Goal: Task Accomplishment & Management: Complete application form

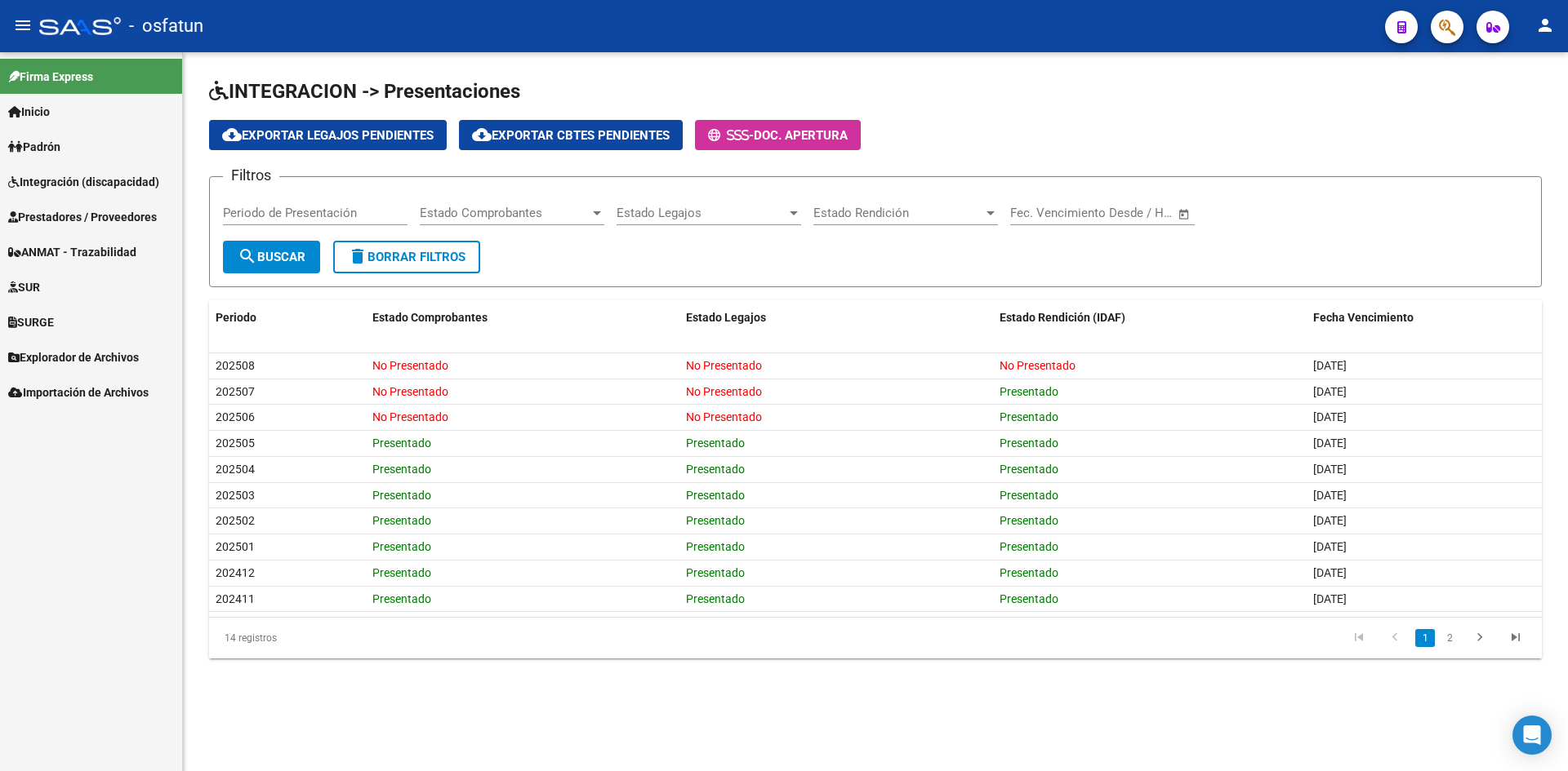
click at [107, 150] on link "Padrón" at bounding box center [91, 146] width 182 height 35
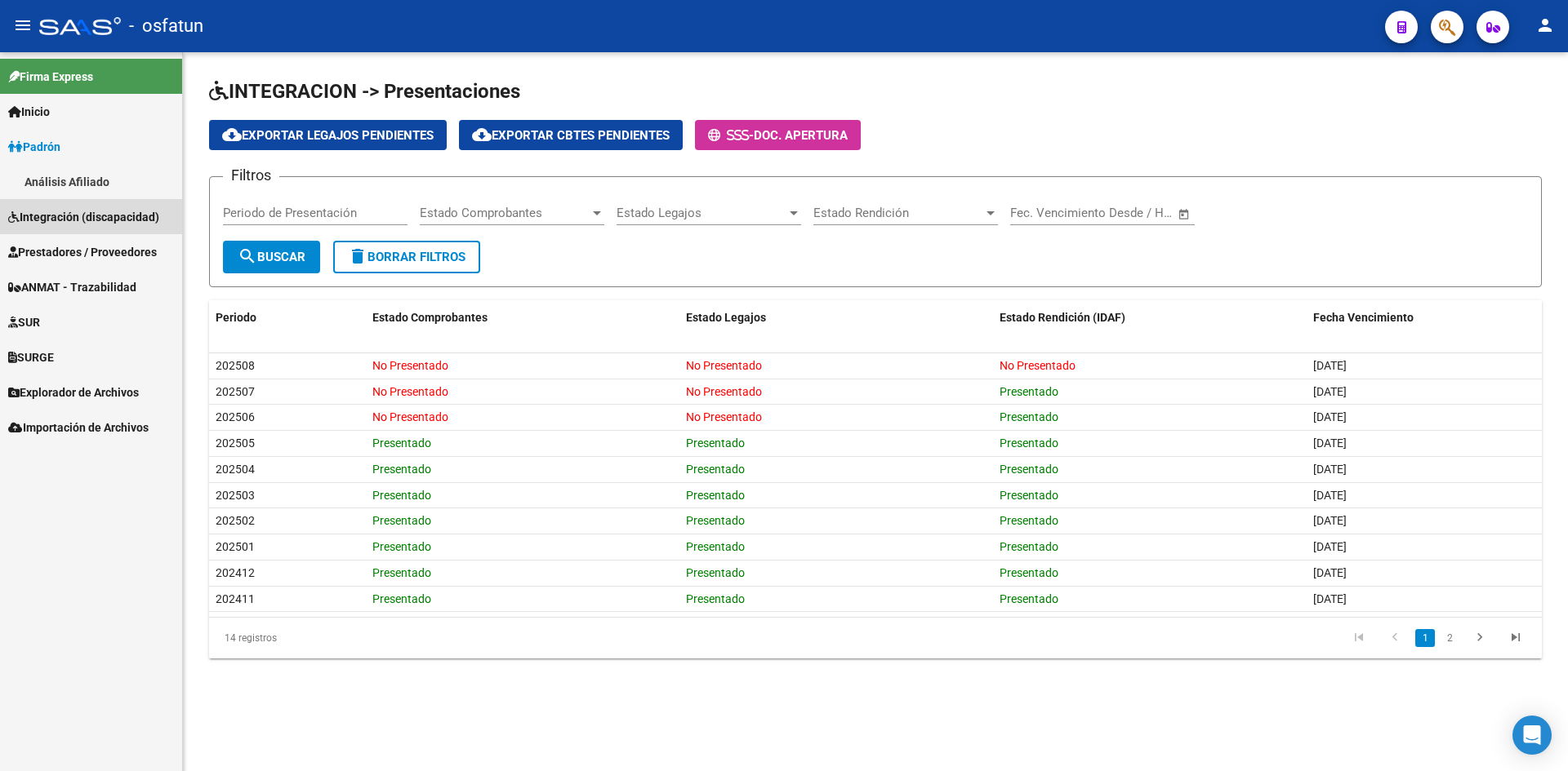
click at [67, 218] on span "Integración (discapacidad)" at bounding box center [84, 217] width 151 height 18
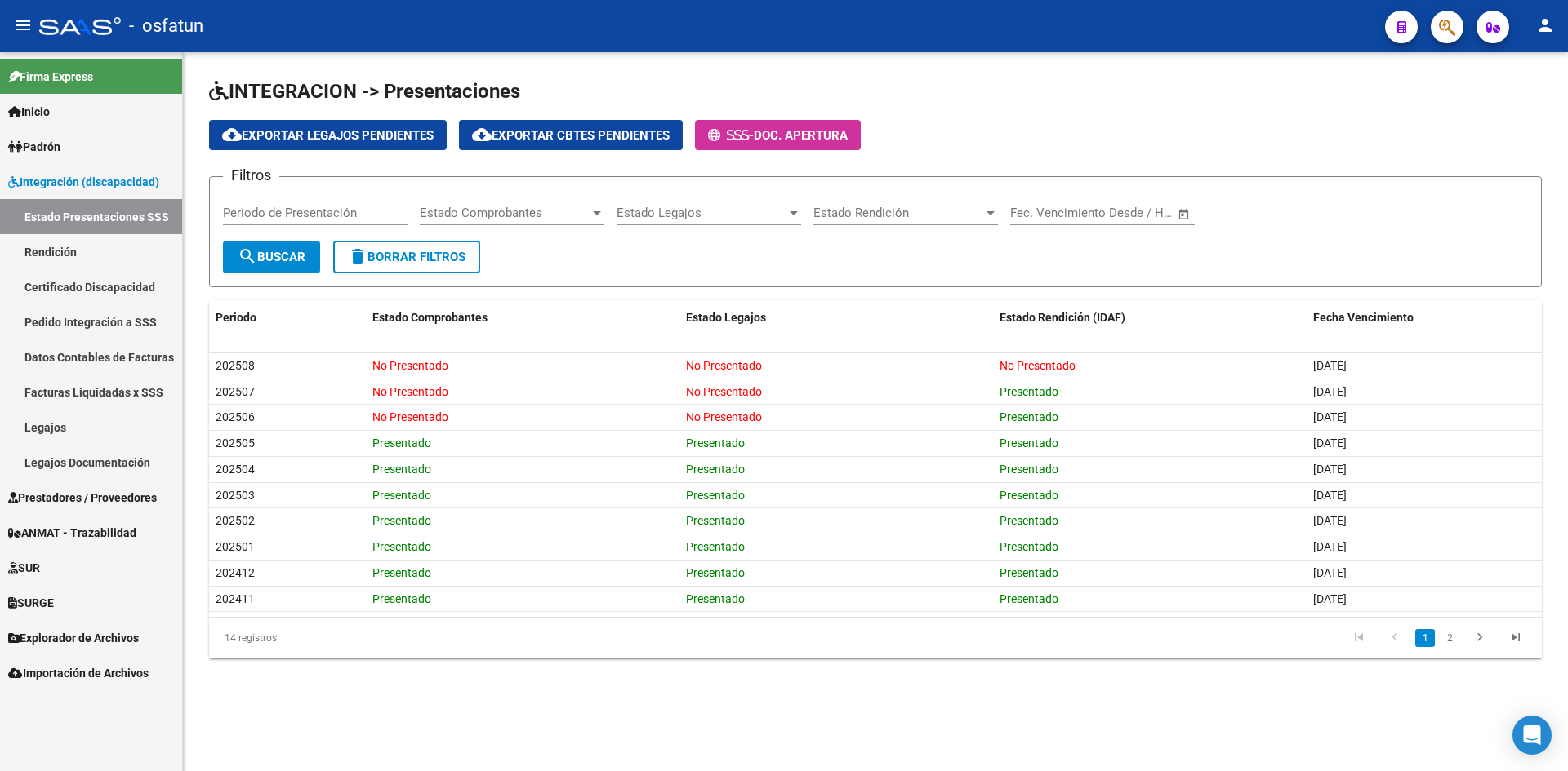
click at [67, 495] on span "Prestadores / Proveedores" at bounding box center [83, 498] width 149 height 18
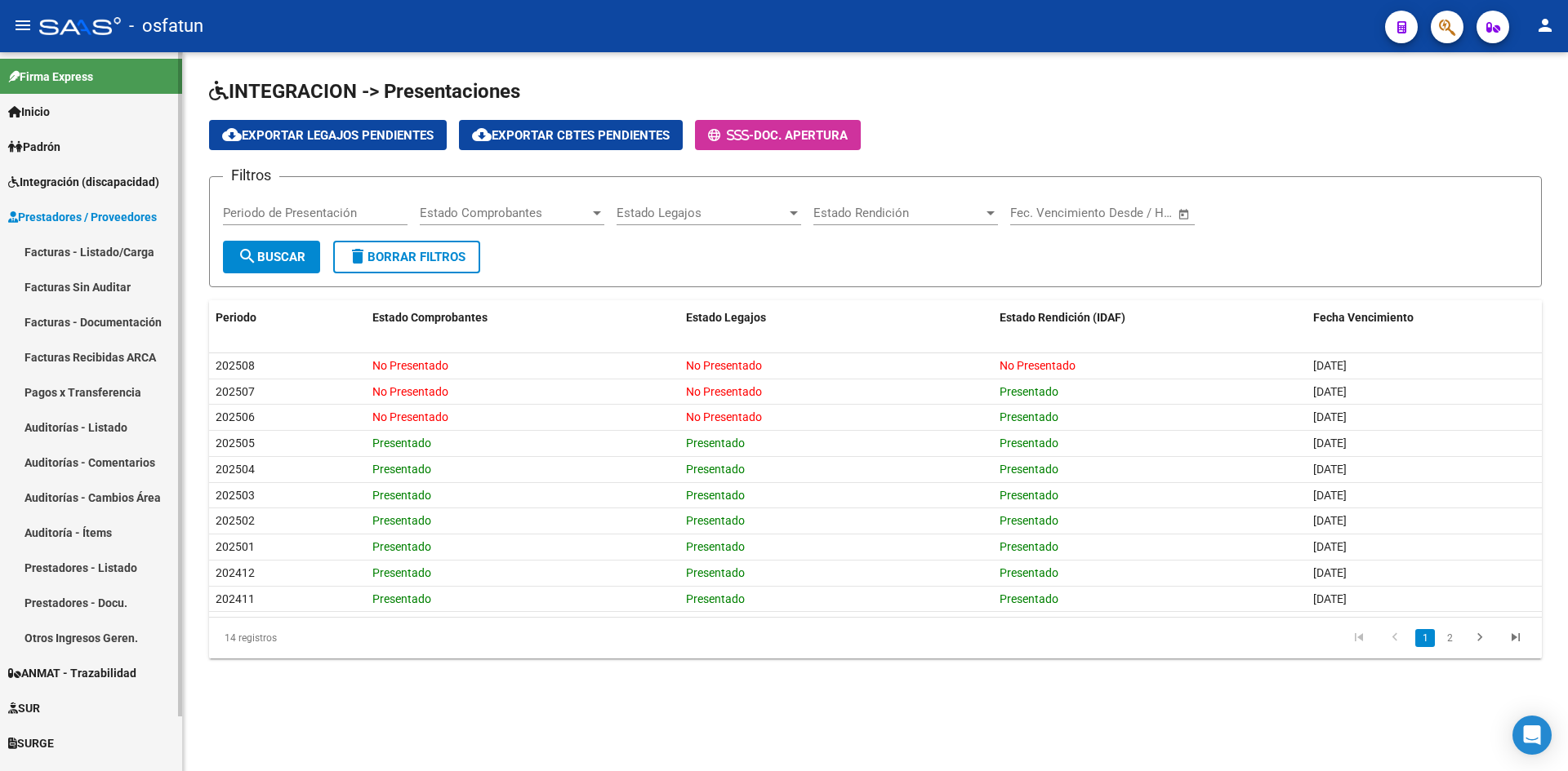
click at [79, 258] on link "Facturas - Listado/Carga" at bounding box center [91, 251] width 182 height 35
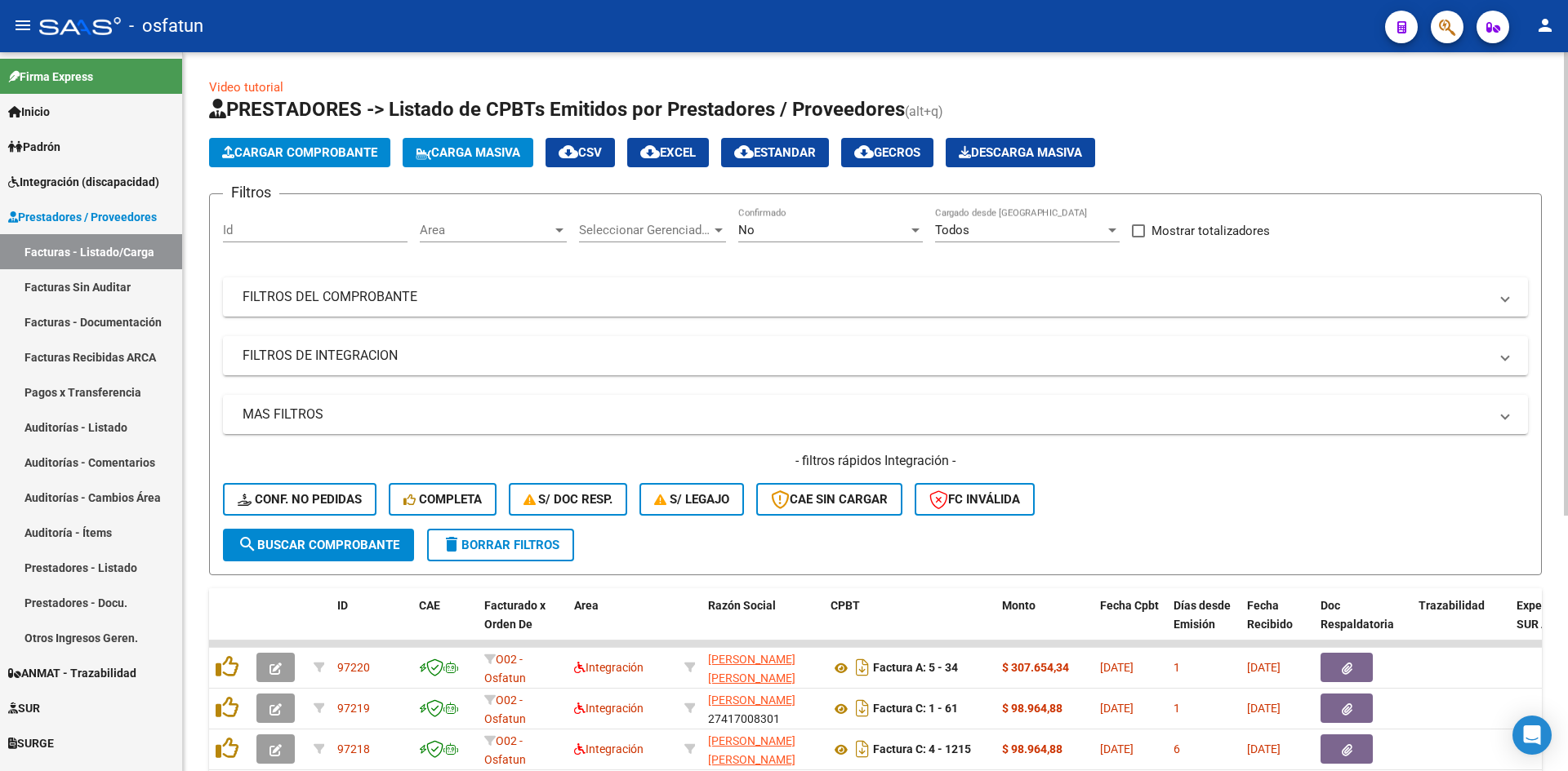
click at [504, 226] on span "Area" at bounding box center [485, 230] width 132 height 15
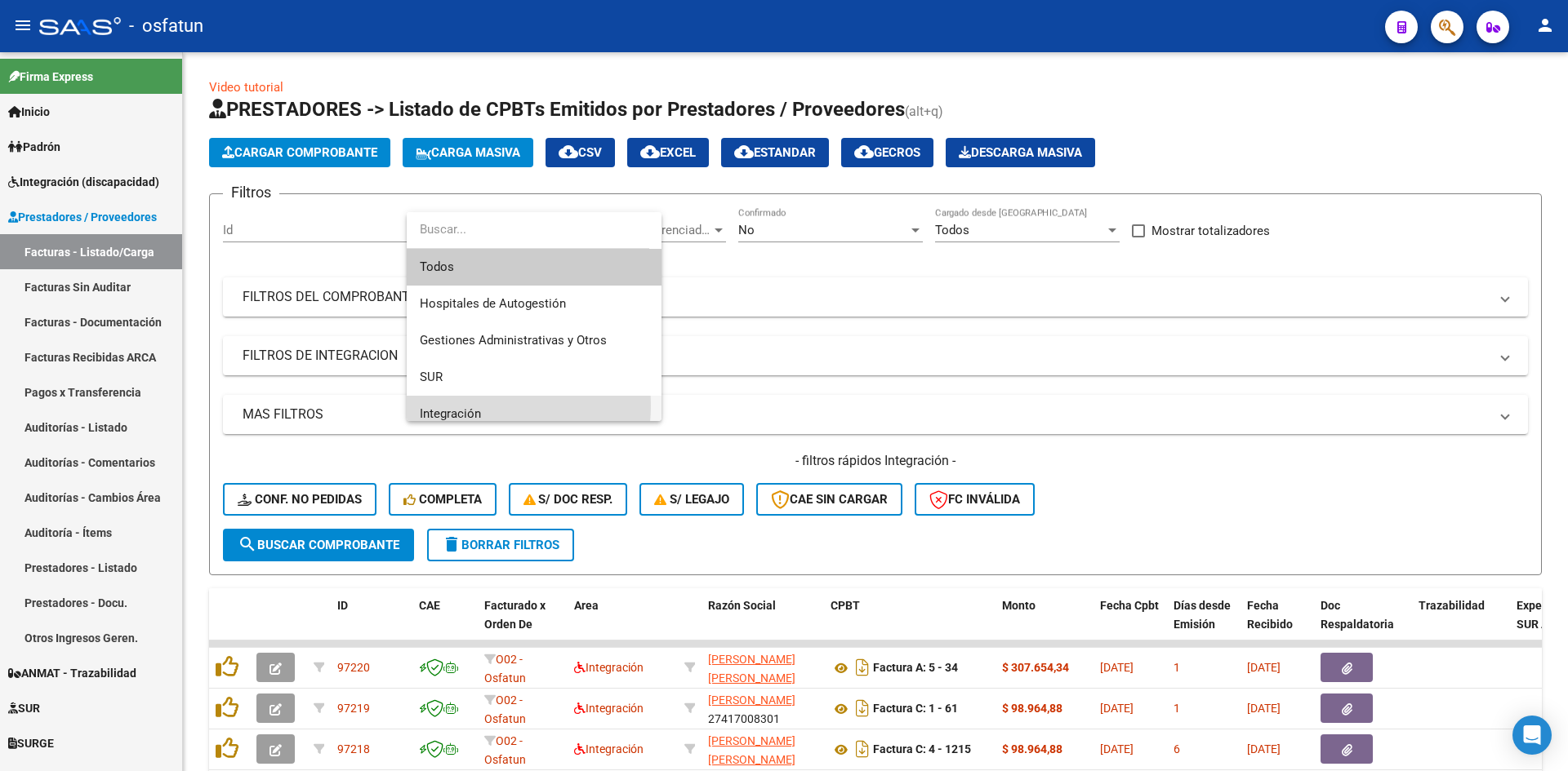
click at [470, 406] on span "Integración" at bounding box center [534, 414] width 229 height 37
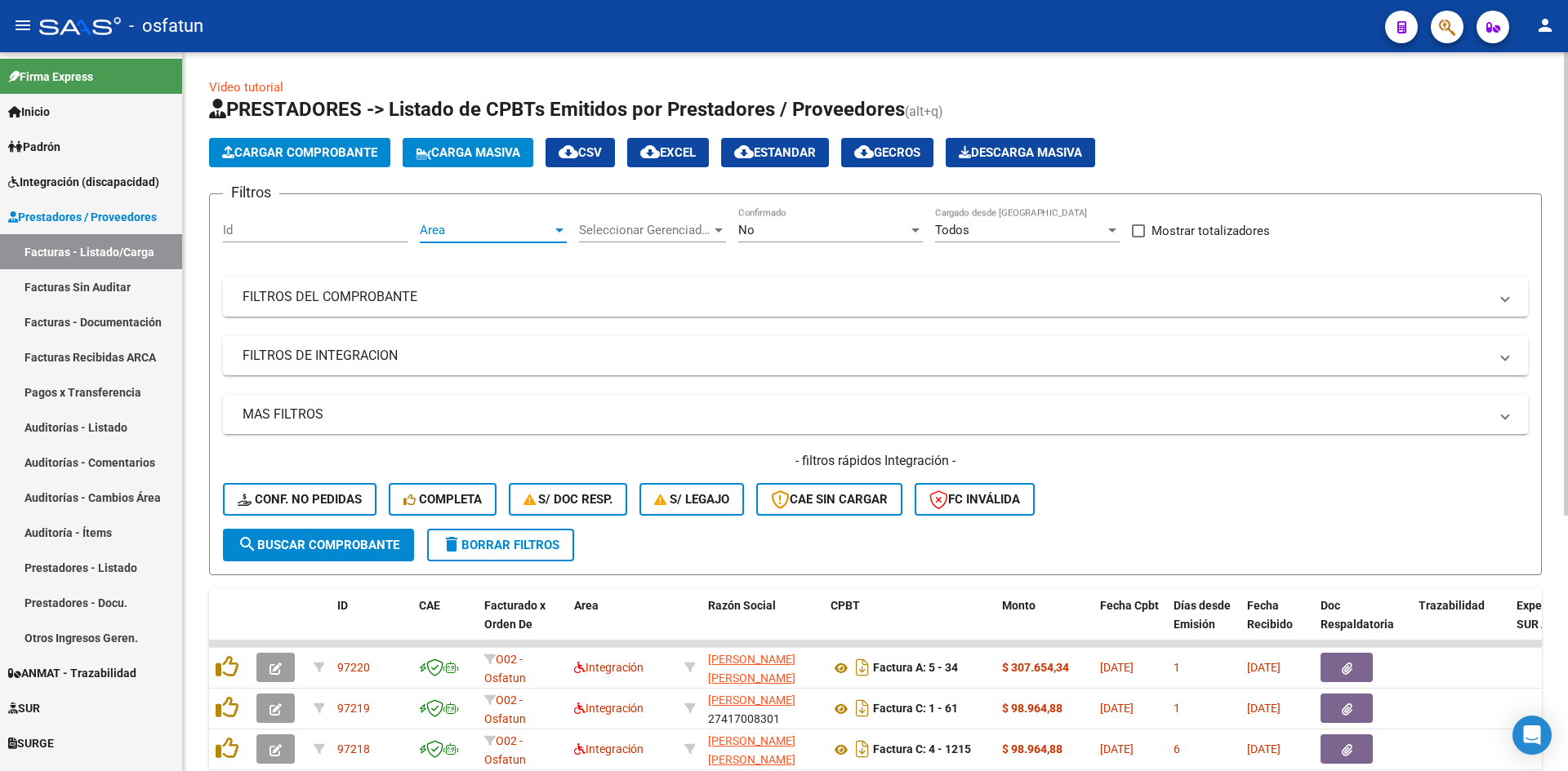
scroll to position [11, 0]
click at [334, 548] on span "search Buscar Comprobante" at bounding box center [318, 545] width 161 height 15
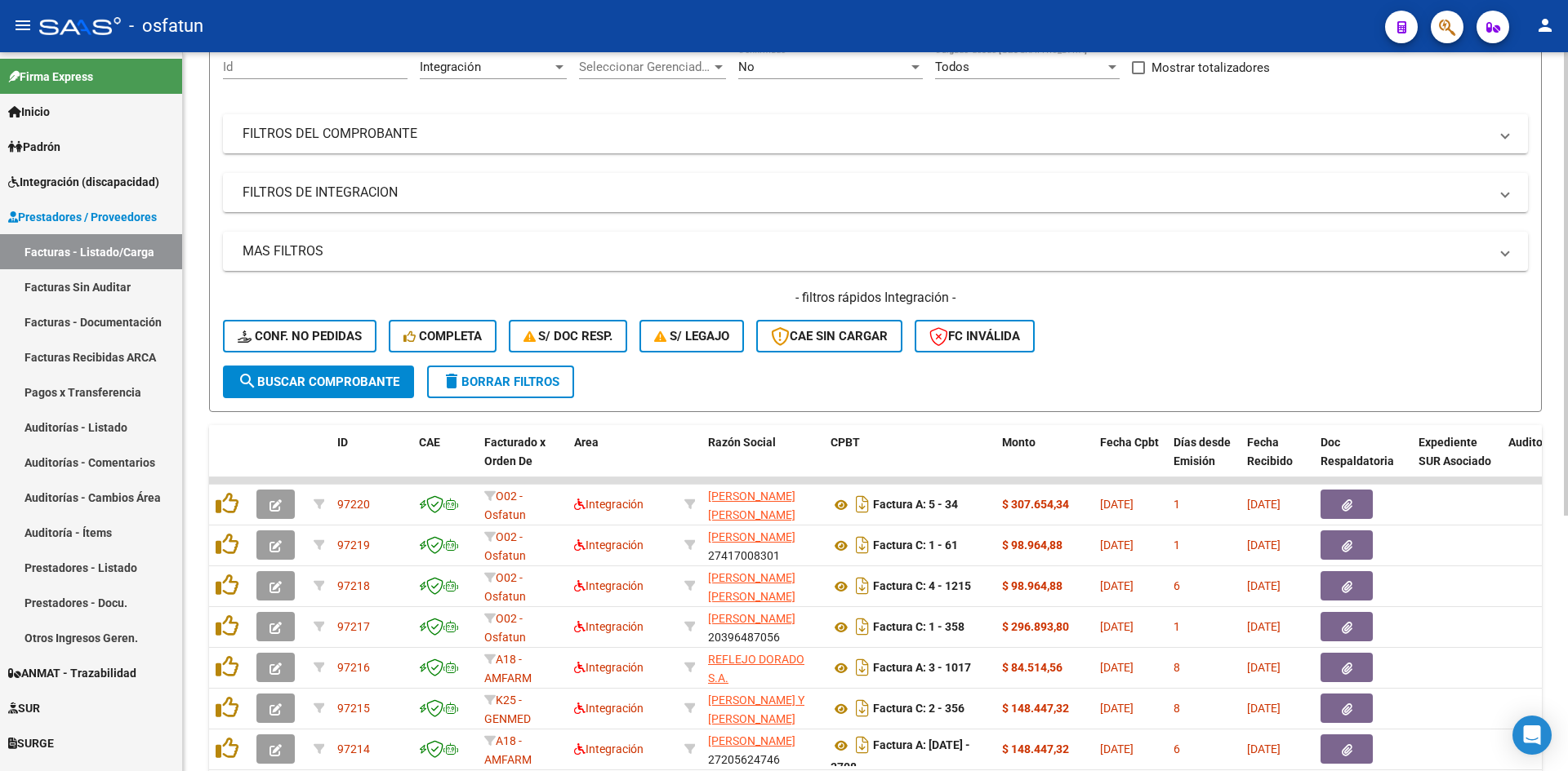
click at [325, 377] on span "search Buscar Comprobante" at bounding box center [318, 382] width 161 height 15
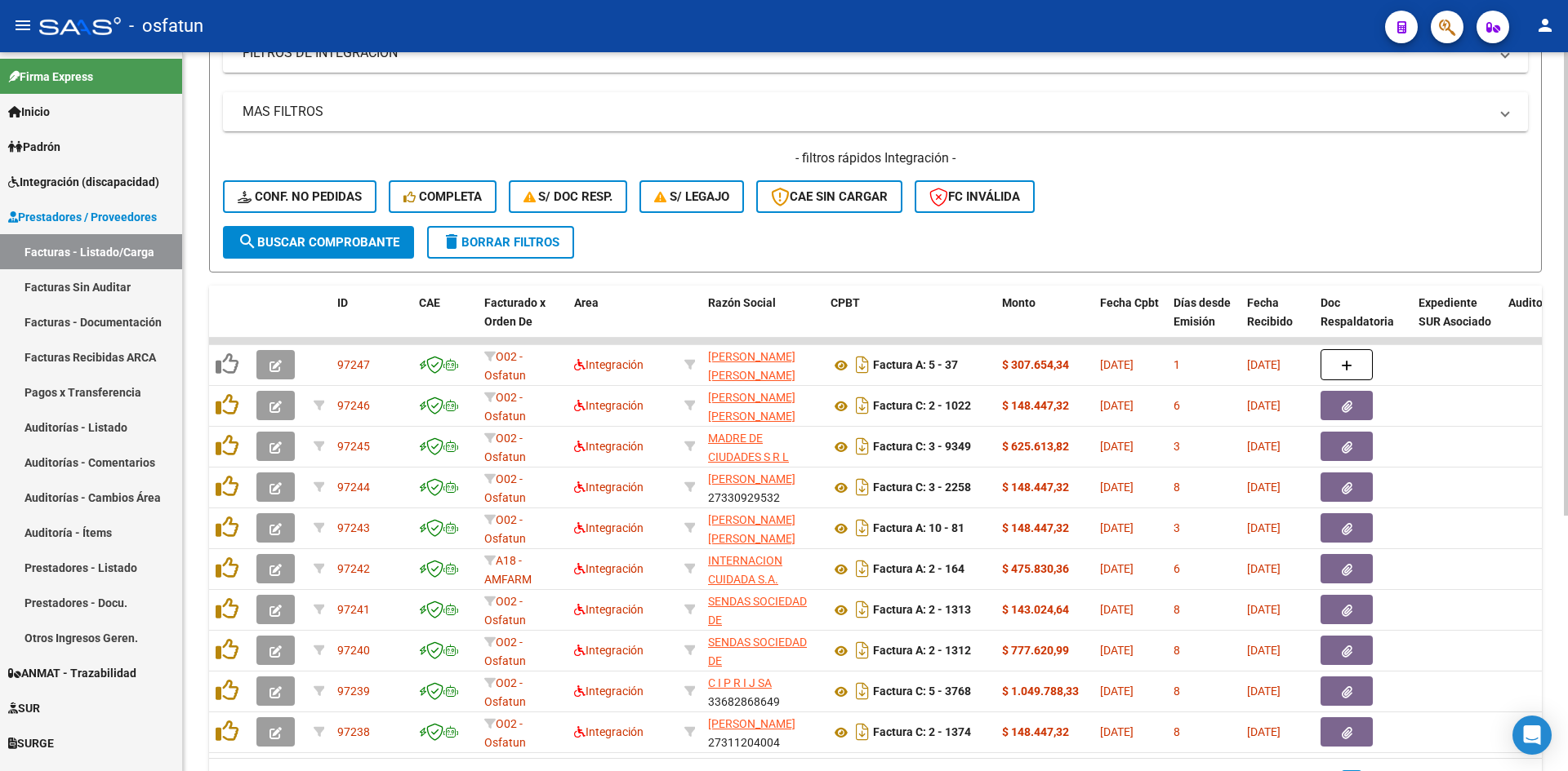
scroll to position [396, 0]
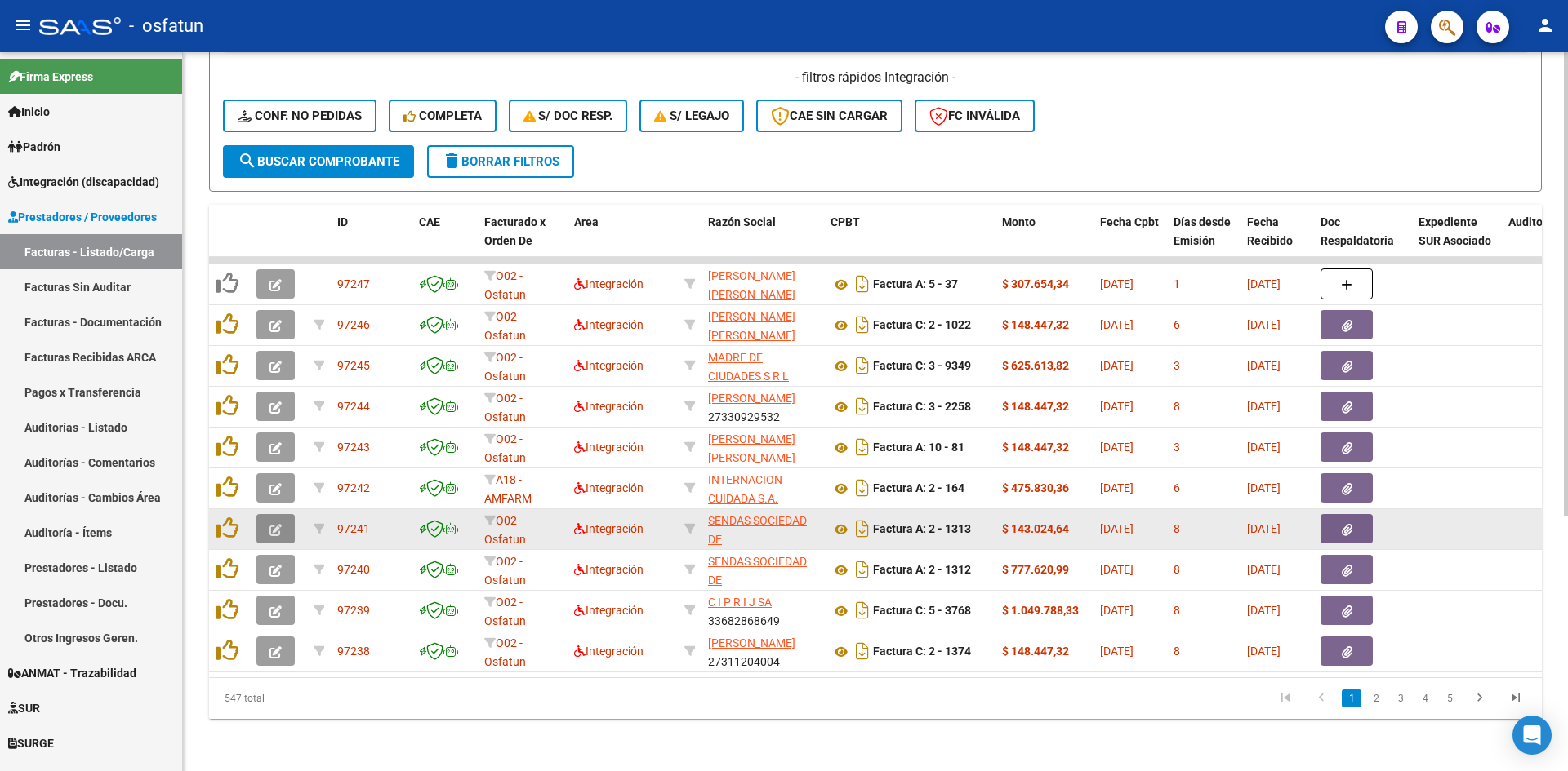
click at [279, 524] on icon "button" at bounding box center [275, 530] width 12 height 12
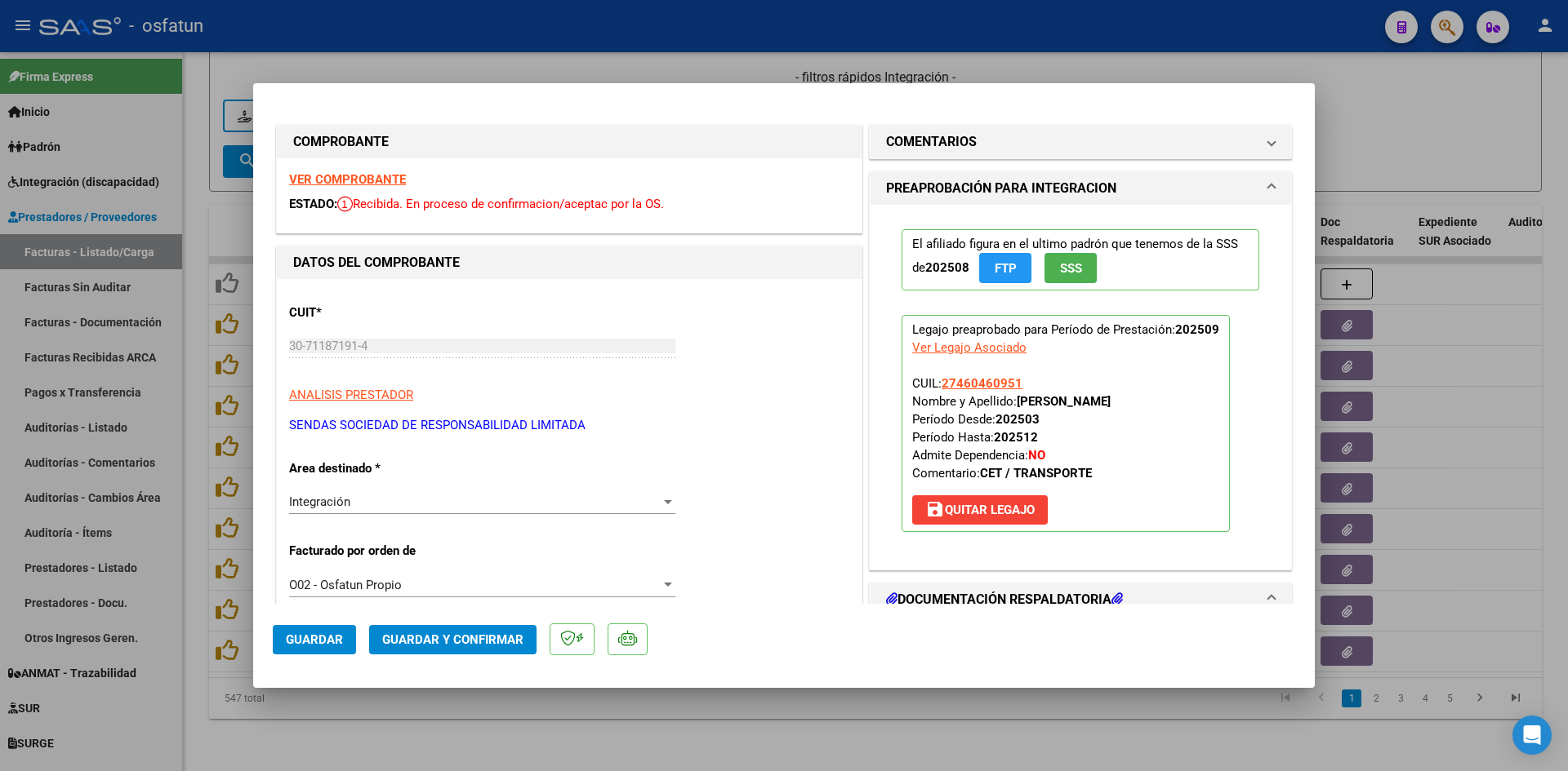
click at [329, 184] on strong "VER COMPROBANTE" at bounding box center [347, 179] width 117 height 15
click at [579, 728] on div at bounding box center [784, 385] width 1568 height 771
type input "$ 0,00"
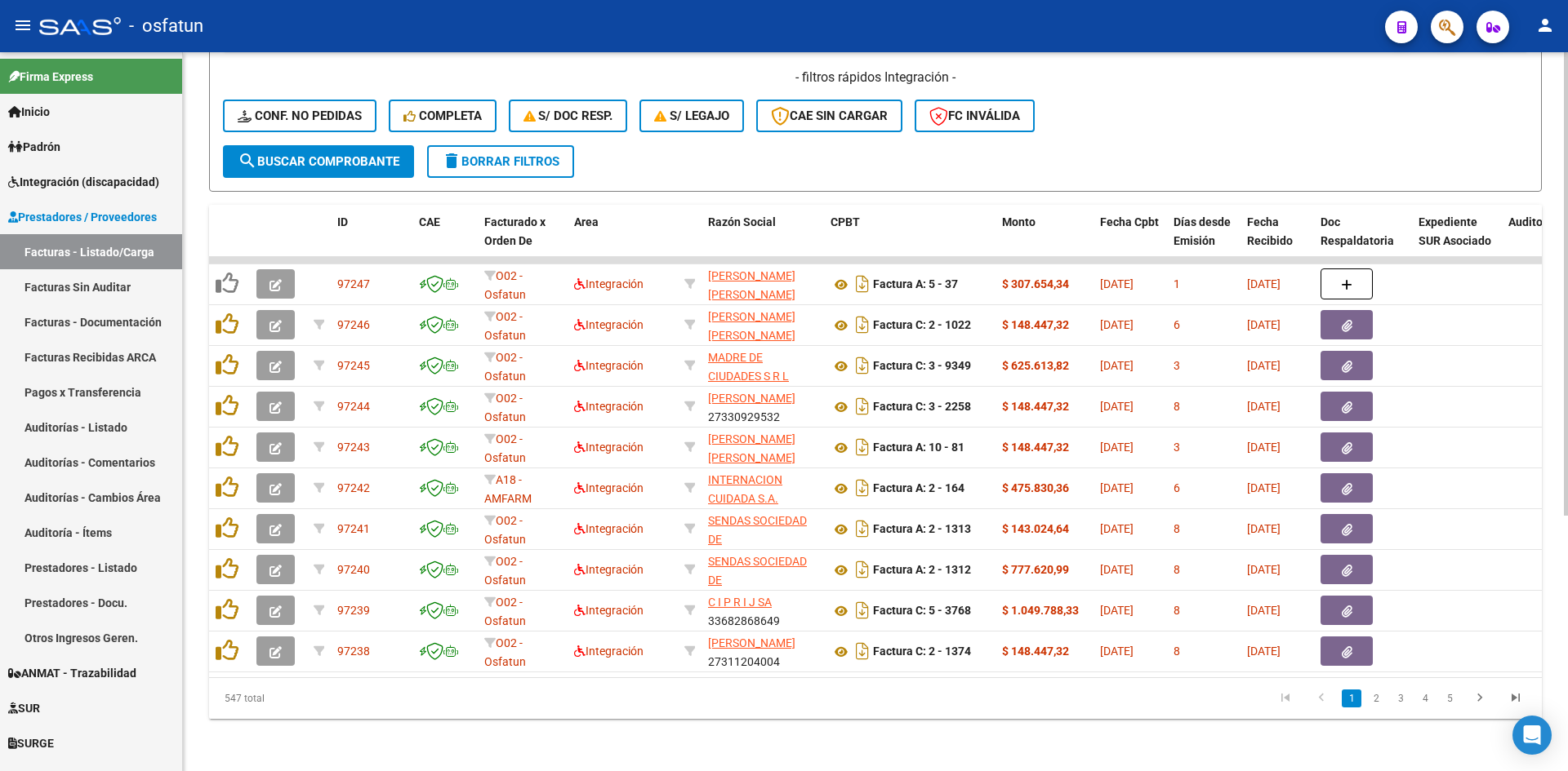
click at [1105, 127] on div "- filtros rápidos Integración - Conf. no pedidas Completa S/ Doc Resp. S/ legaj…" at bounding box center [875, 107] width 1305 height 77
click at [377, 155] on span "search Buscar Comprobante" at bounding box center [318, 161] width 161 height 15
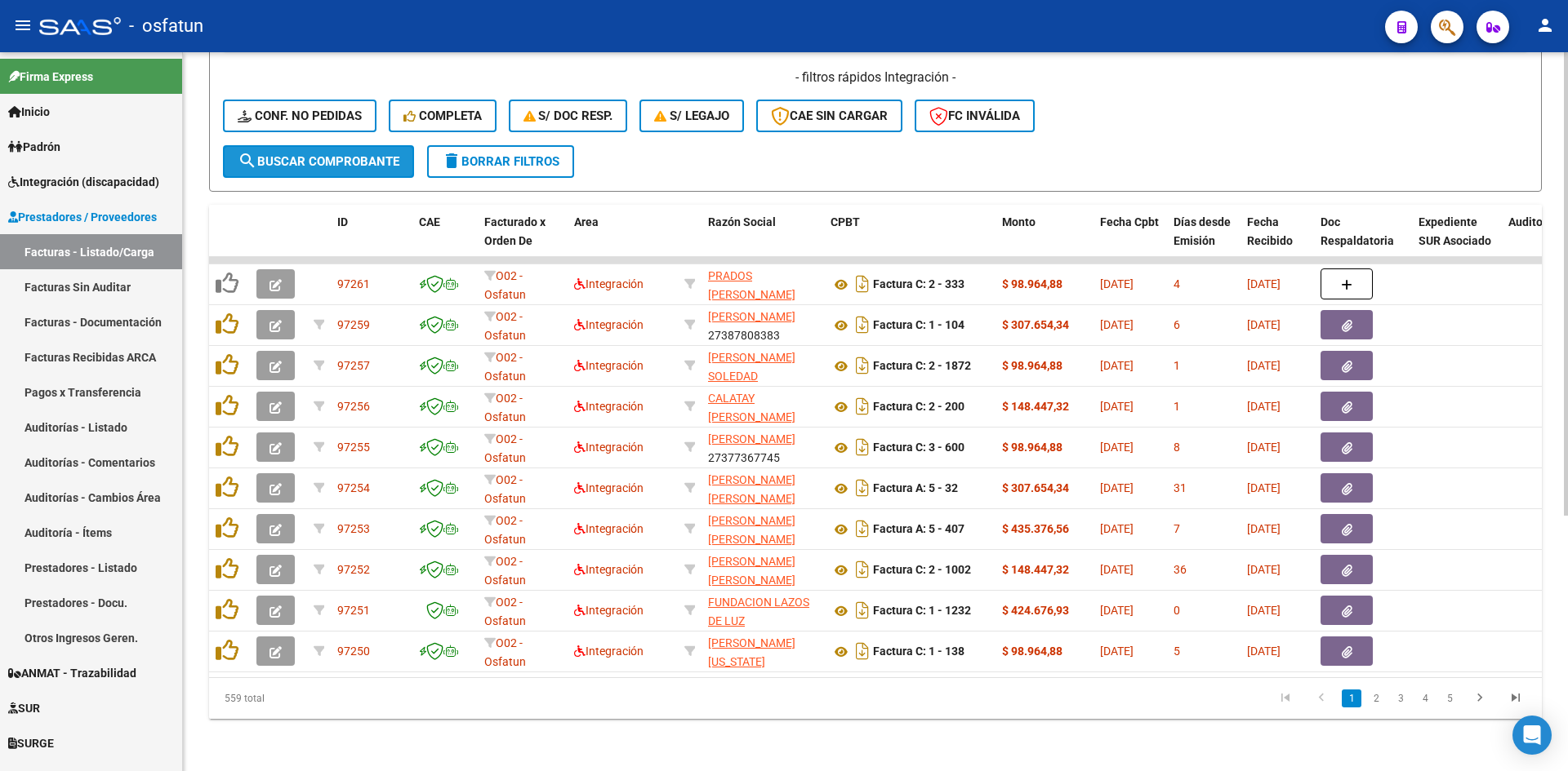
click at [367, 145] on button "search Buscar Comprobante" at bounding box center [319, 161] width 191 height 32
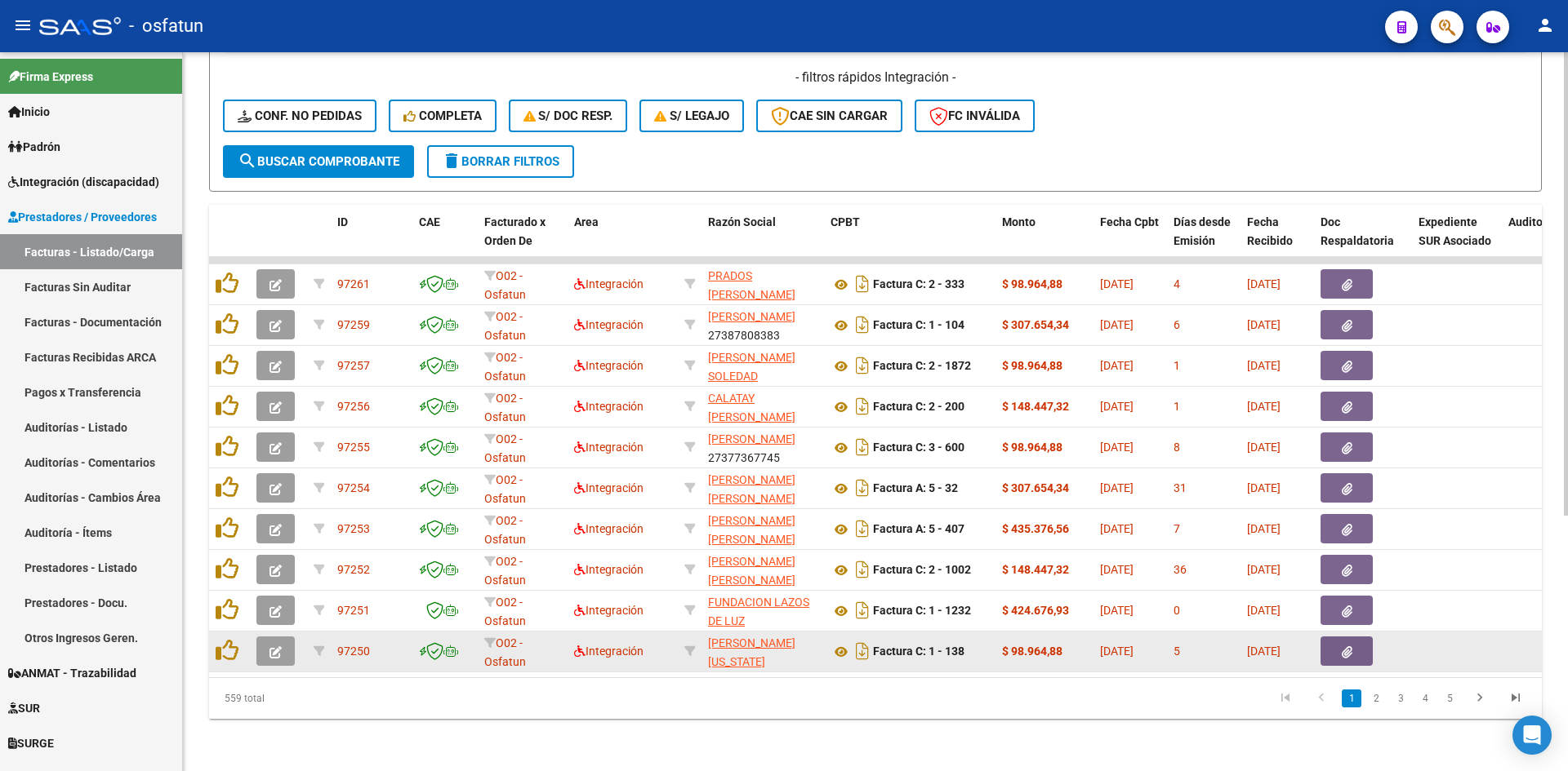
click at [292, 650] on button "button" at bounding box center [275, 651] width 38 height 29
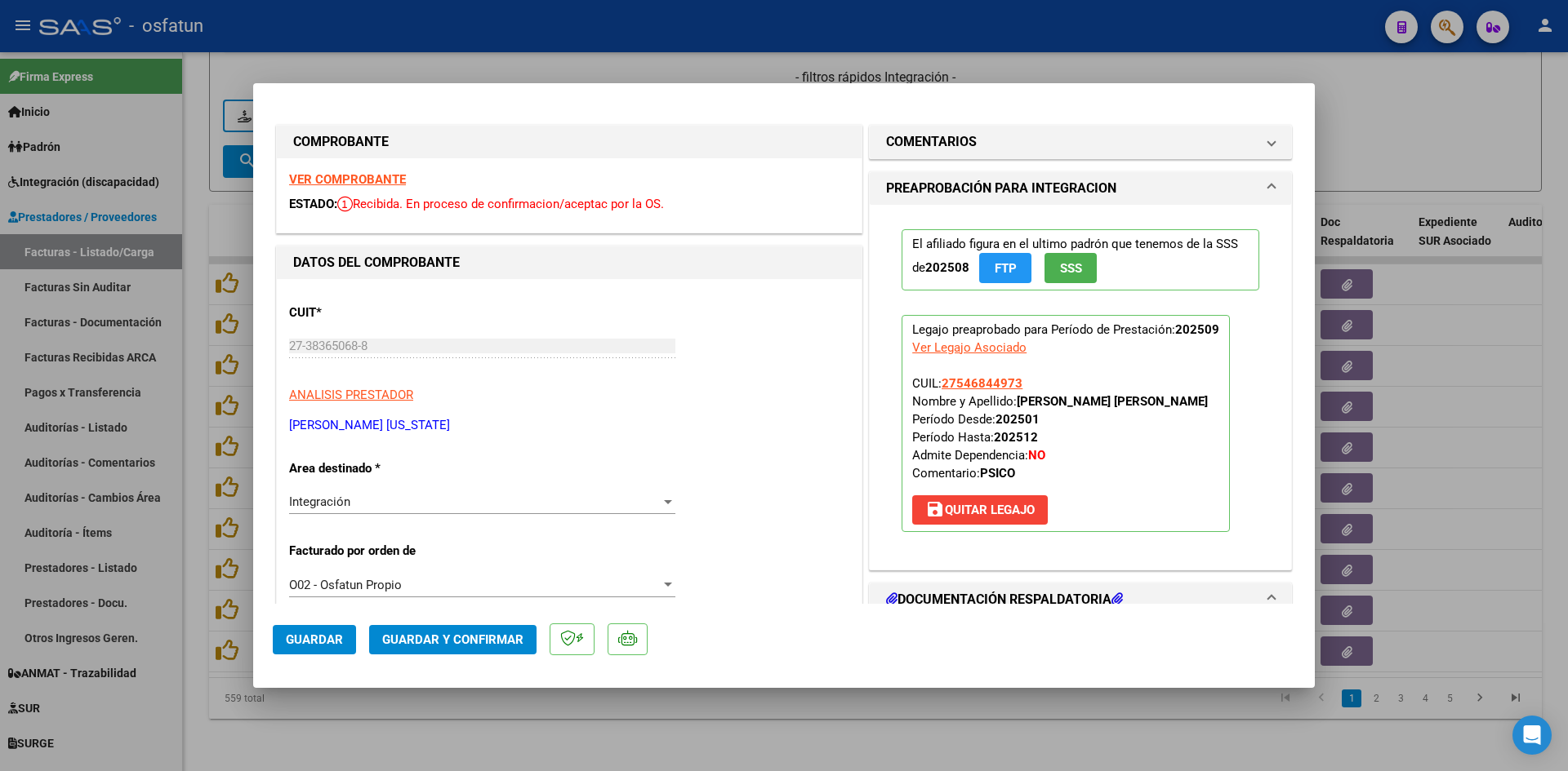
click at [385, 175] on strong "VER COMPROBANTE" at bounding box center [347, 179] width 117 height 15
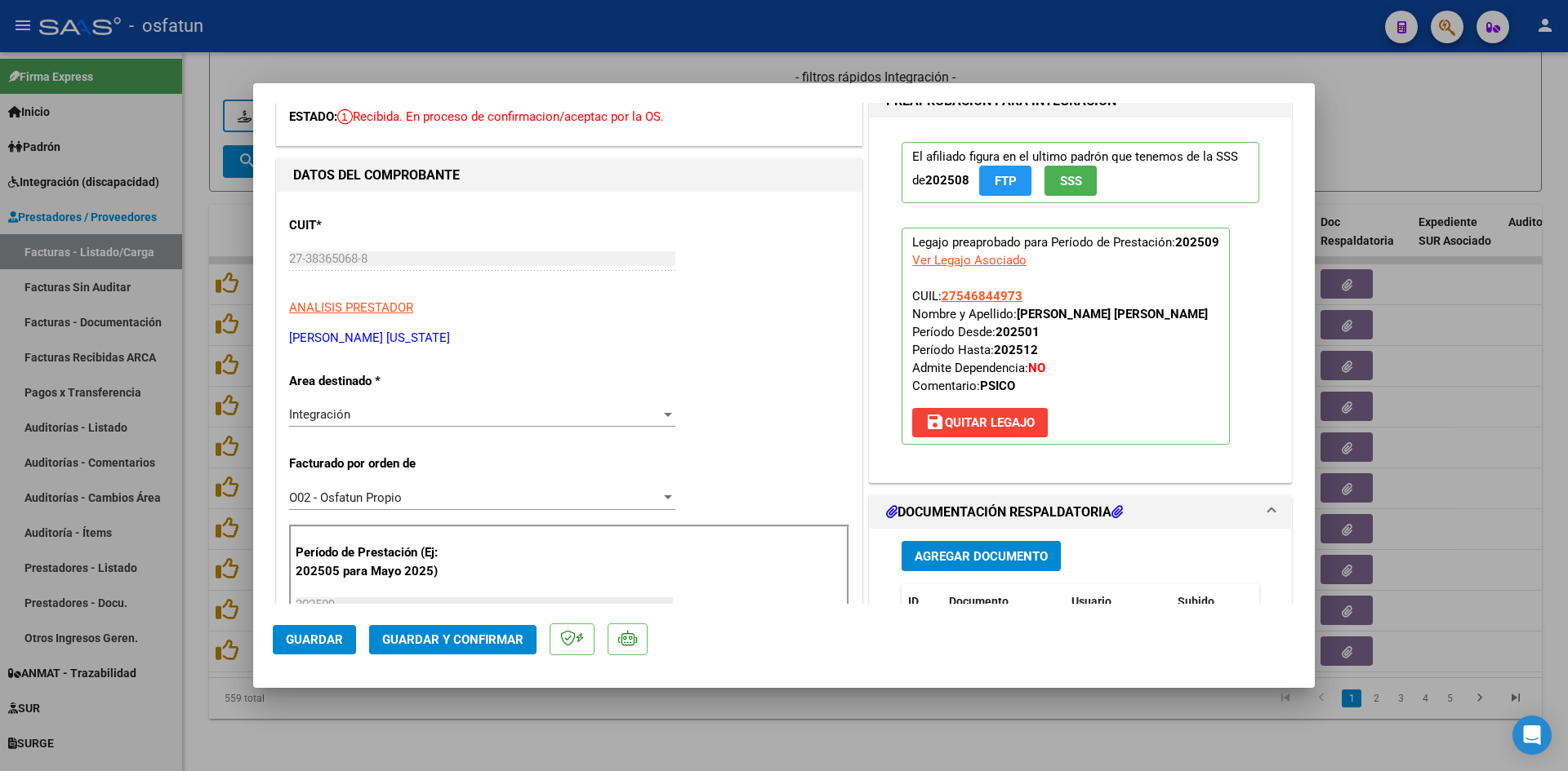
scroll to position [245, 0]
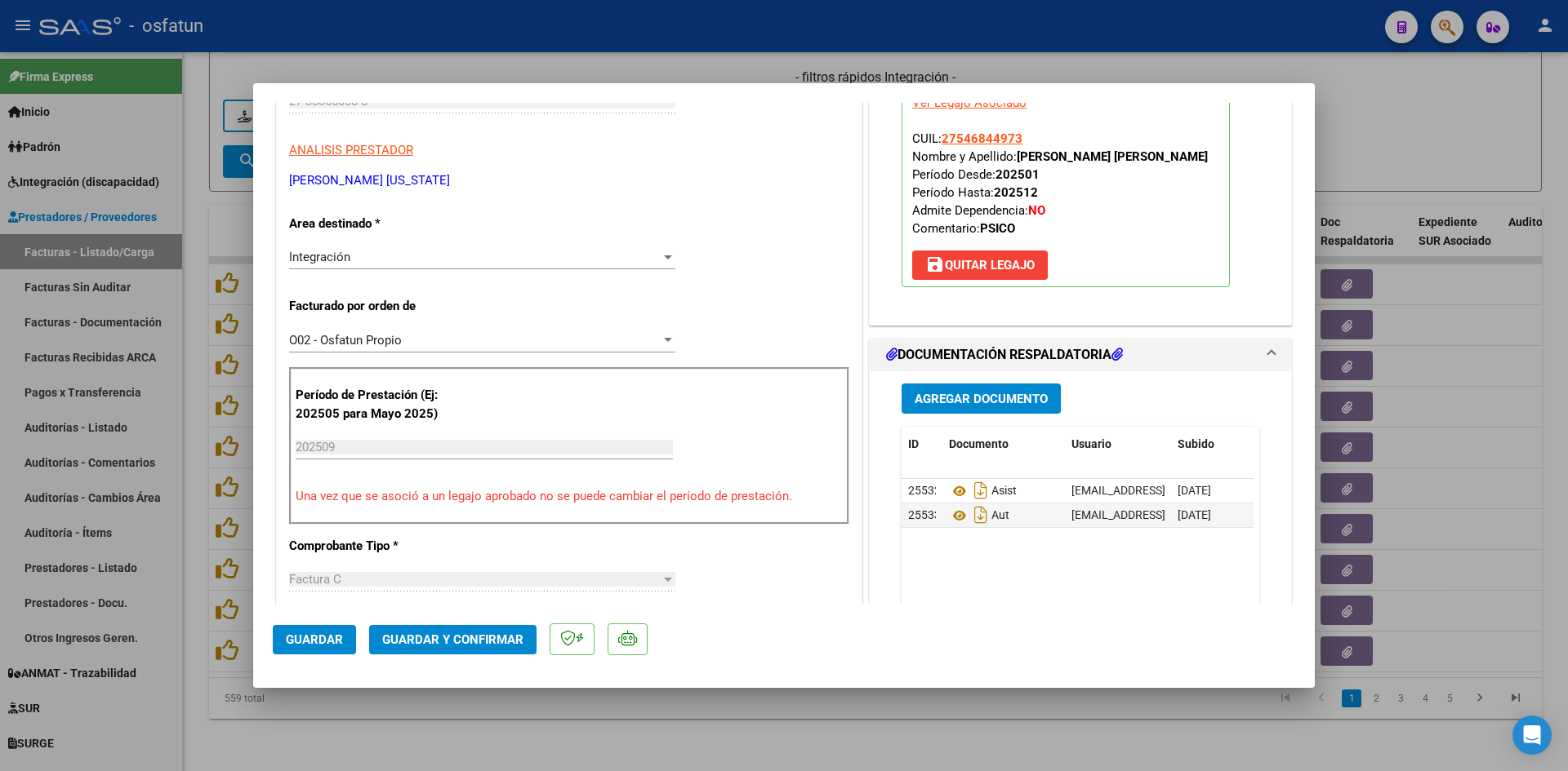
click at [516, 634] on span "Guardar y Confirmar" at bounding box center [452, 640] width 141 height 15
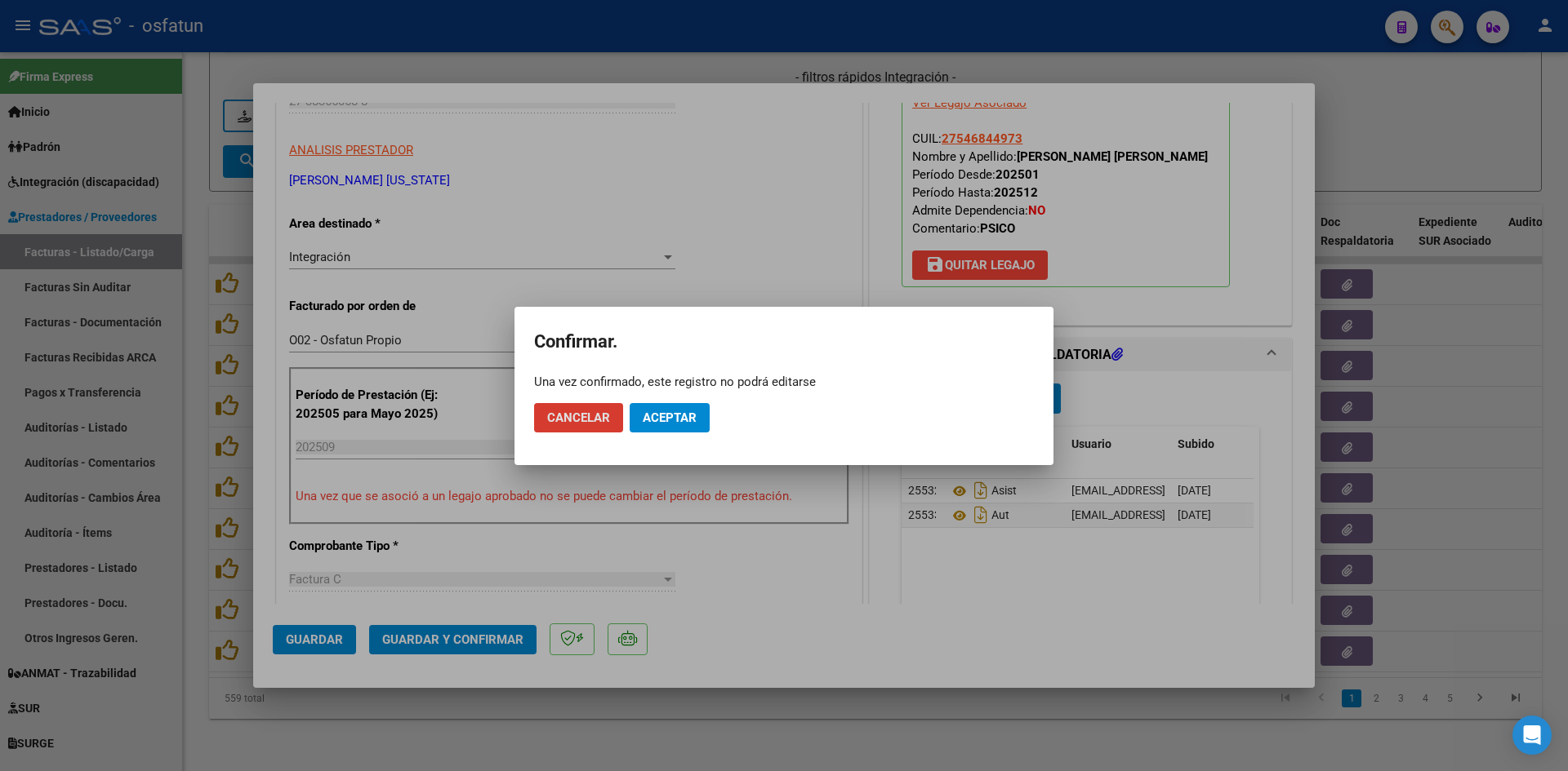
click at [682, 417] on span "Aceptar" at bounding box center [669, 418] width 54 height 15
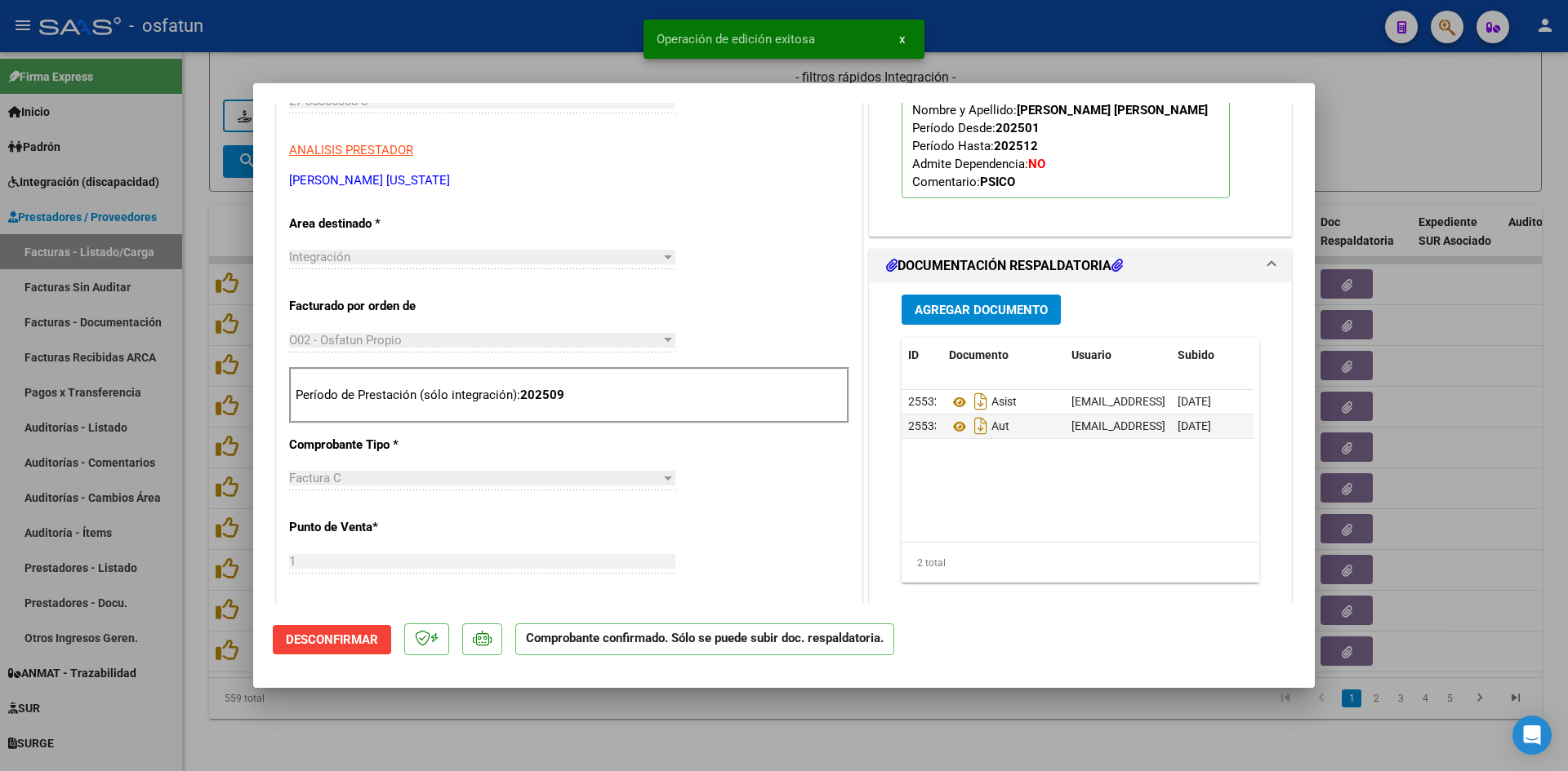
click at [555, 55] on div at bounding box center [784, 385] width 1568 height 771
type input "$ 0,00"
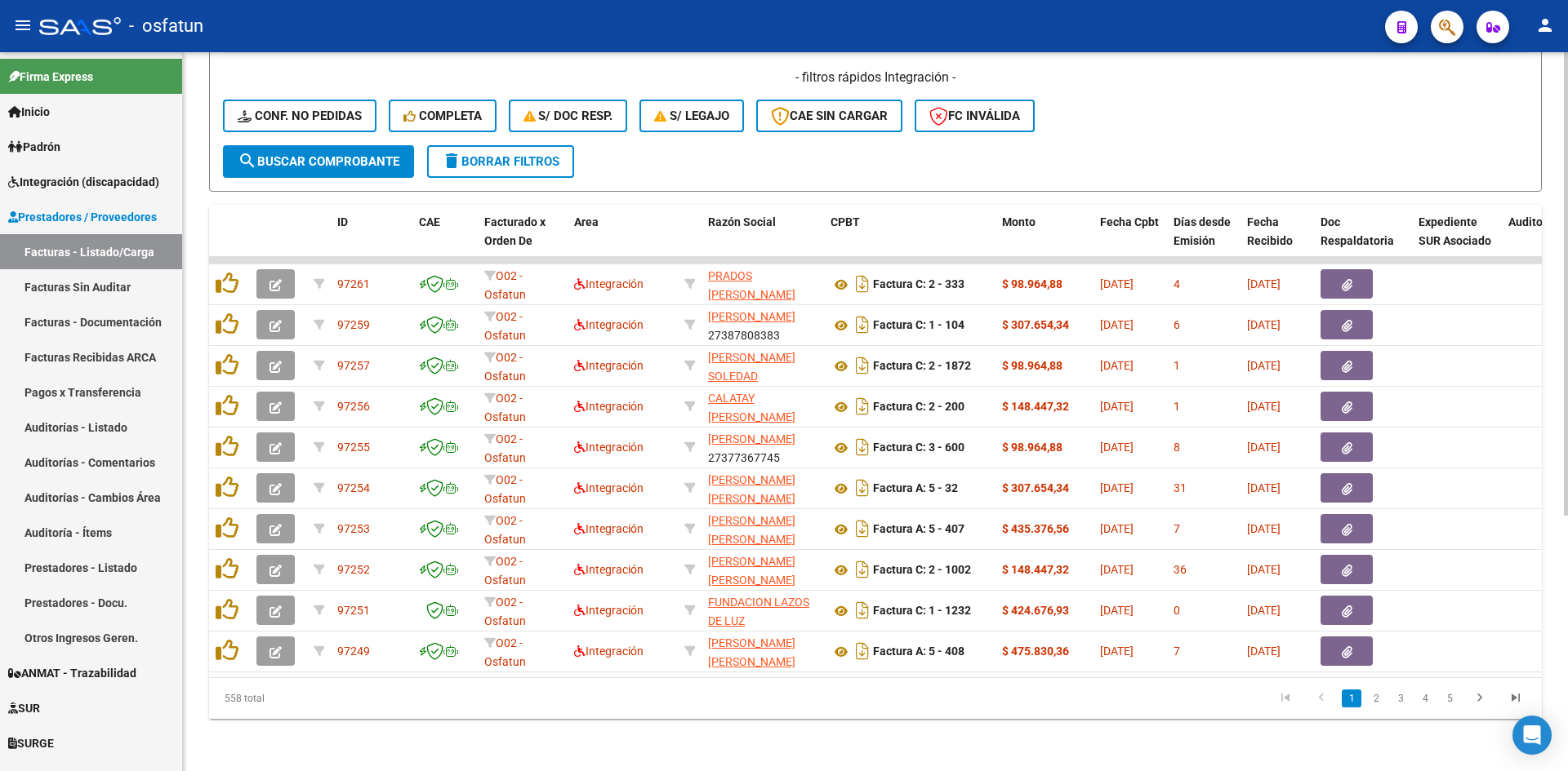
click at [727, 721] on div "Video tutorial PRESTADORES -> Listado de CPBTs Emitidos por Prestadores / Prove…" at bounding box center [875, 220] width 1384 height 1103
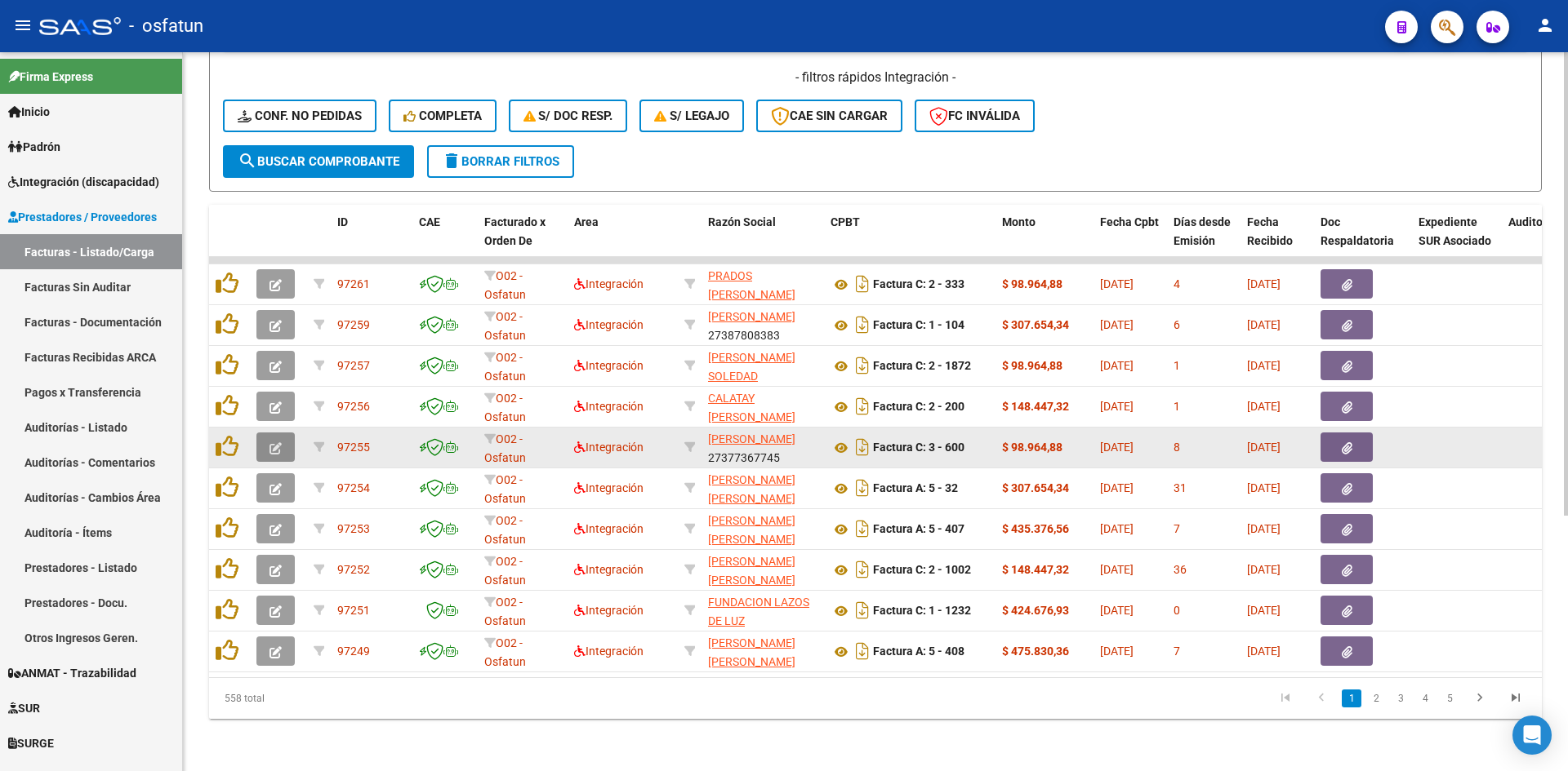
click at [281, 442] on icon "button" at bounding box center [275, 448] width 12 height 12
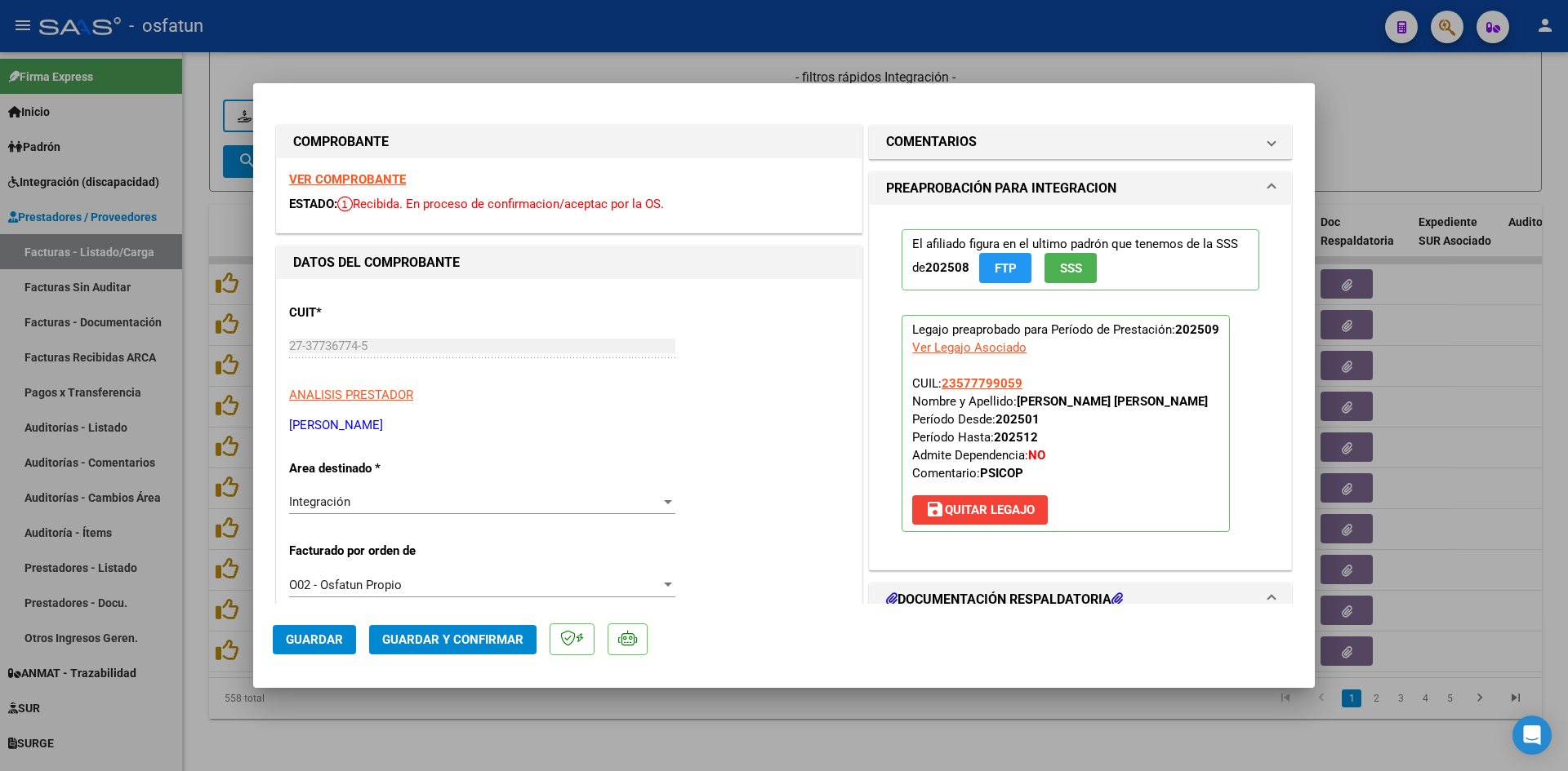
click at [389, 178] on strong "VER COMPROBANTE" at bounding box center [347, 179] width 117 height 15
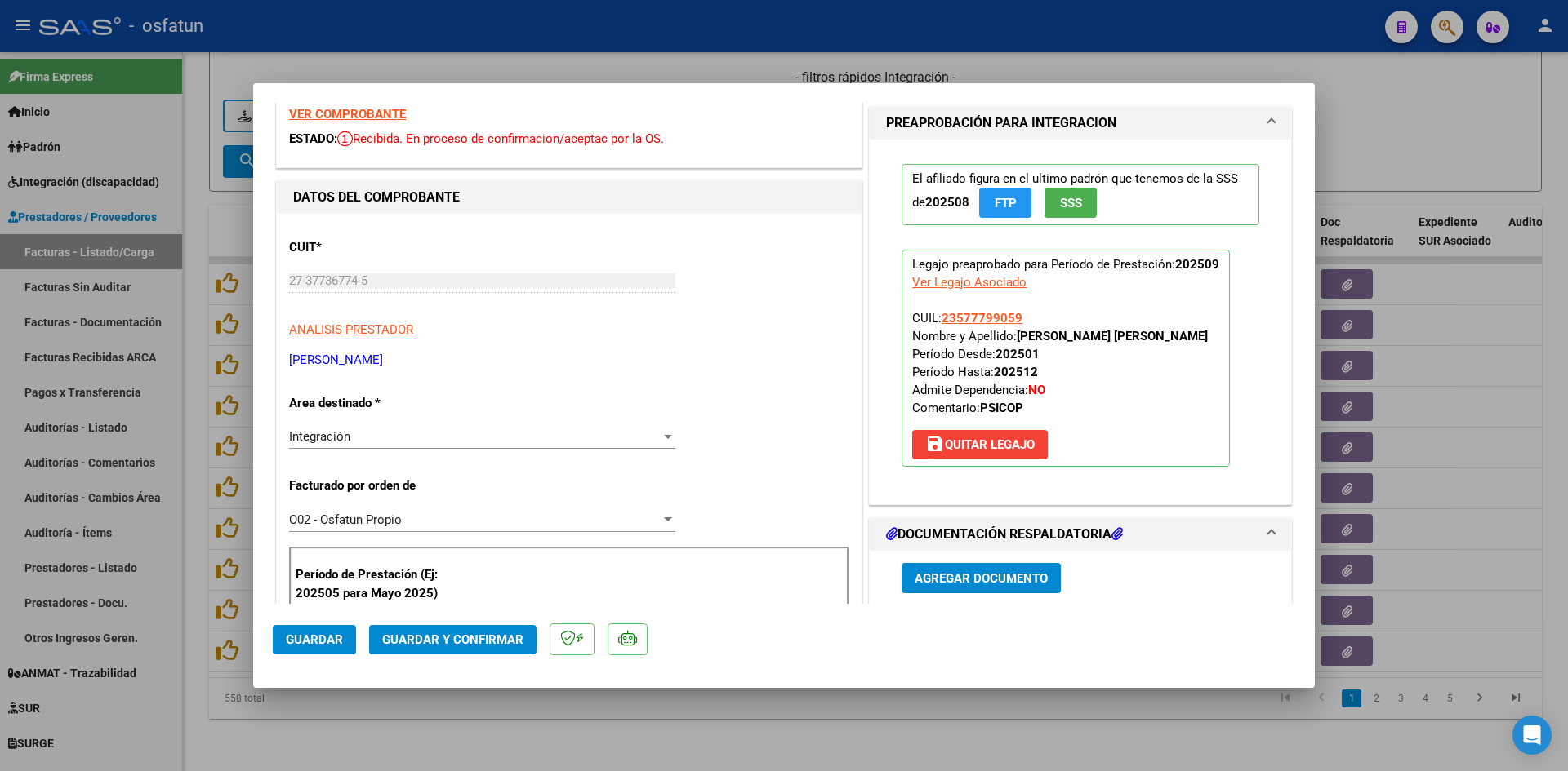
scroll to position [163, 0]
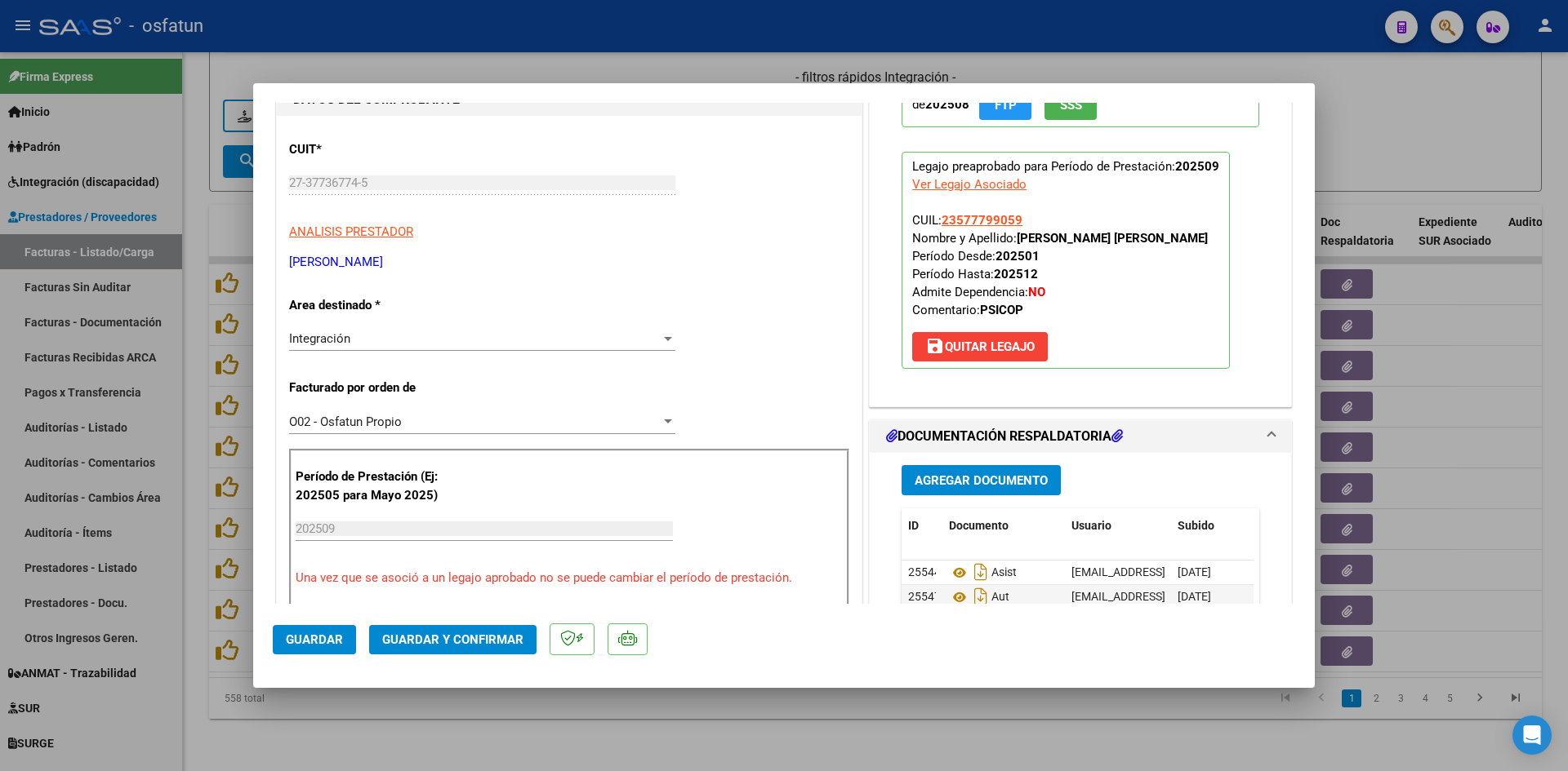
click at [417, 644] on span "Guardar y Confirmar" at bounding box center [452, 640] width 141 height 15
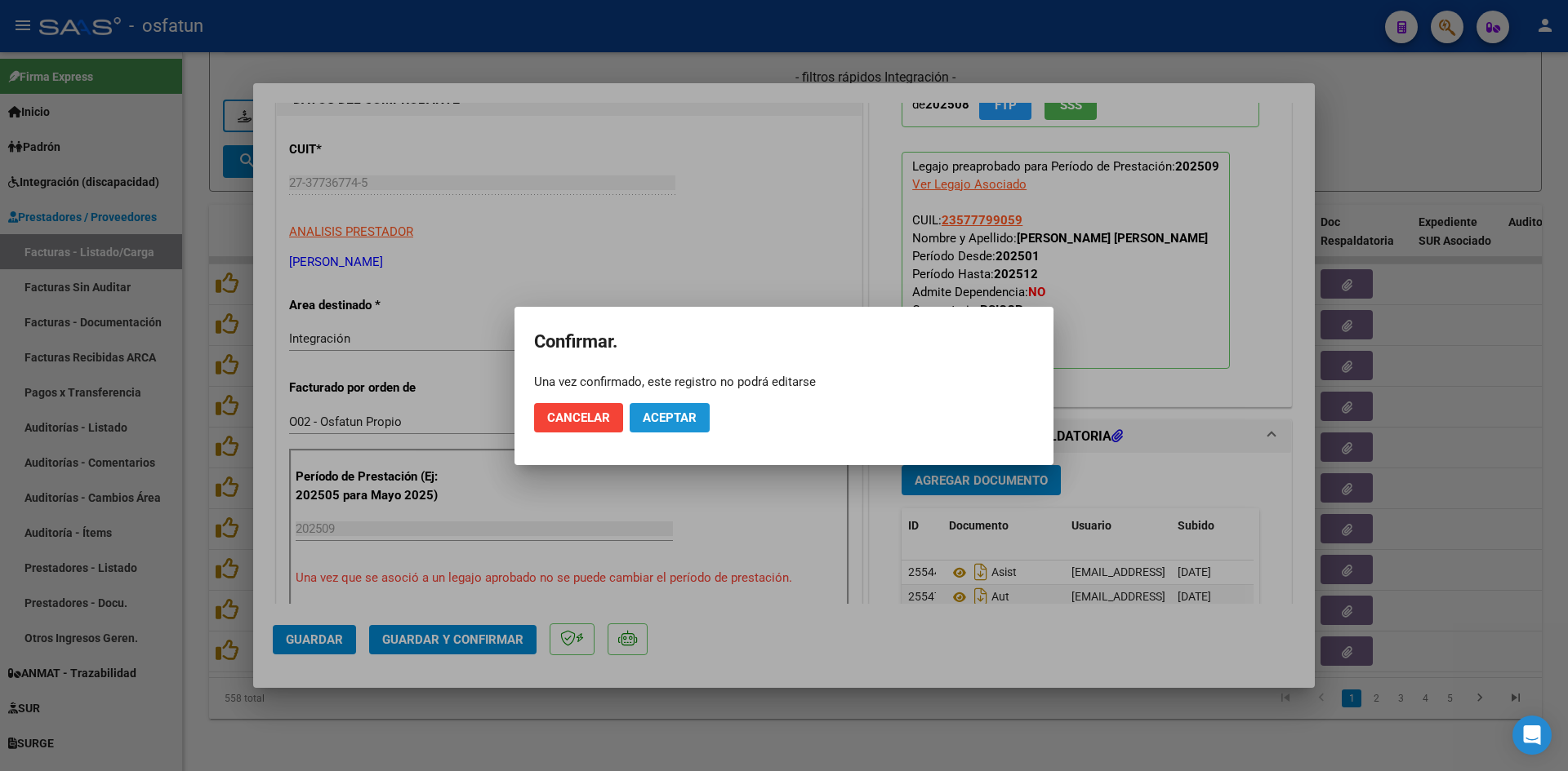
click at [697, 412] on button "Aceptar" at bounding box center [670, 418] width 80 height 29
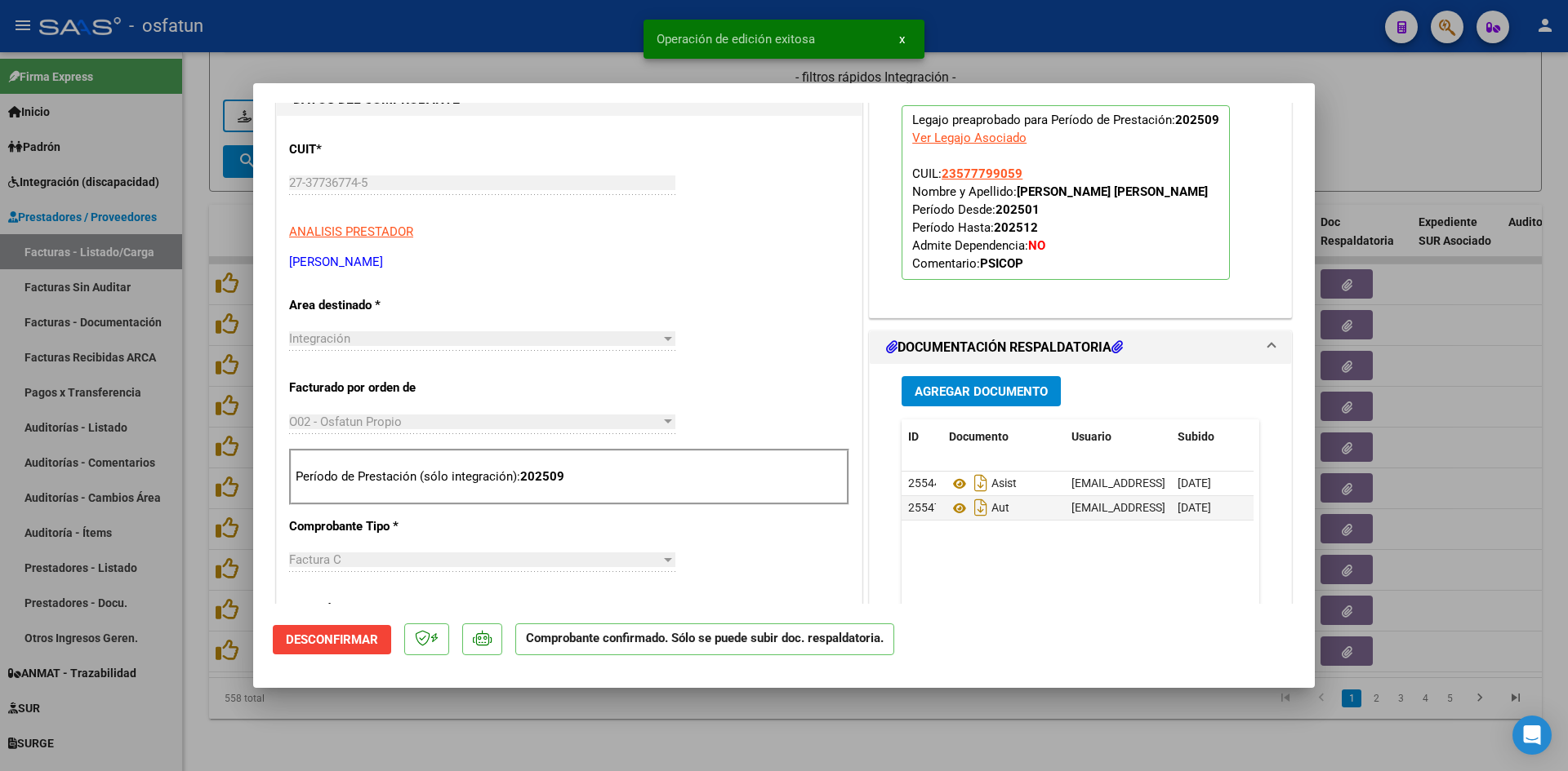
click at [585, 65] on div at bounding box center [784, 385] width 1568 height 771
type input "$ 0,00"
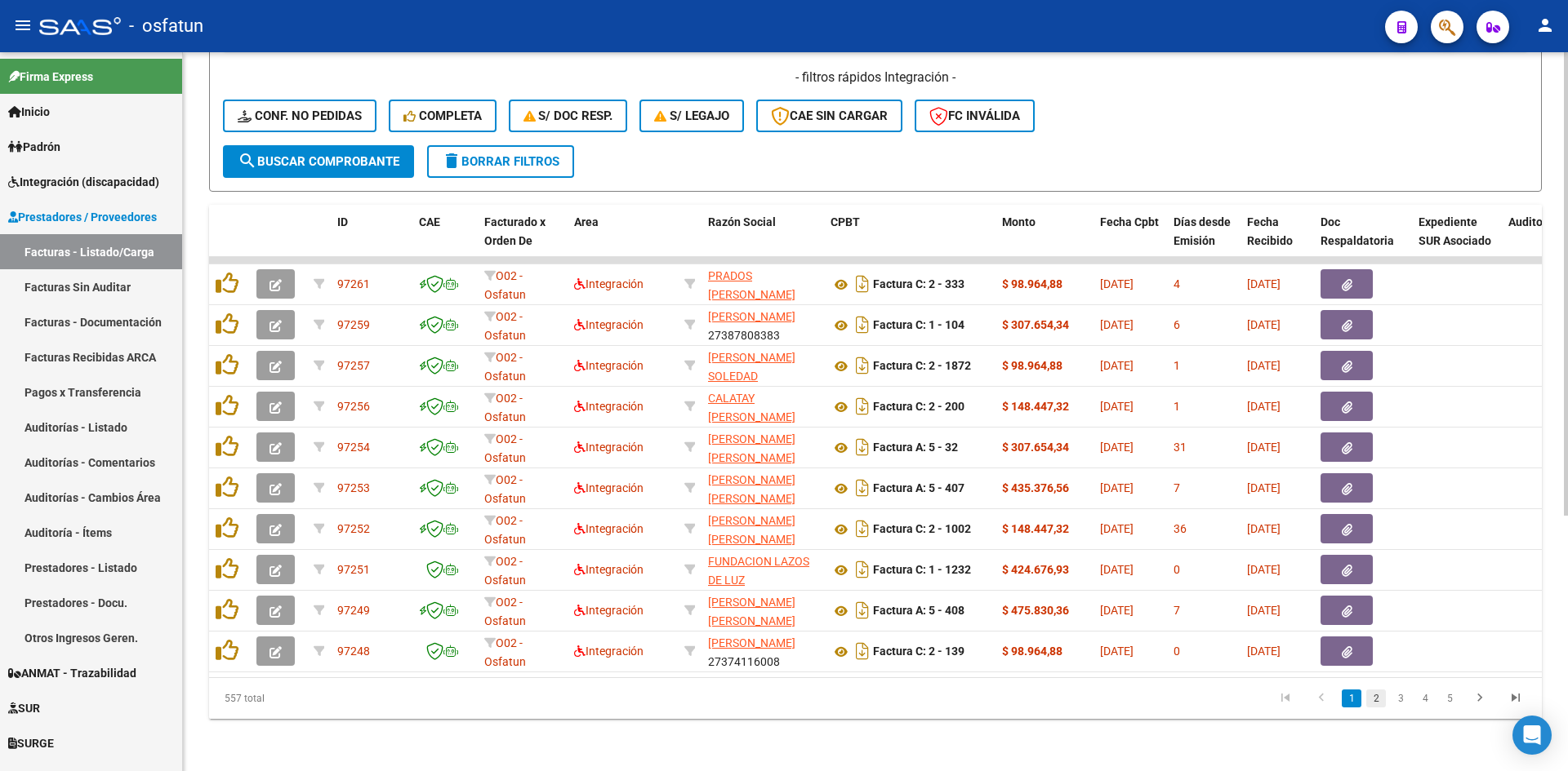
click at [1373, 693] on link "2" at bounding box center [1375, 698] width 20 height 18
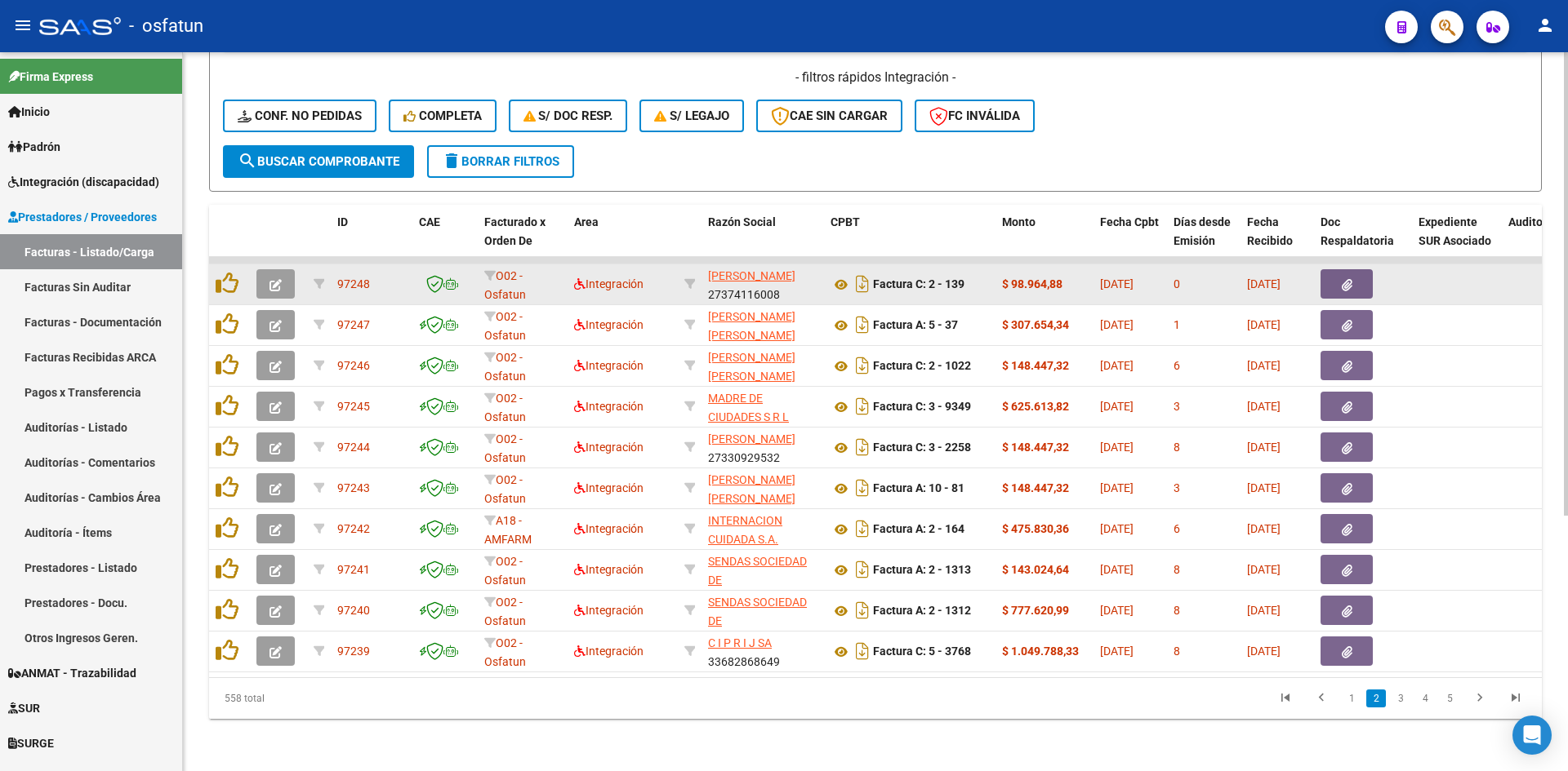
click at [282, 269] on button "button" at bounding box center [275, 283] width 38 height 29
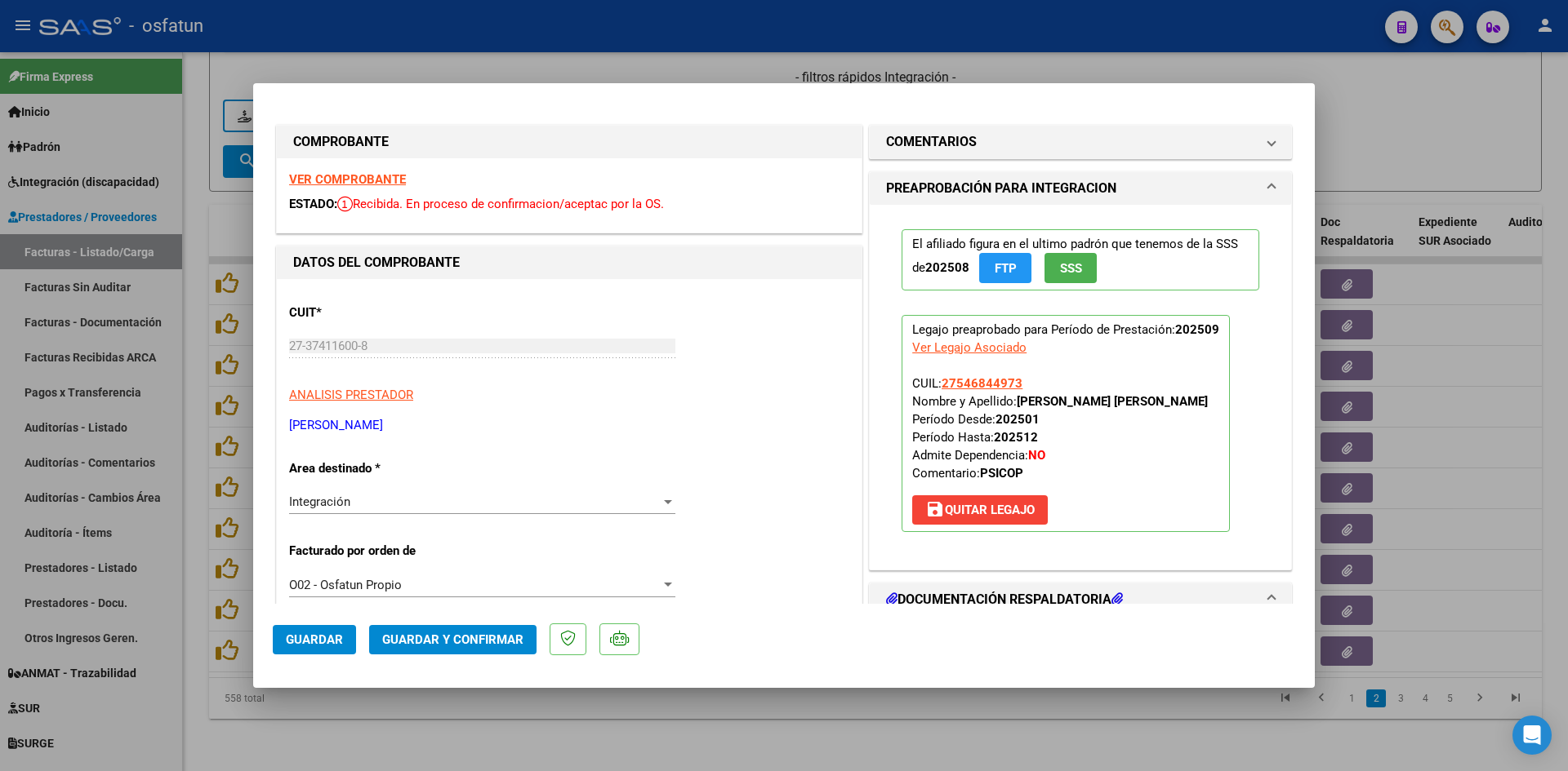
click at [386, 184] on strong "VER COMPROBANTE" at bounding box center [347, 179] width 117 height 15
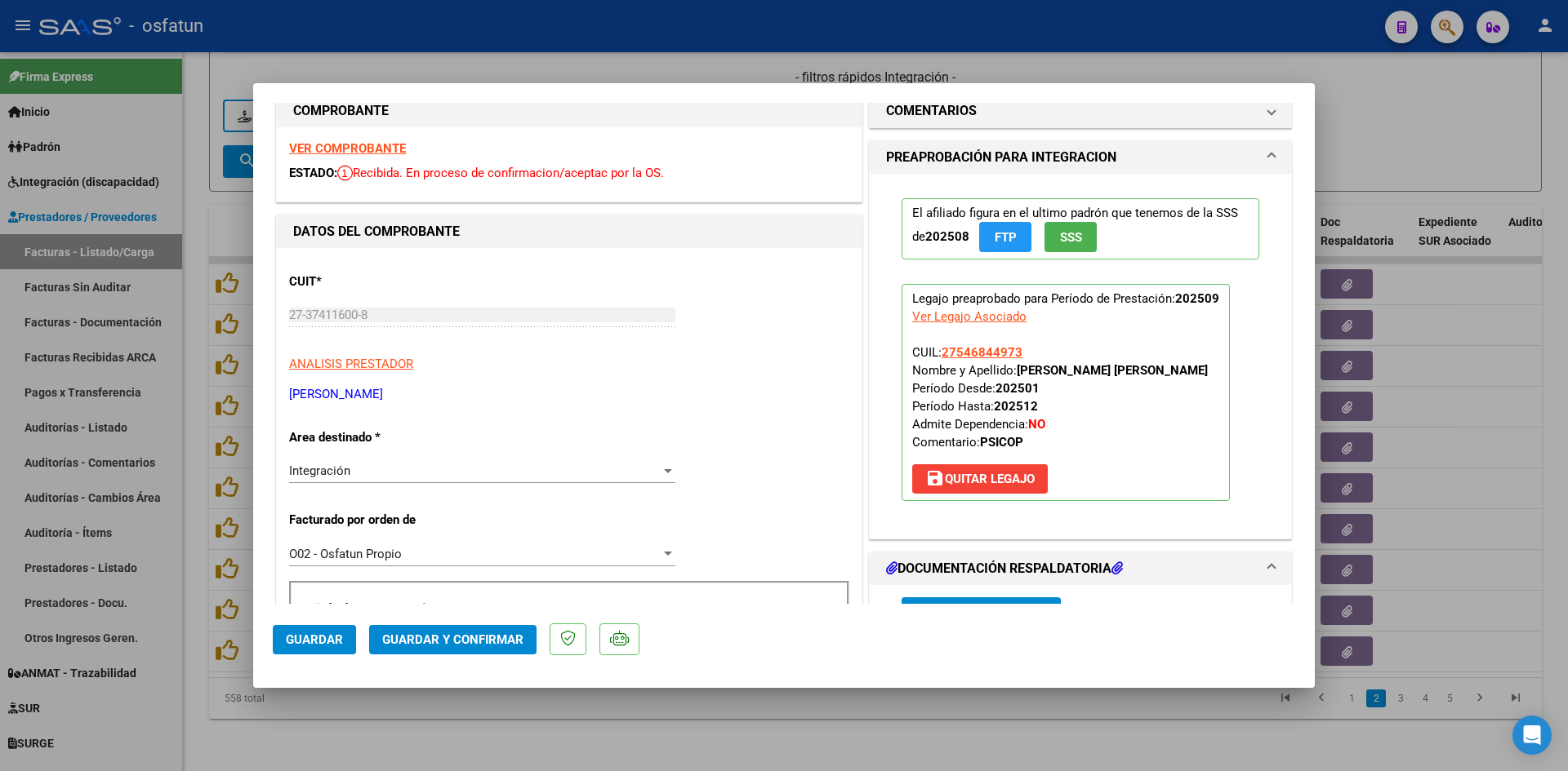
scroll to position [82, 0]
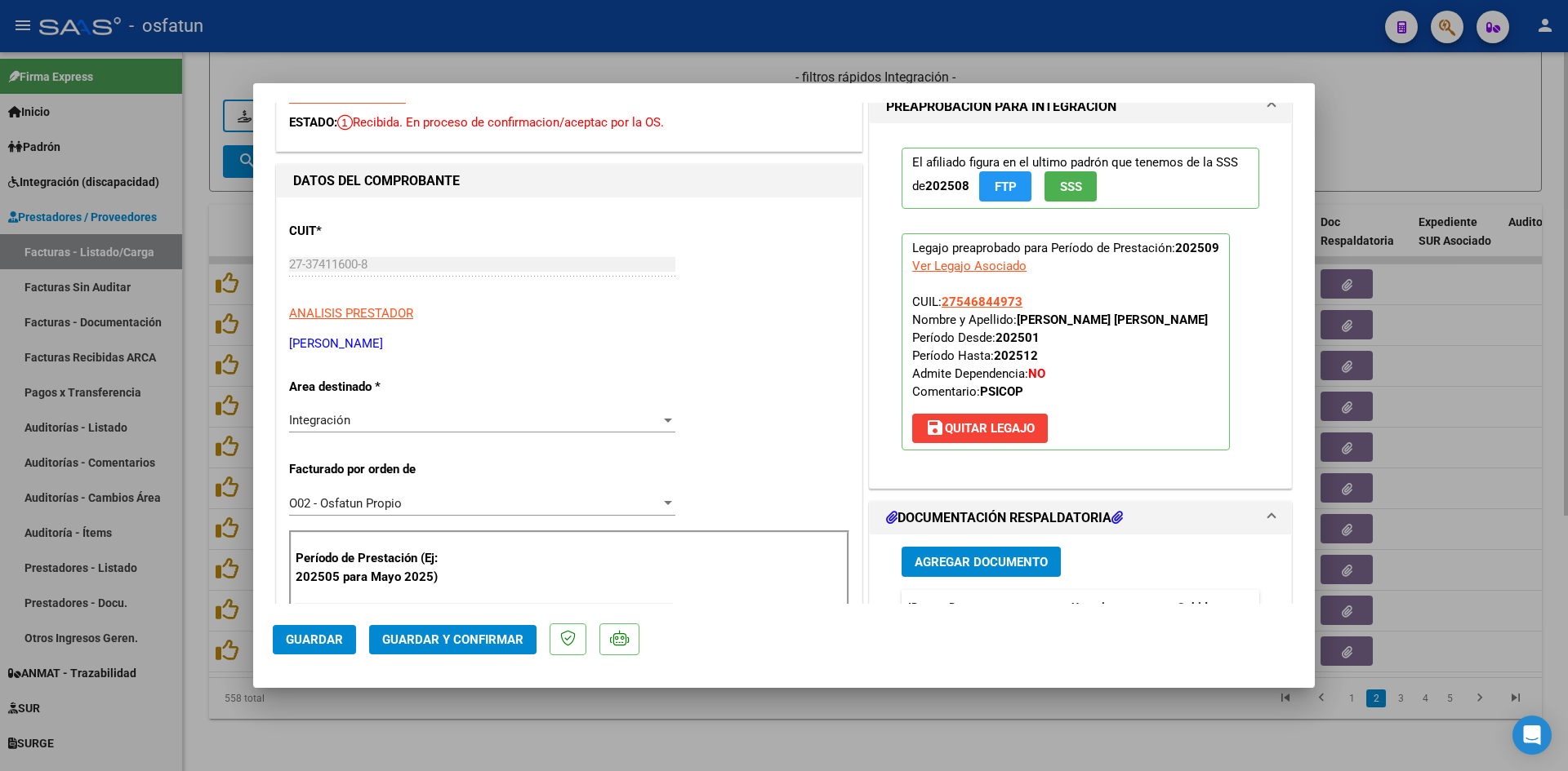
click at [1376, 137] on div at bounding box center [784, 385] width 1568 height 771
type input "$ 0,00"
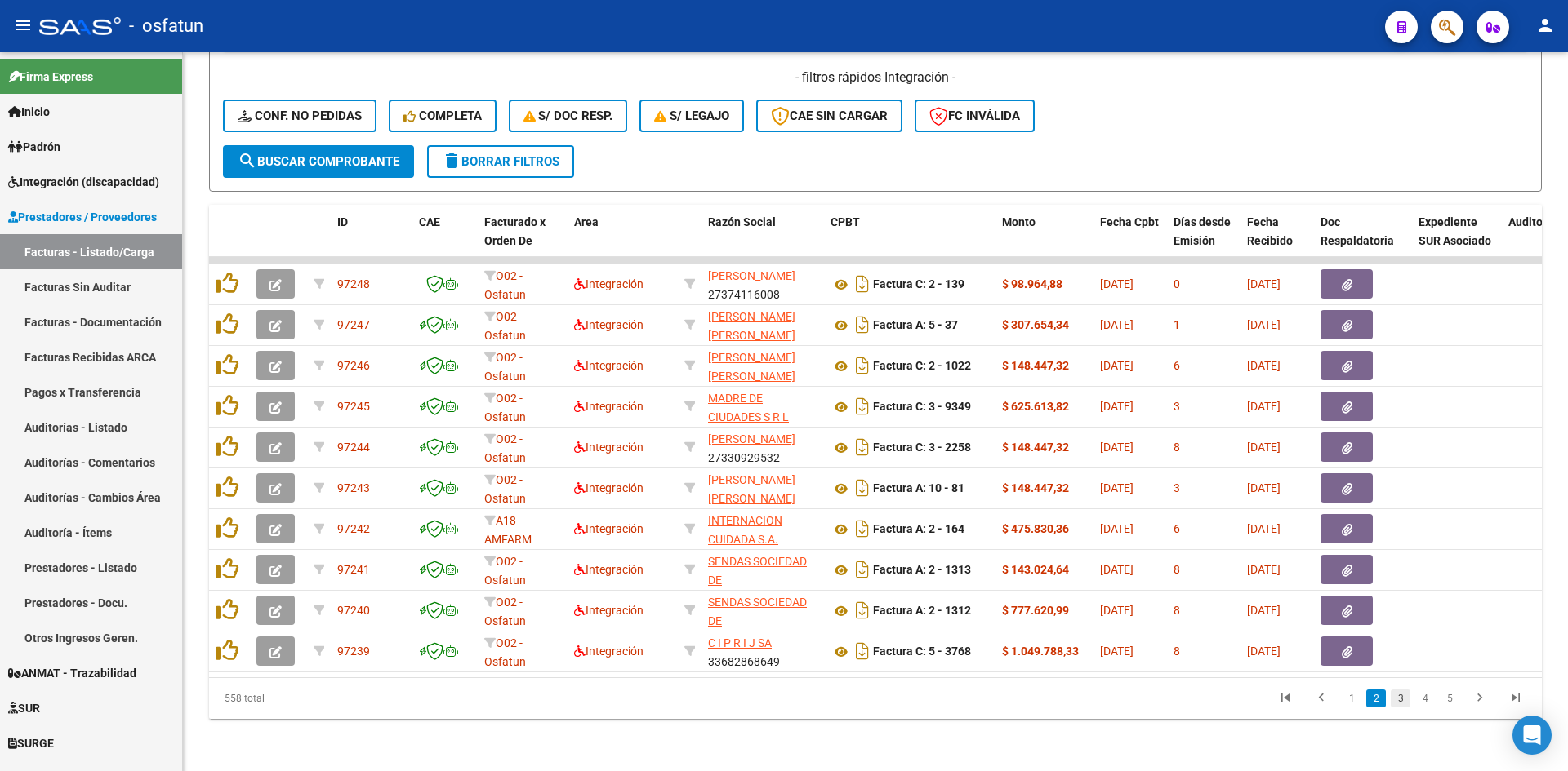
click at [1392, 697] on link "3" at bounding box center [1400, 698] width 20 height 18
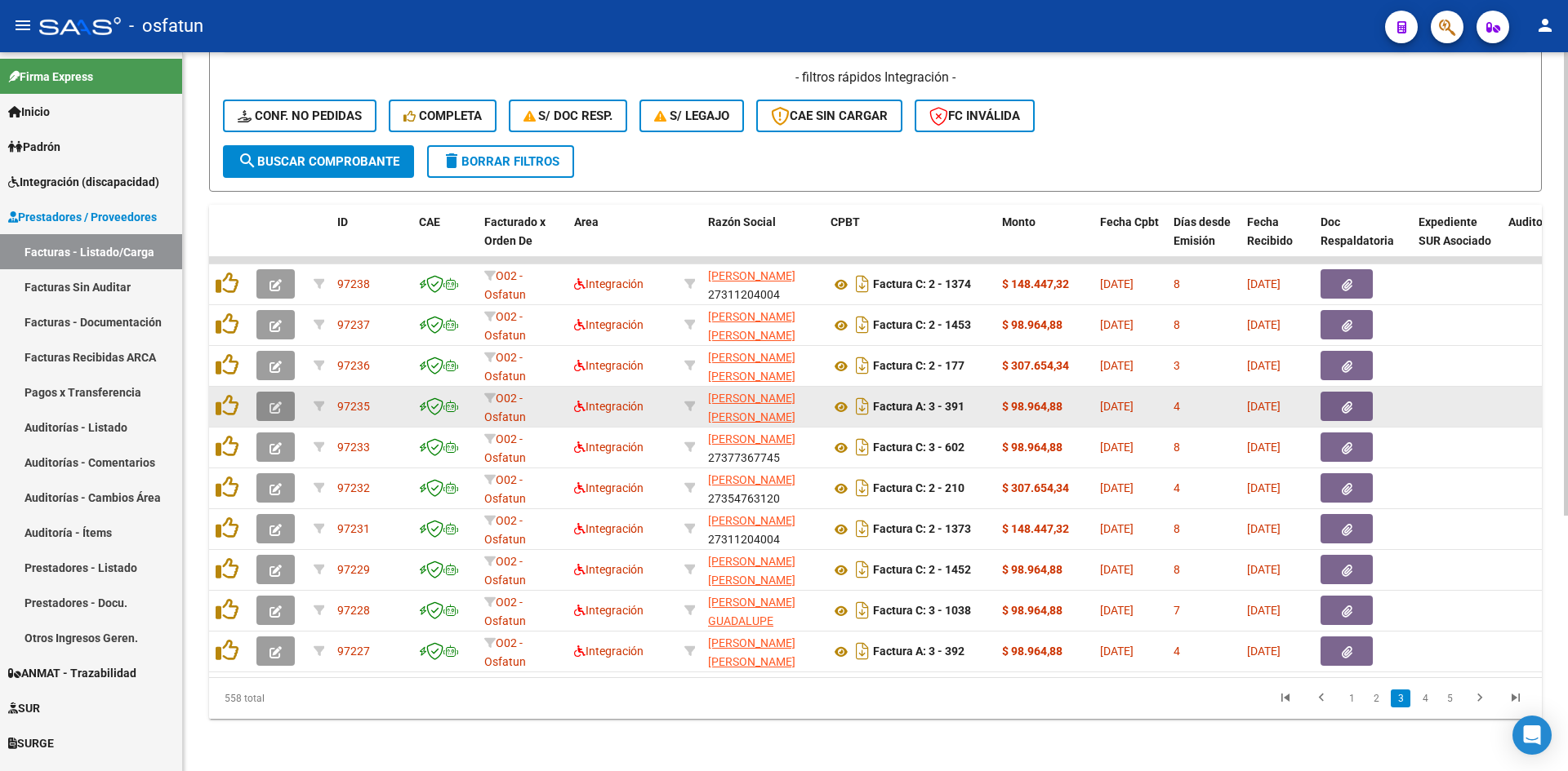
click at [276, 392] on button "button" at bounding box center [275, 406] width 38 height 29
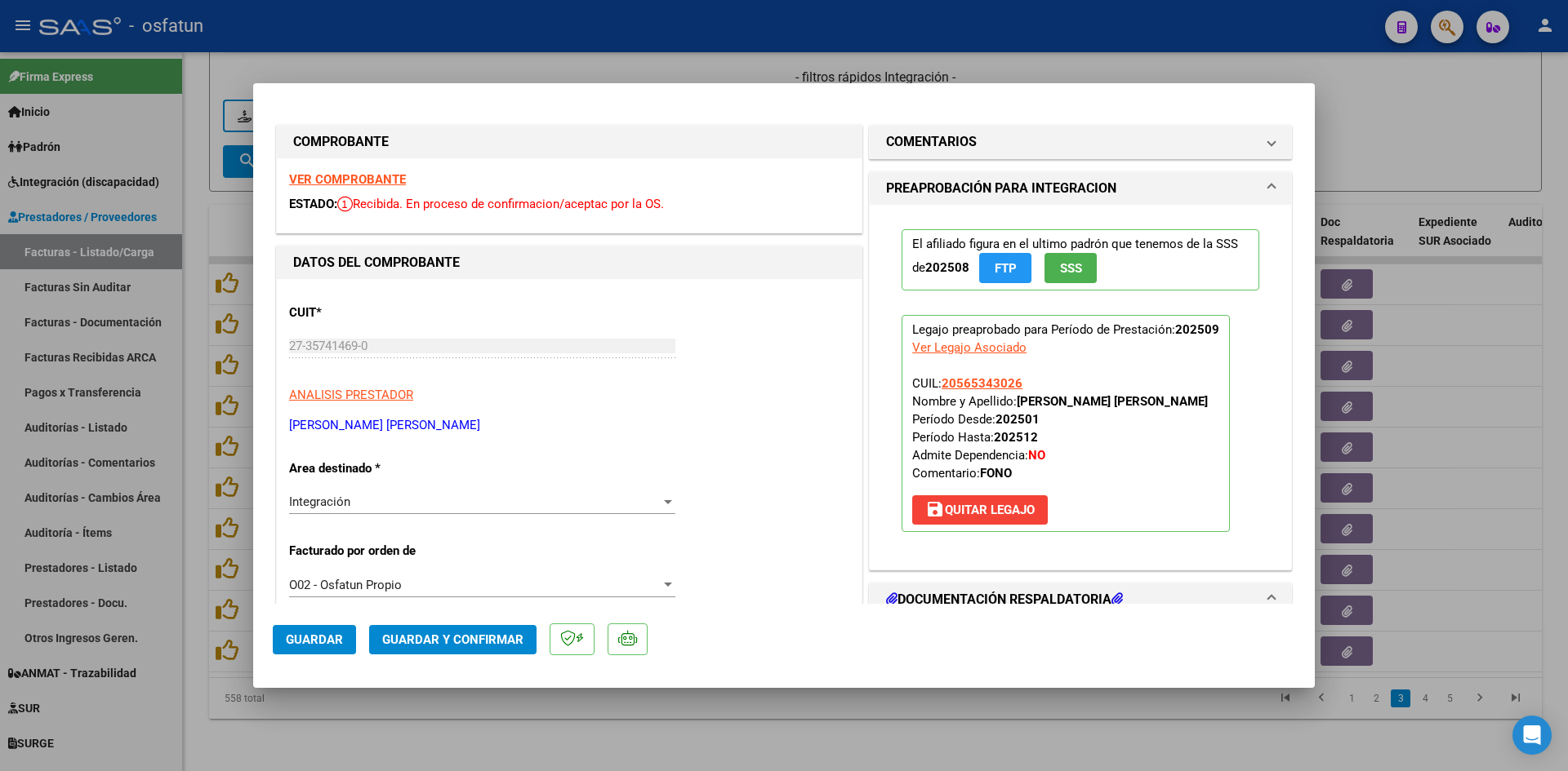
click at [354, 180] on strong "VER COMPROBANTE" at bounding box center [347, 179] width 117 height 15
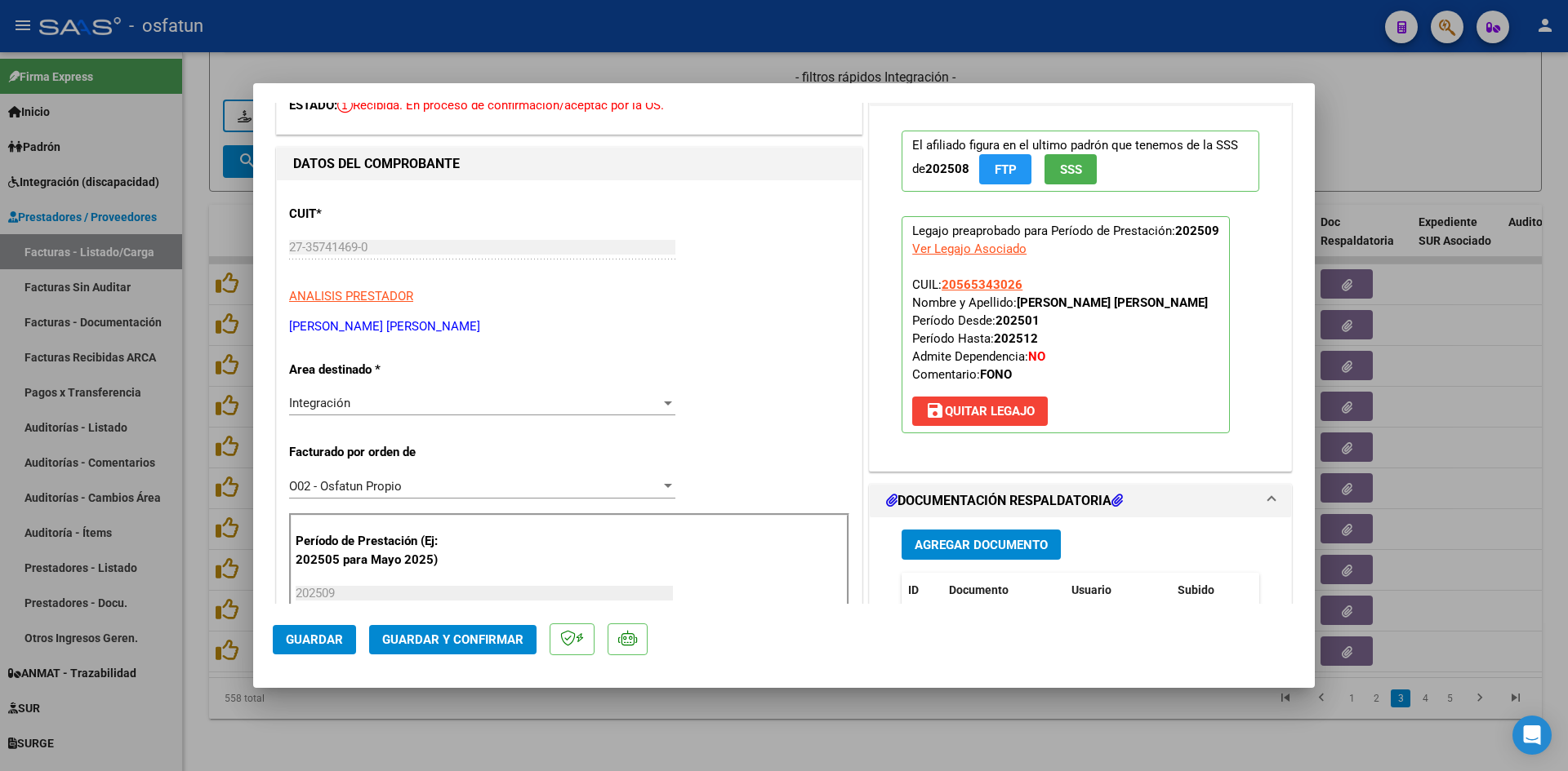
scroll to position [163, 0]
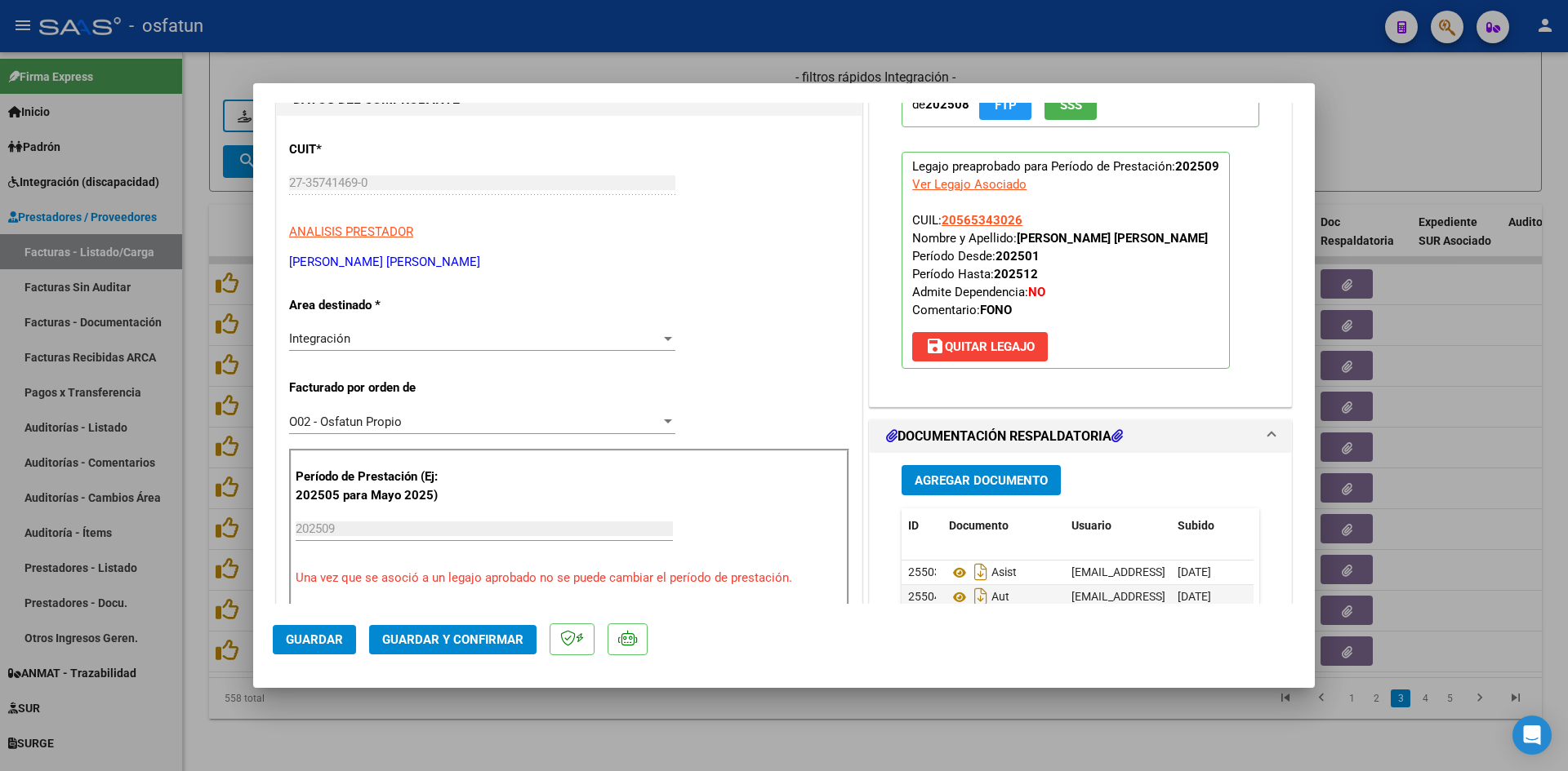
click at [444, 643] on span "Guardar y Confirmar" at bounding box center [452, 640] width 141 height 15
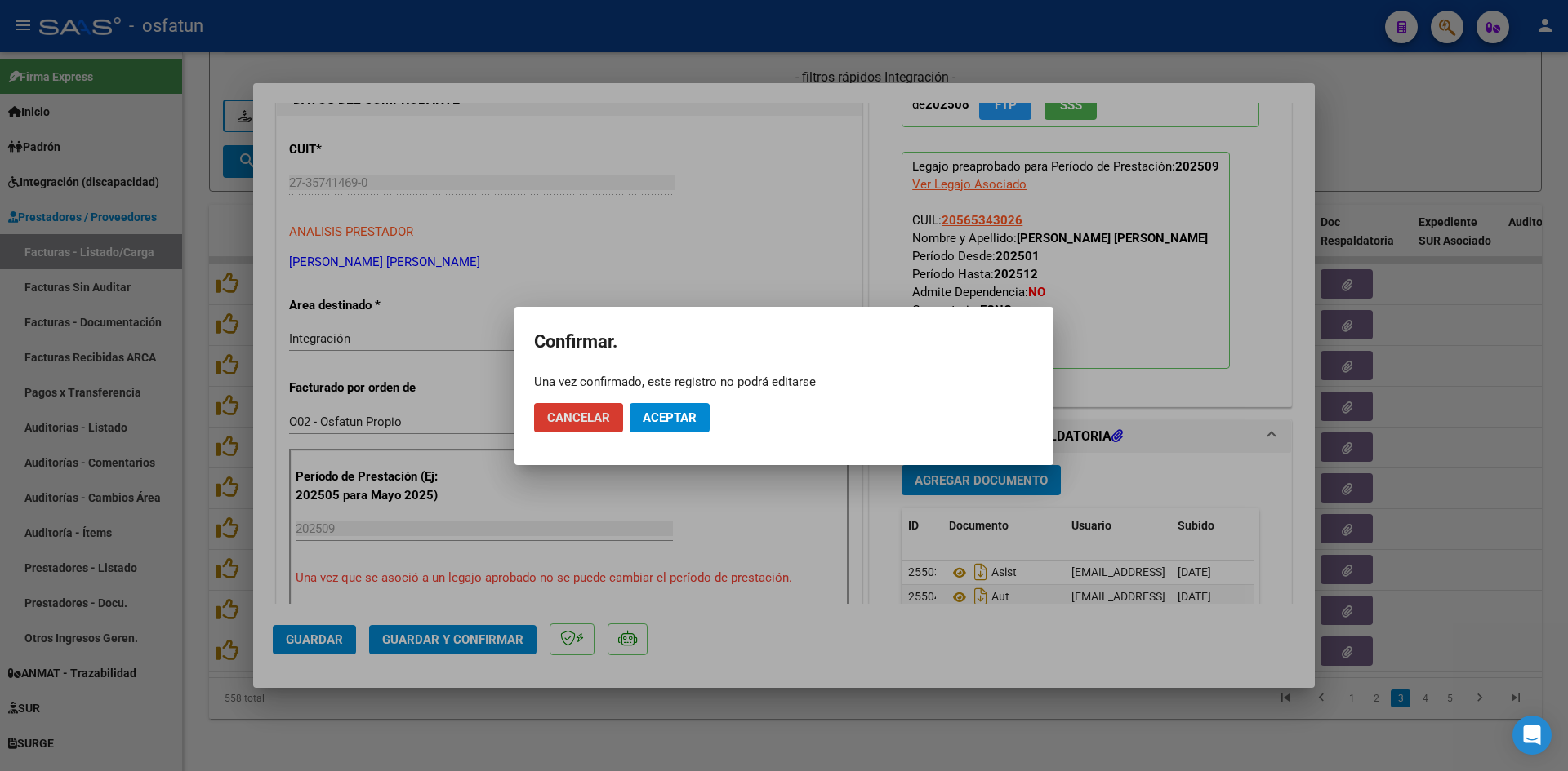
click at [658, 422] on span "Aceptar" at bounding box center [669, 418] width 54 height 15
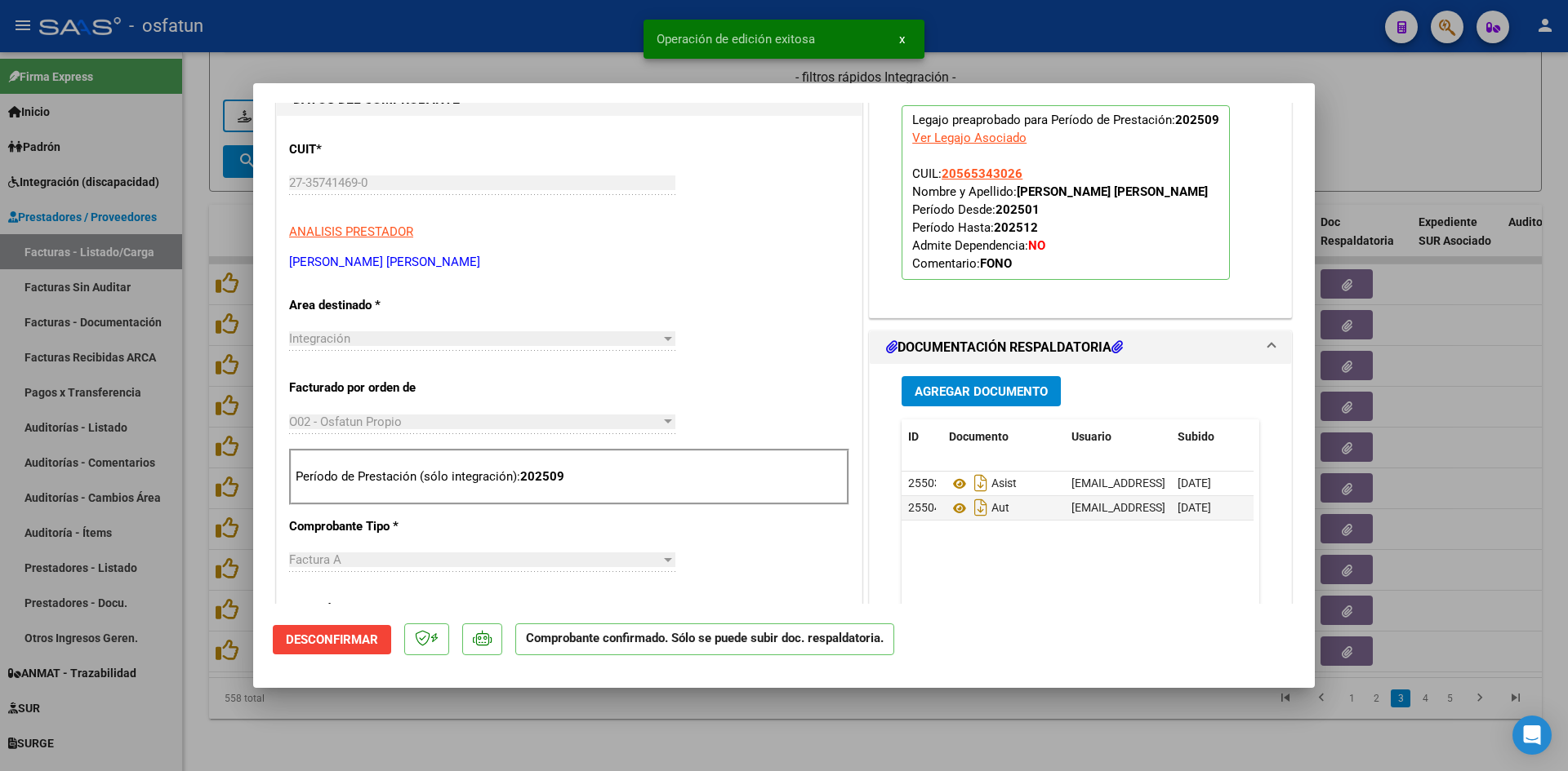
click at [618, 57] on div at bounding box center [784, 385] width 1568 height 771
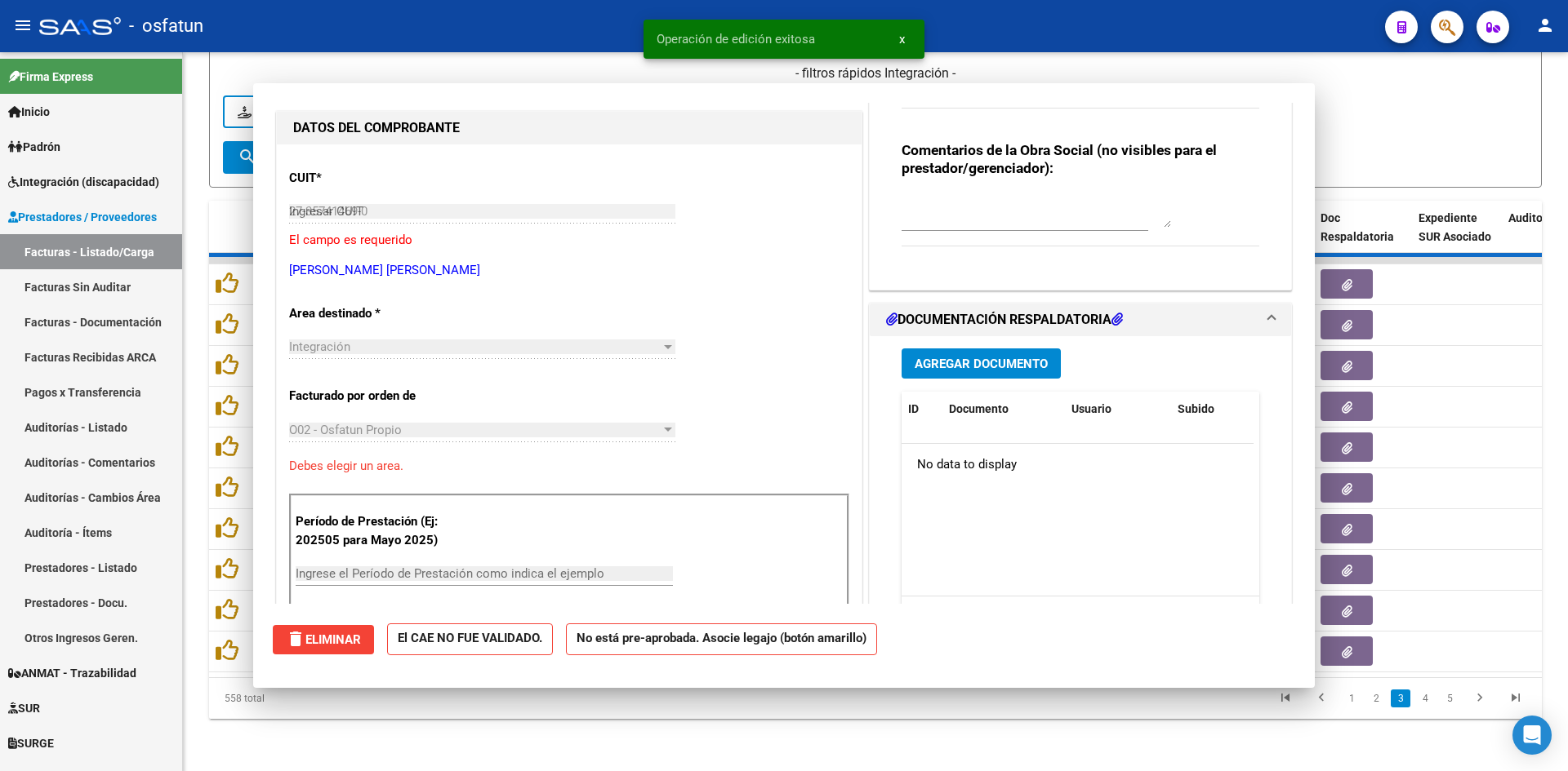
type input "$ 0,00"
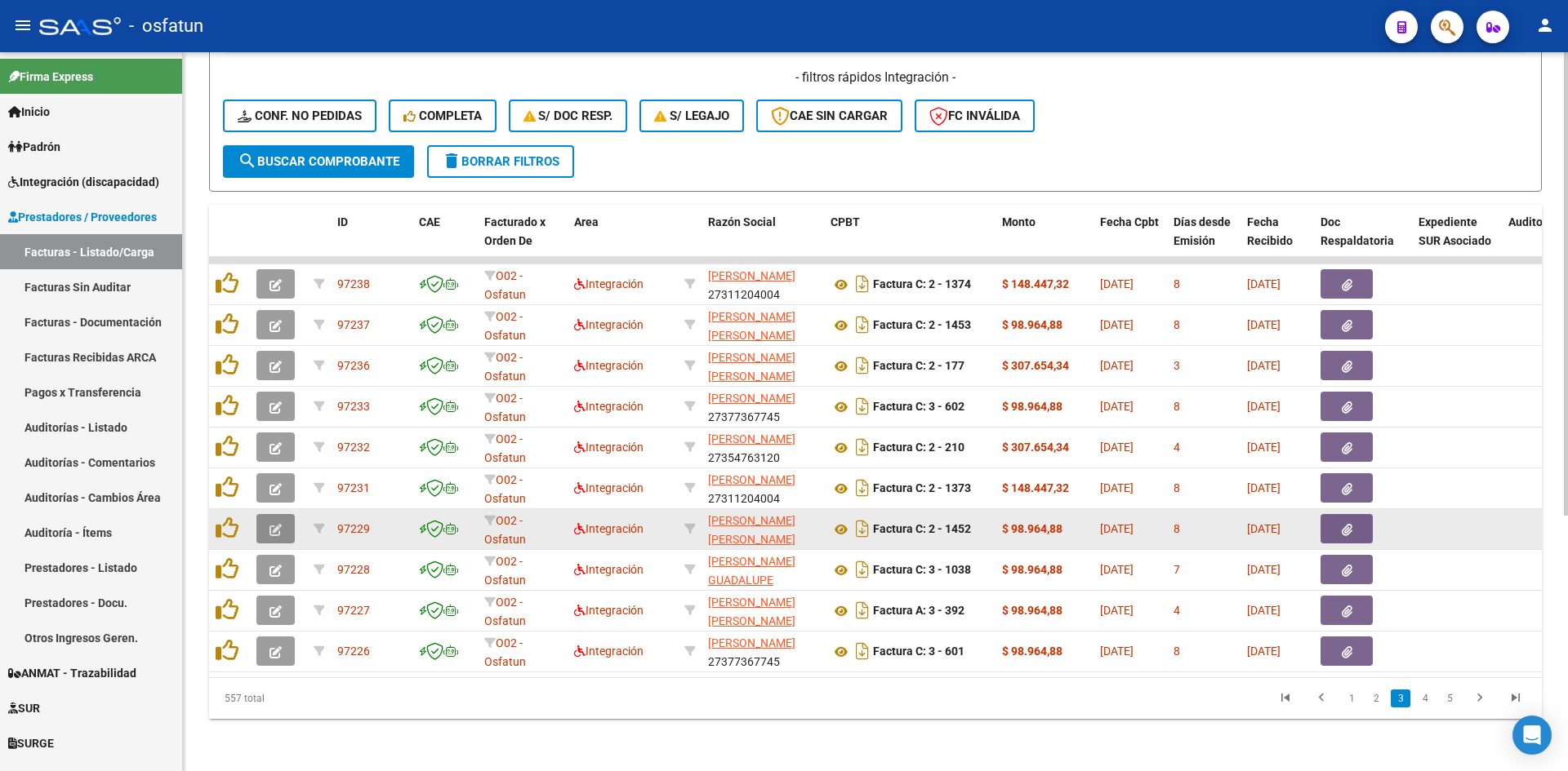
click at [274, 524] on icon "button" at bounding box center [275, 530] width 12 height 12
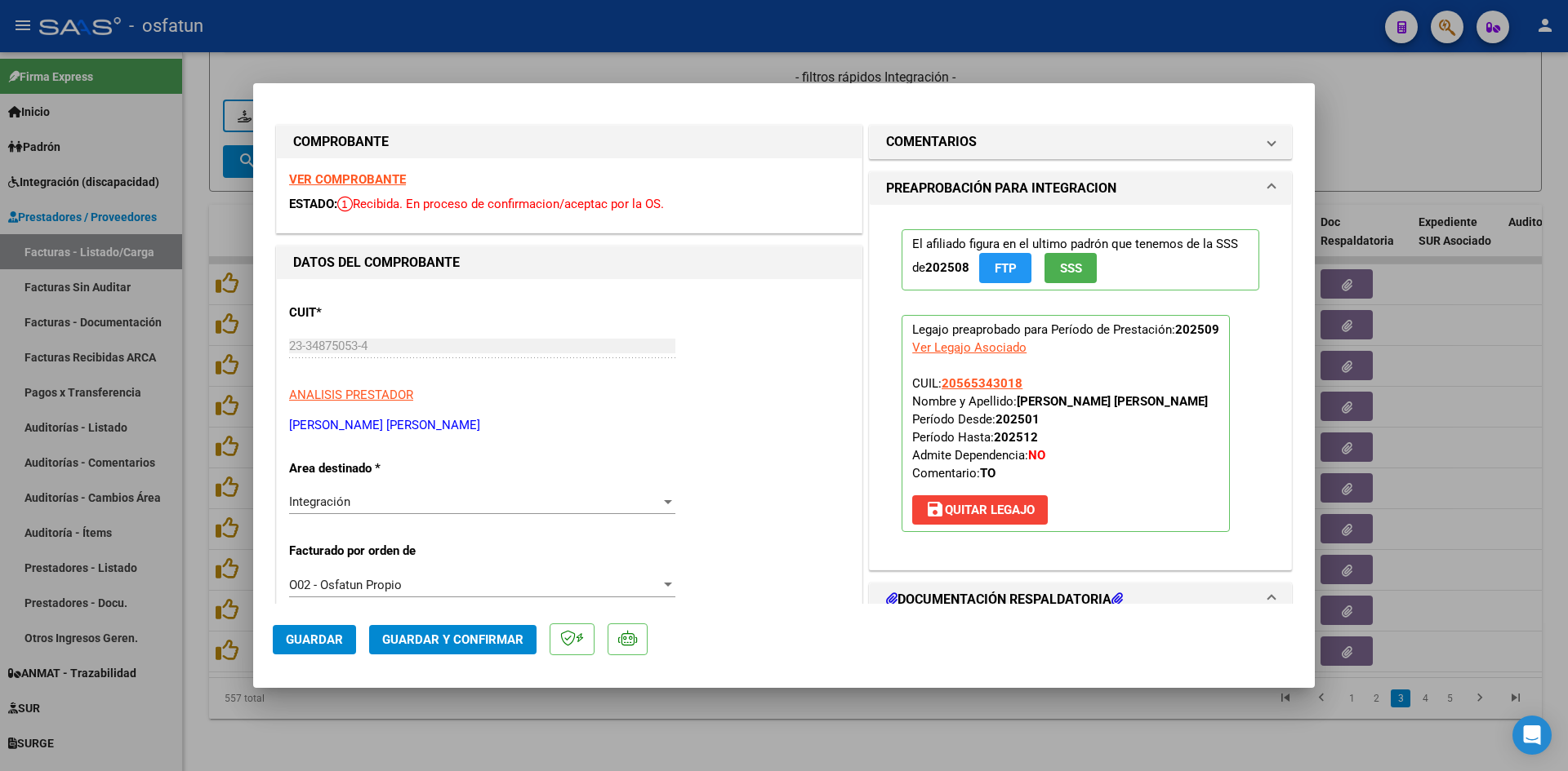
click at [363, 179] on strong "VER COMPROBANTE" at bounding box center [347, 179] width 117 height 15
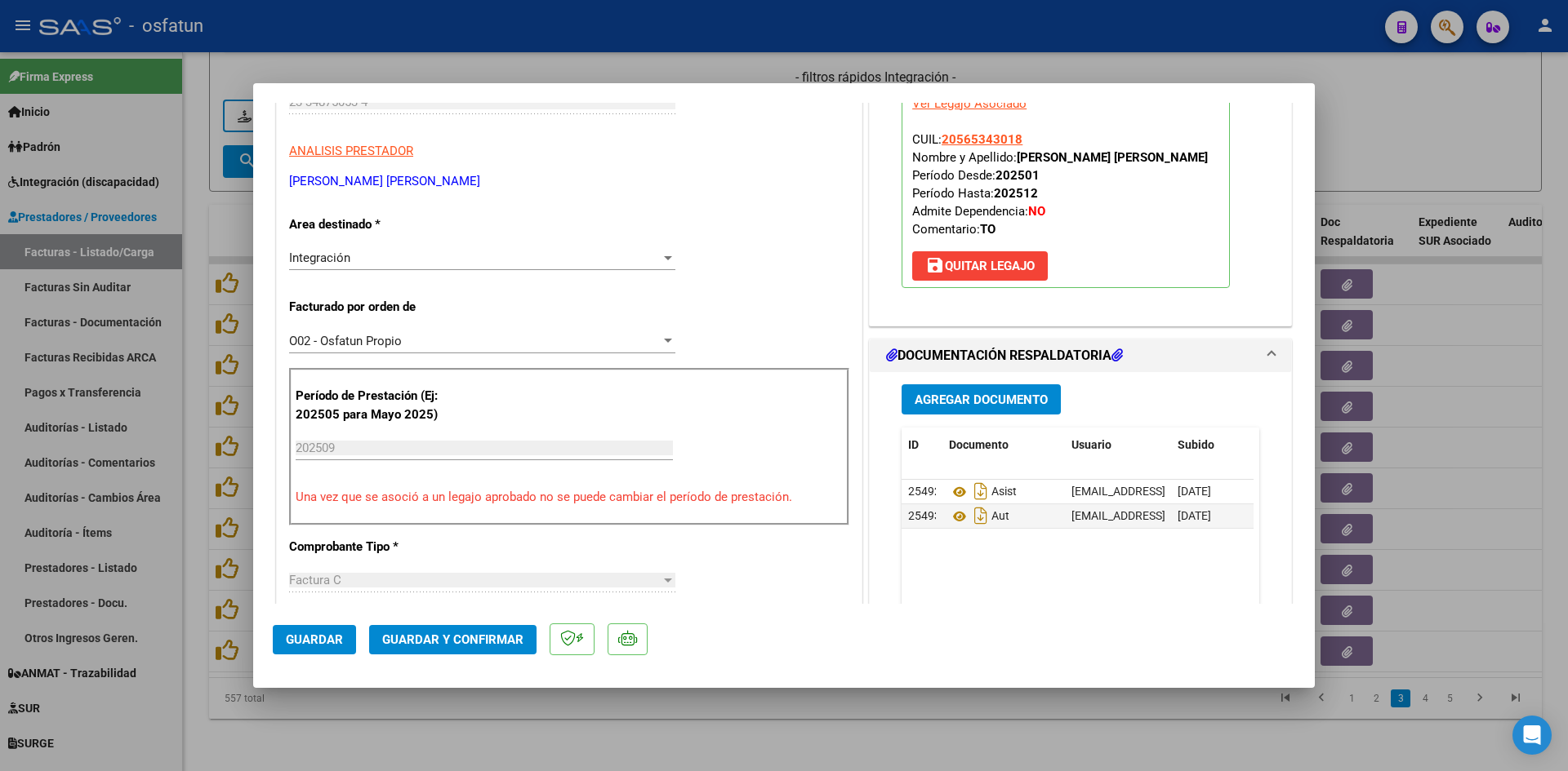
scroll to position [245, 0]
click at [459, 640] on span "Guardar y Confirmar" at bounding box center [452, 640] width 141 height 15
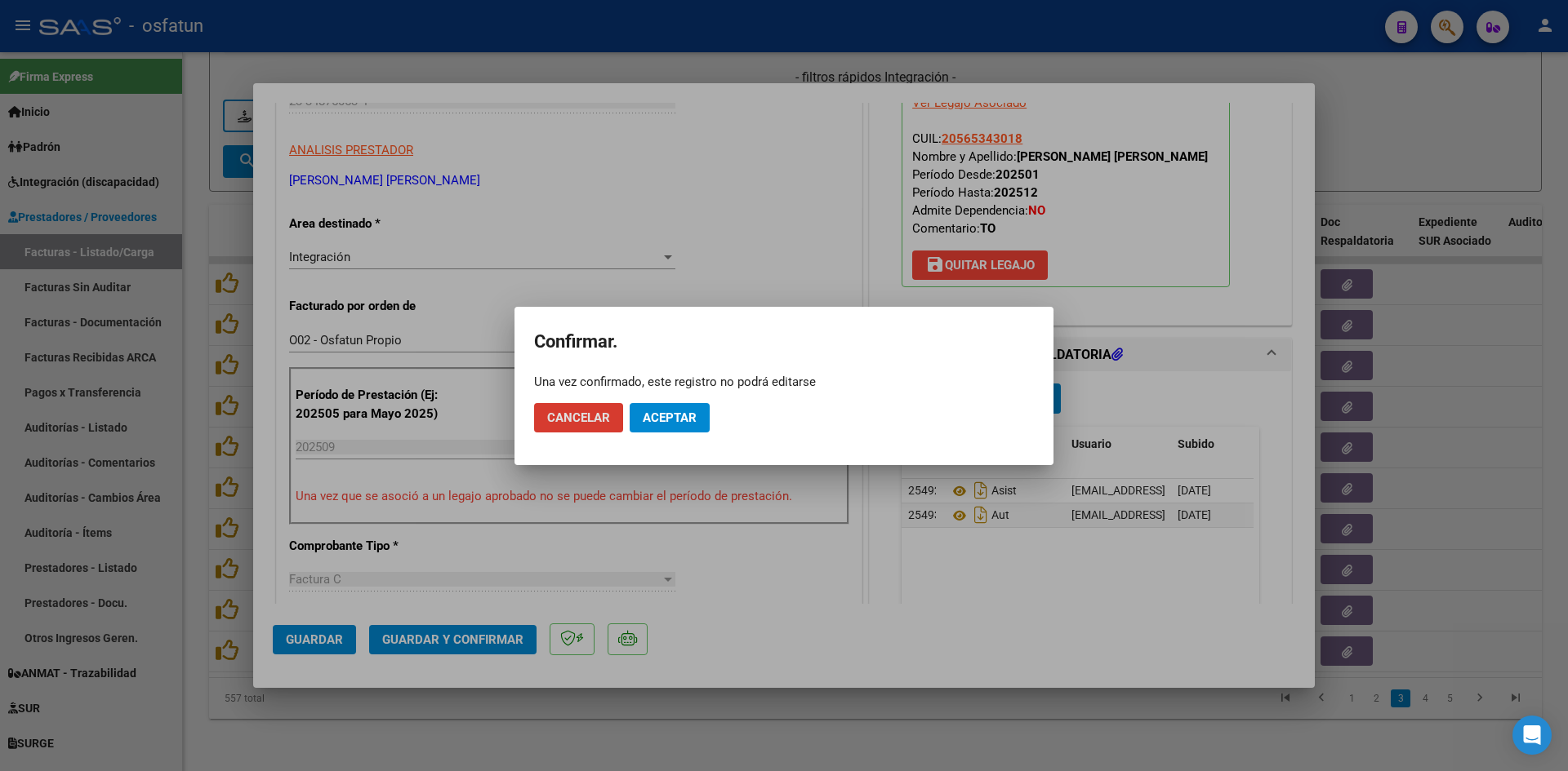
click at [671, 411] on span "Aceptar" at bounding box center [669, 418] width 54 height 15
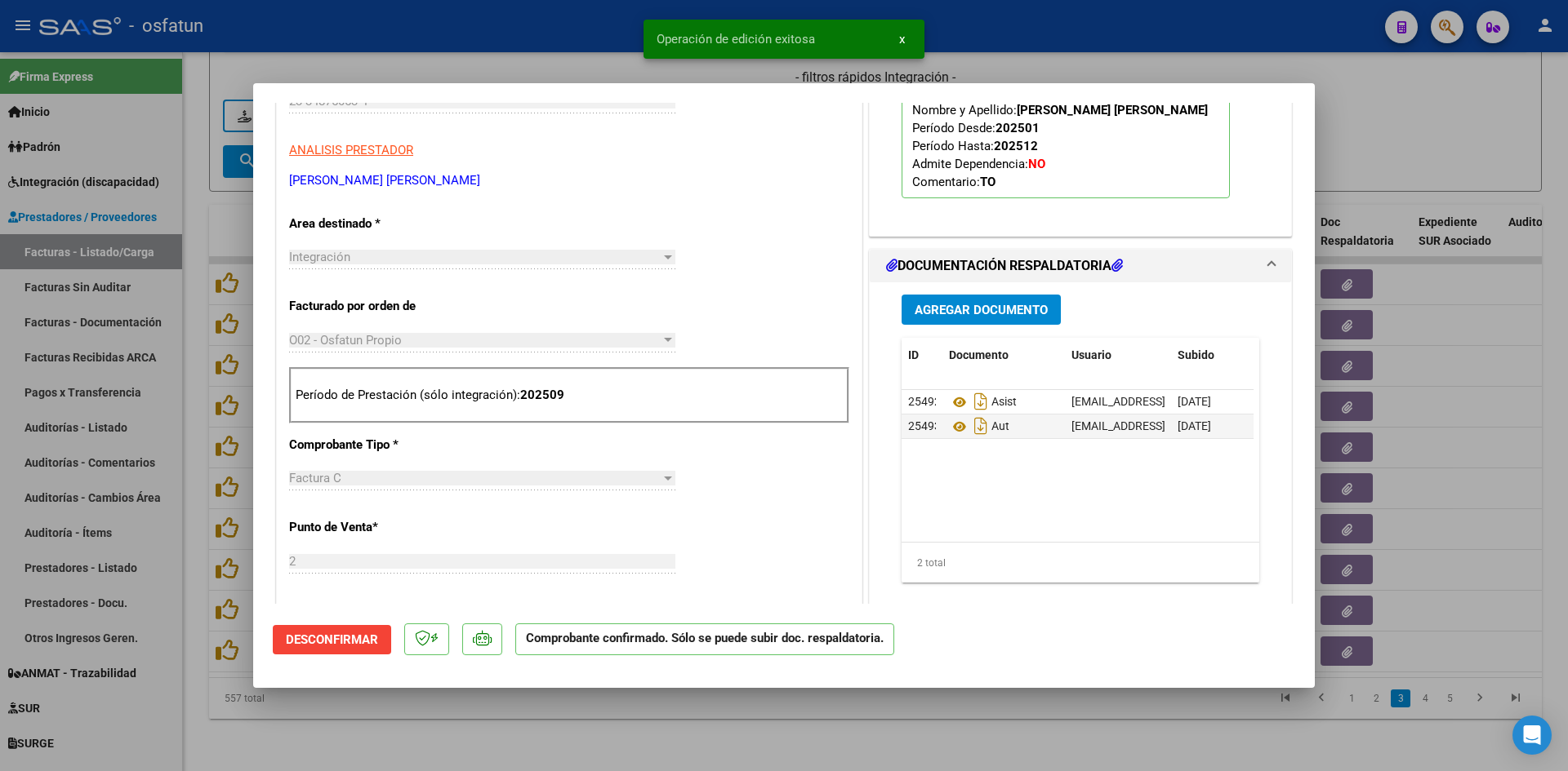
click at [585, 60] on div at bounding box center [784, 385] width 1568 height 771
type input "$ 0,00"
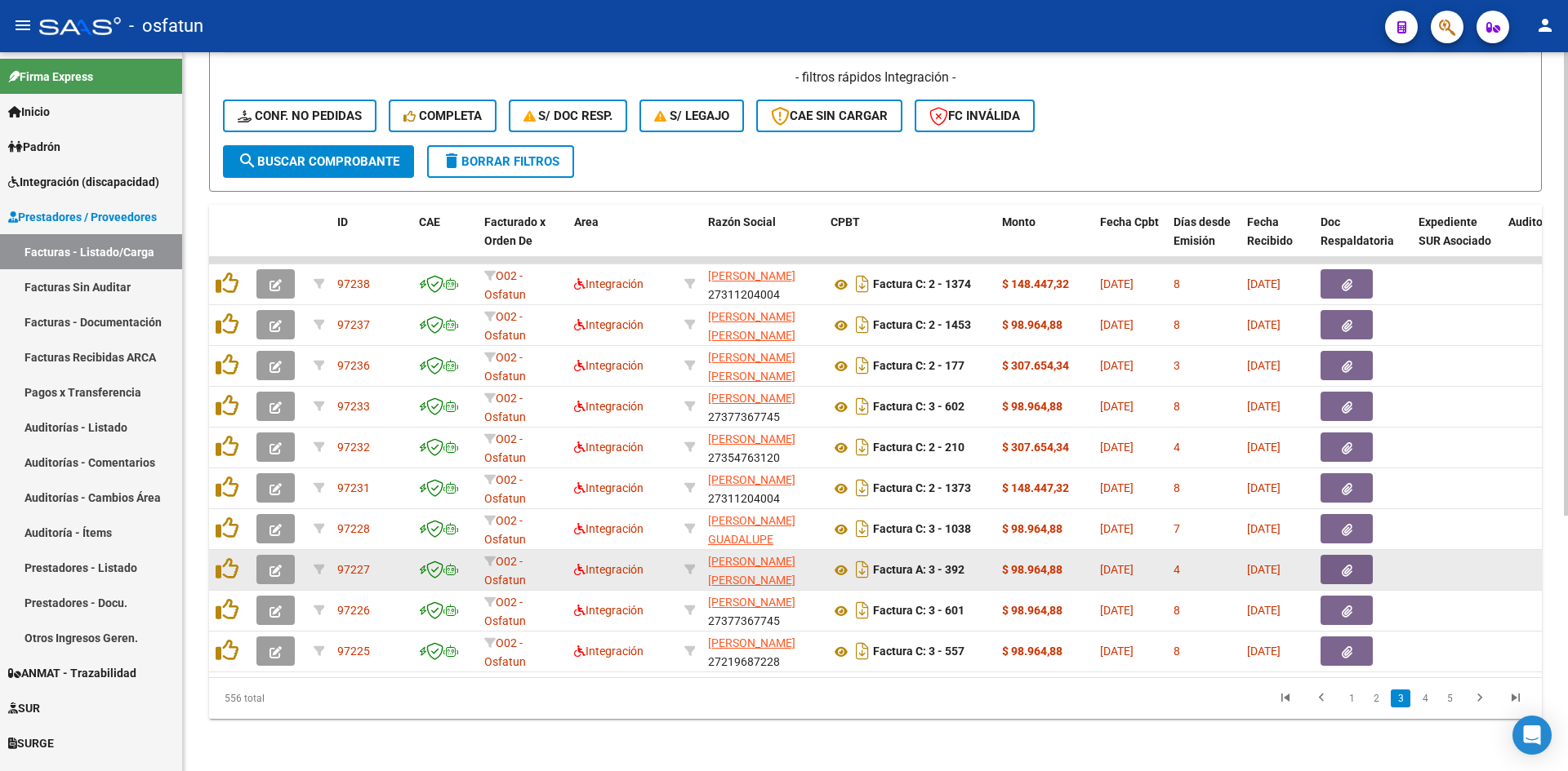
click at [274, 565] on icon "button" at bounding box center [275, 571] width 12 height 12
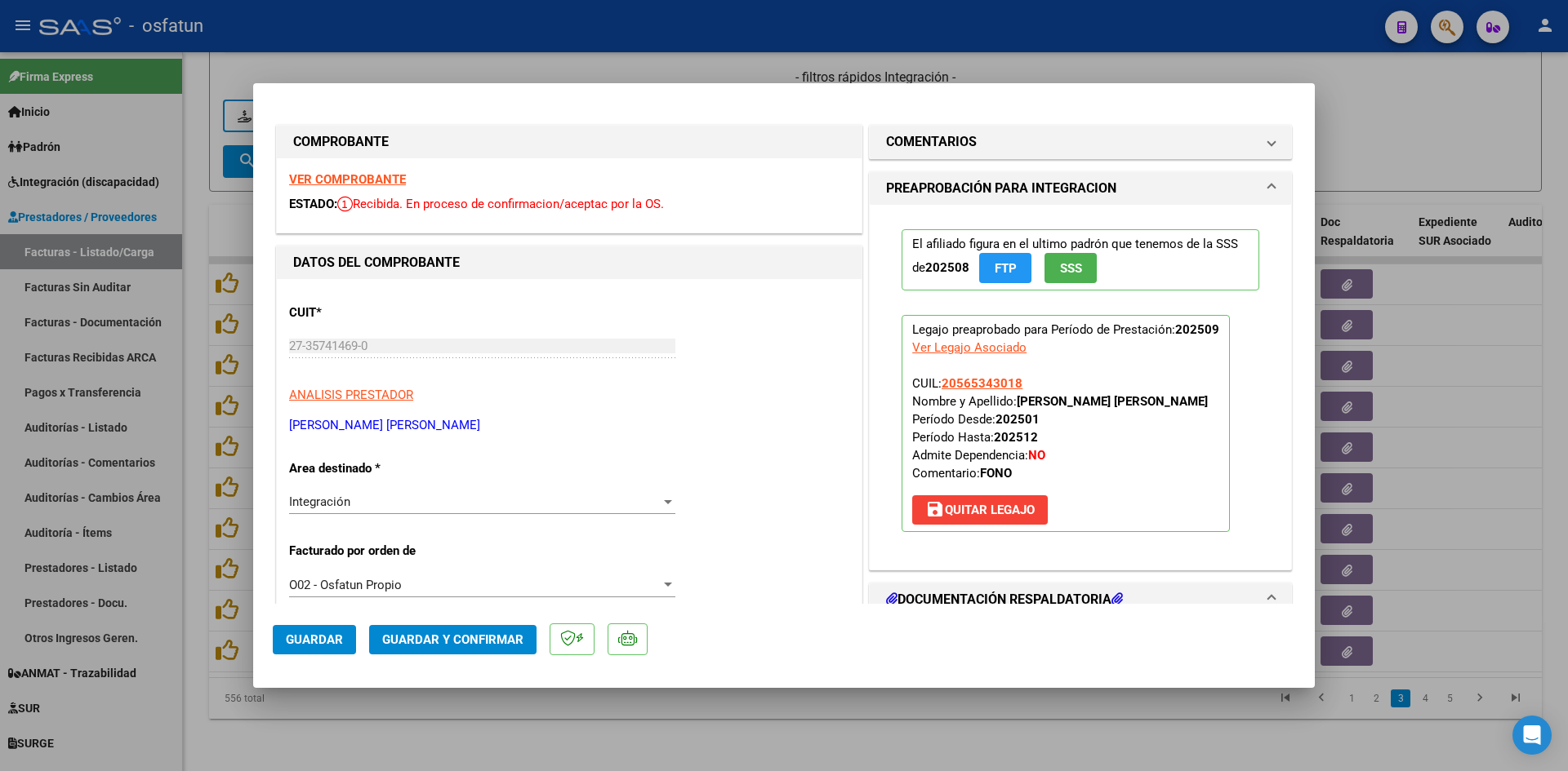
click at [368, 180] on strong "VER COMPROBANTE" at bounding box center [347, 179] width 117 height 15
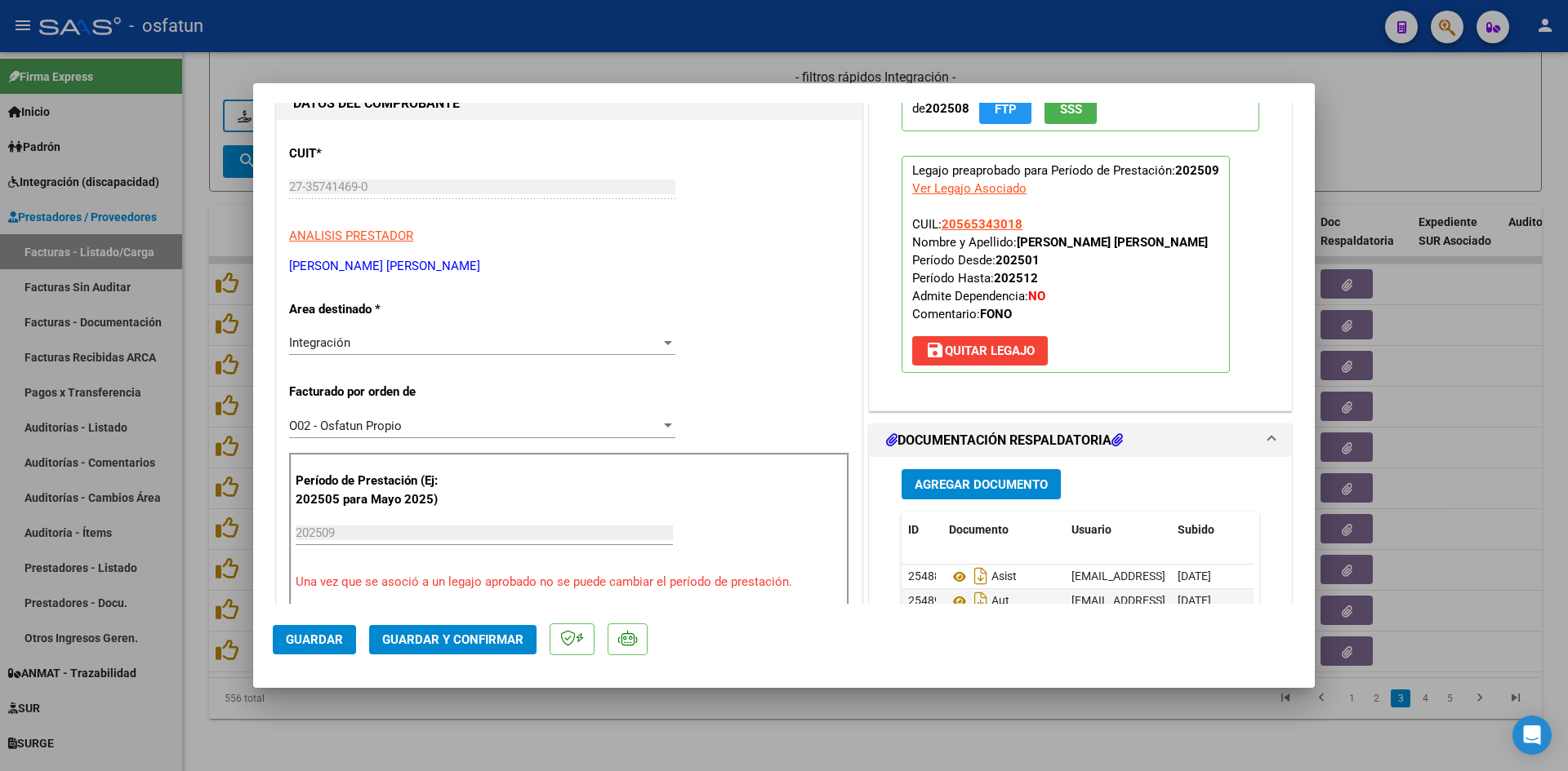
scroll to position [163, 0]
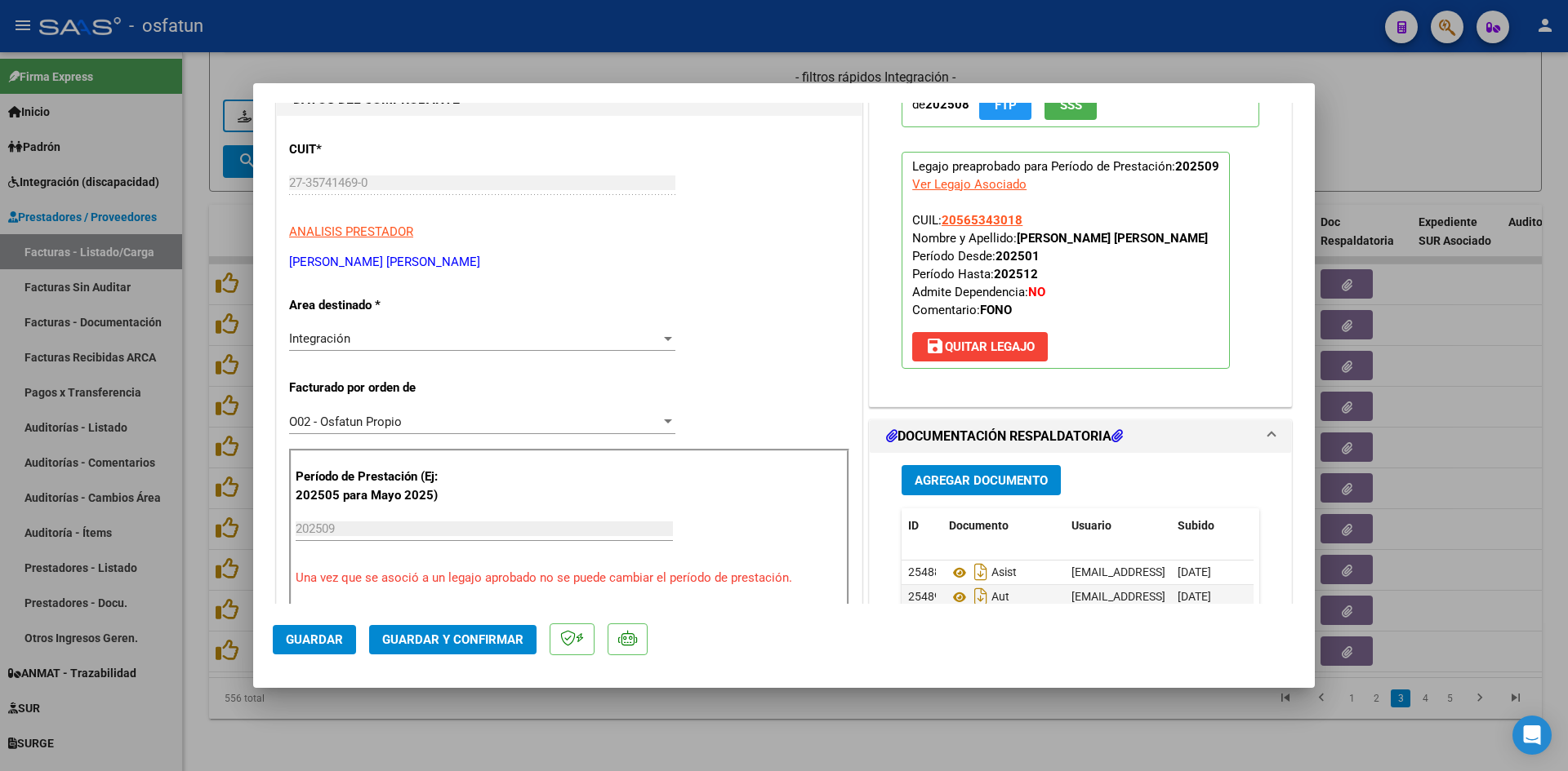
click at [494, 635] on span "Guardar y Confirmar" at bounding box center [452, 640] width 141 height 15
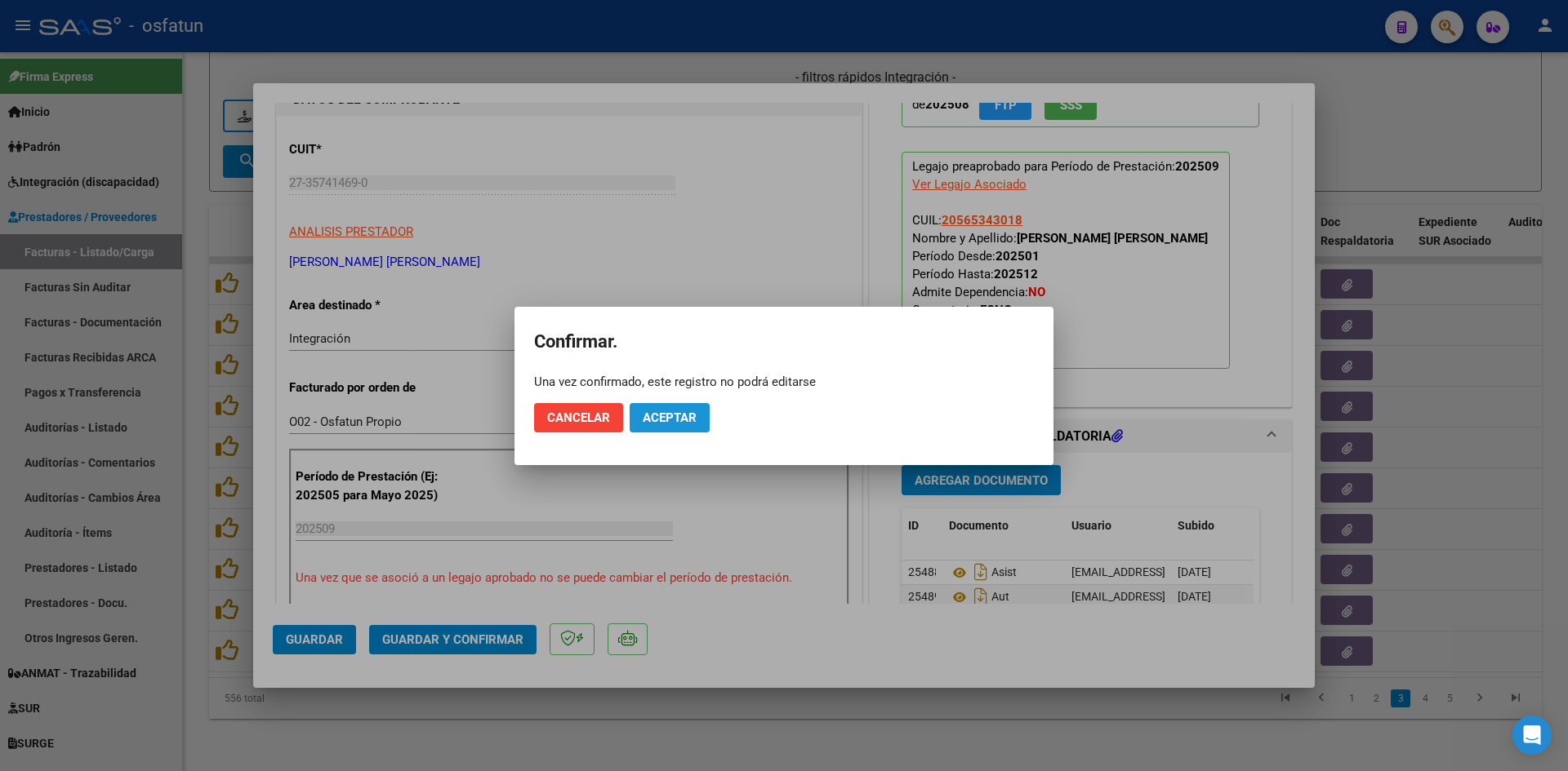
click at [662, 412] on span "Aceptar" at bounding box center [669, 418] width 54 height 15
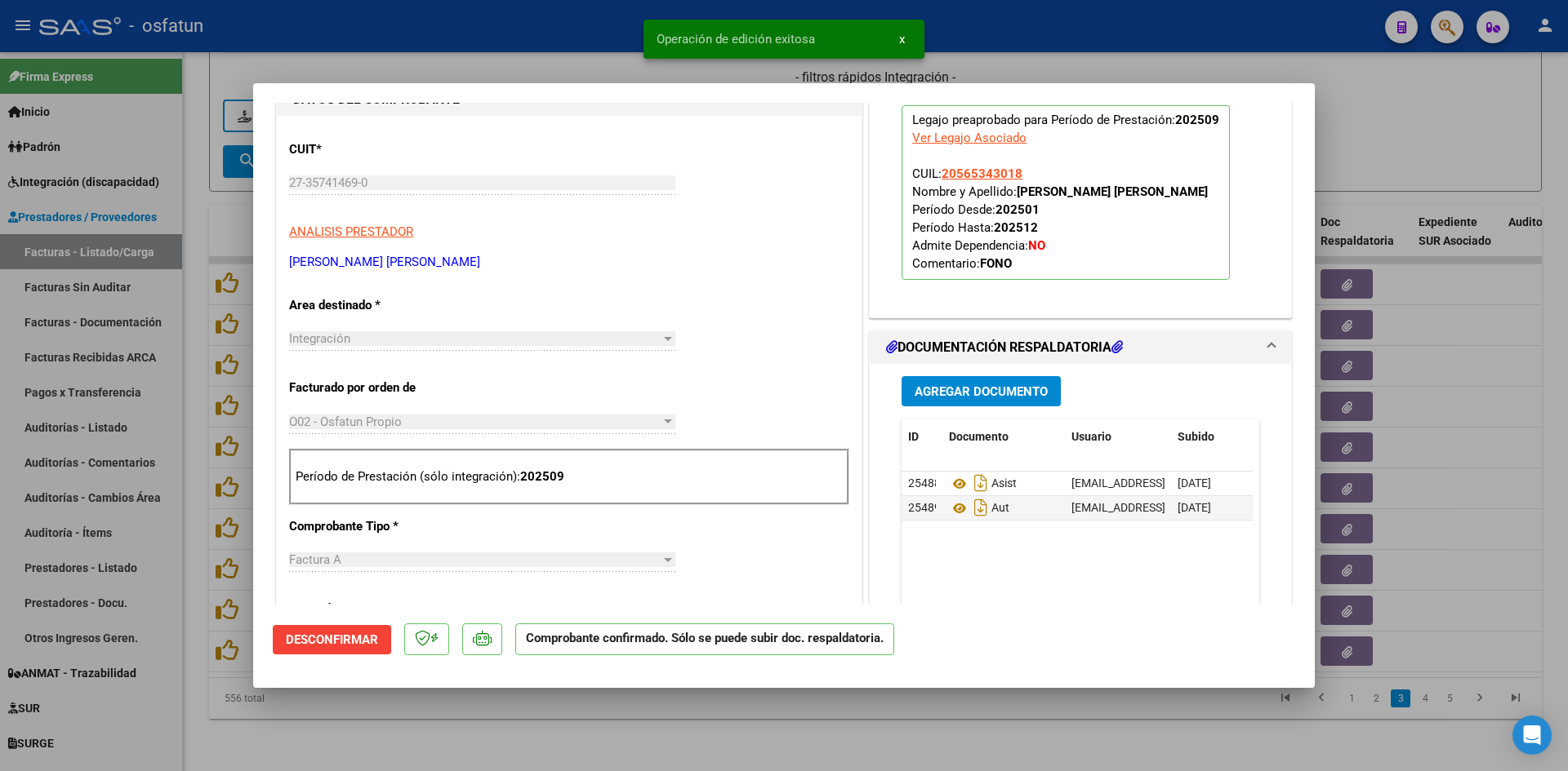
click at [547, 55] on div at bounding box center [784, 385] width 1568 height 771
type input "$ 0,00"
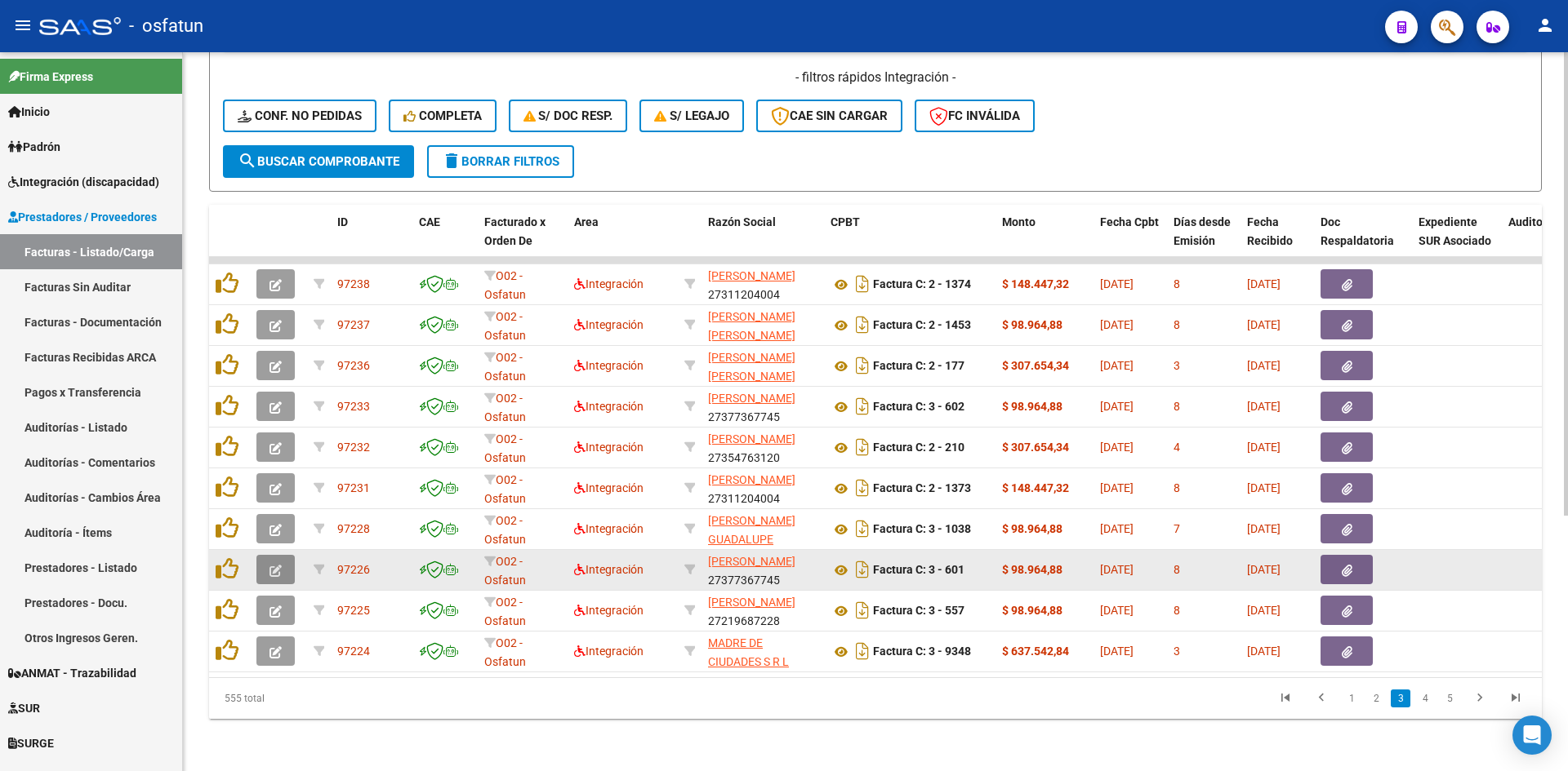
click at [276, 563] on span "button" at bounding box center [275, 569] width 12 height 15
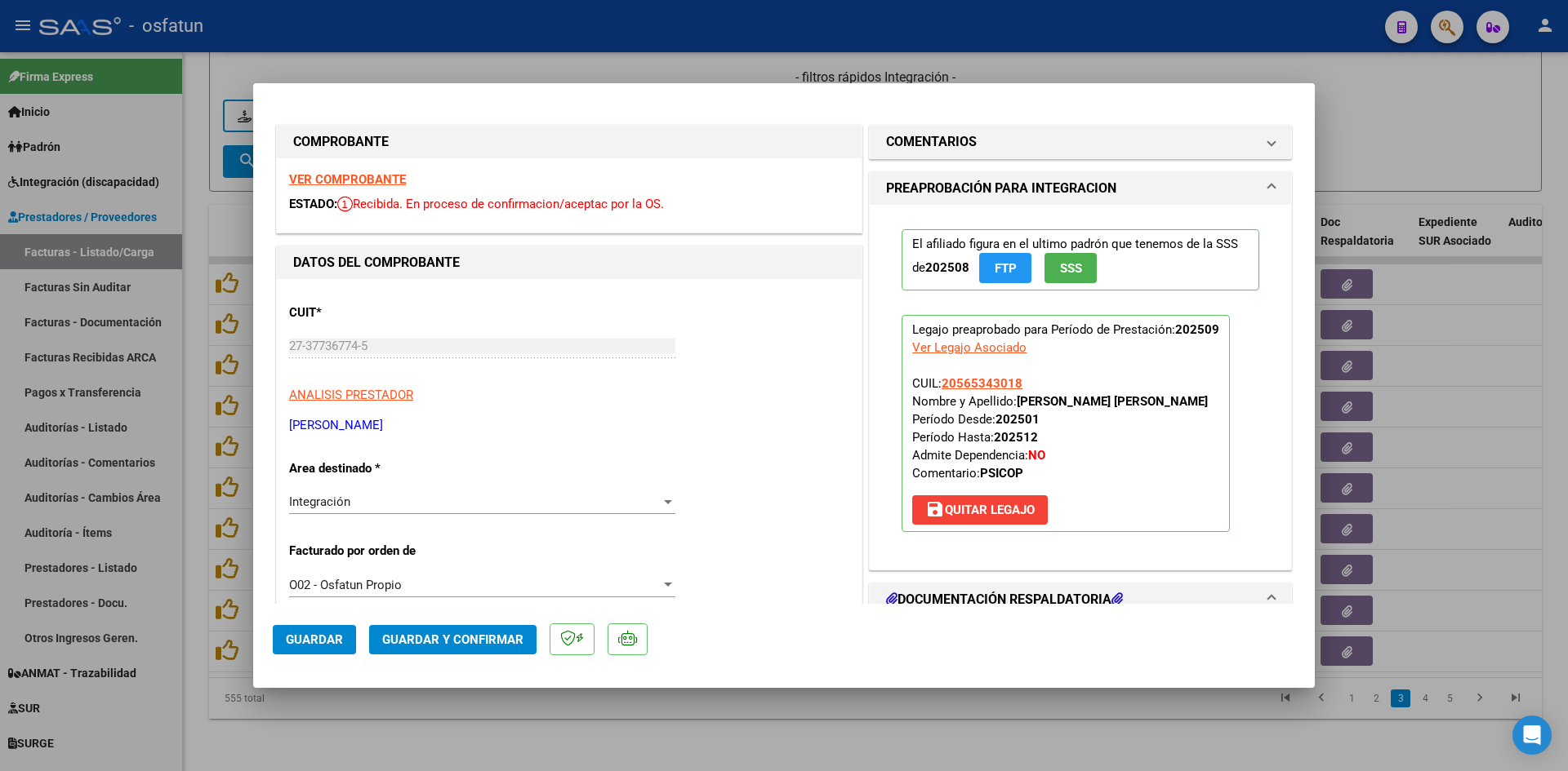
click at [391, 178] on strong "VER COMPROBANTE" at bounding box center [347, 179] width 117 height 15
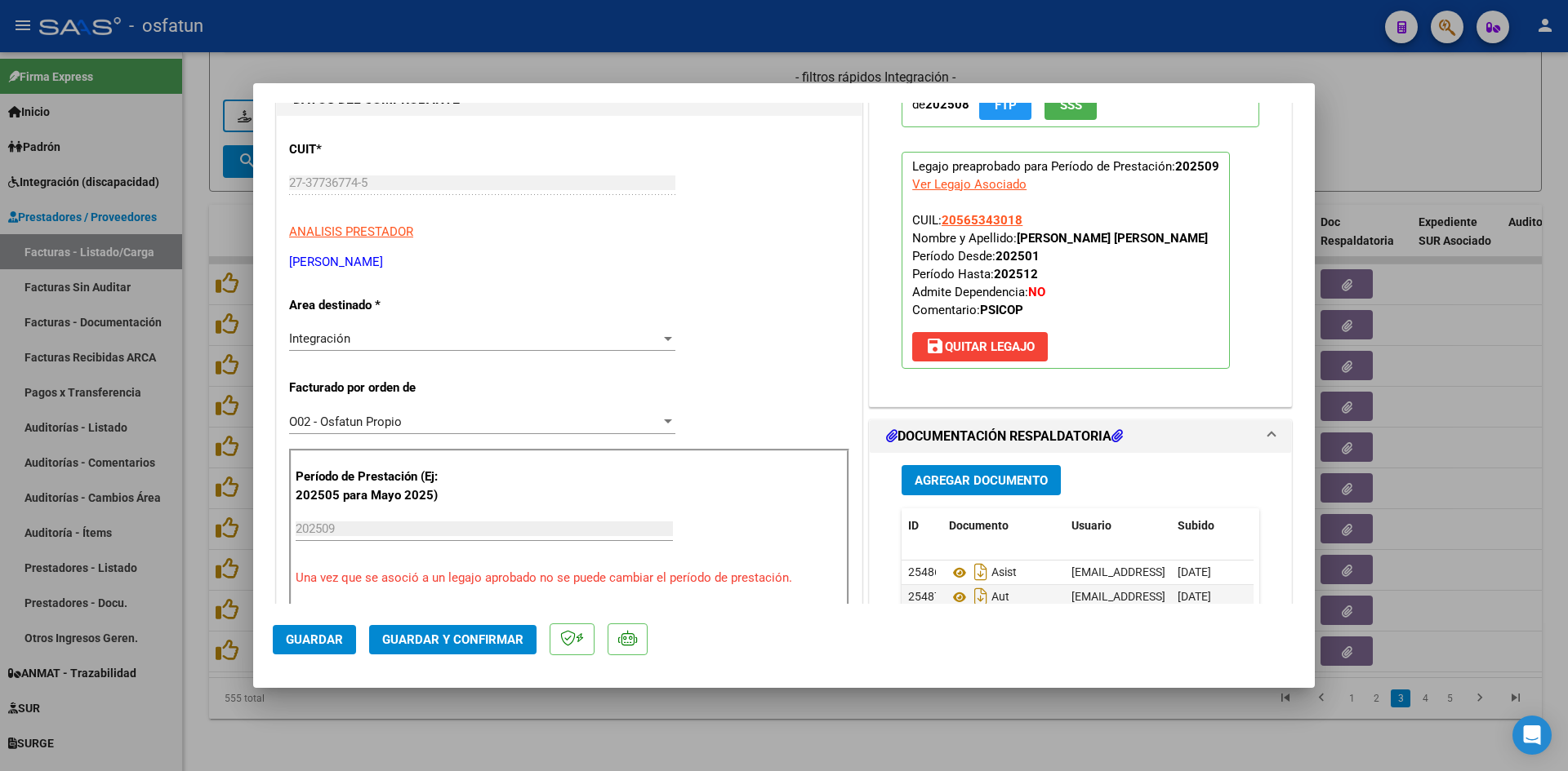
click at [474, 641] on span "Guardar y Confirmar" at bounding box center [452, 640] width 141 height 15
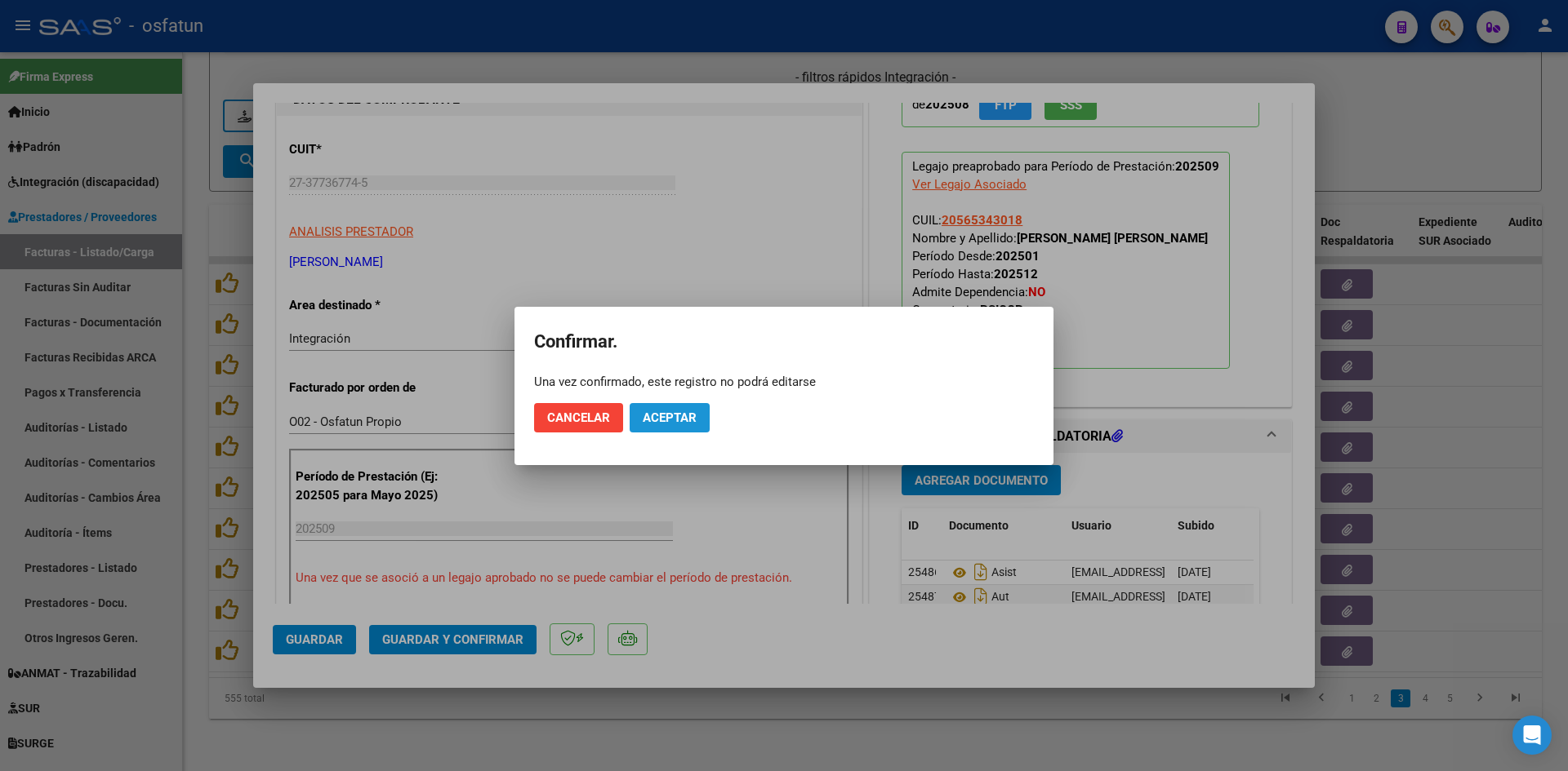
click at [663, 418] on span "Aceptar" at bounding box center [669, 418] width 54 height 15
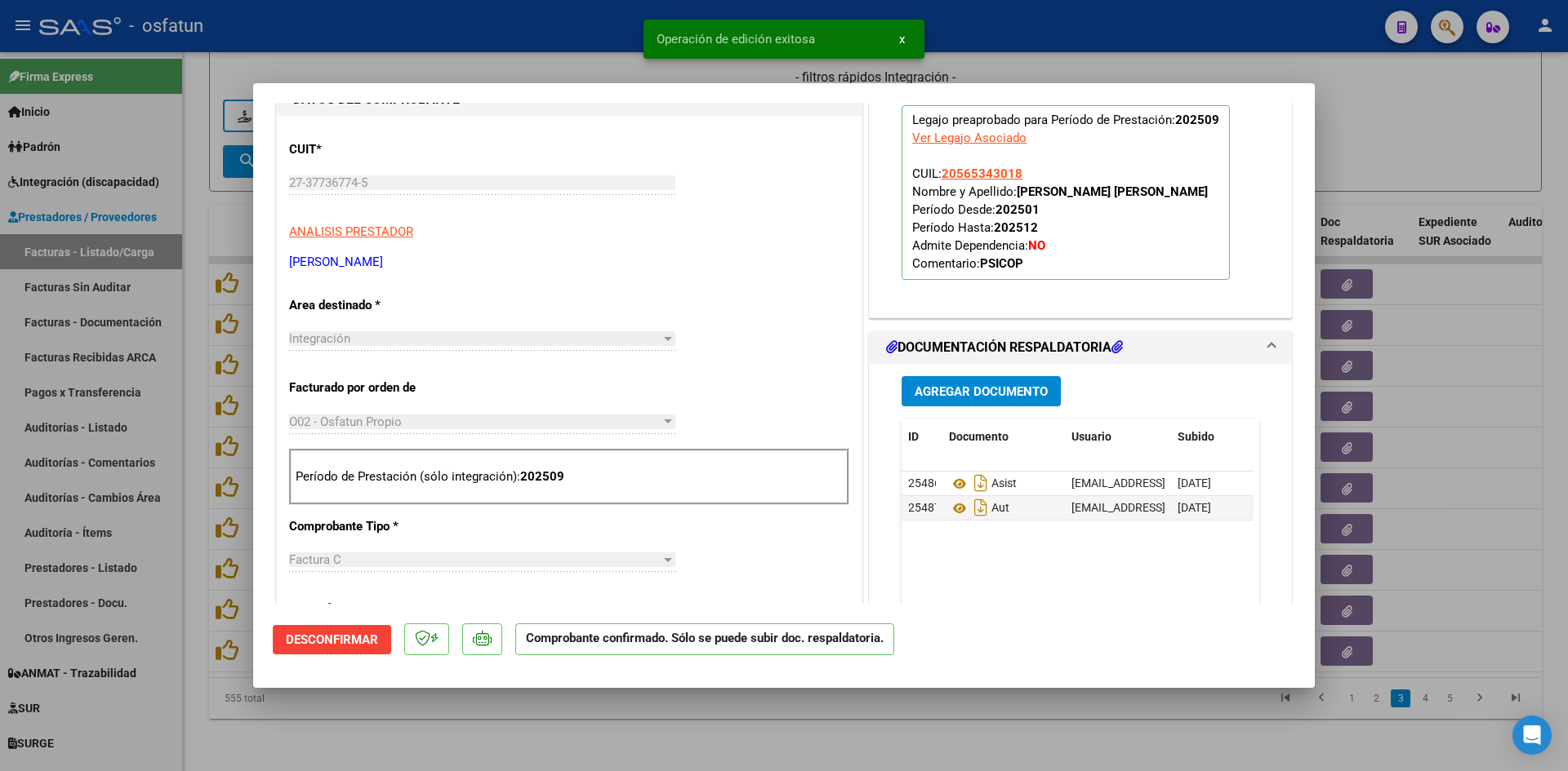
click at [576, 32] on div at bounding box center [784, 385] width 1568 height 771
type input "$ 0,00"
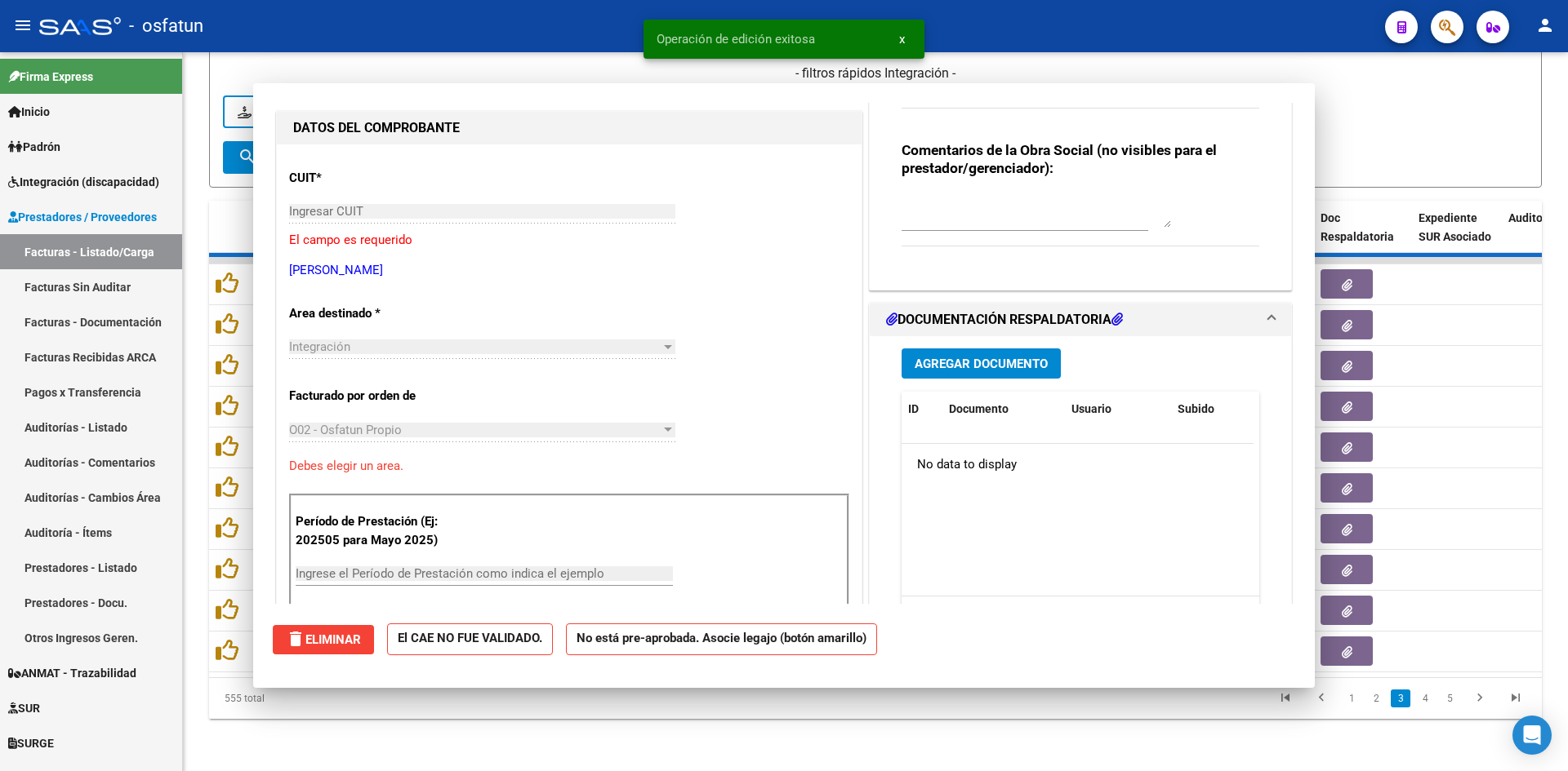
scroll to position [0, 0]
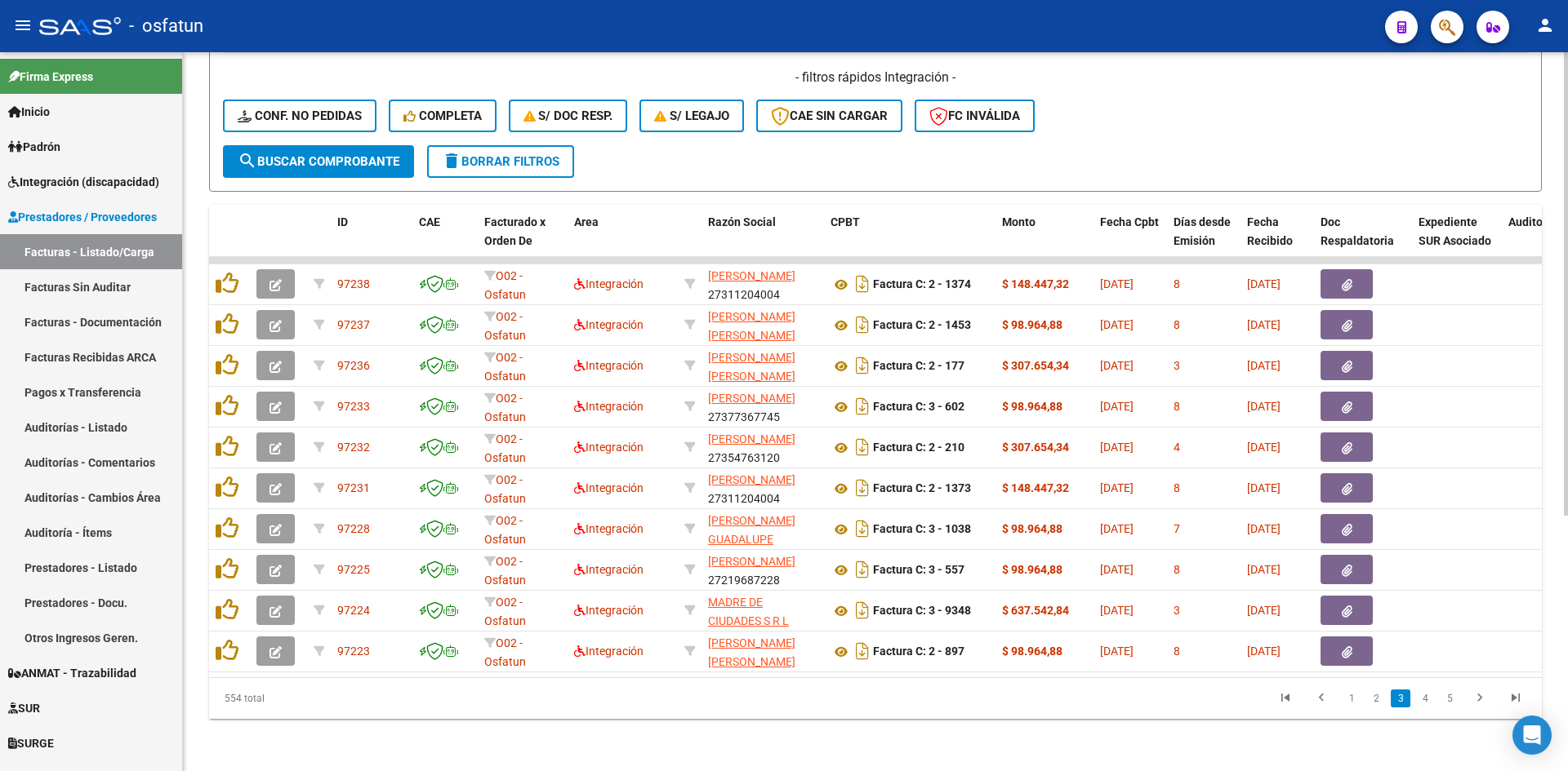
click at [754, 159] on form "Filtros Id Integración Area Seleccionar Gerenciador Seleccionar Gerenciador No …" at bounding box center [875, 0] width 1332 height 382
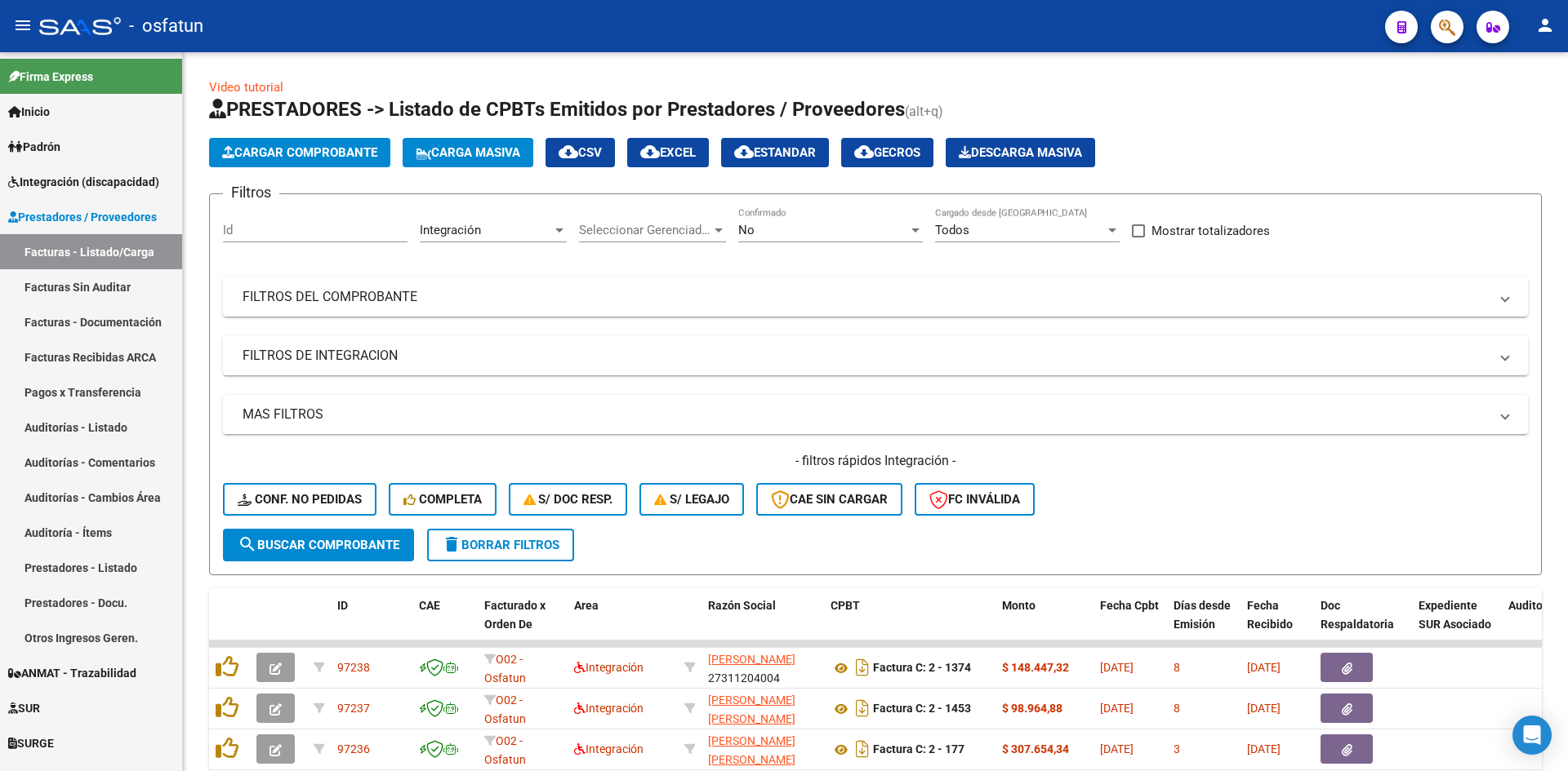
click at [300, 543] on span "search Buscar Comprobante" at bounding box center [318, 545] width 161 height 15
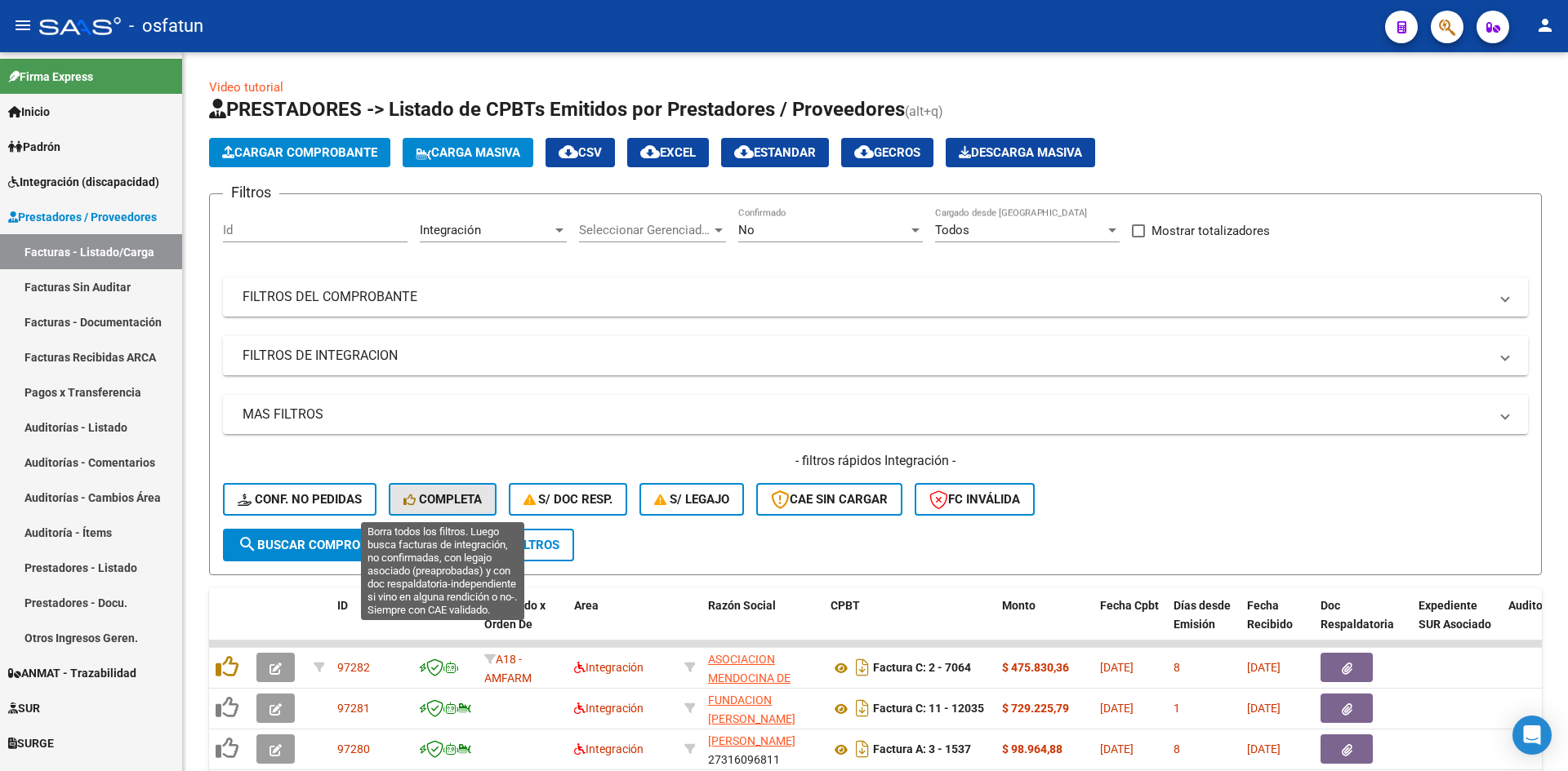
click at [466, 503] on span "Completa" at bounding box center [442, 499] width 79 height 15
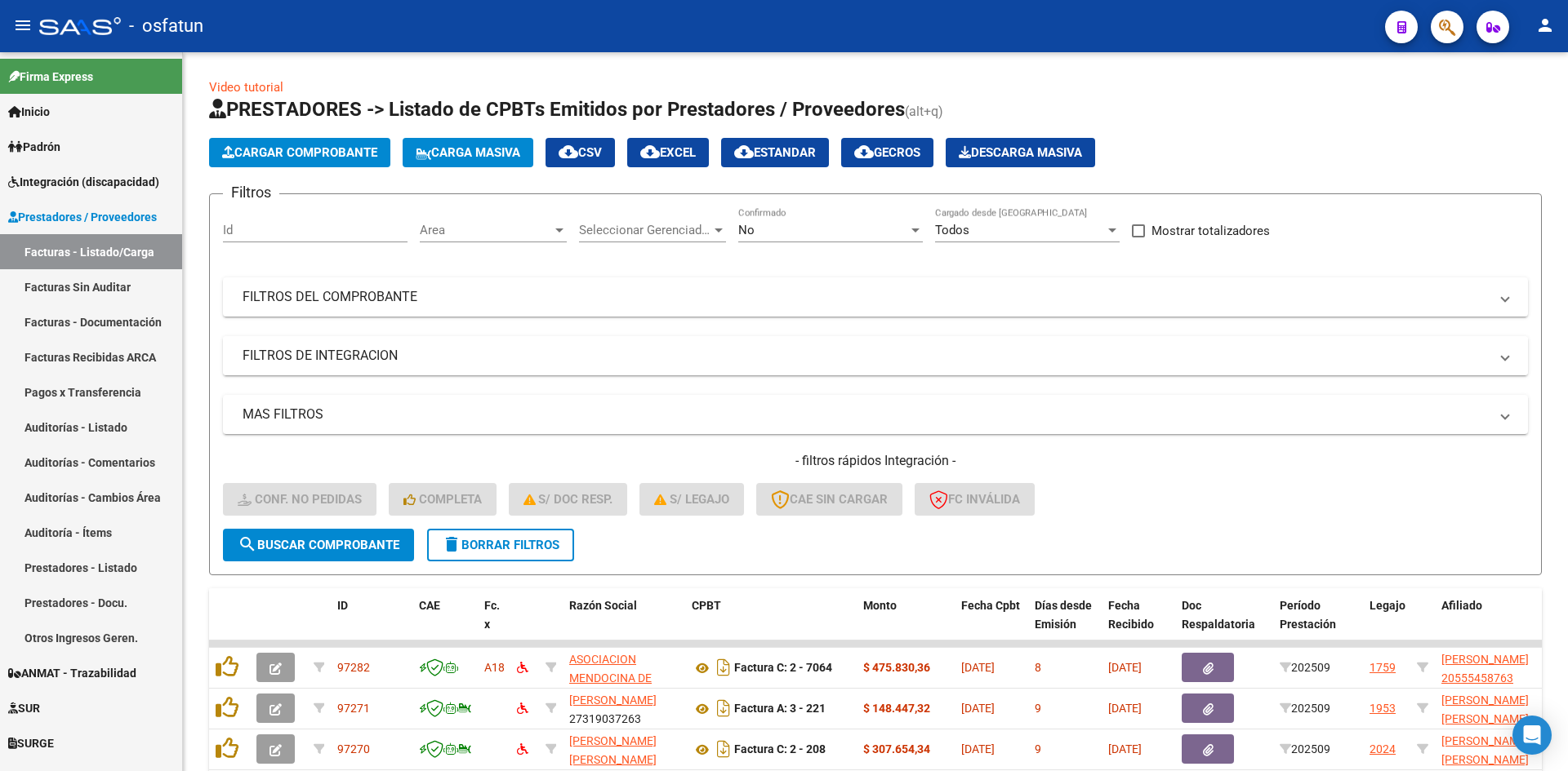
scroll to position [396, 0]
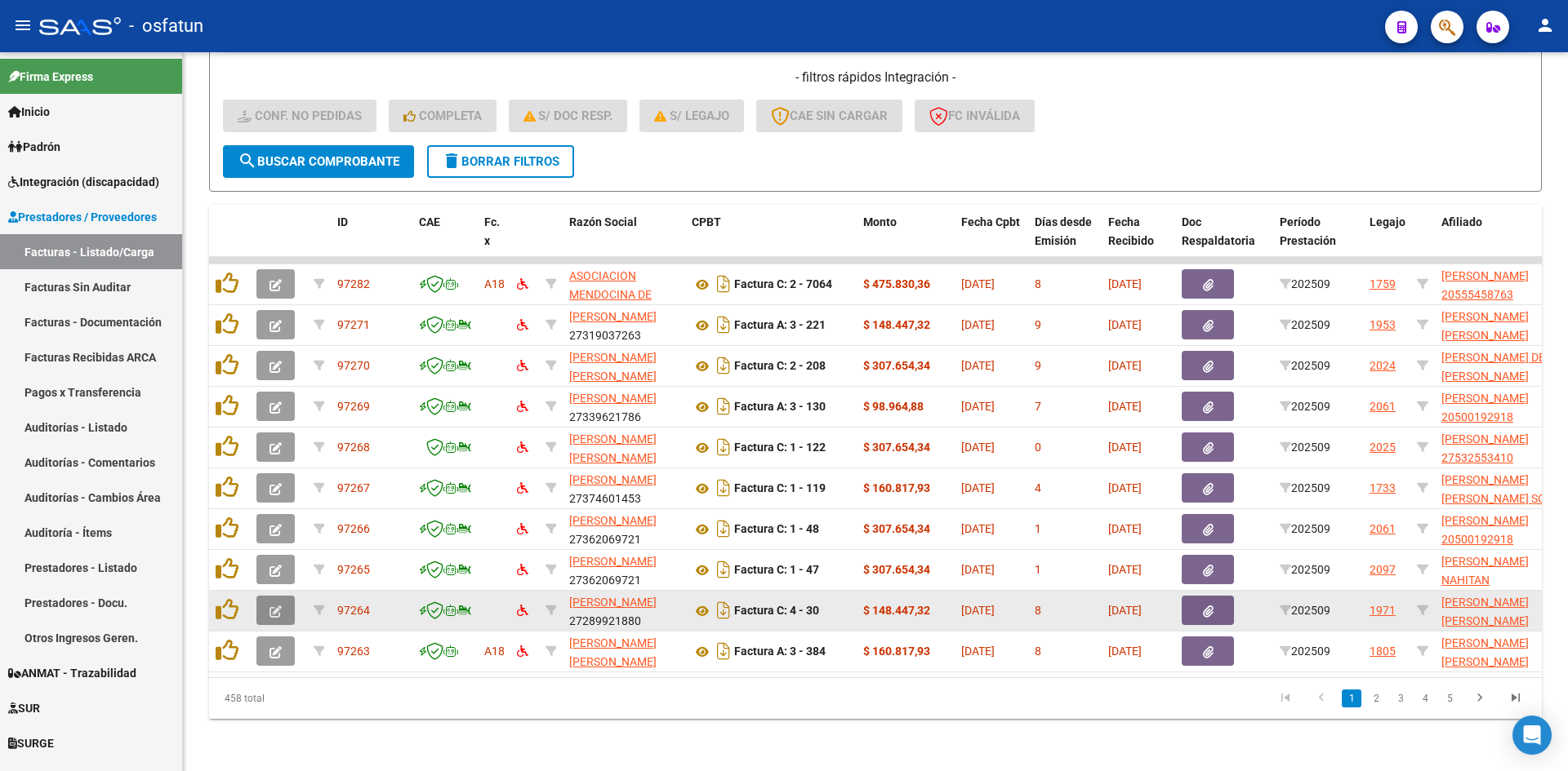
click at [282, 596] on button "button" at bounding box center [275, 610] width 38 height 29
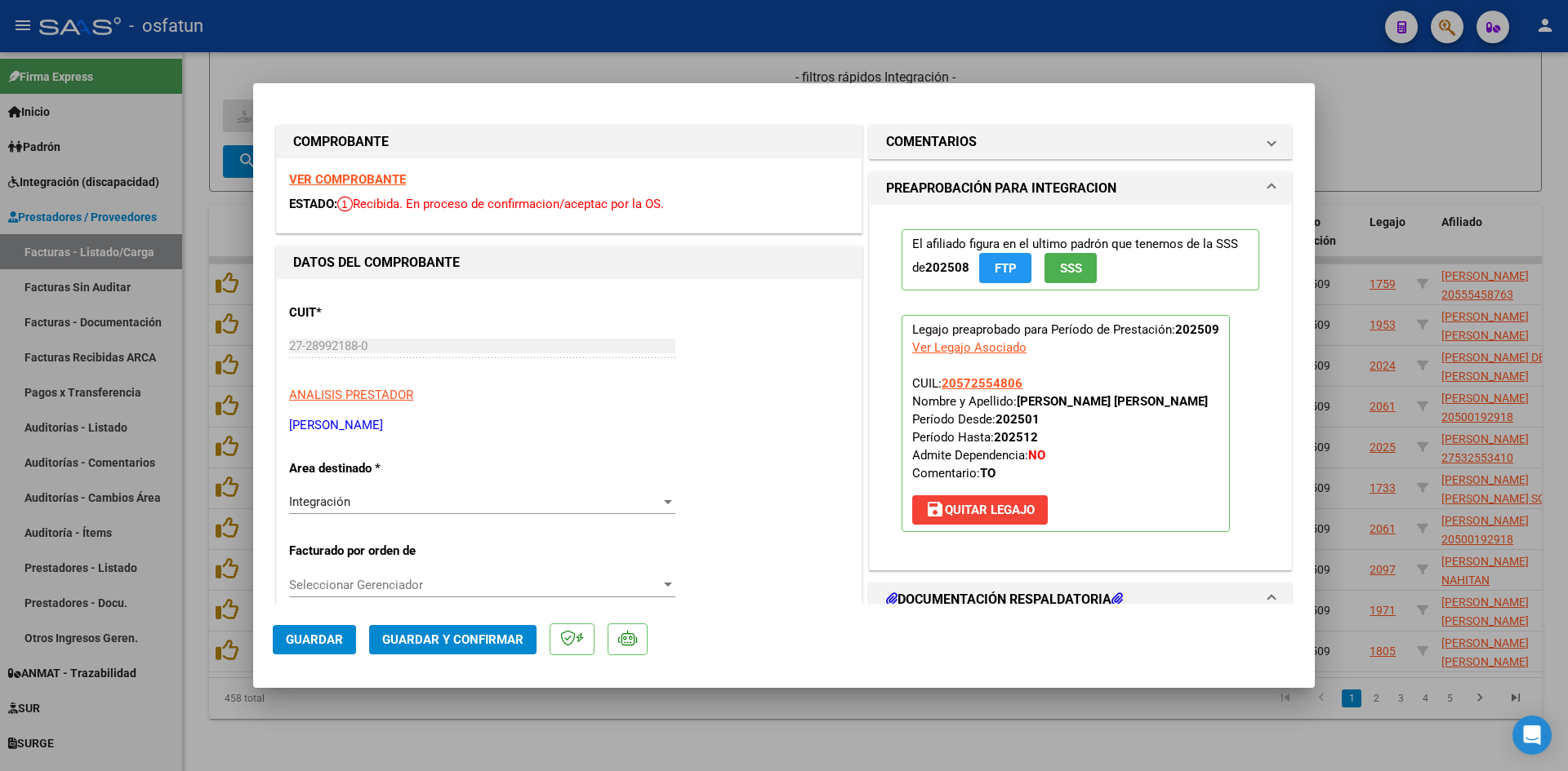
click at [383, 178] on strong "VER COMPROBANTE" at bounding box center [347, 179] width 117 height 15
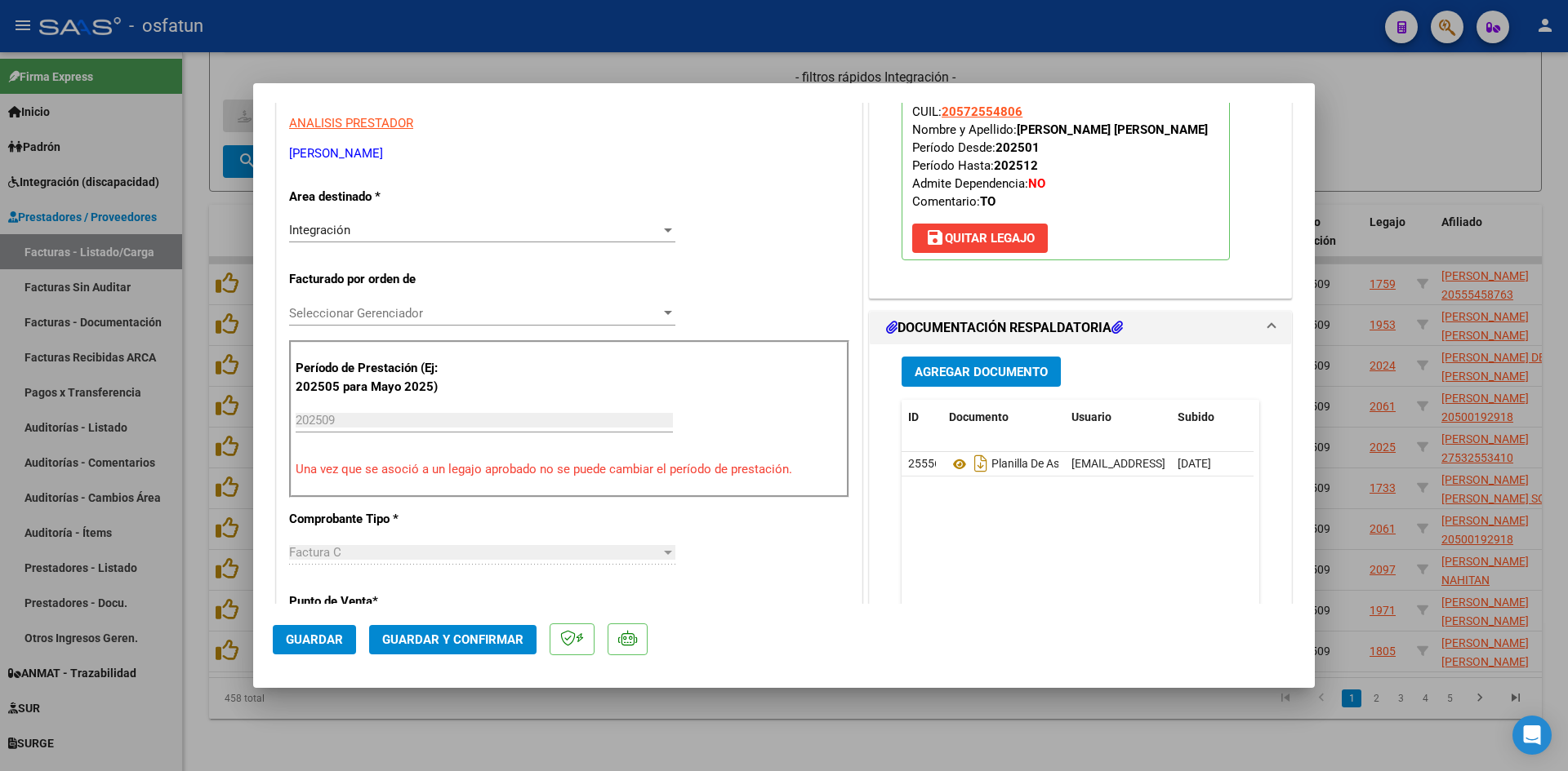
scroll to position [326, 0]
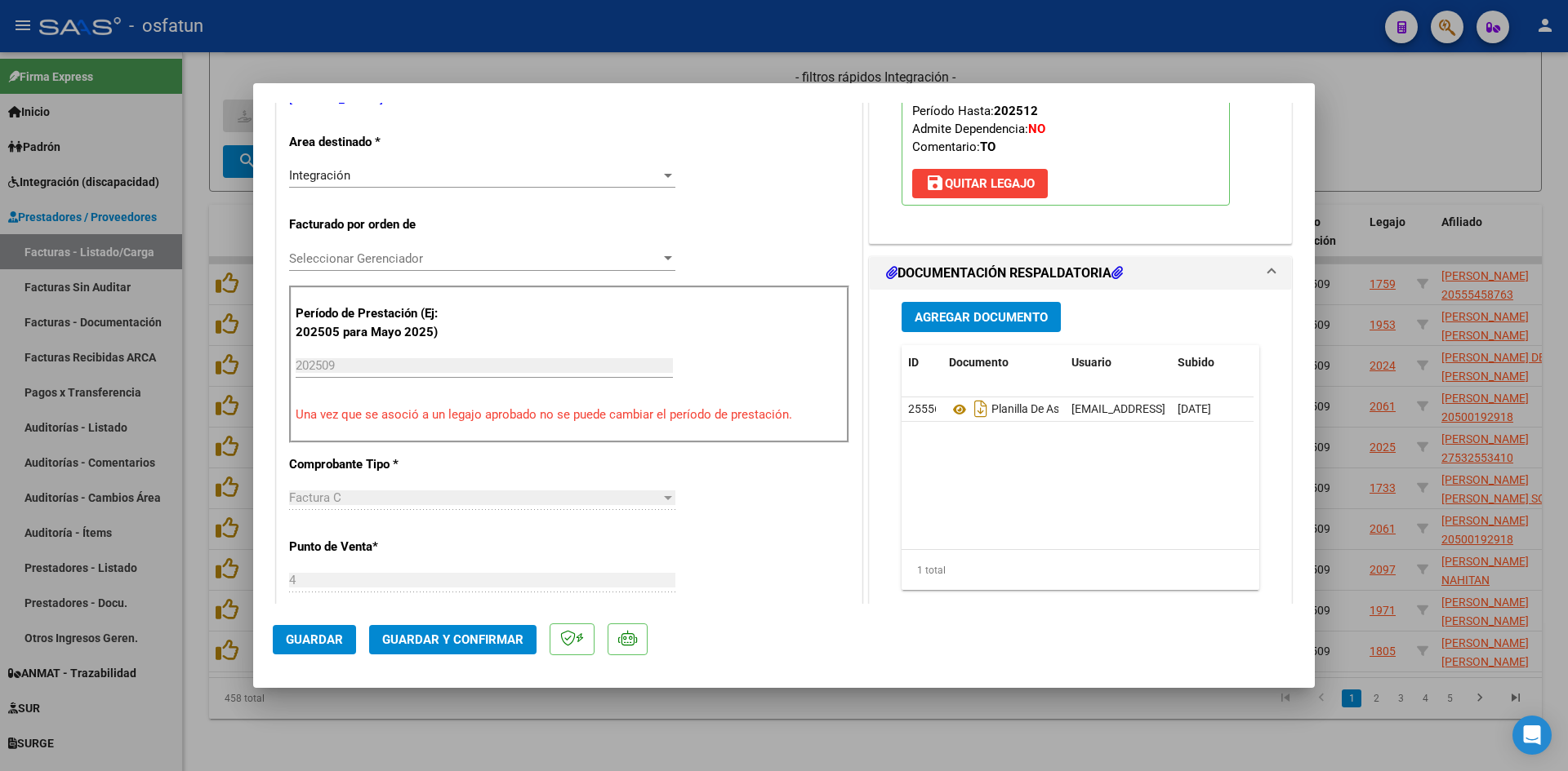
click at [449, 649] on button "Guardar y Confirmar" at bounding box center [453, 640] width 167 height 29
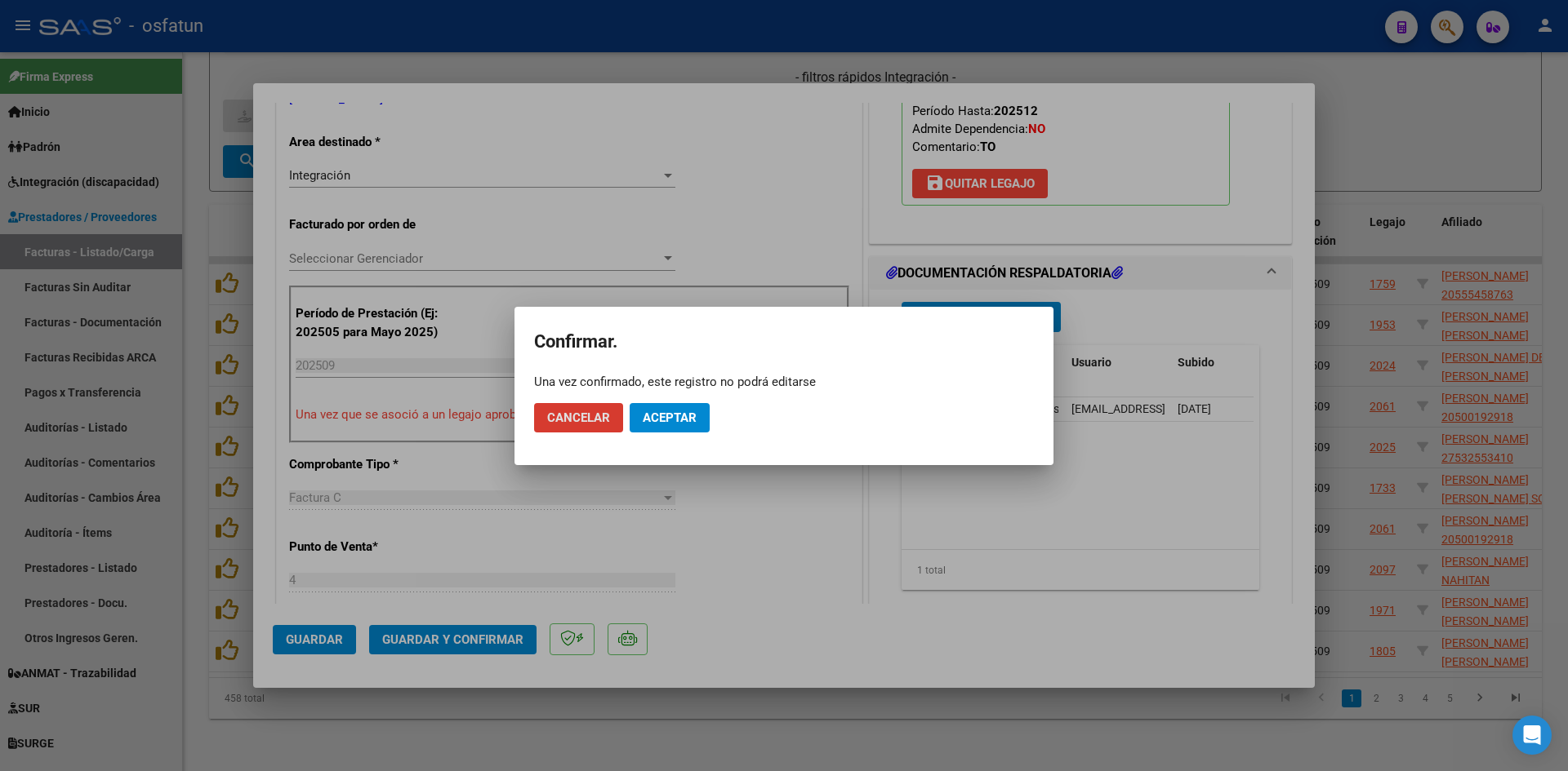
click at [685, 411] on span "Aceptar" at bounding box center [669, 418] width 54 height 15
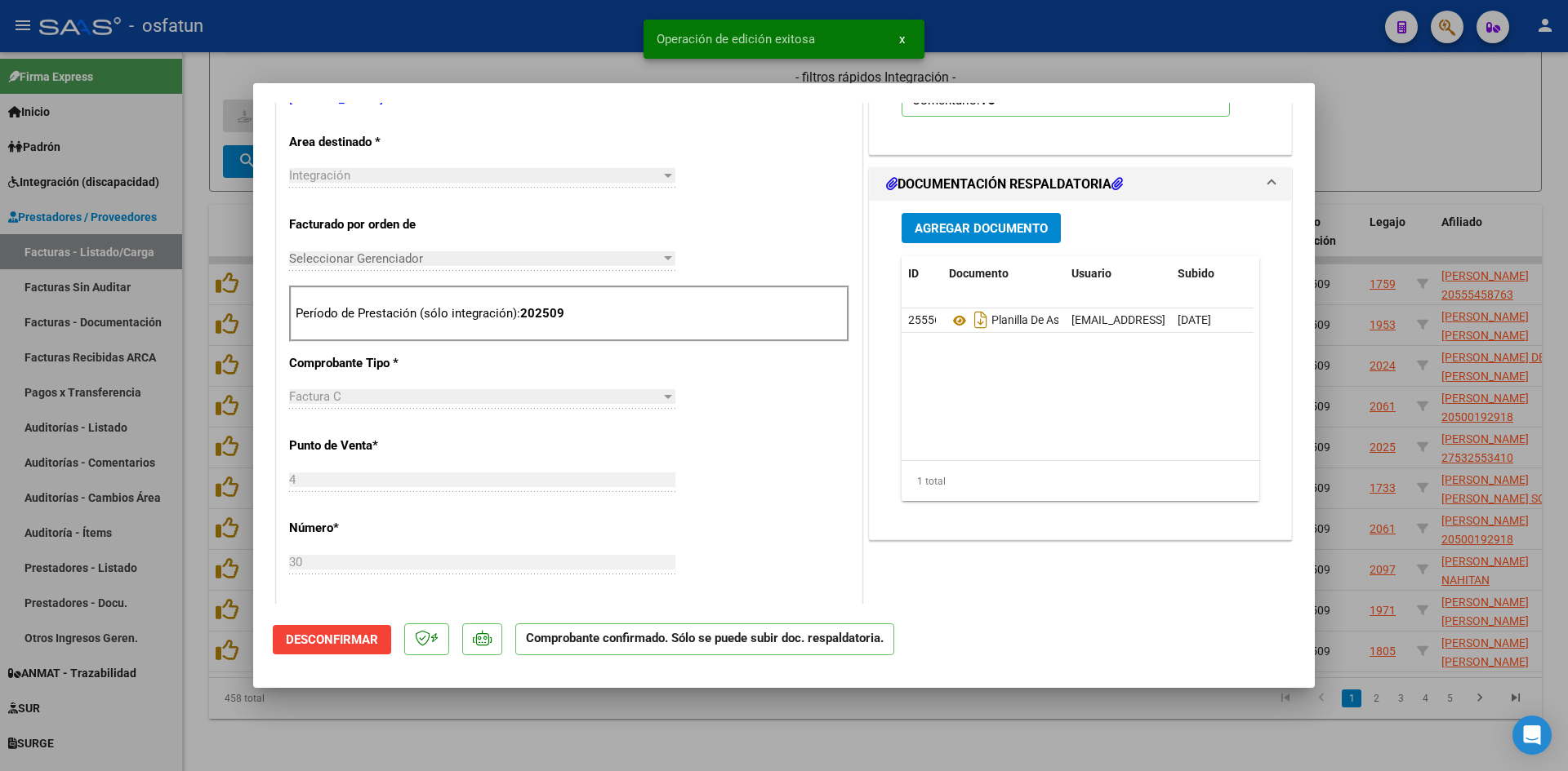
click at [466, 734] on div at bounding box center [784, 385] width 1568 height 771
type input "$ 0,00"
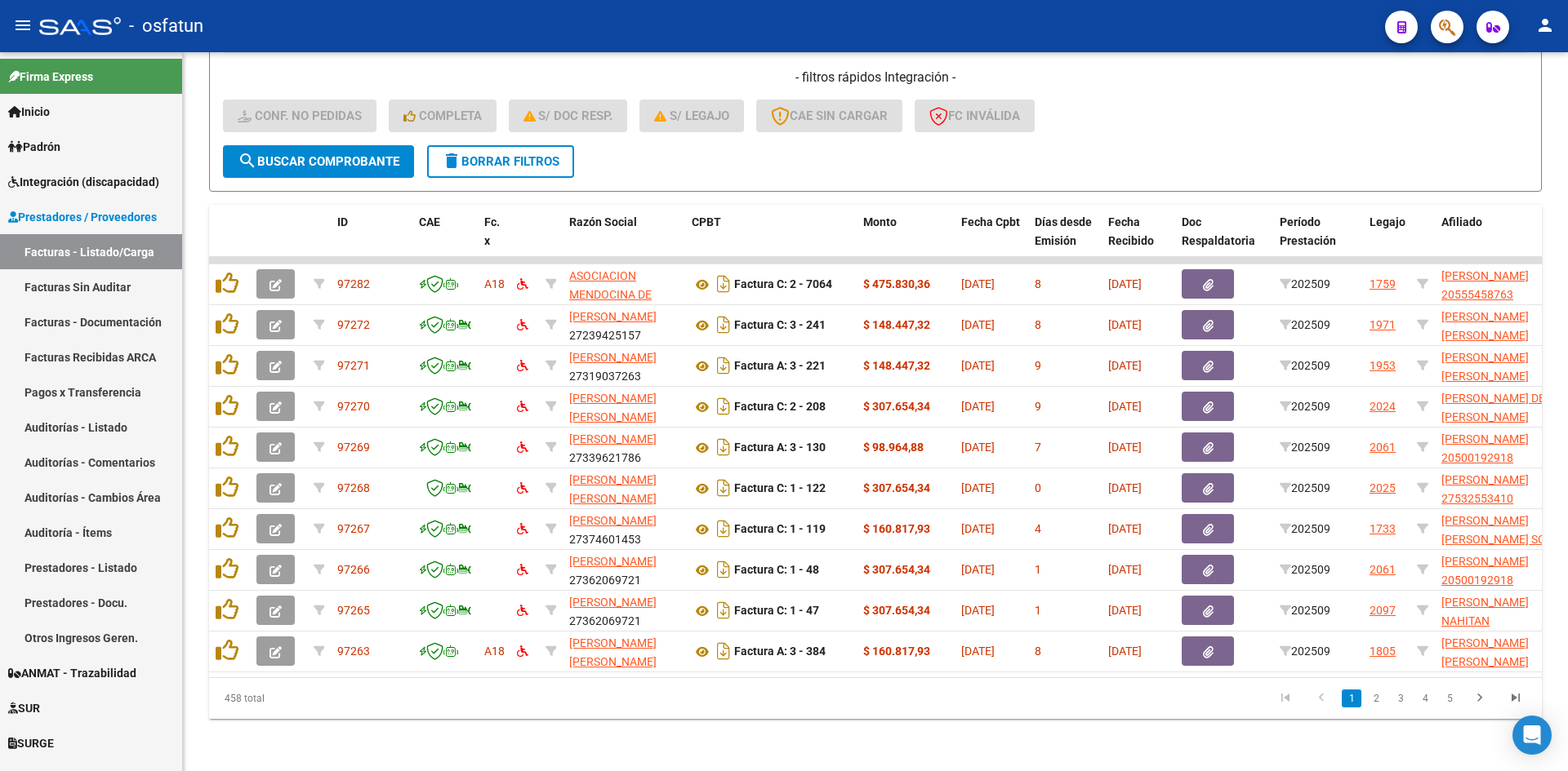
click at [1372, 699] on link "2" at bounding box center [1375, 698] width 20 height 18
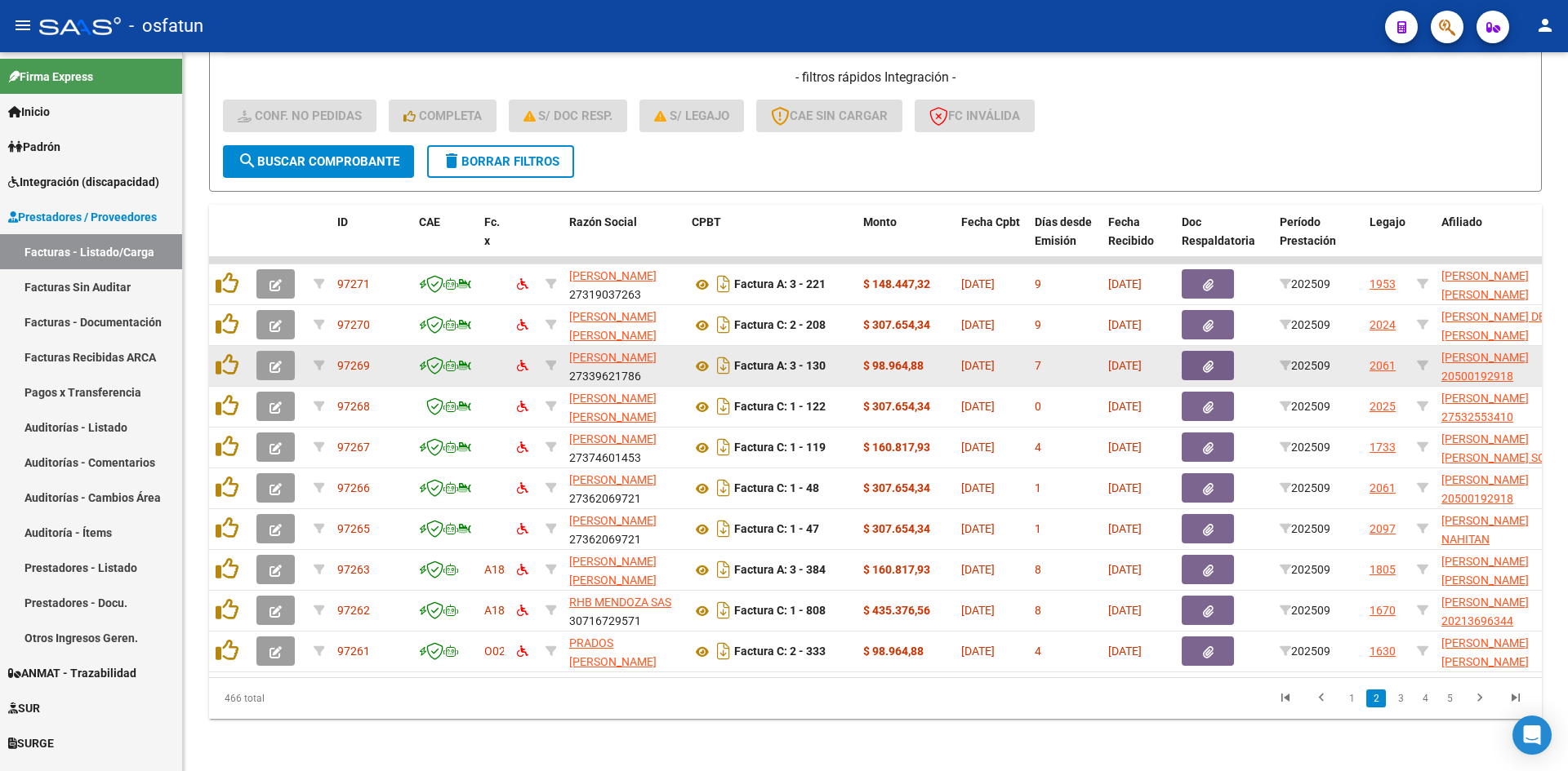
click at [285, 355] on button "button" at bounding box center [275, 365] width 38 height 29
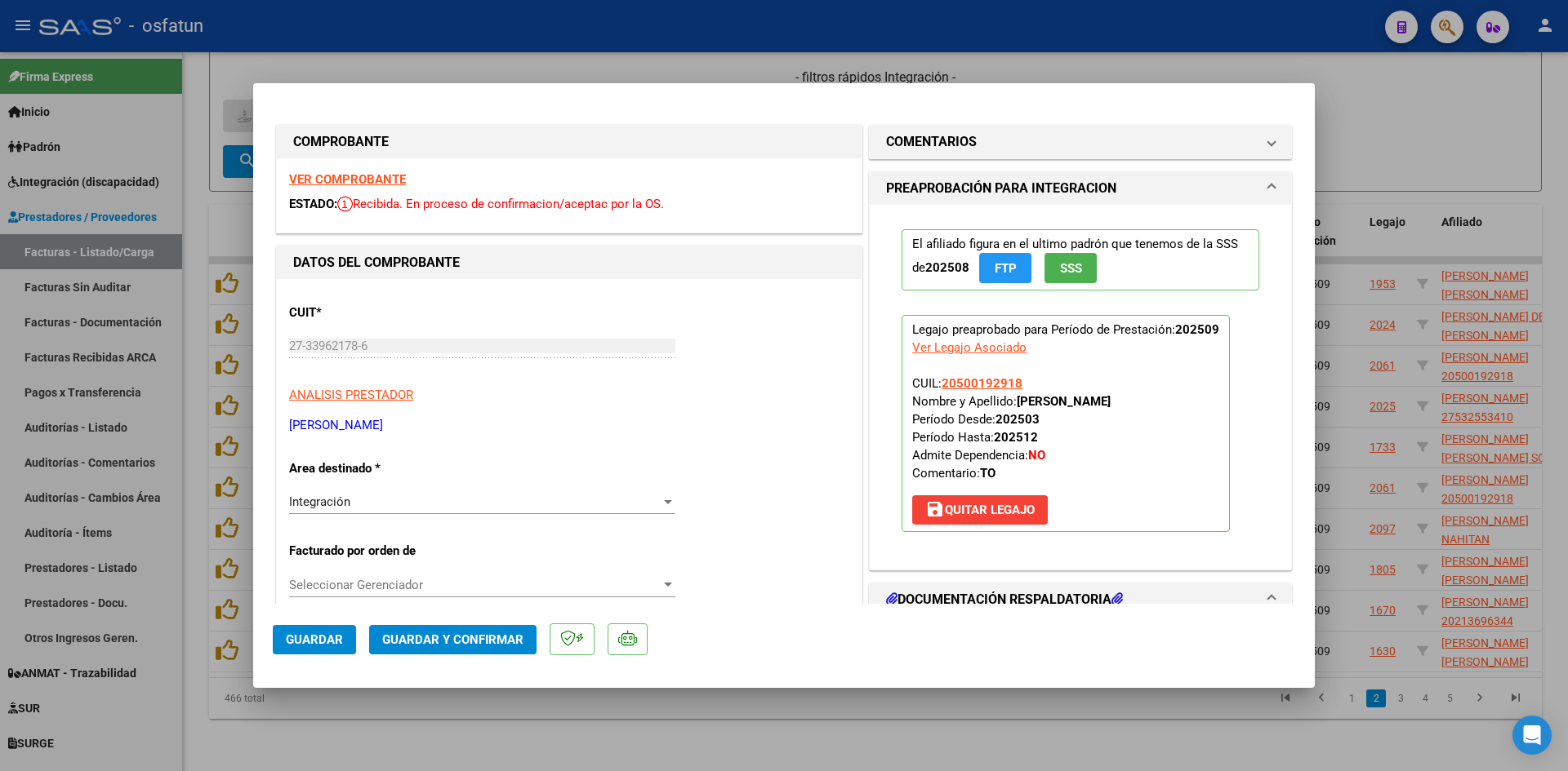
click at [383, 176] on strong "VER COMPROBANTE" at bounding box center [347, 179] width 117 height 15
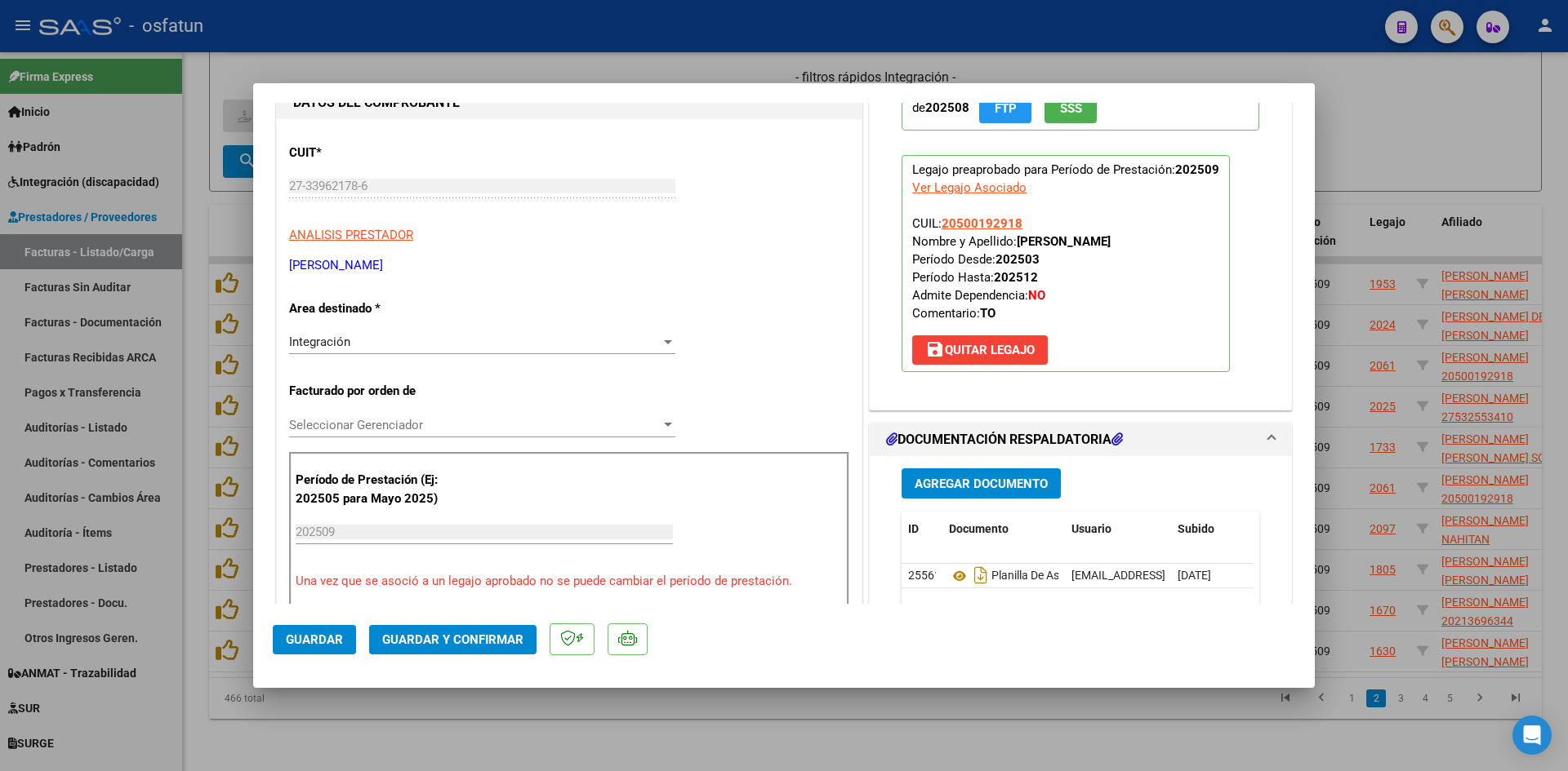
scroll to position [163, 0]
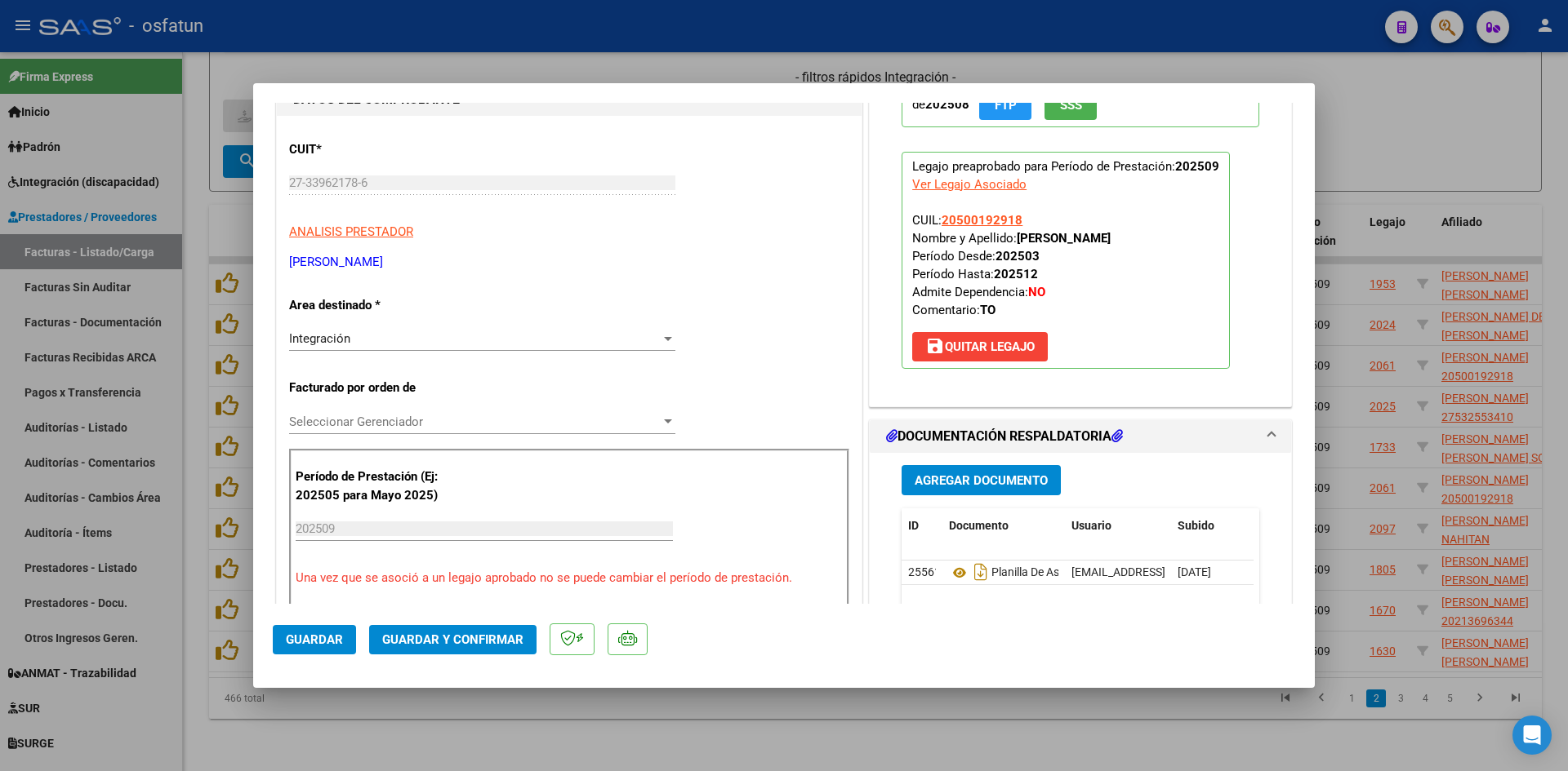
click at [466, 637] on span "Guardar y Confirmar" at bounding box center [452, 640] width 141 height 15
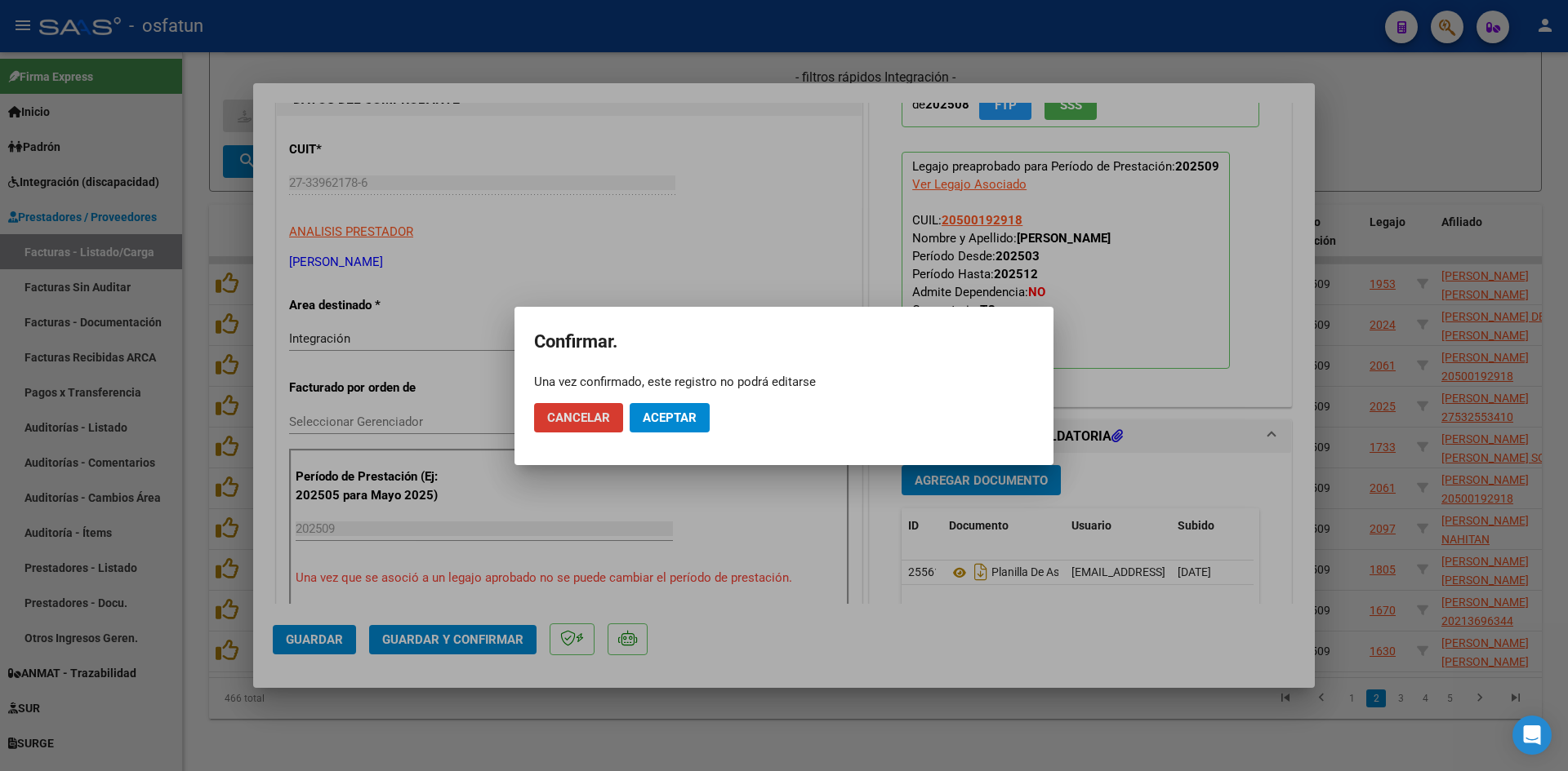
click at [666, 424] on span "Aceptar" at bounding box center [669, 418] width 54 height 15
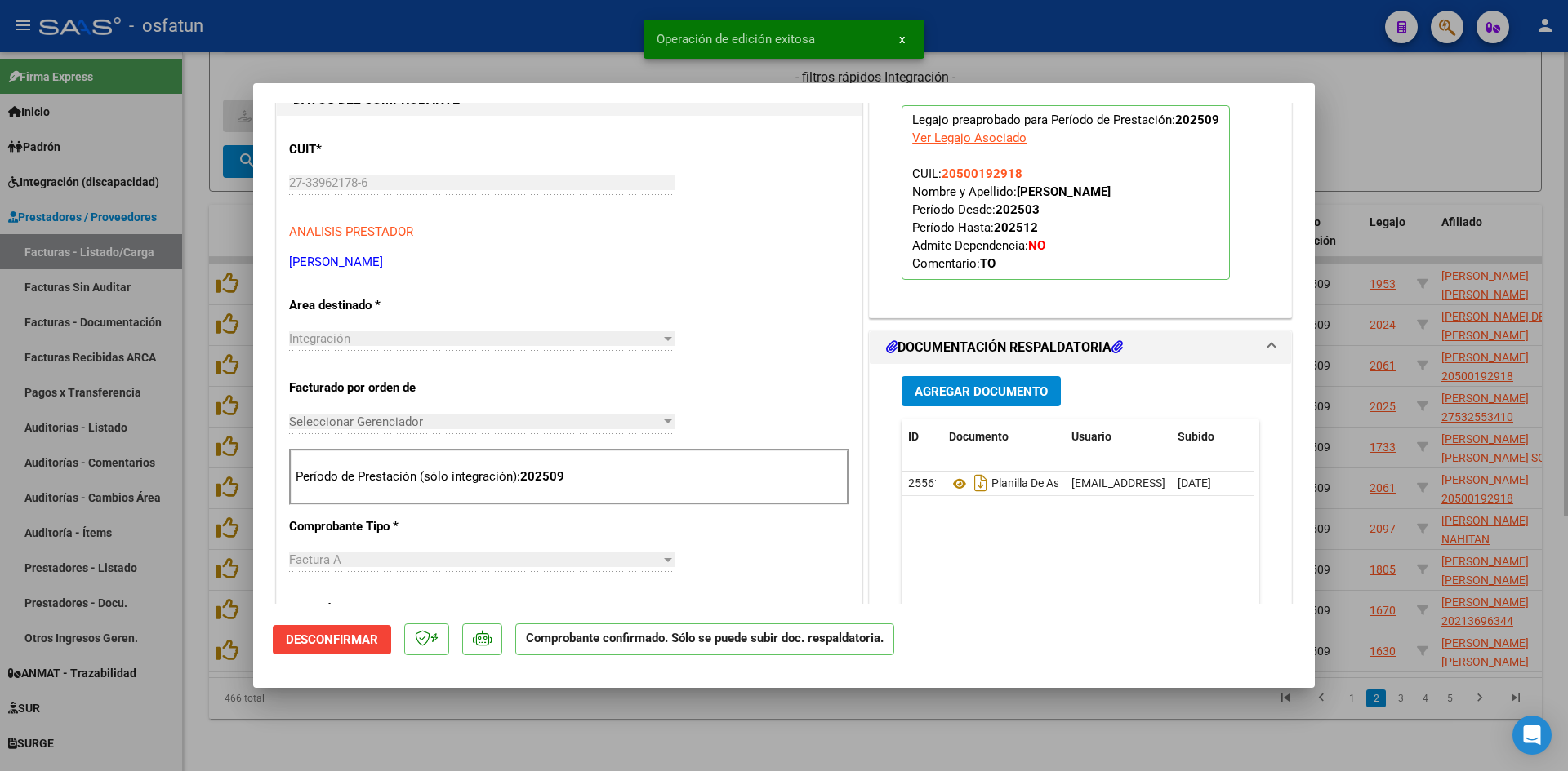
click at [529, 57] on div at bounding box center [784, 385] width 1568 height 771
type input "$ 0,00"
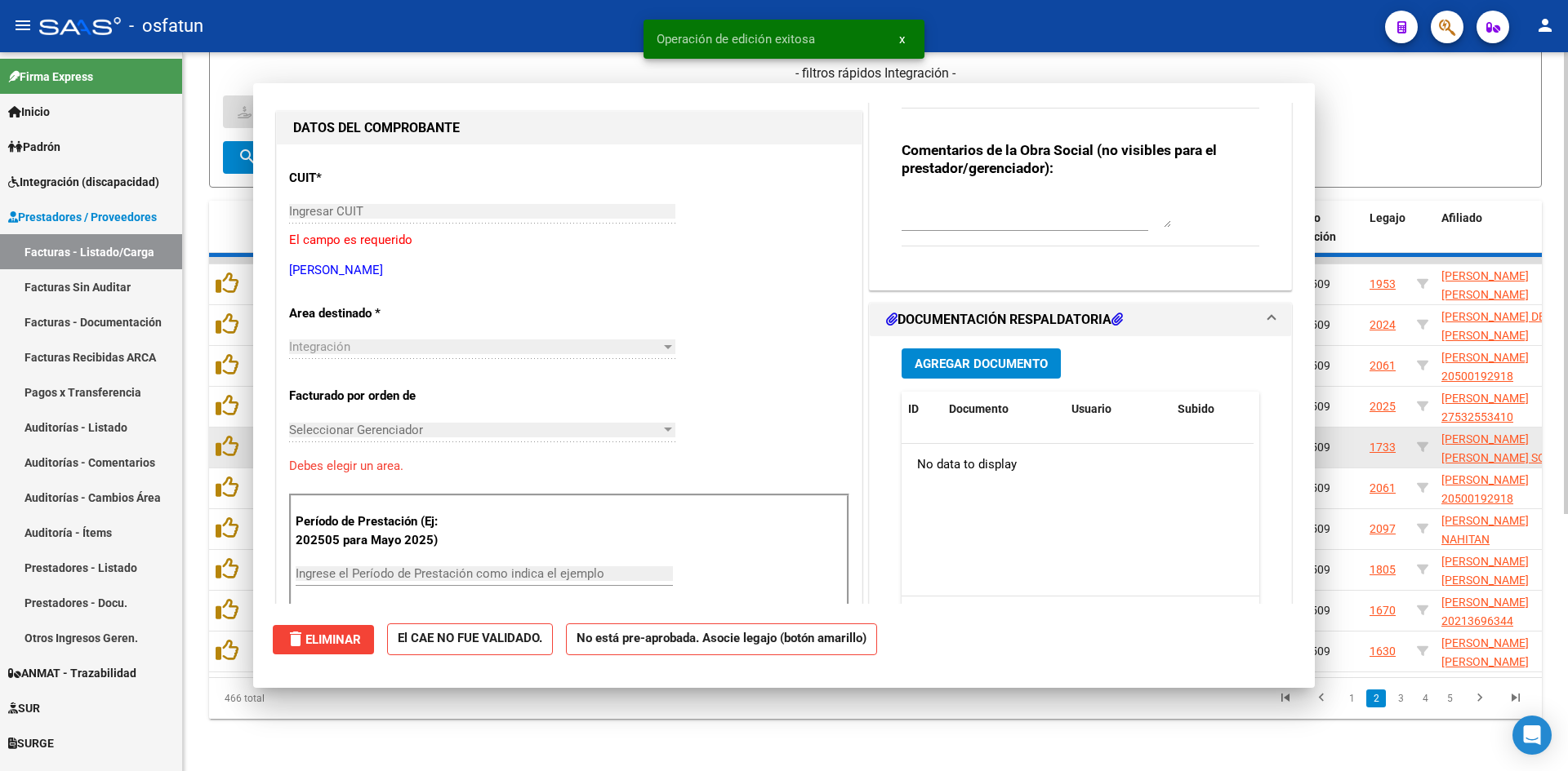
scroll to position [0, 0]
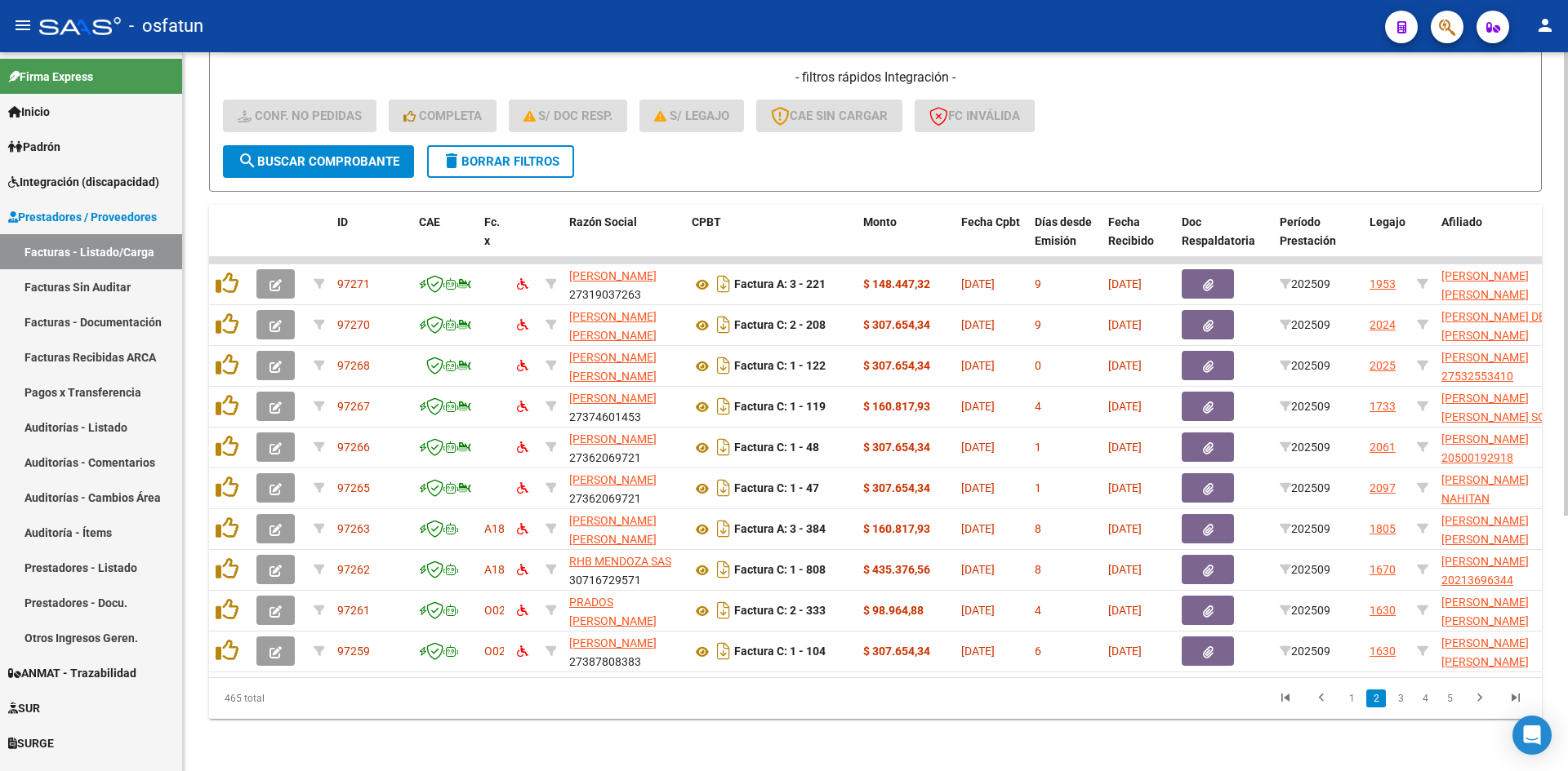
click at [966, 139] on form "Filtros Id Area Area Seleccionar Gerenciador Seleccionar Gerenciador No Confirm…" at bounding box center [875, 0] width 1332 height 382
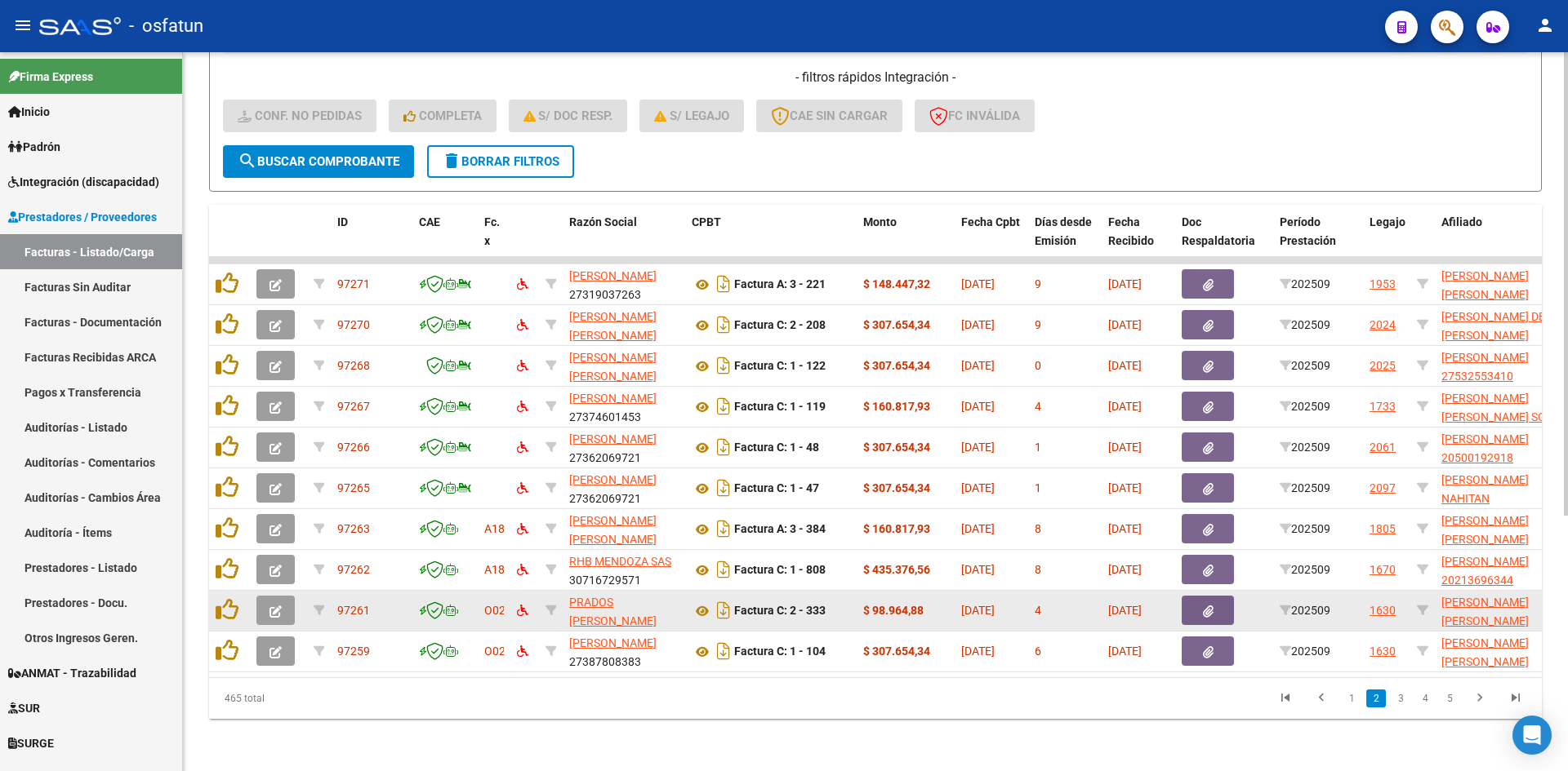
click at [279, 604] on span "button" at bounding box center [275, 610] width 12 height 15
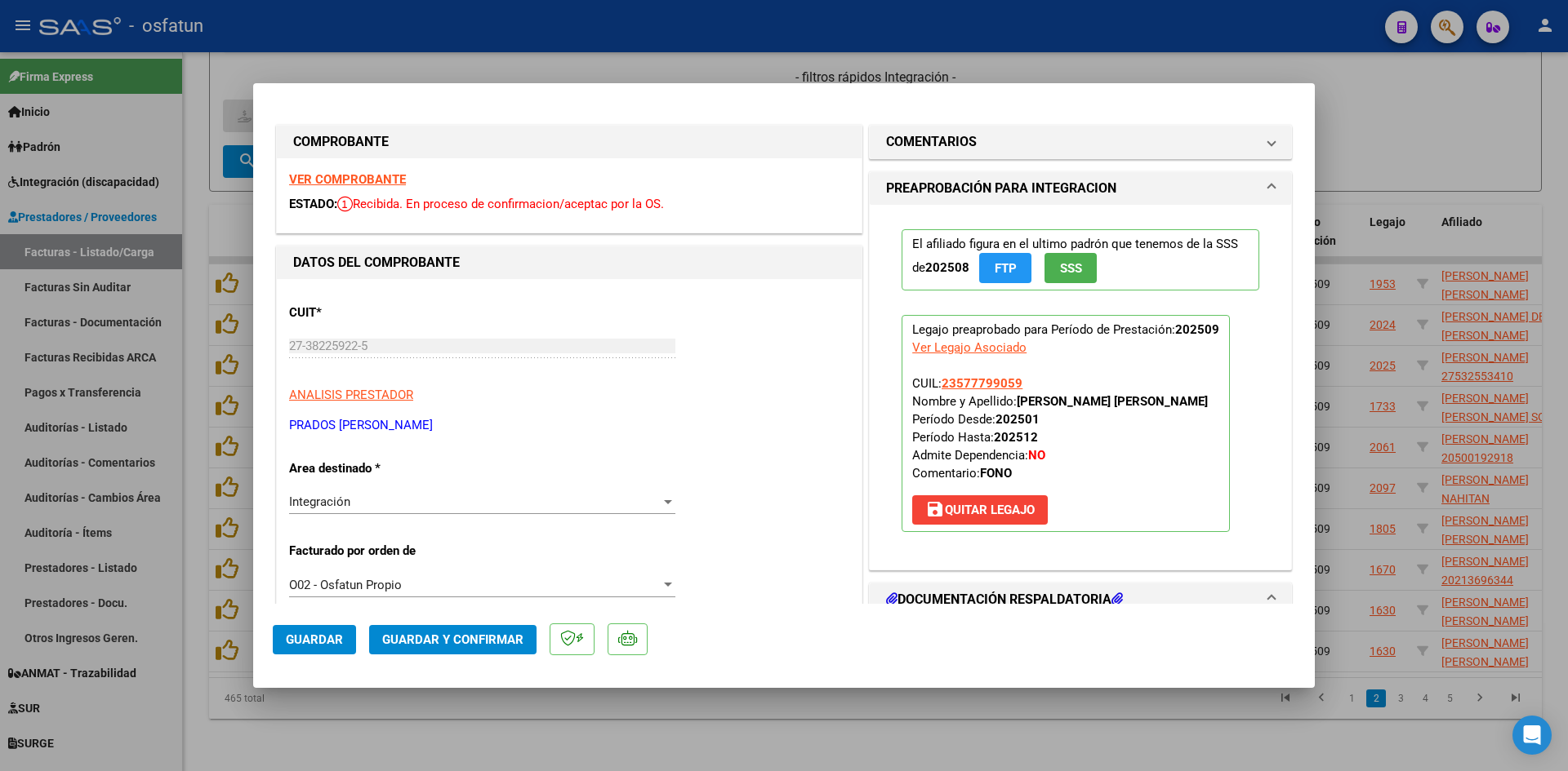
click at [389, 172] on strong "VER COMPROBANTE" at bounding box center [347, 179] width 117 height 15
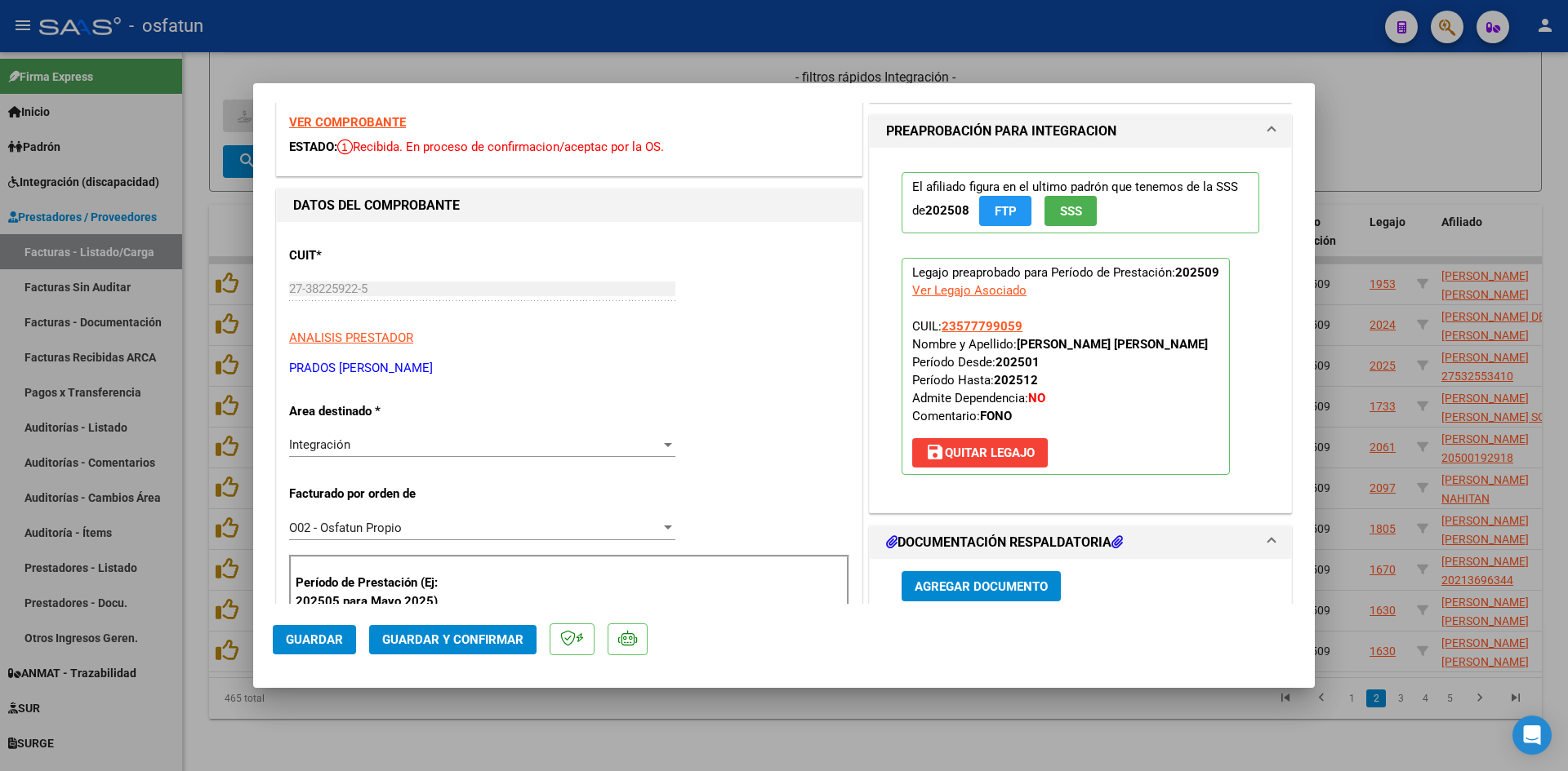
scroll to position [163, 0]
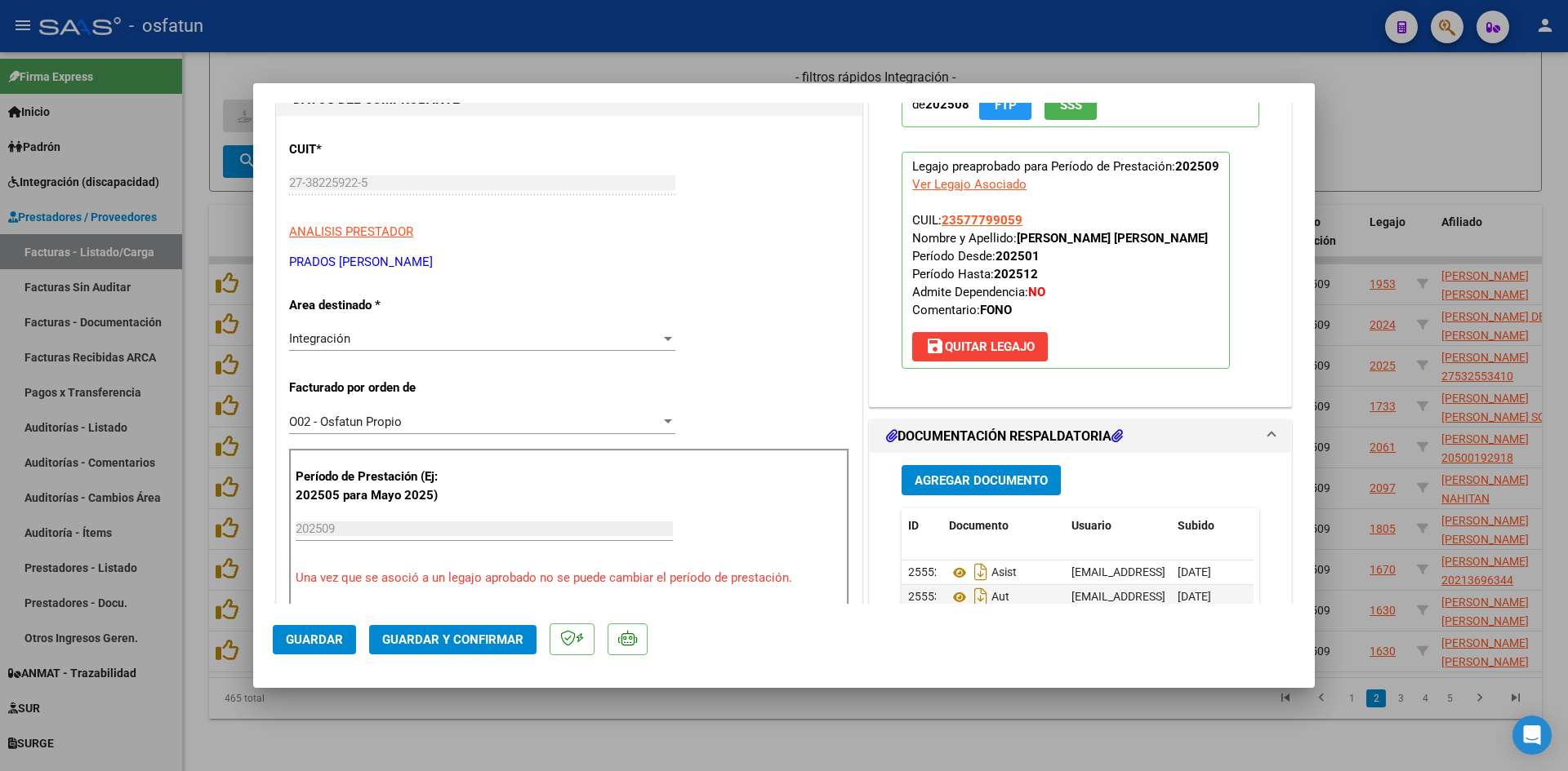
click at [477, 640] on span "Guardar y Confirmar" at bounding box center [452, 640] width 141 height 15
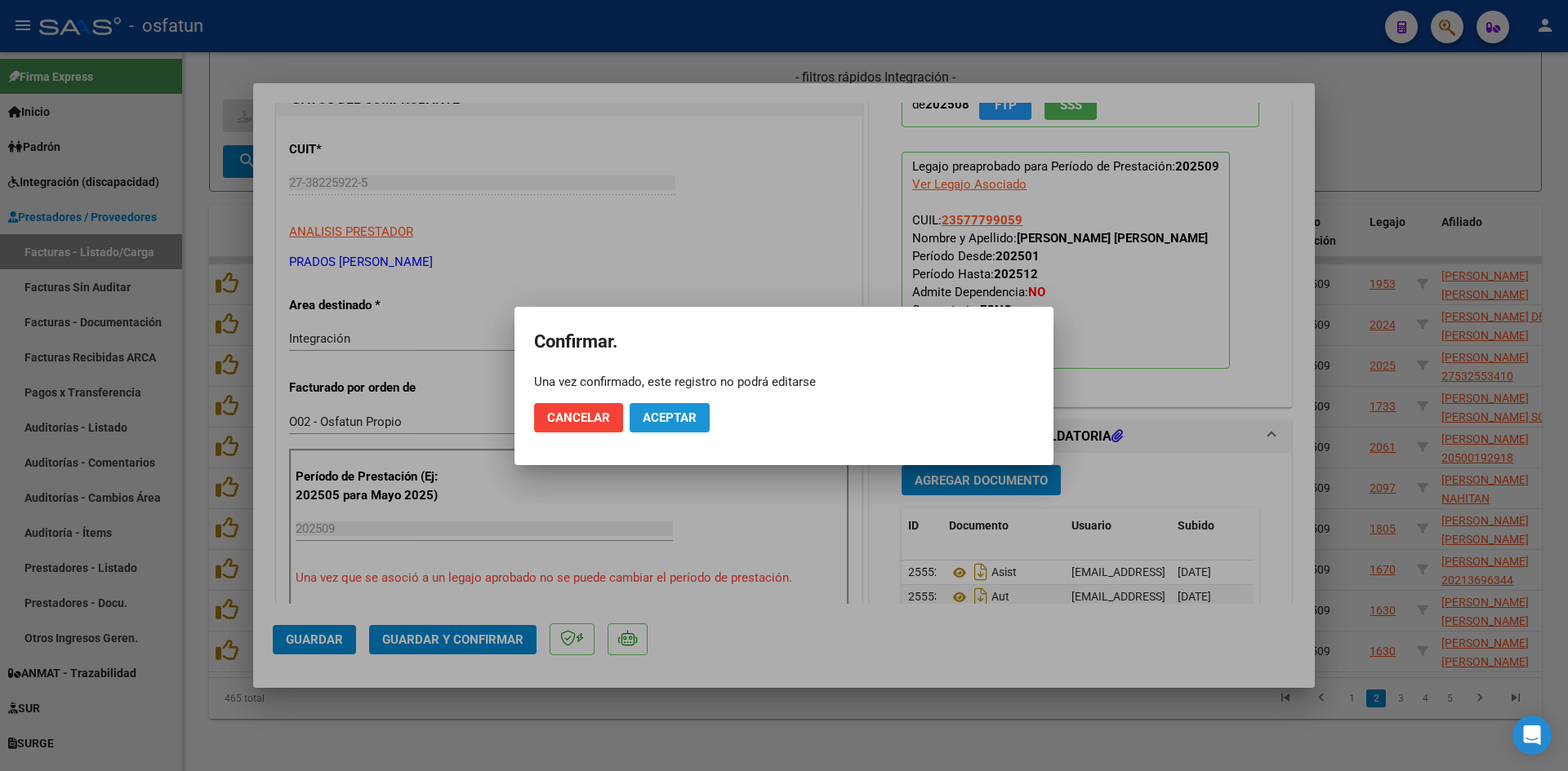
click at [667, 412] on span "Aceptar" at bounding box center [669, 418] width 54 height 15
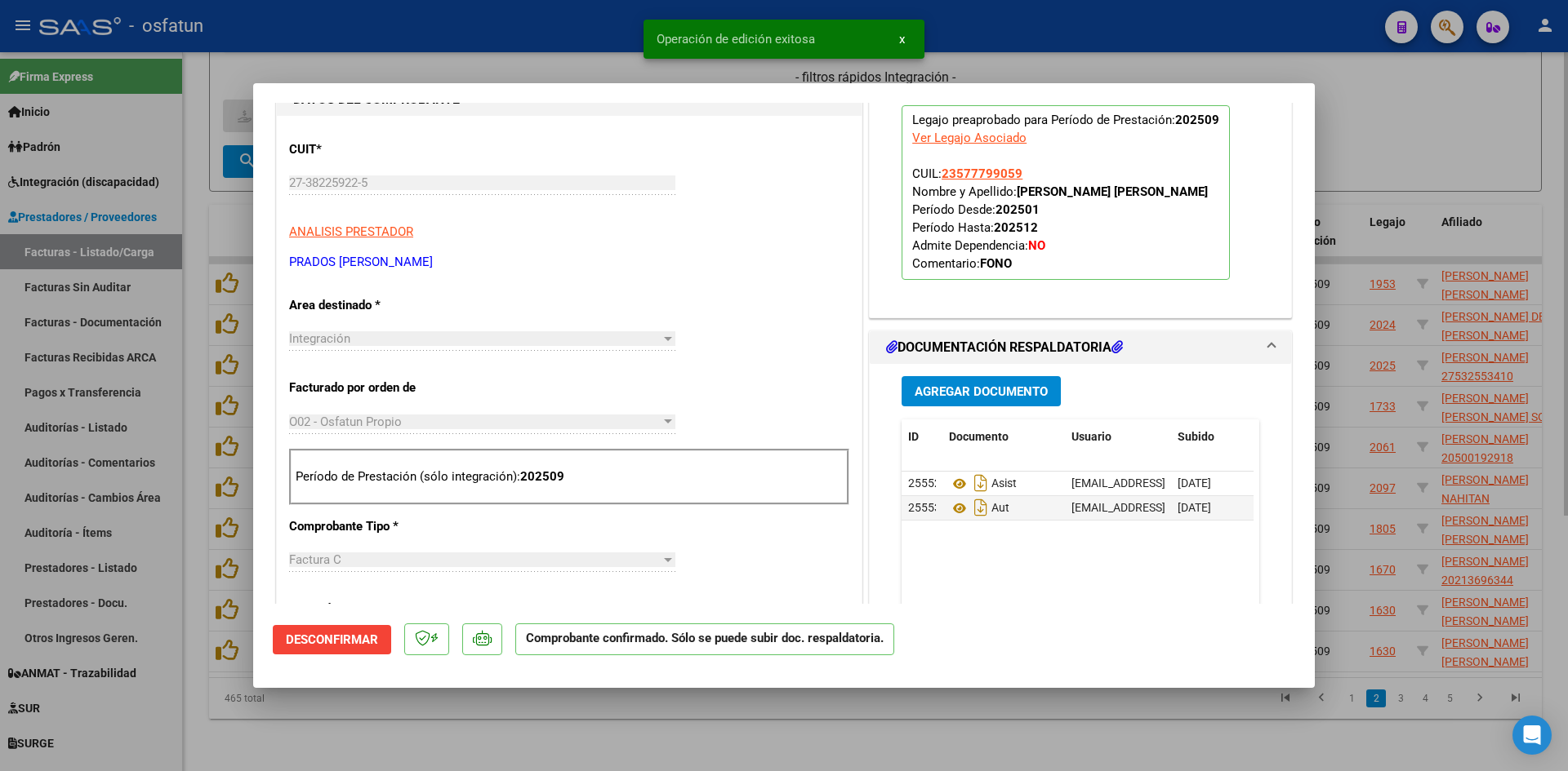
type input "$ 0,00"
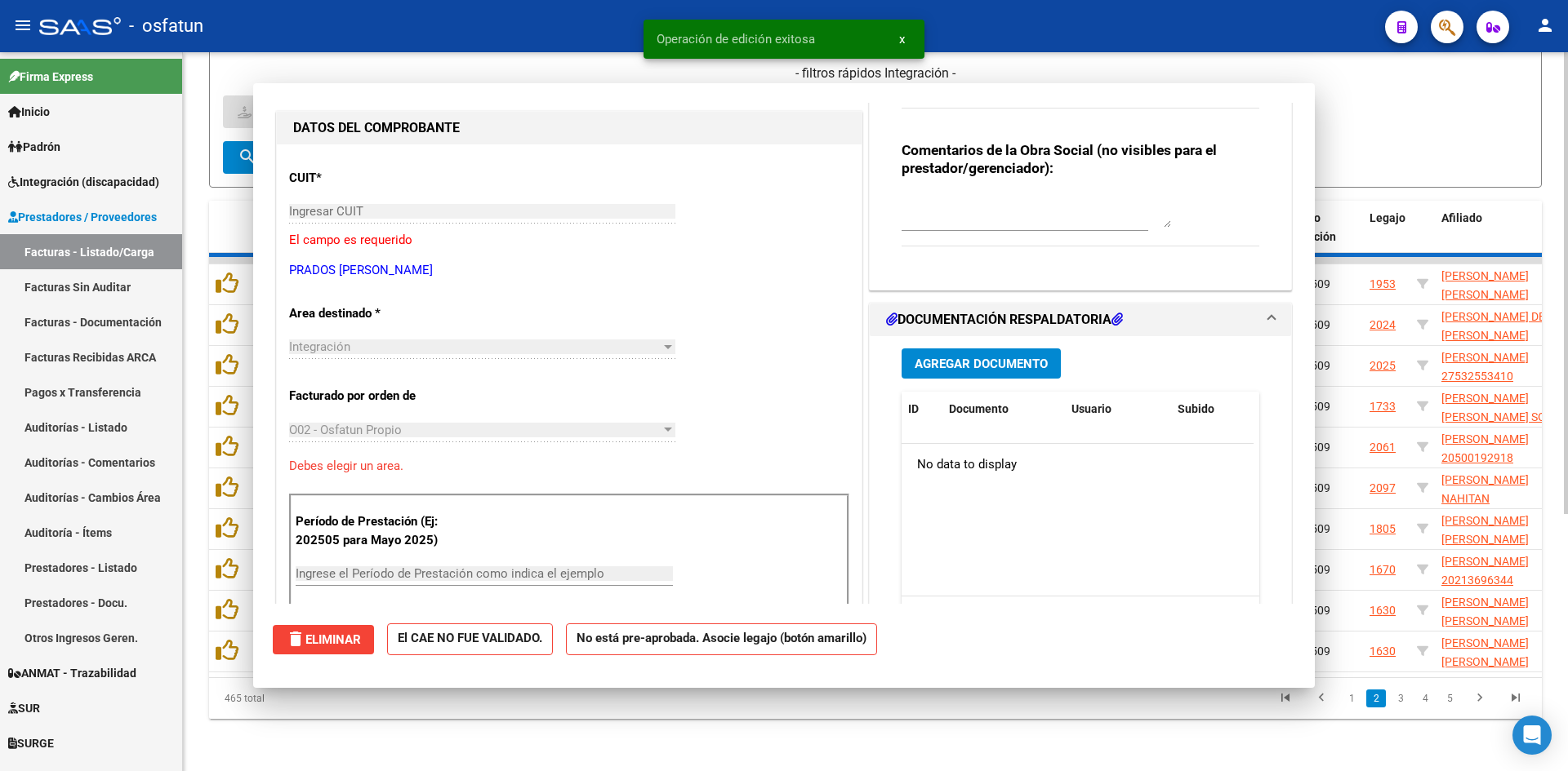
scroll to position [0, 0]
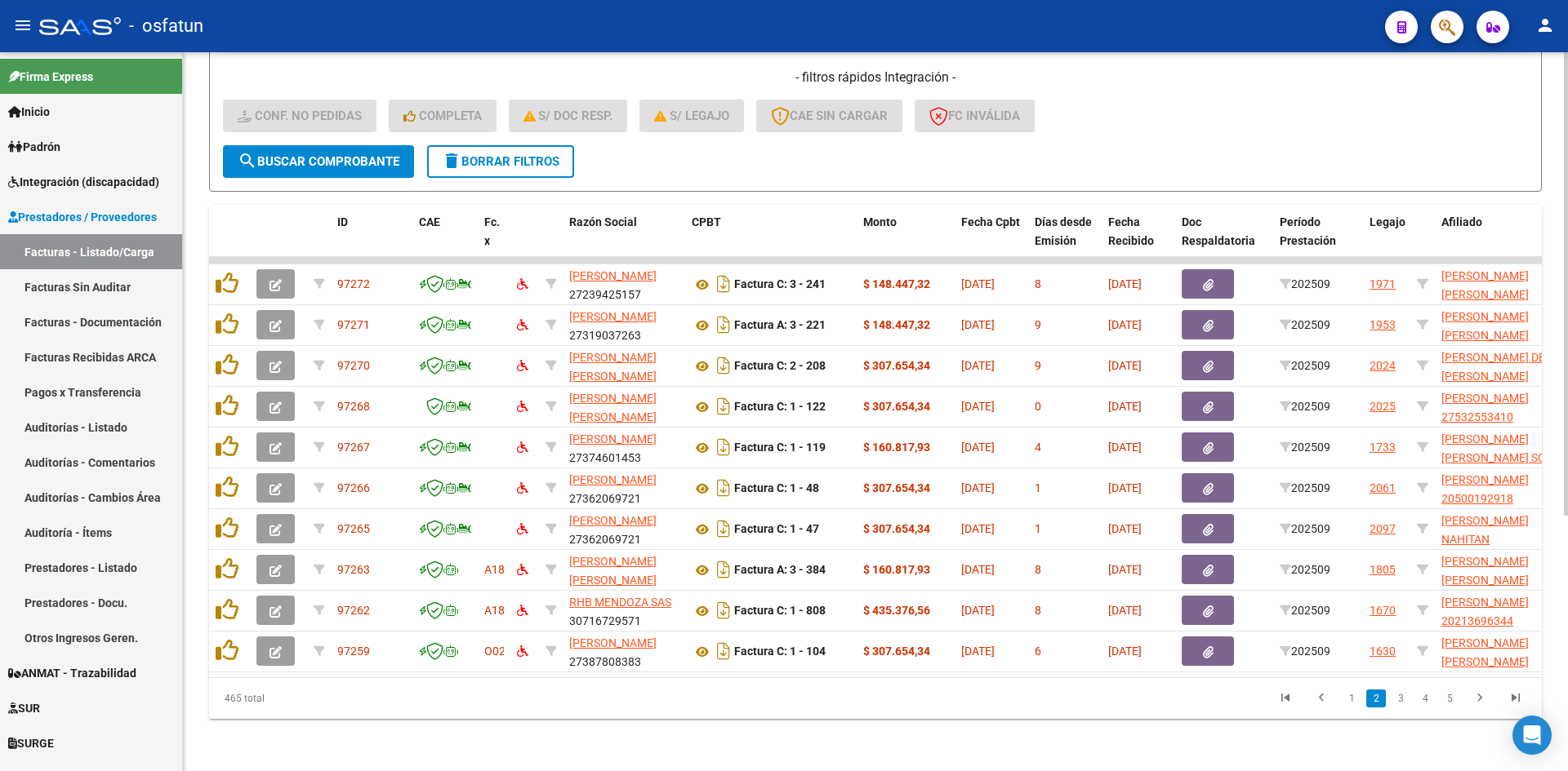
click at [995, 149] on form "Filtros Id Area Area Seleccionar Gerenciador Seleccionar Gerenciador No Confirm…" at bounding box center [875, 0] width 1332 height 382
click at [1281, 158] on form "Filtros Id Area Area Seleccionar Gerenciador Seleccionar Gerenciador No Confirm…" at bounding box center [875, 0] width 1332 height 382
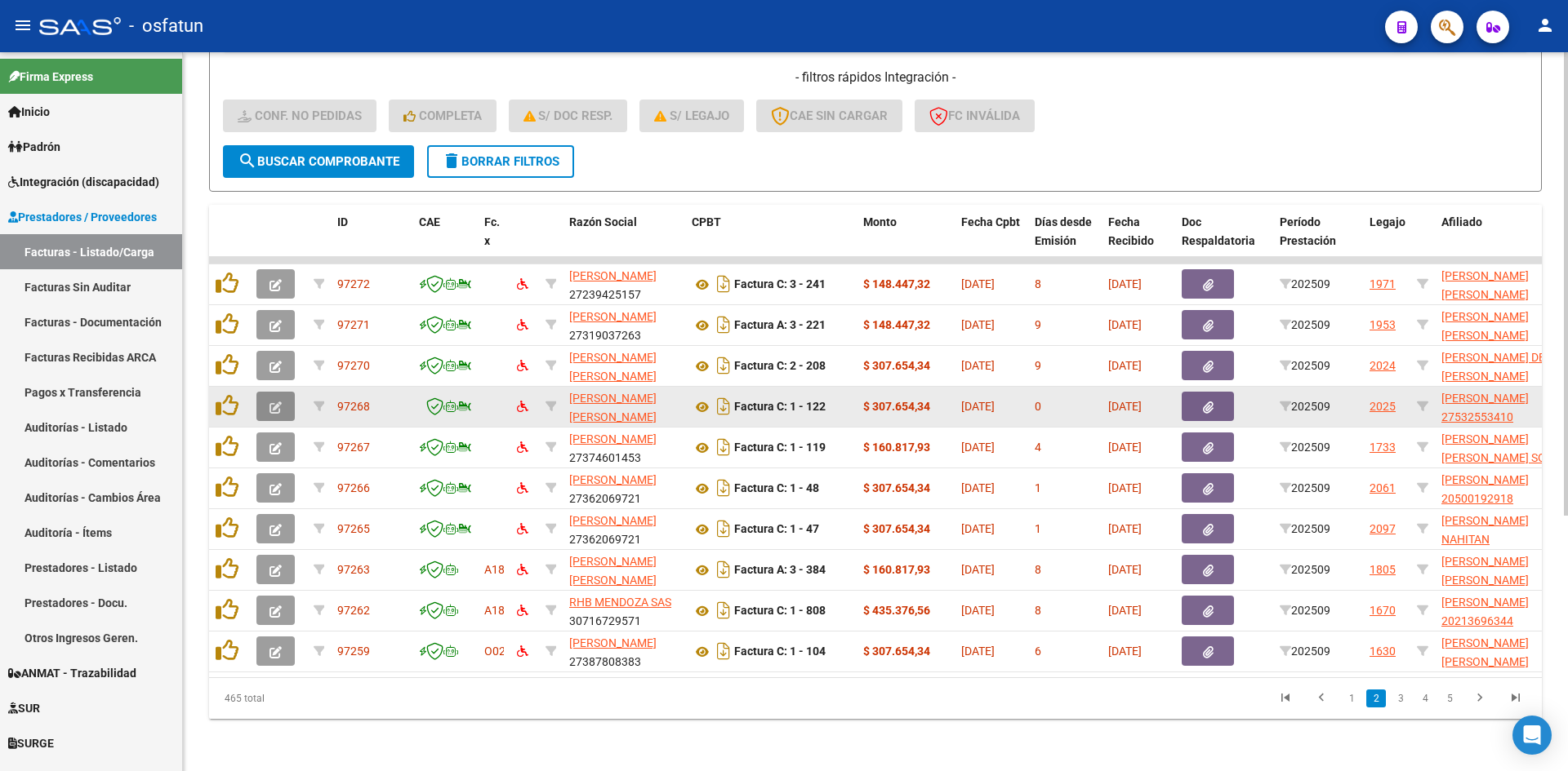
click at [271, 401] on icon "button" at bounding box center [275, 407] width 12 height 12
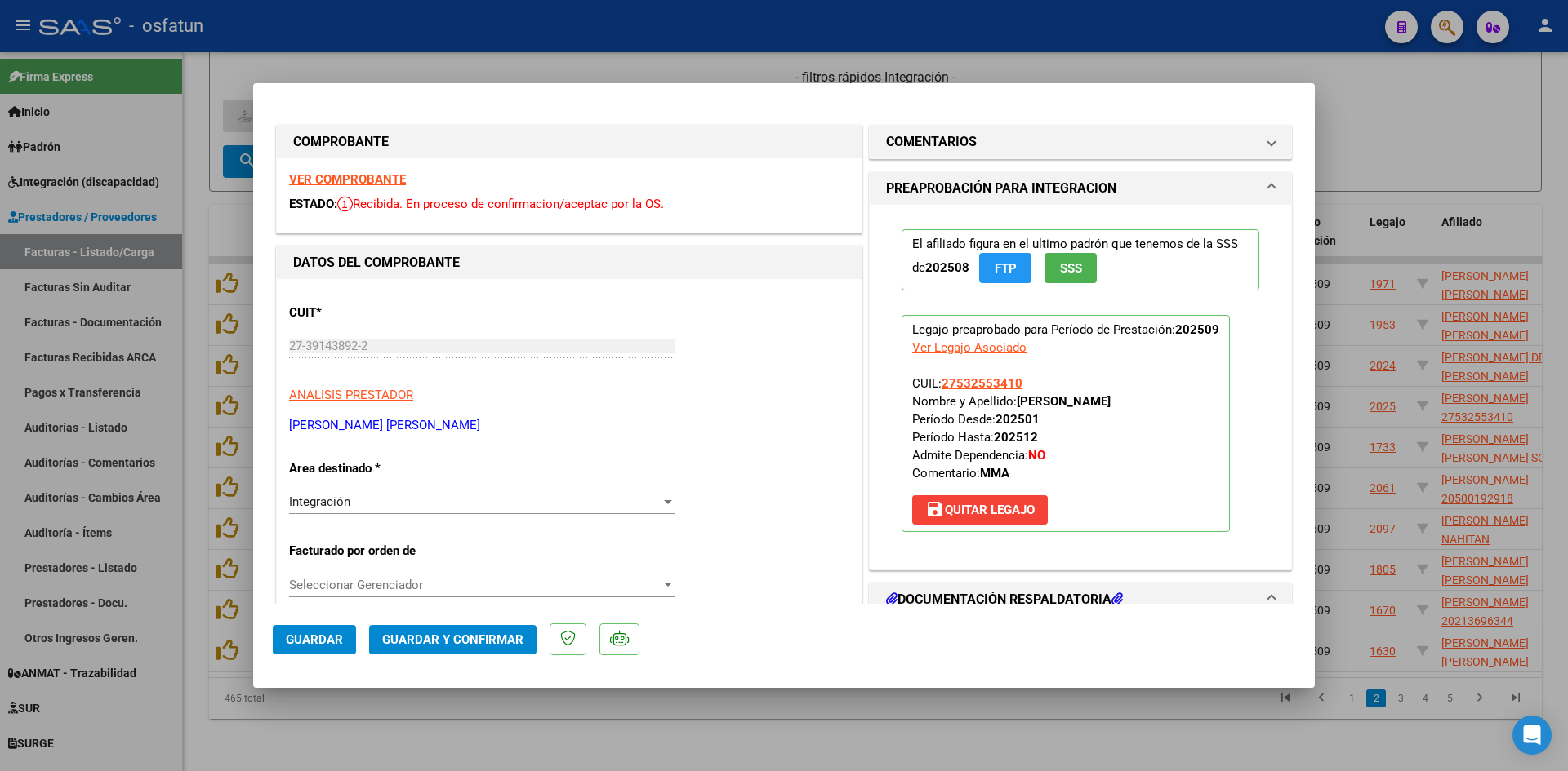
click at [364, 170] on div "VER COMPROBANTE ESTADO: Recibida. En proceso de confirmacion/aceptac por la OS." at bounding box center [569, 195] width 585 height 74
click at [371, 177] on strong "VER COMPROBANTE" at bounding box center [347, 179] width 117 height 15
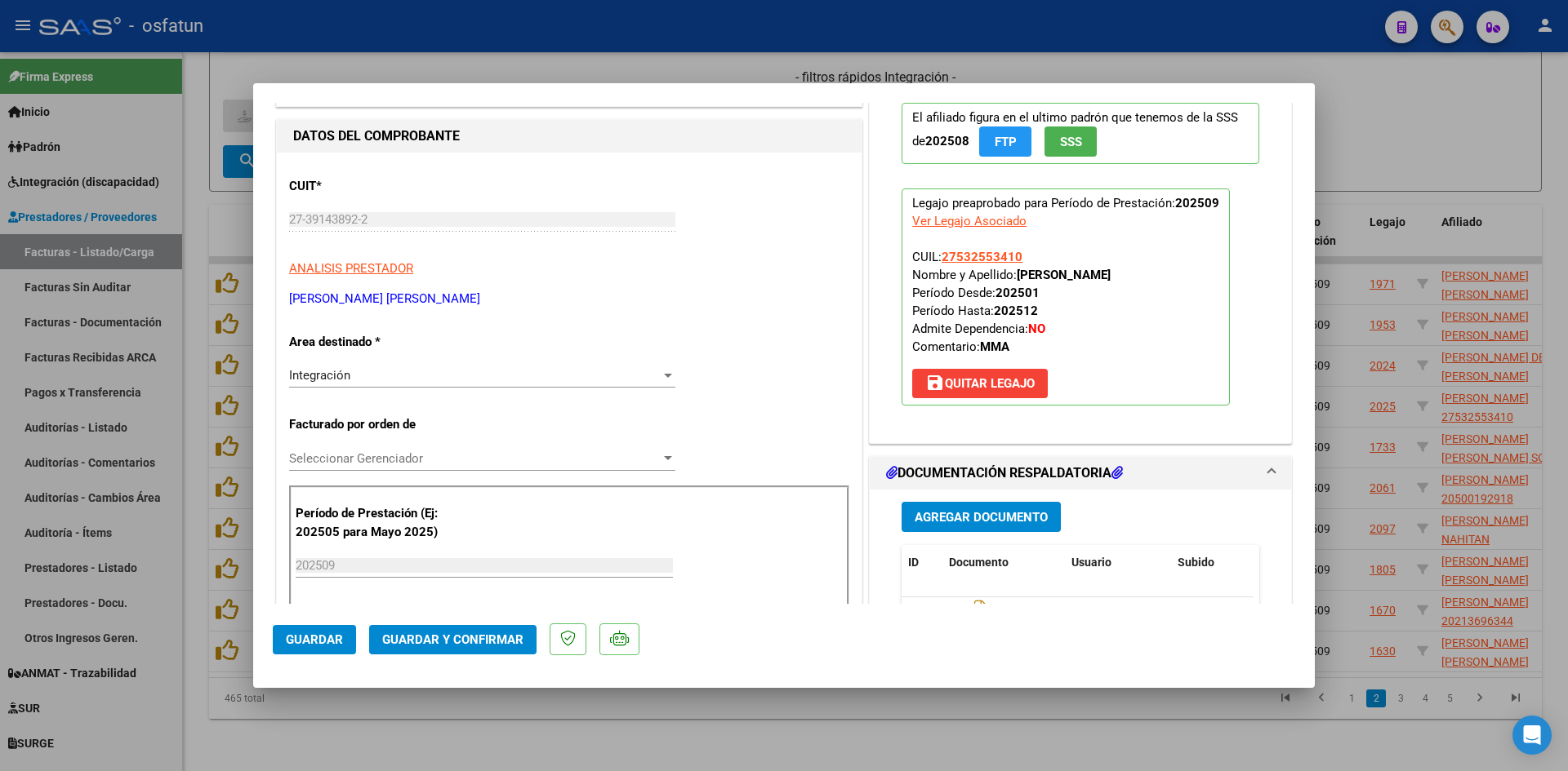
scroll to position [163, 0]
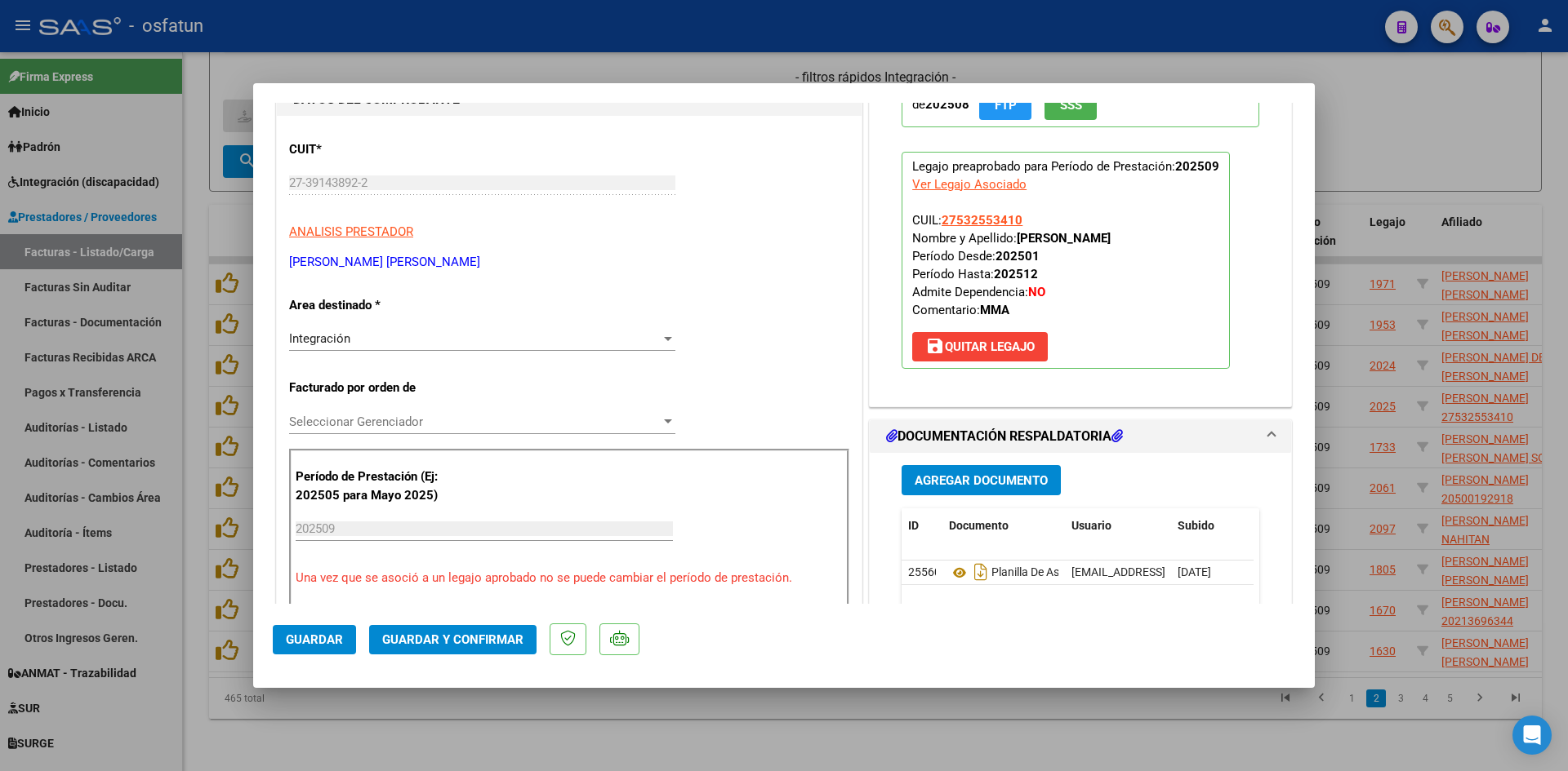
click at [494, 649] on button "Guardar y Confirmar" at bounding box center [453, 640] width 167 height 29
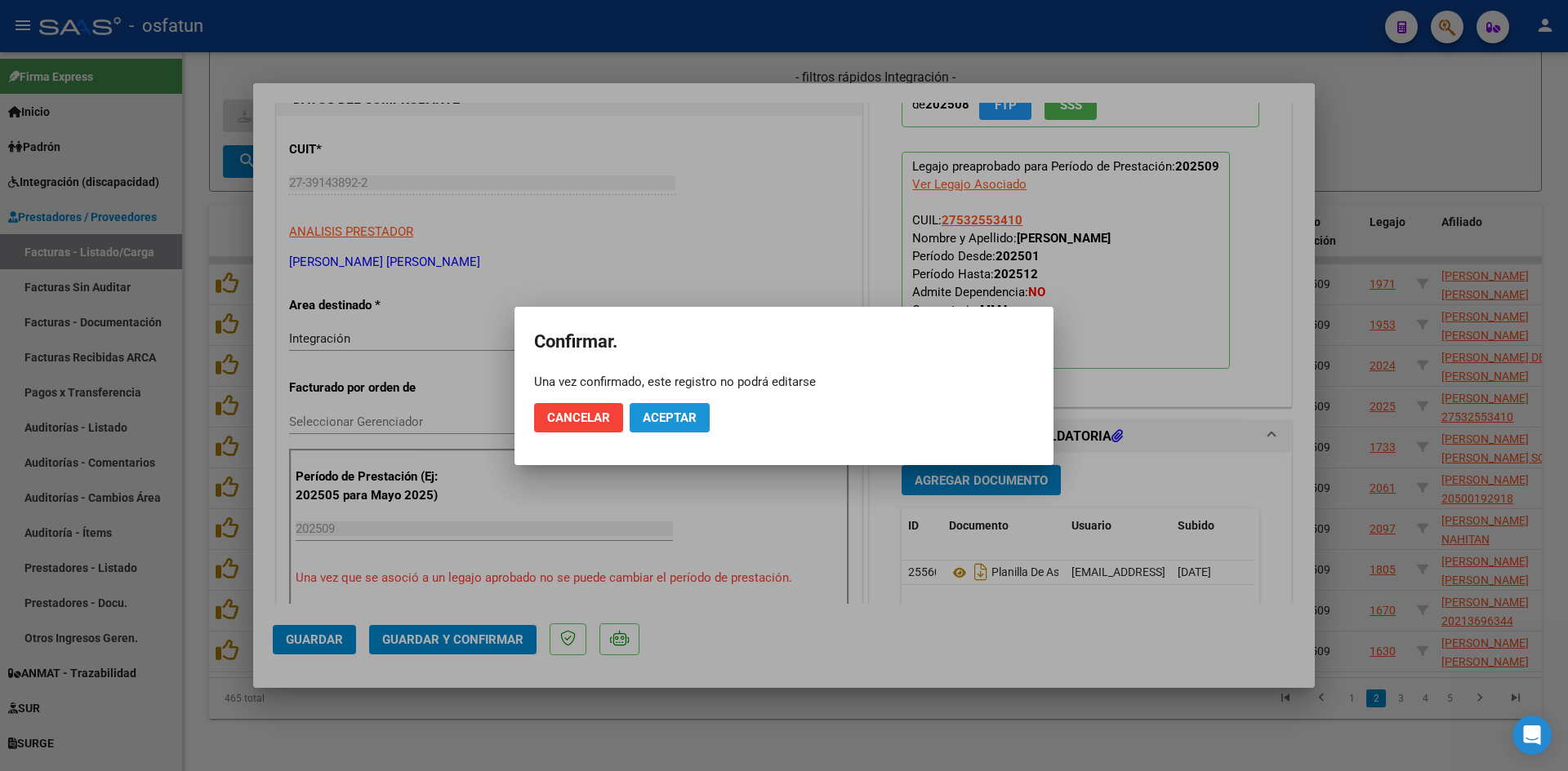
click at [682, 417] on span "Aceptar" at bounding box center [669, 418] width 54 height 15
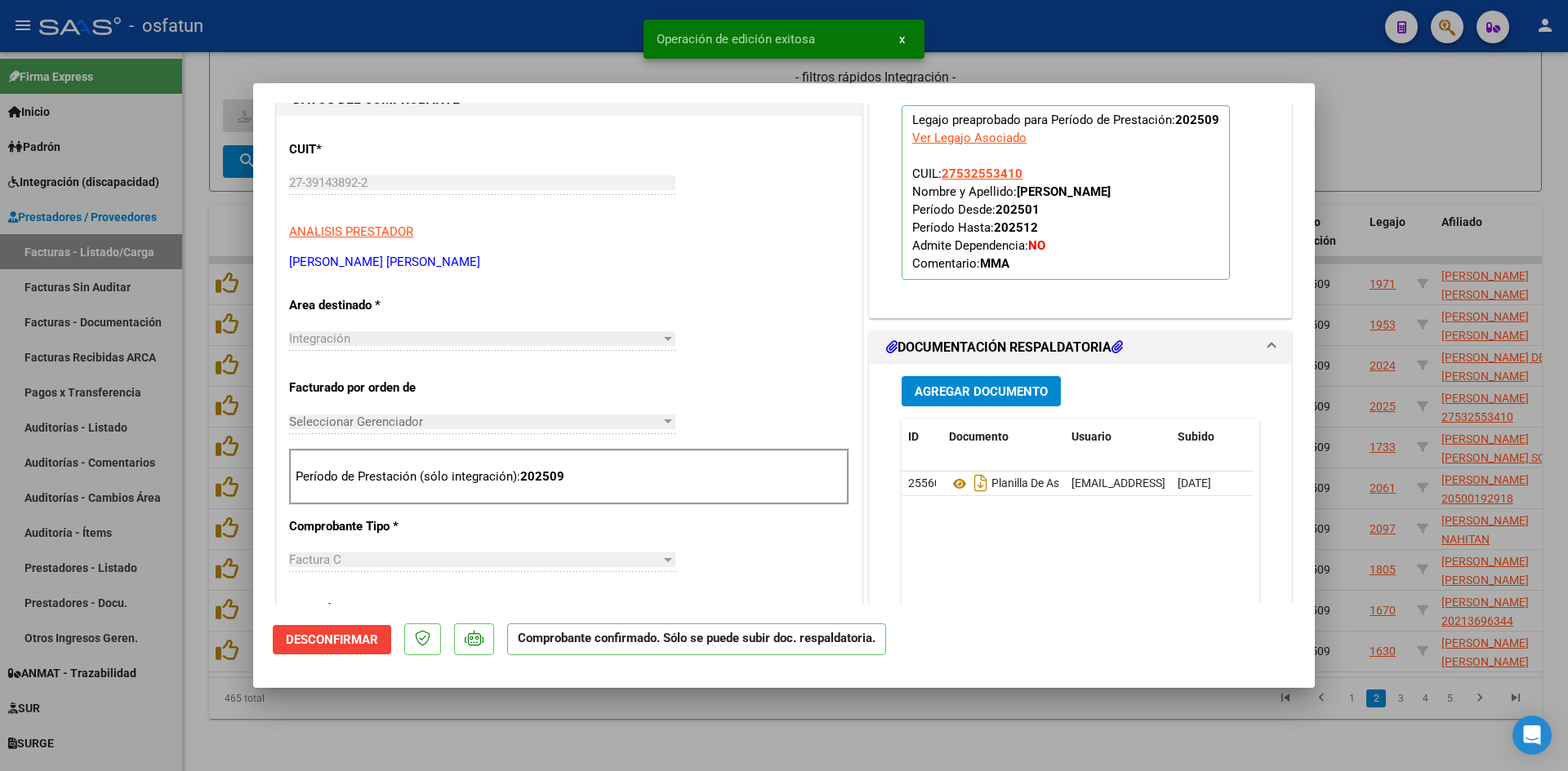
click at [524, 56] on div at bounding box center [784, 385] width 1568 height 771
type input "$ 0,00"
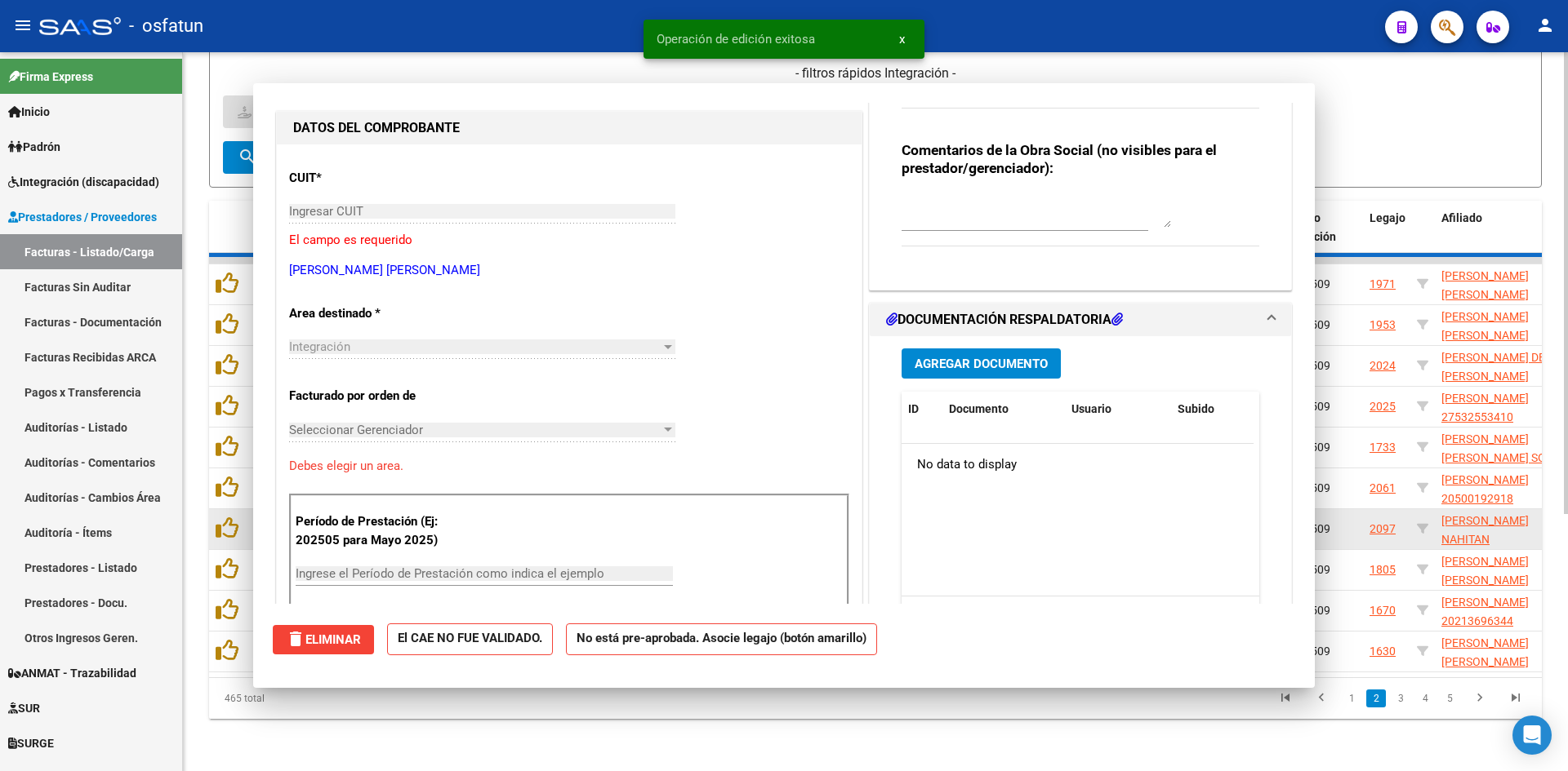
scroll to position [192, 0]
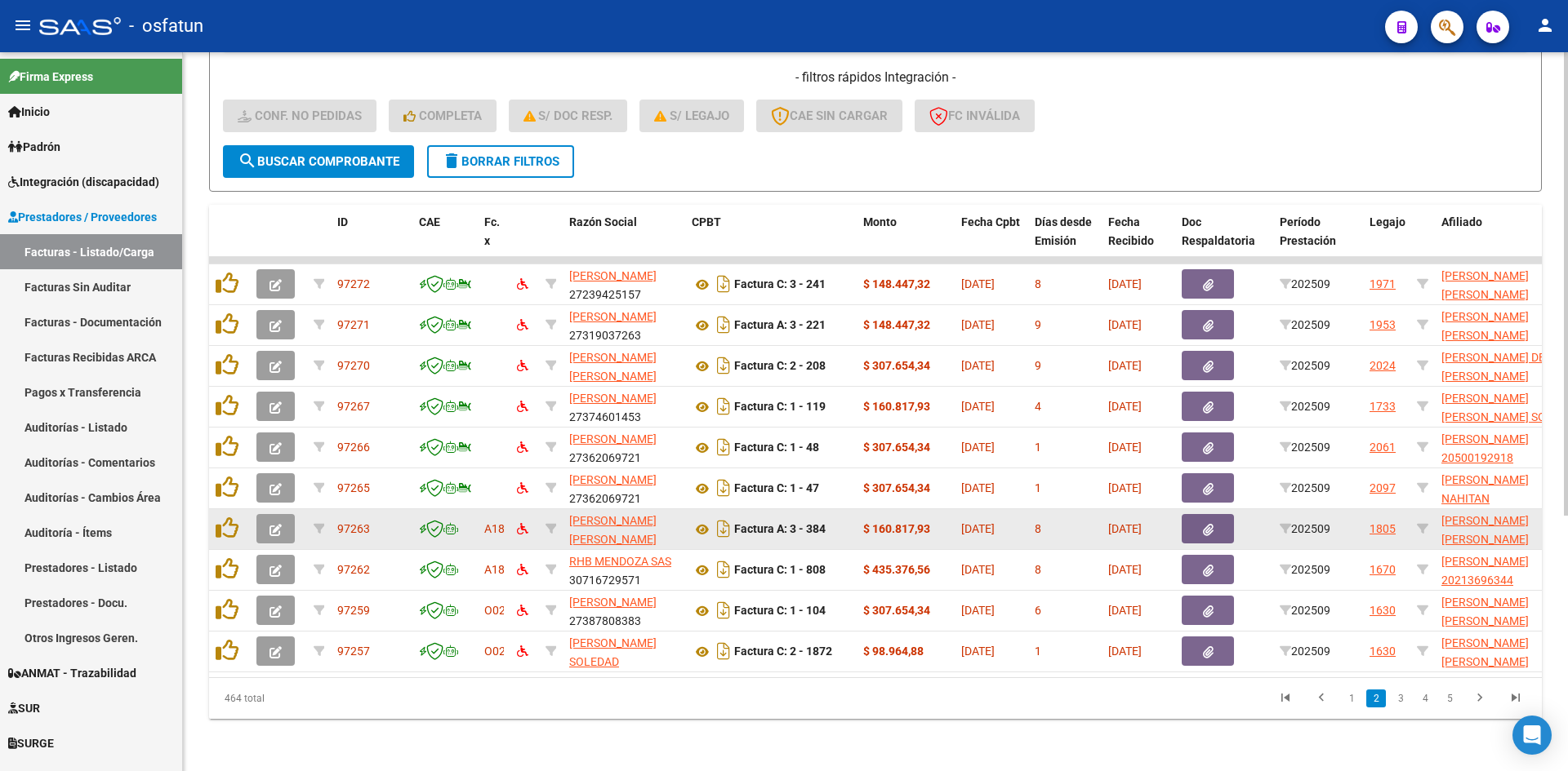
click at [268, 514] on button "button" at bounding box center [275, 529] width 38 height 29
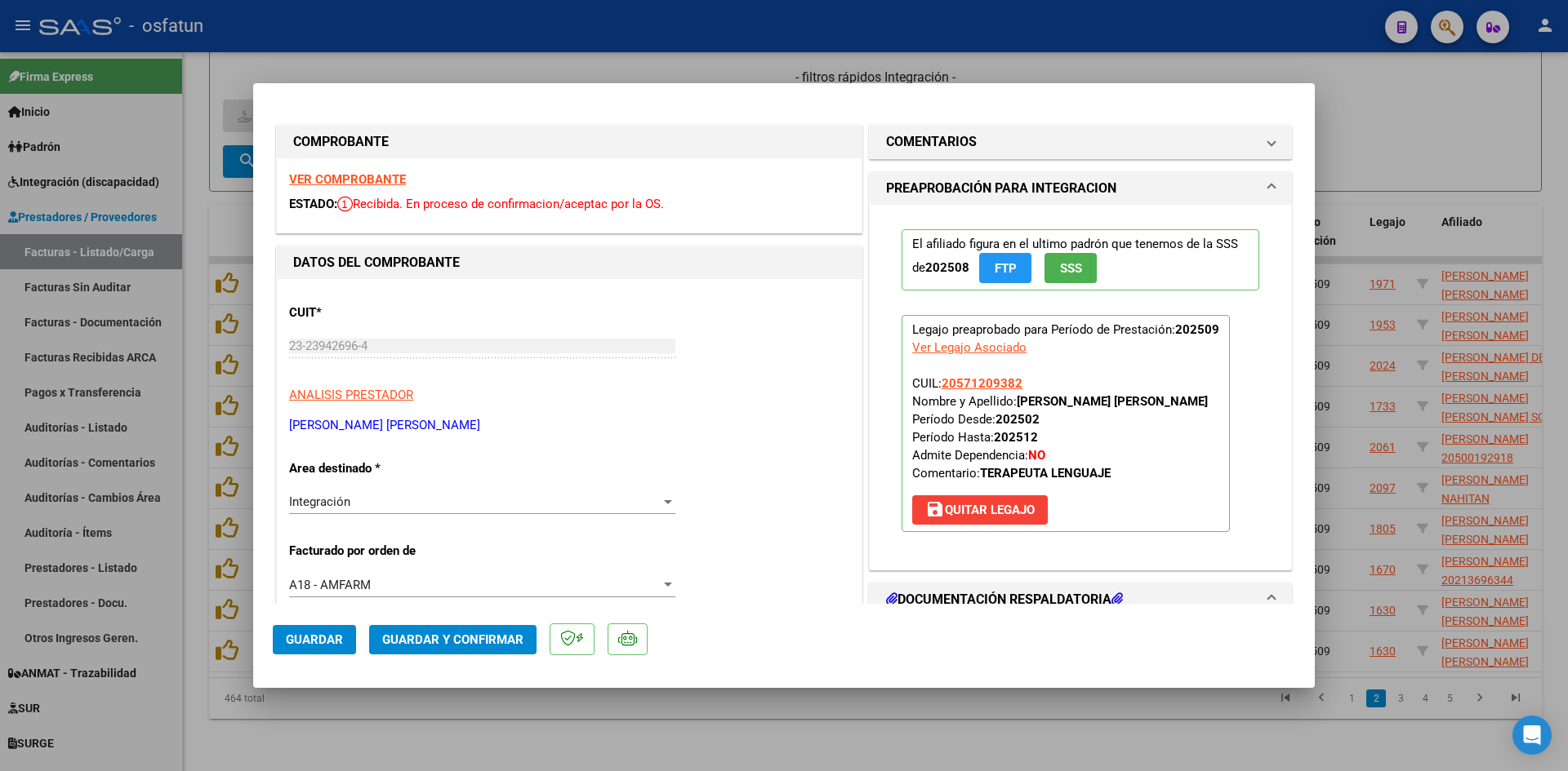
click at [393, 177] on strong "VER COMPROBANTE" at bounding box center [347, 179] width 117 height 15
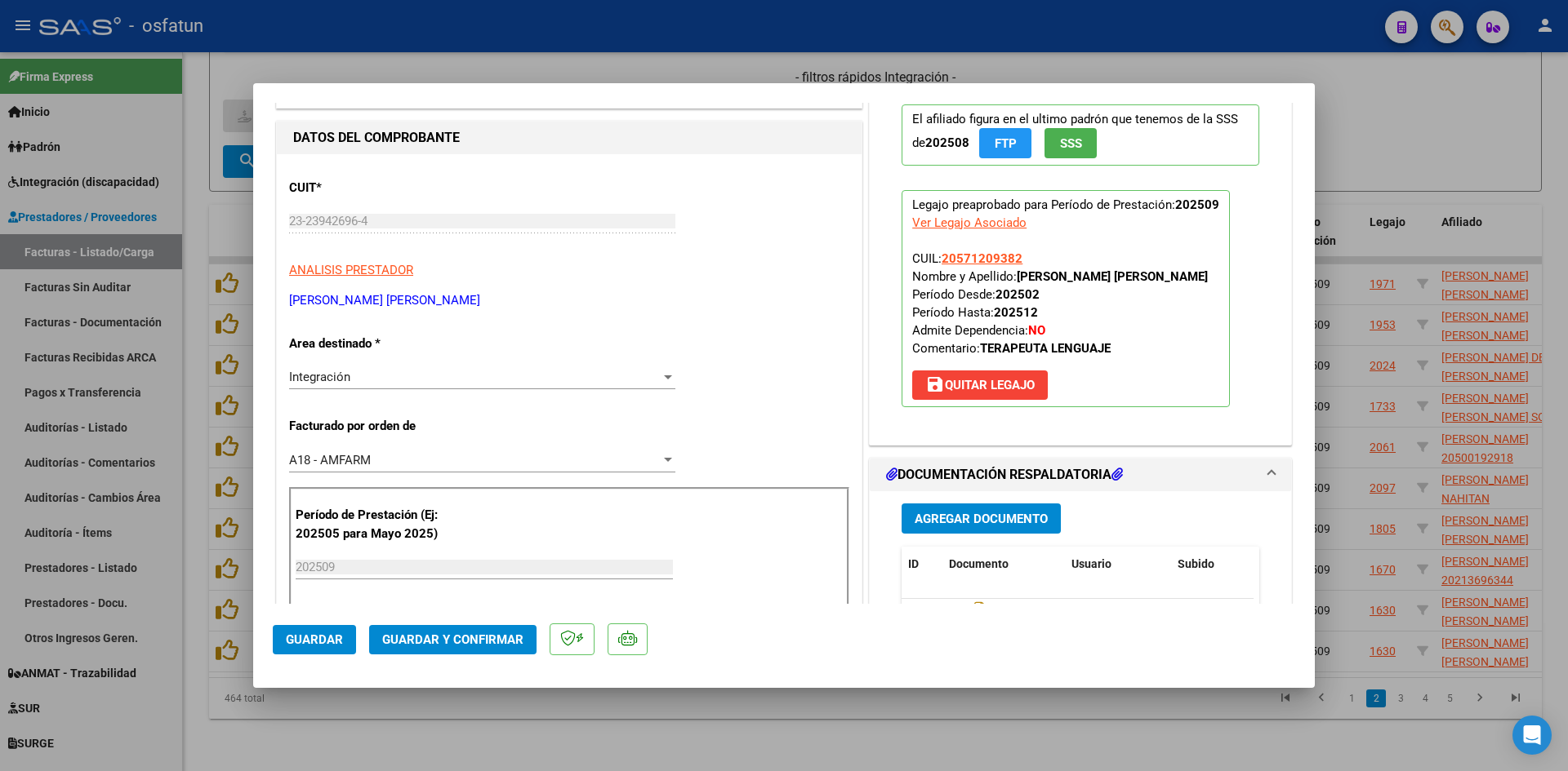
scroll to position [245, 0]
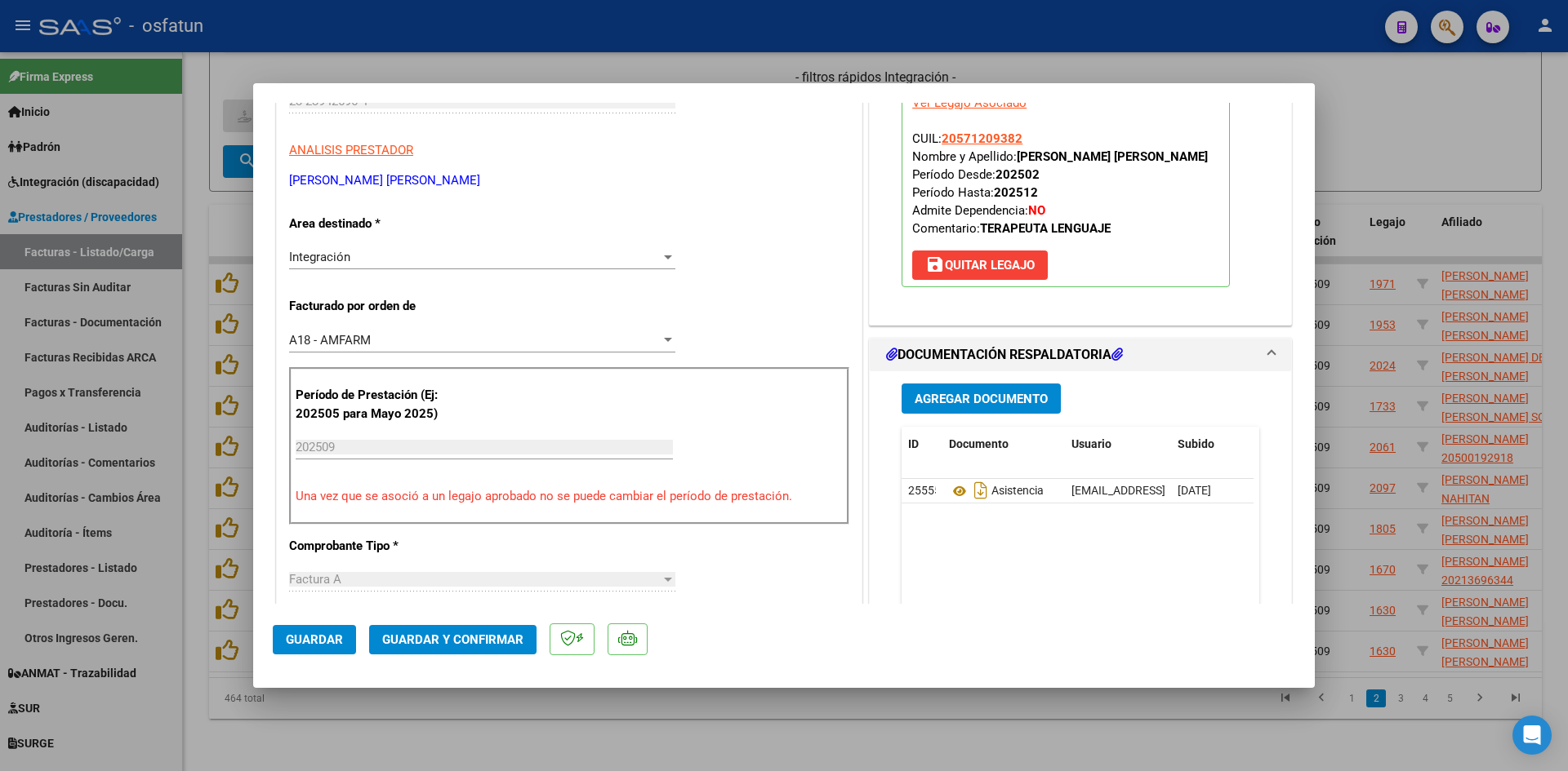
click at [470, 633] on span "Guardar y Confirmar" at bounding box center [452, 640] width 141 height 15
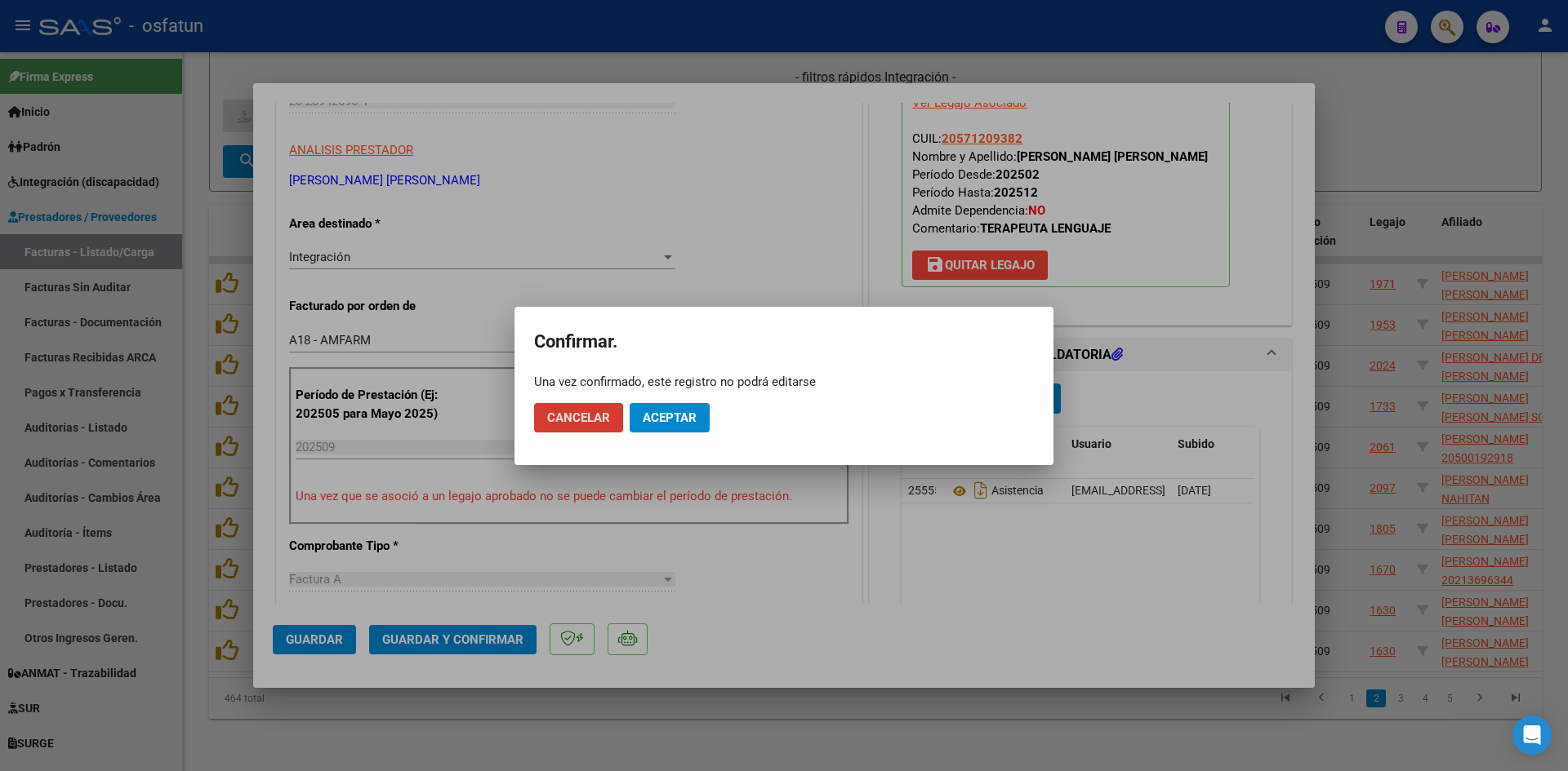
click at [666, 418] on span "Aceptar" at bounding box center [669, 418] width 54 height 15
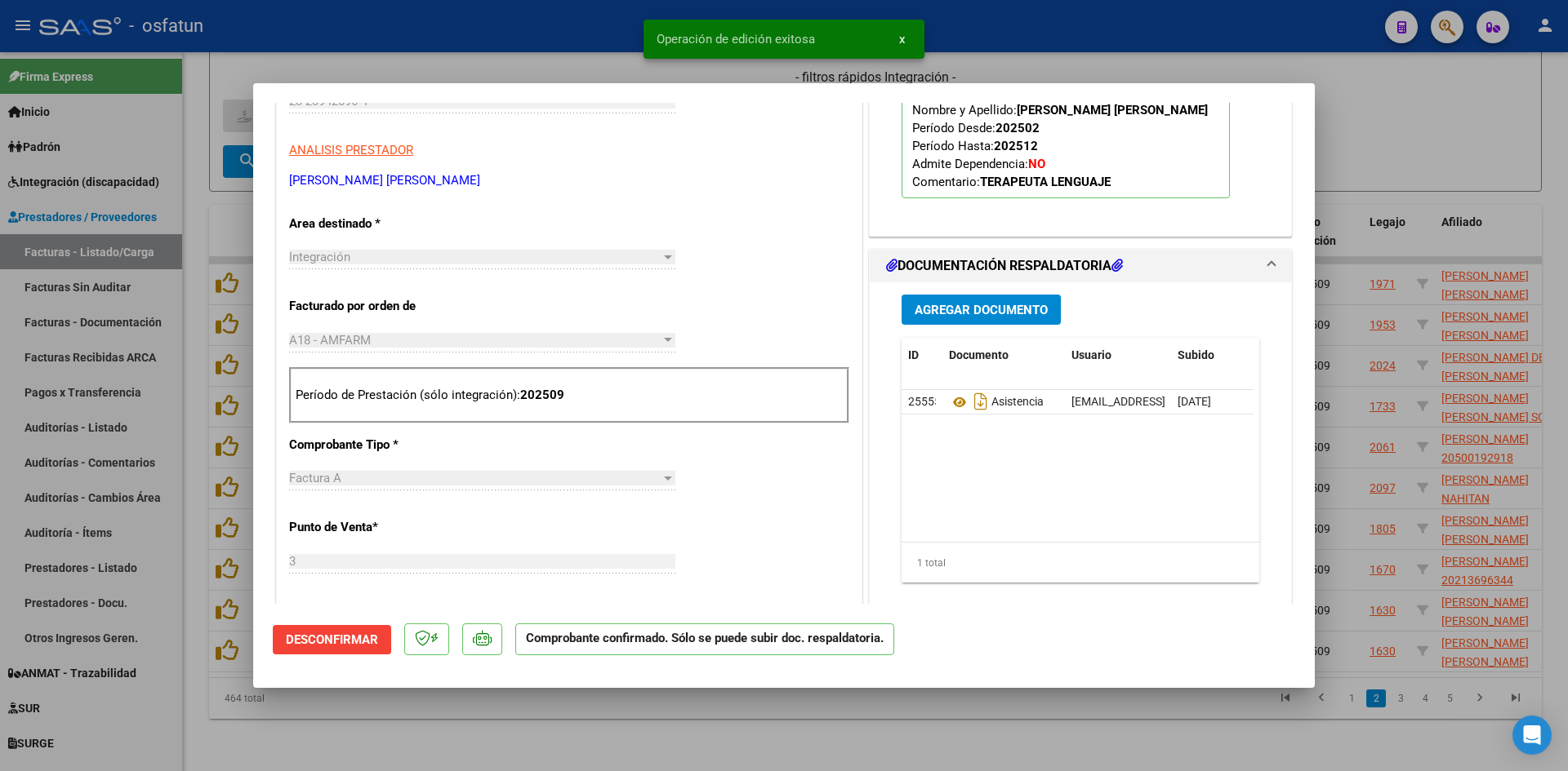
click at [587, 47] on div at bounding box center [784, 385] width 1568 height 771
type input "$ 0,00"
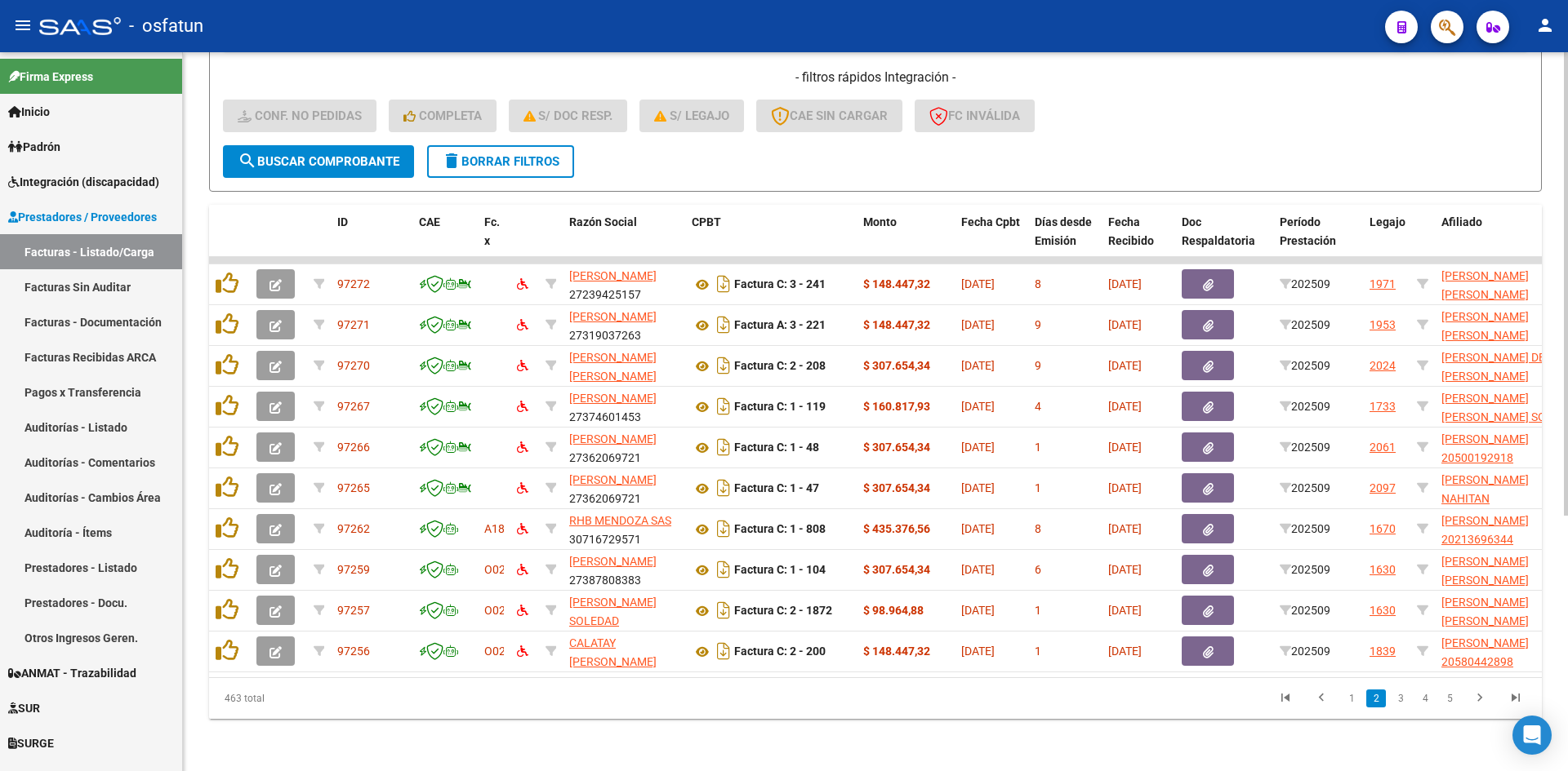
click at [823, 144] on form "Filtros Id Area Area Seleccionar Gerenciador Seleccionar Gerenciador No Confirm…" at bounding box center [875, 0] width 1332 height 382
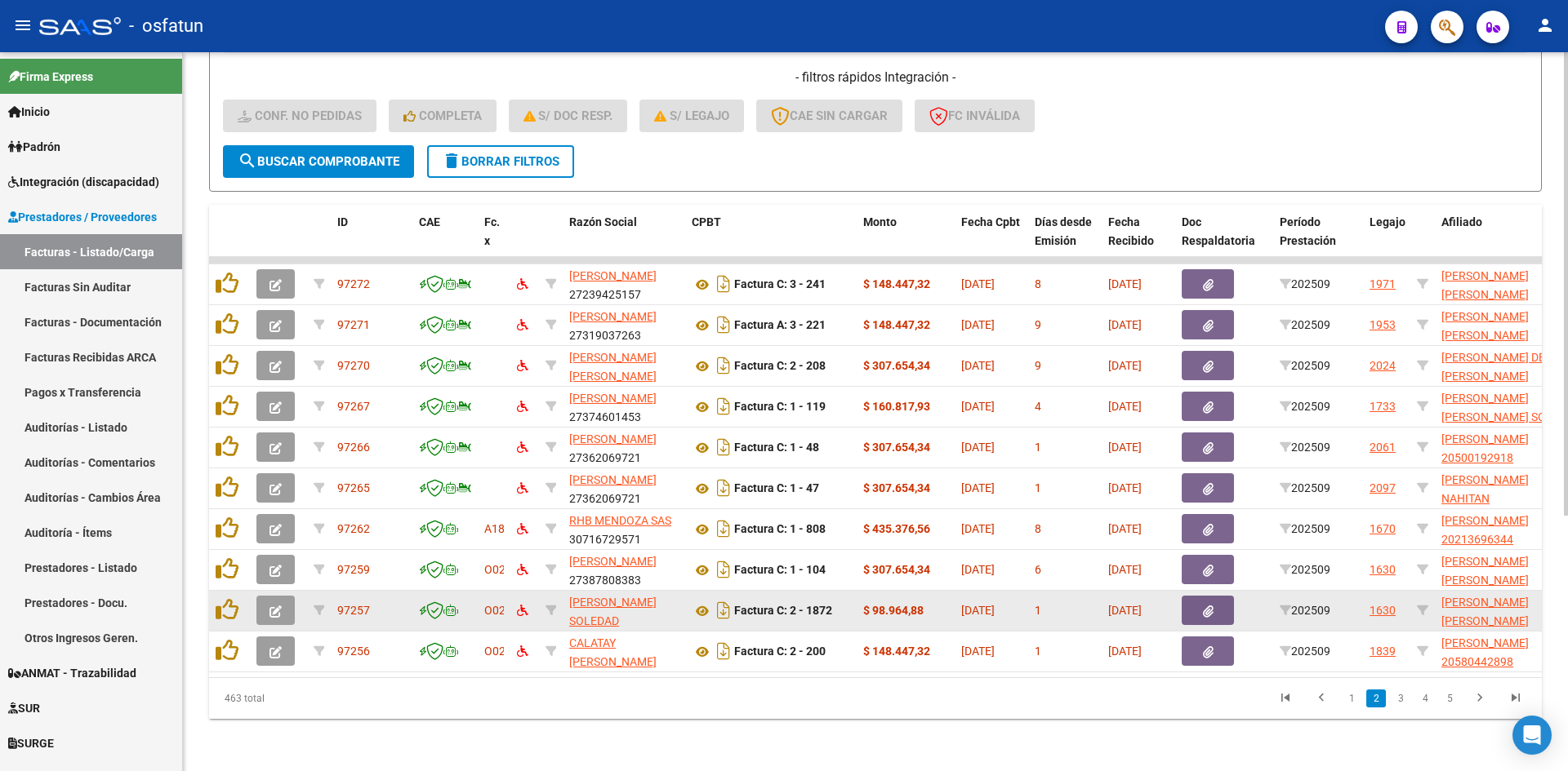
click at [282, 596] on button "button" at bounding box center [275, 610] width 38 height 29
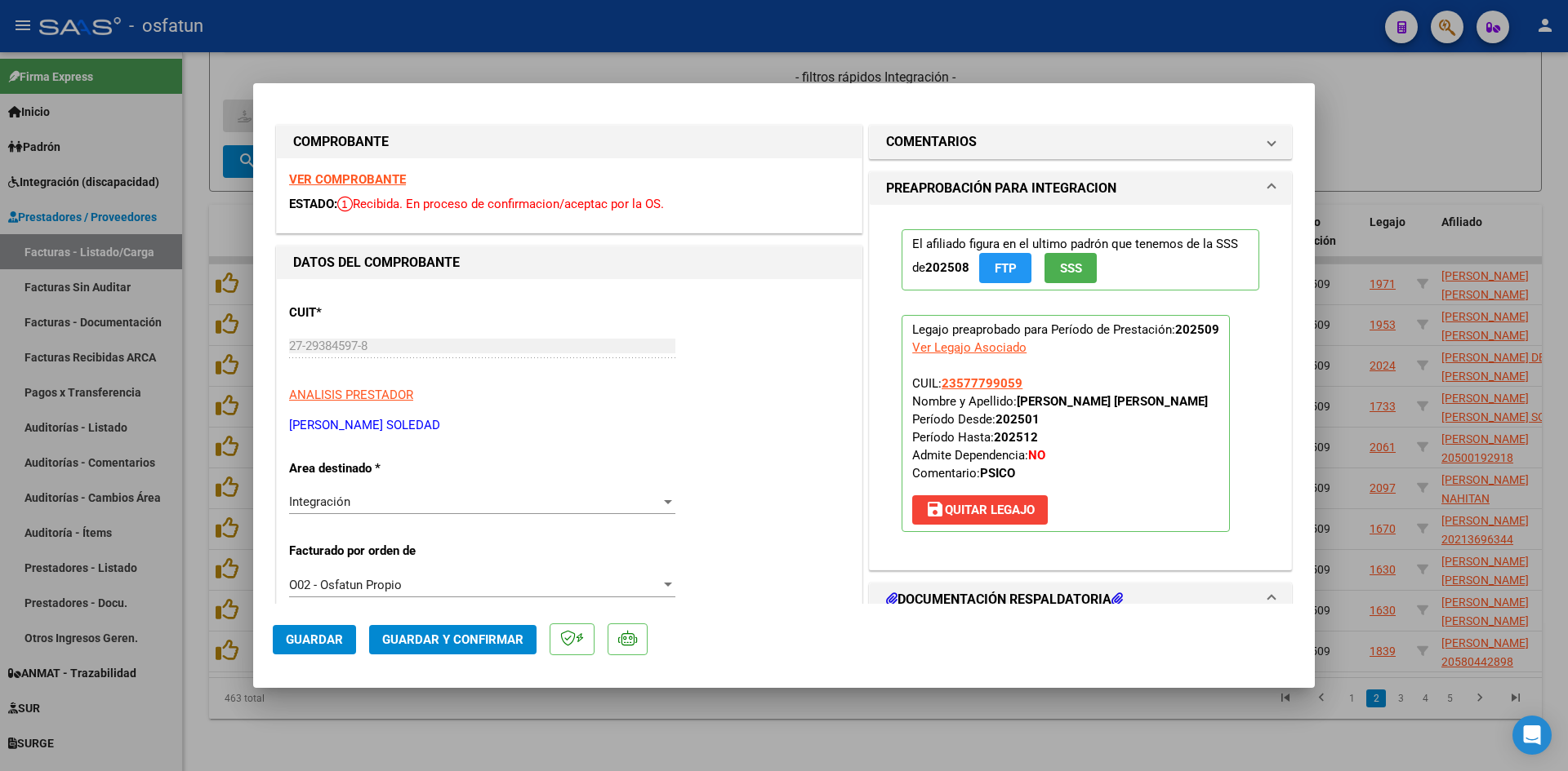
click at [371, 184] on strong "VER COMPROBANTE" at bounding box center [347, 179] width 117 height 15
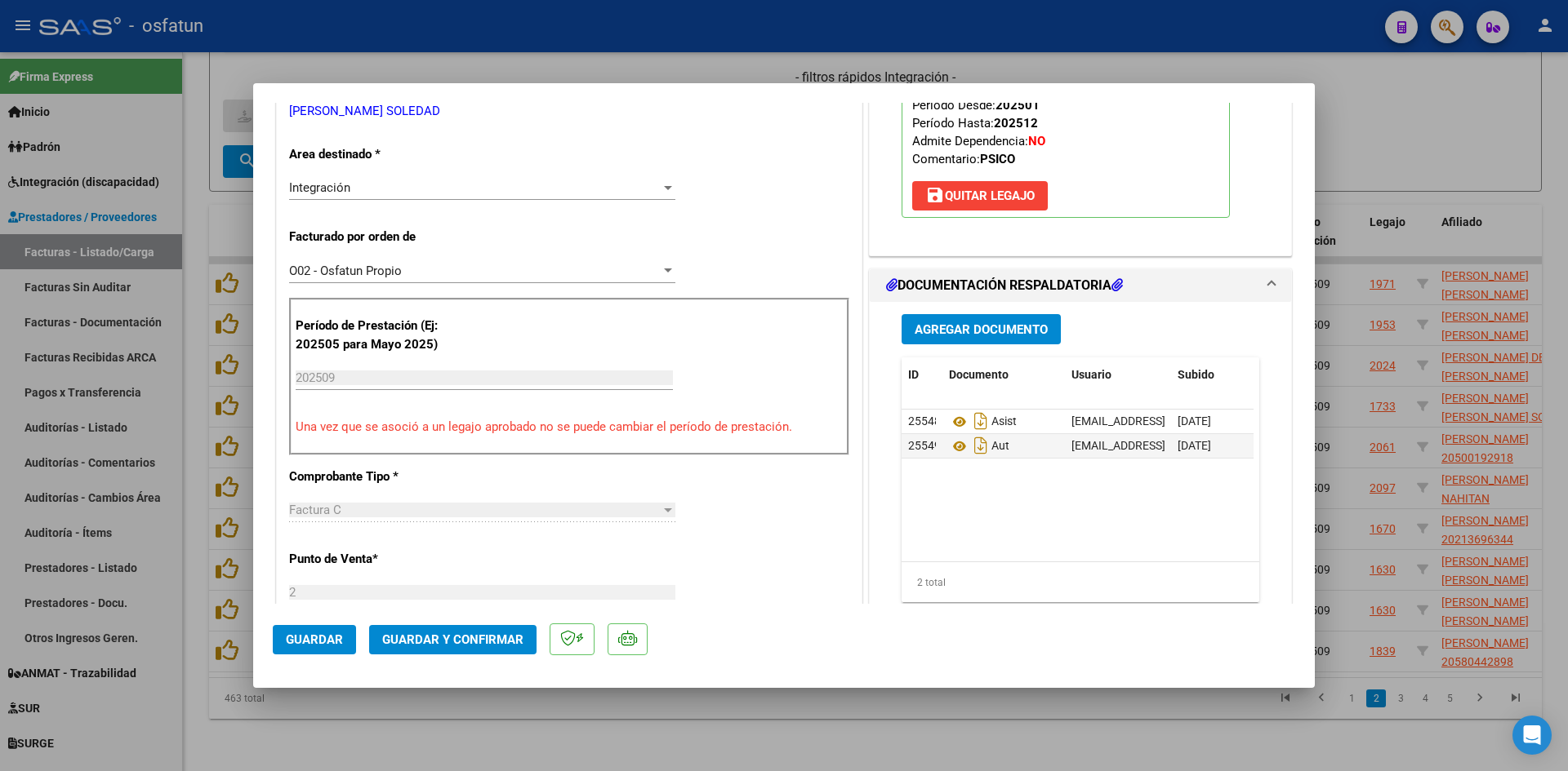
scroll to position [326, 0]
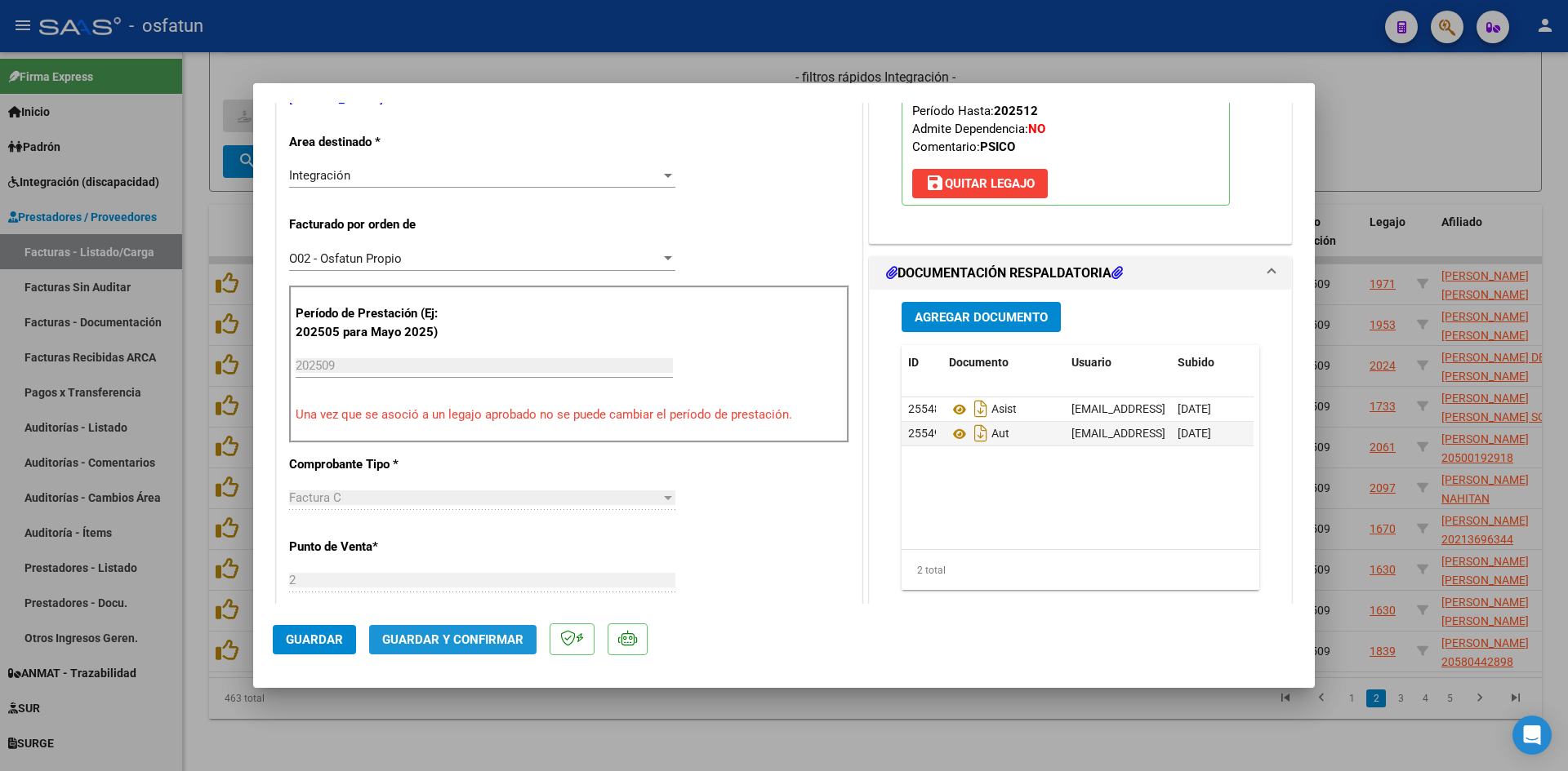
click at [441, 642] on span "Guardar y Confirmar" at bounding box center [452, 640] width 141 height 15
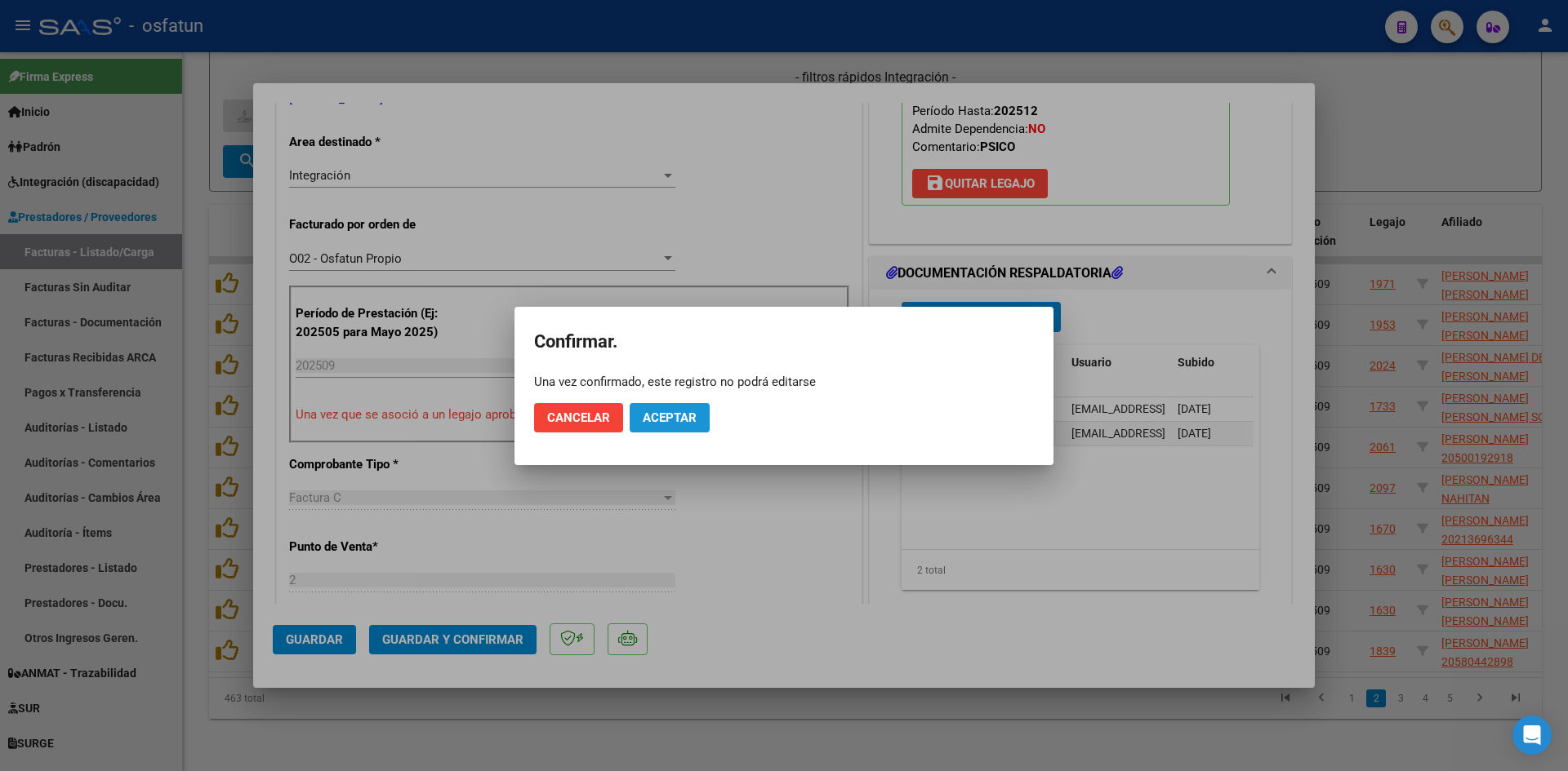
click at [661, 418] on span "Aceptar" at bounding box center [669, 418] width 54 height 15
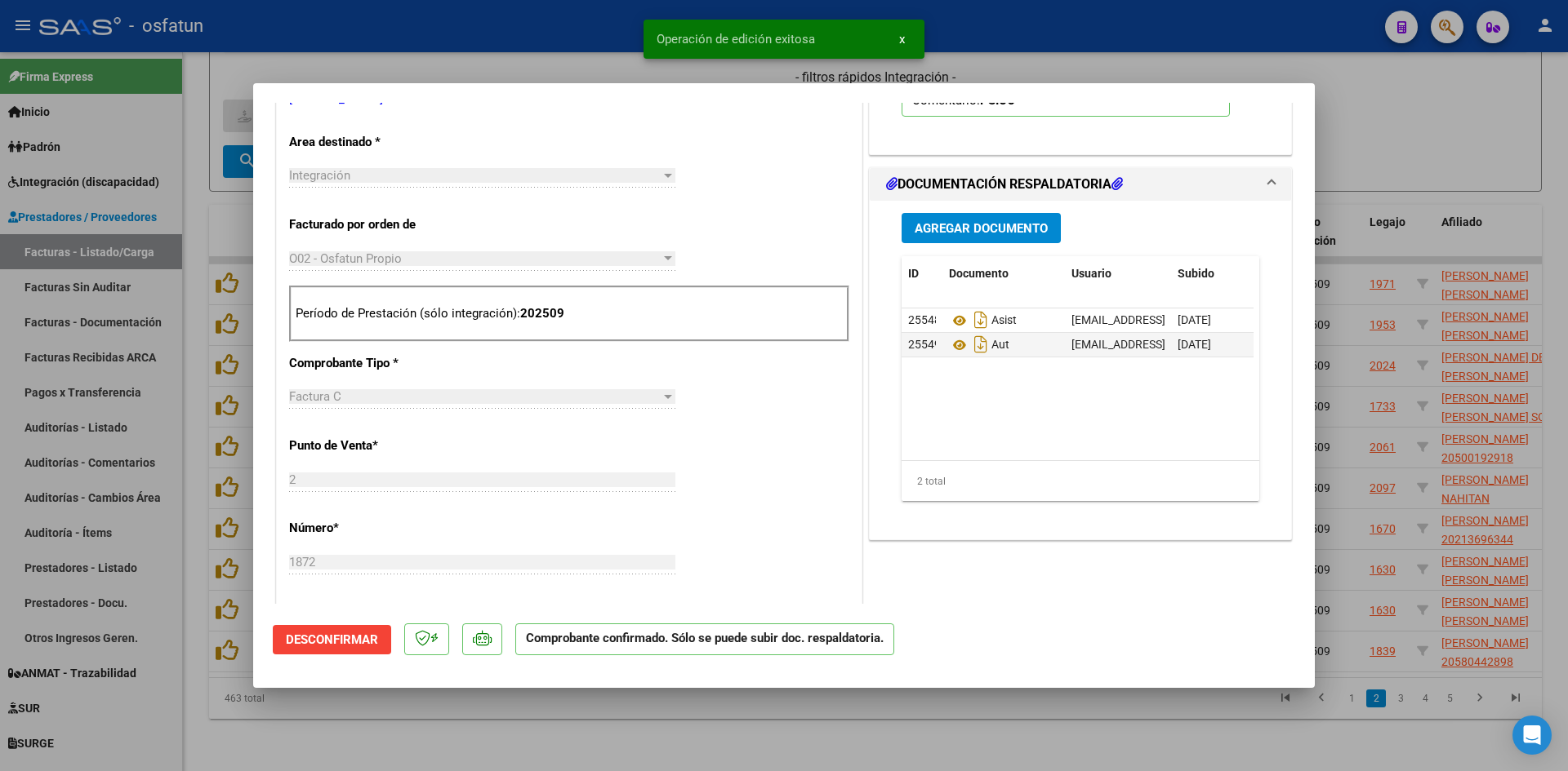
click at [572, 47] on div at bounding box center [784, 385] width 1568 height 771
type input "$ 0,00"
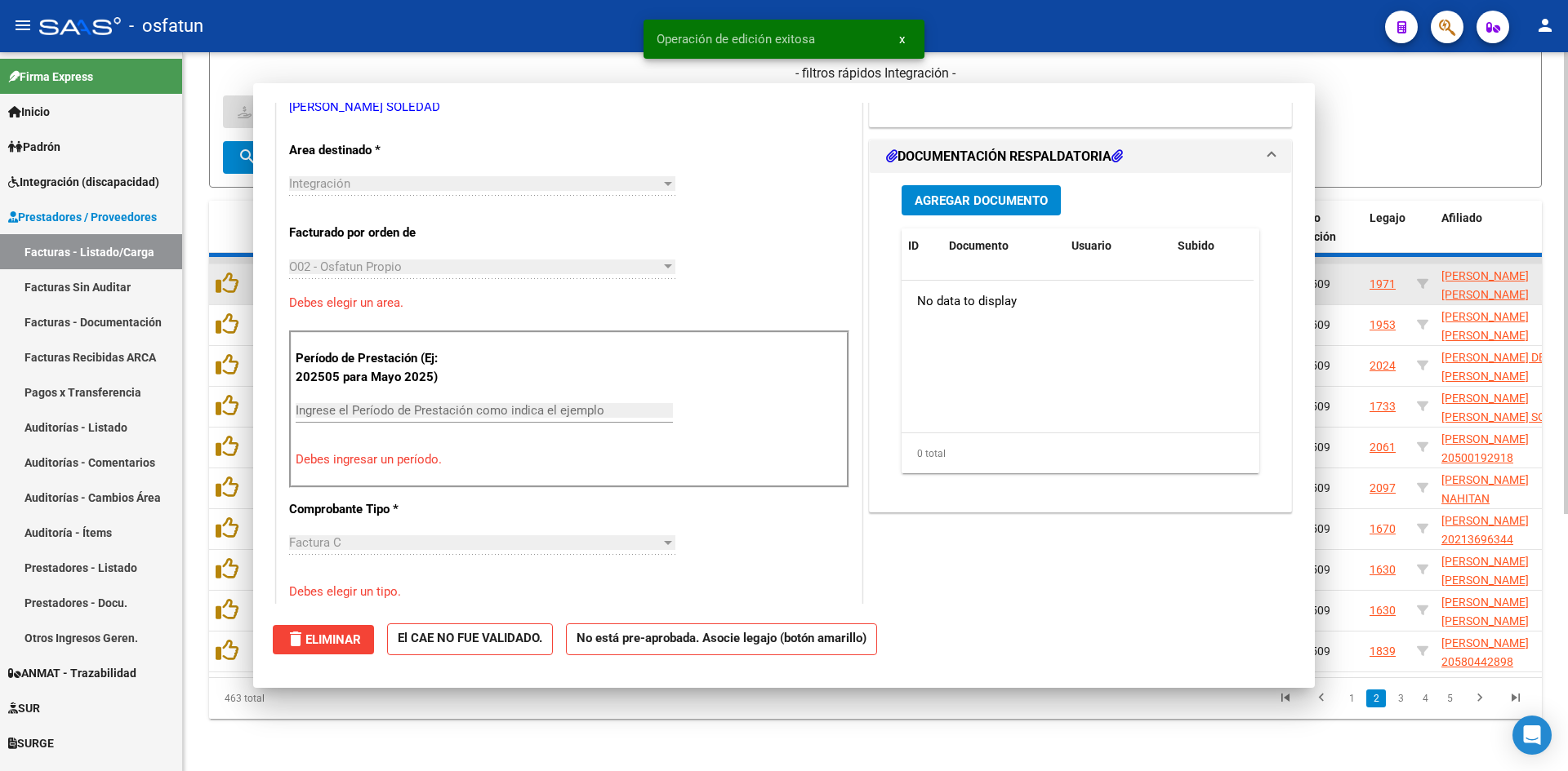
scroll to position [0, 0]
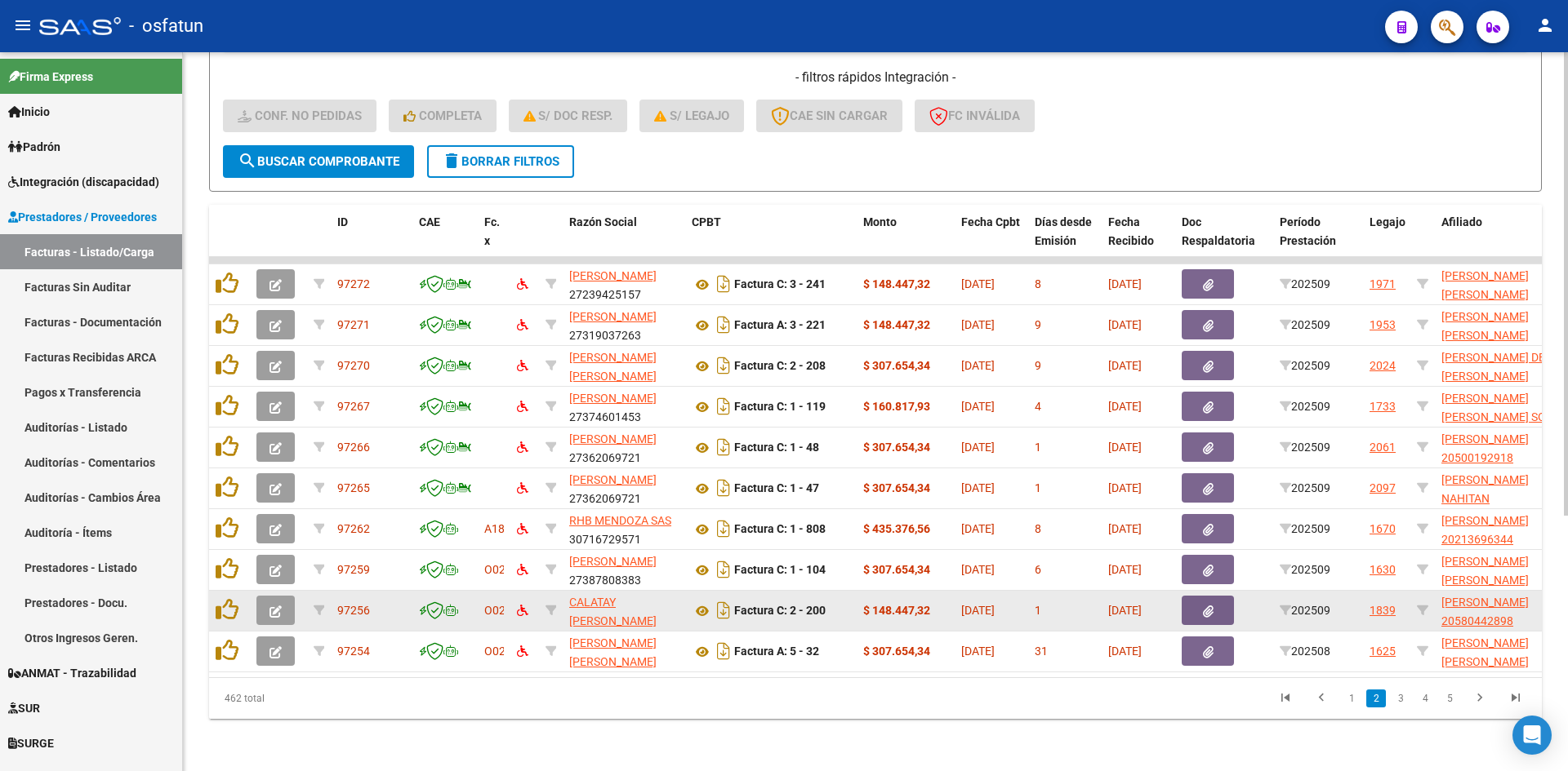
click at [273, 605] on icon "button" at bounding box center [275, 611] width 12 height 12
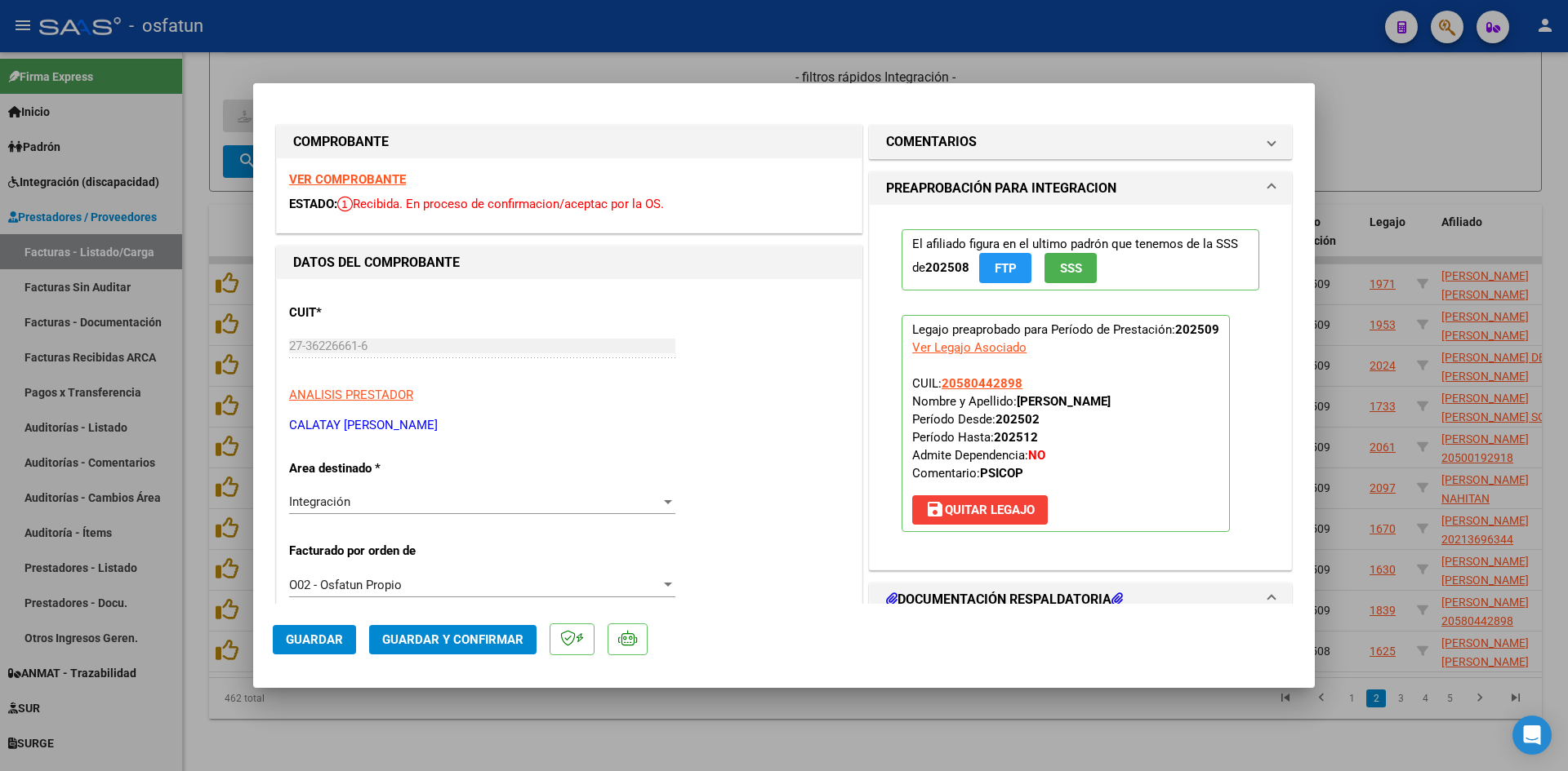
click at [375, 176] on strong "VER COMPROBANTE" at bounding box center [347, 179] width 117 height 15
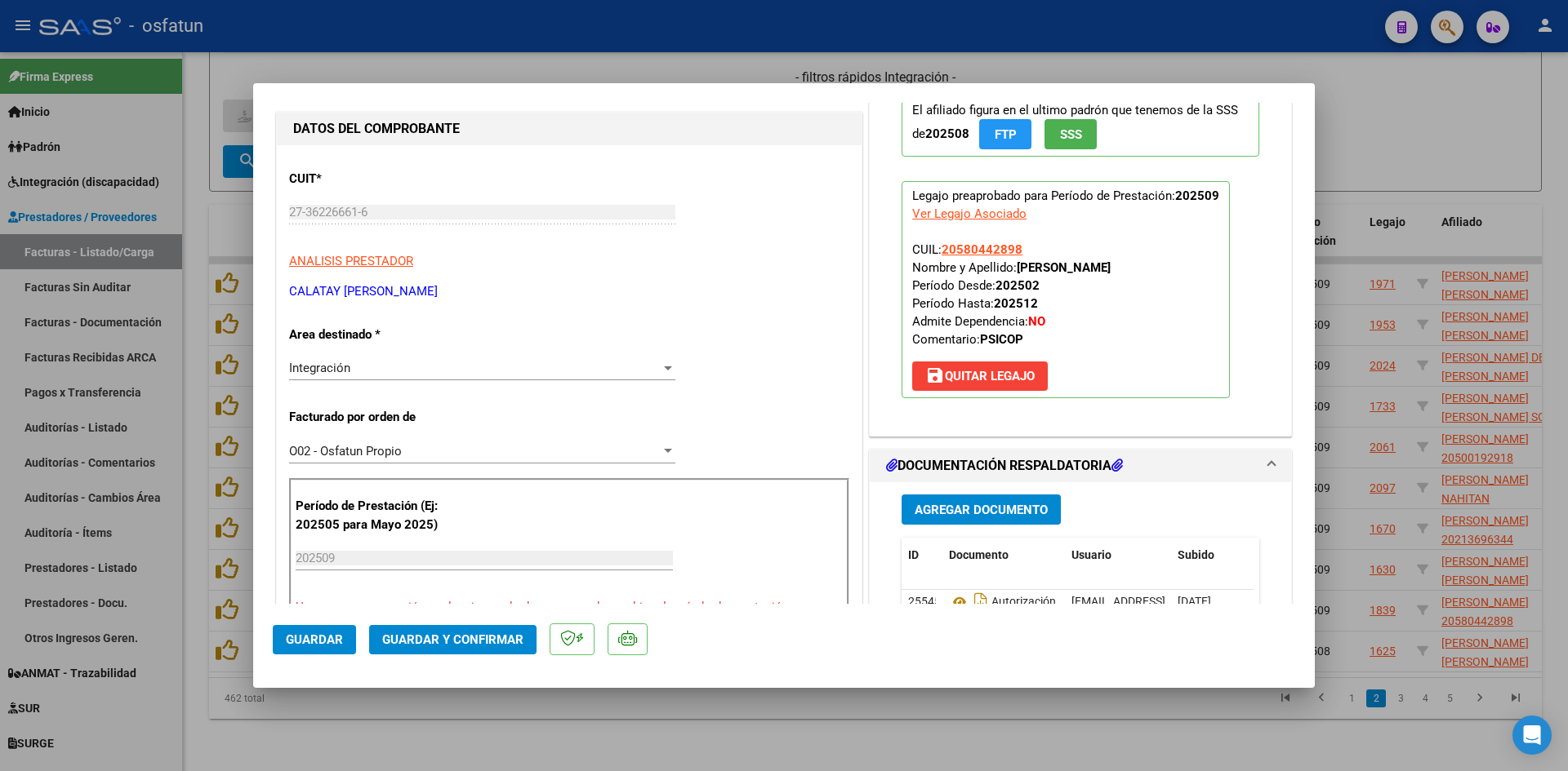
scroll to position [163, 0]
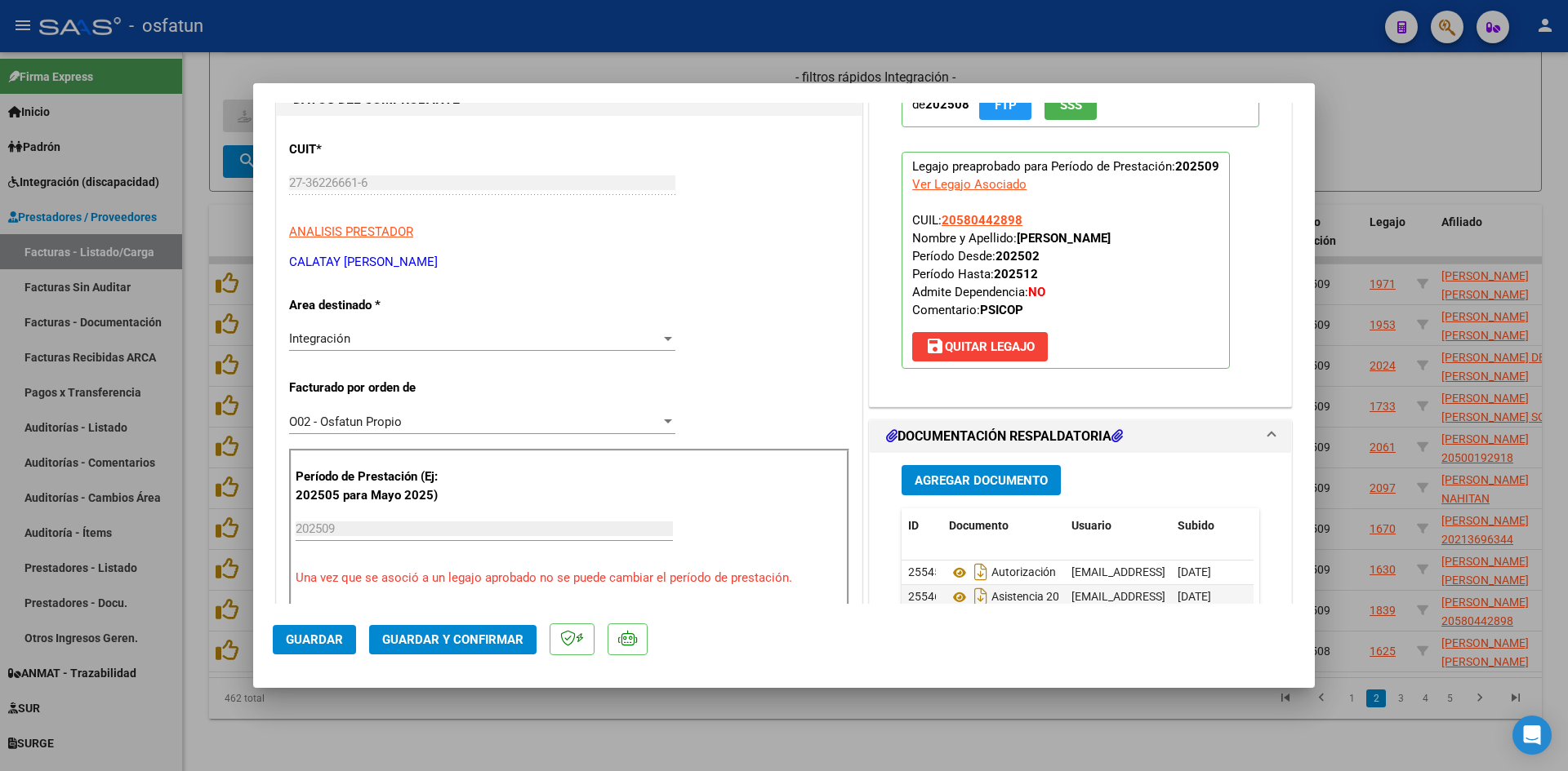
click at [469, 641] on span "Guardar y Confirmar" at bounding box center [452, 640] width 141 height 15
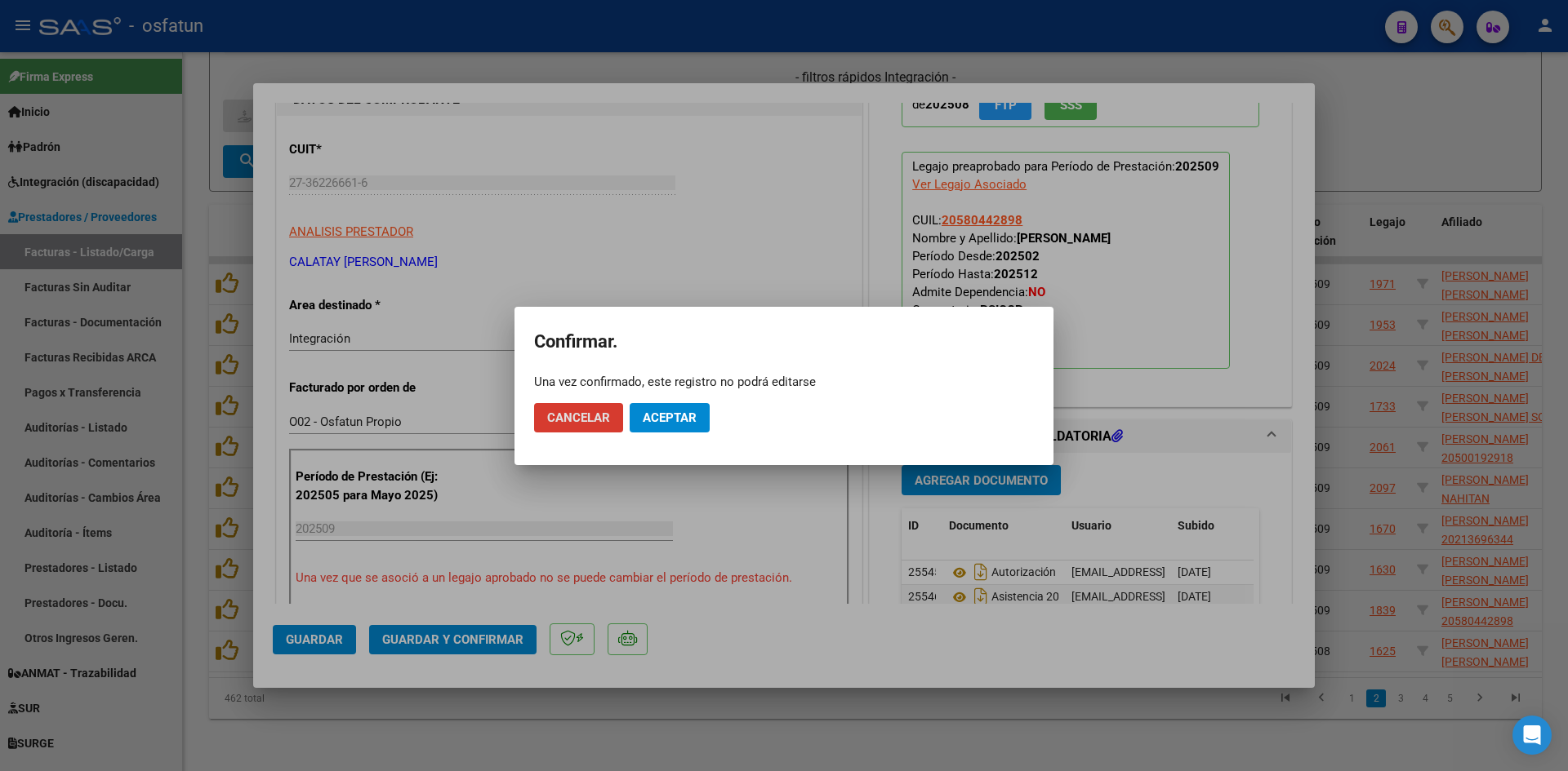
click at [673, 406] on button "Aceptar" at bounding box center [670, 418] width 80 height 29
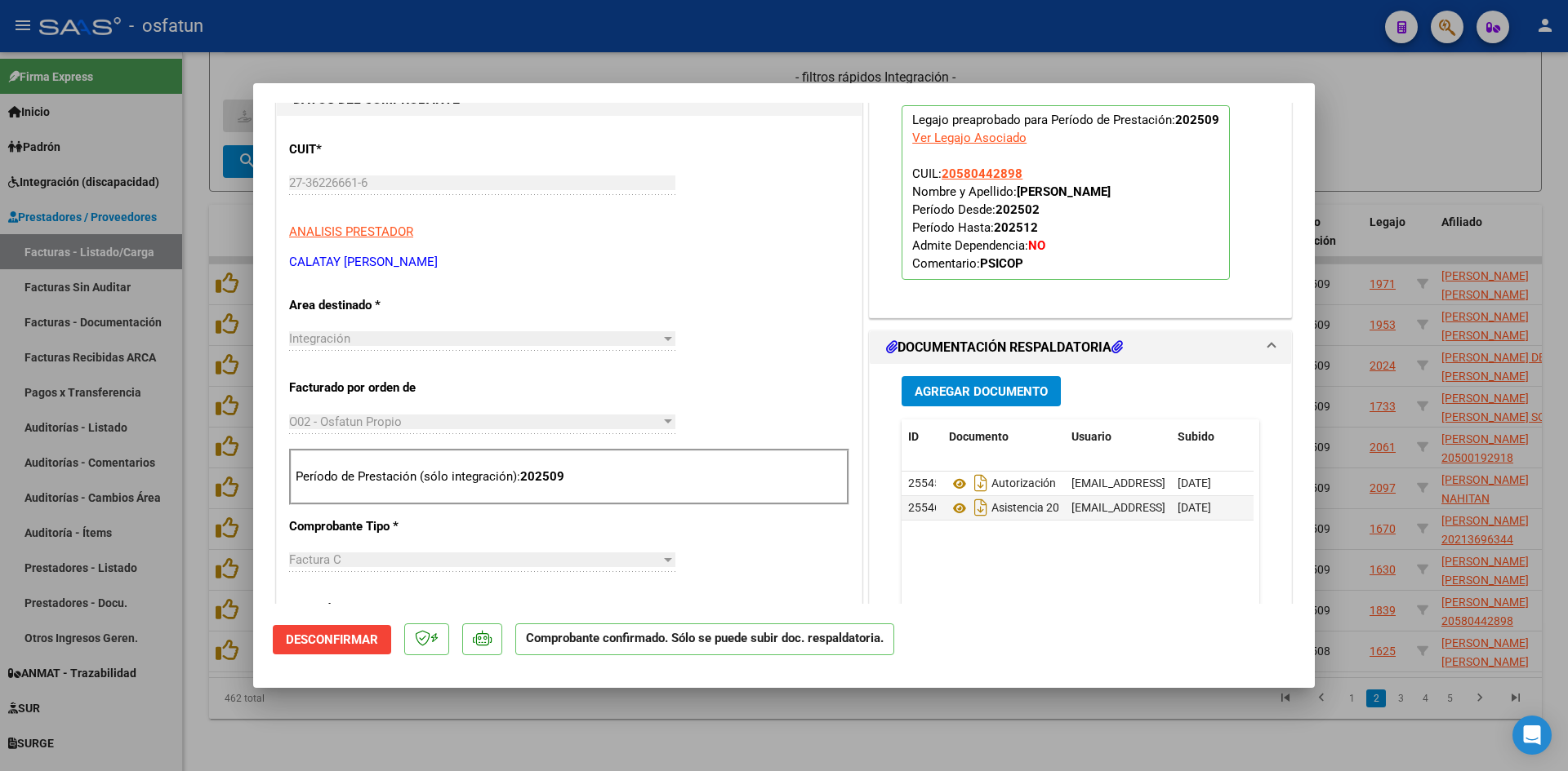
click at [886, 731] on div at bounding box center [784, 385] width 1568 height 771
type input "$ 0,00"
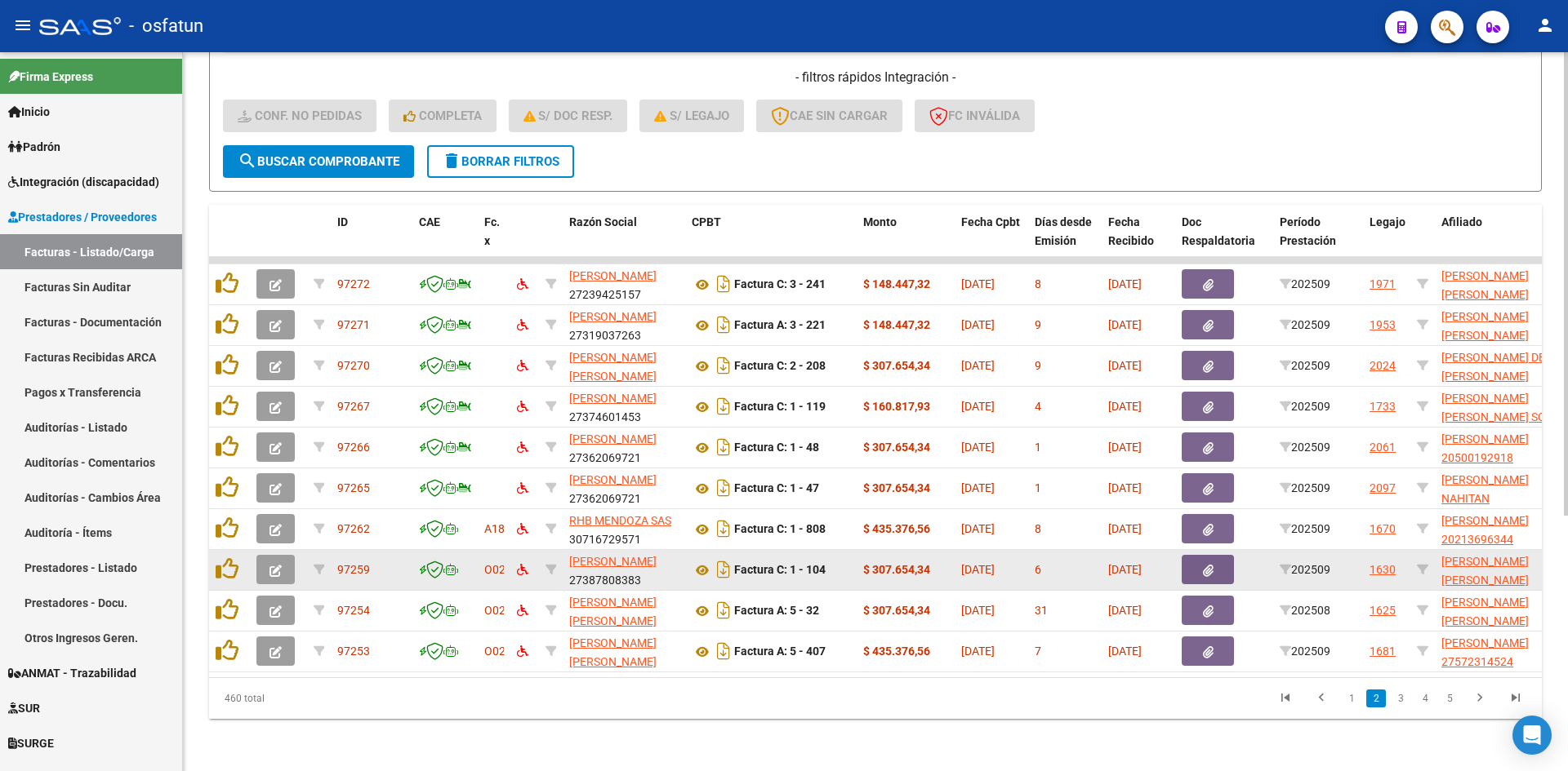
click at [275, 565] on span "button" at bounding box center [275, 569] width 12 height 15
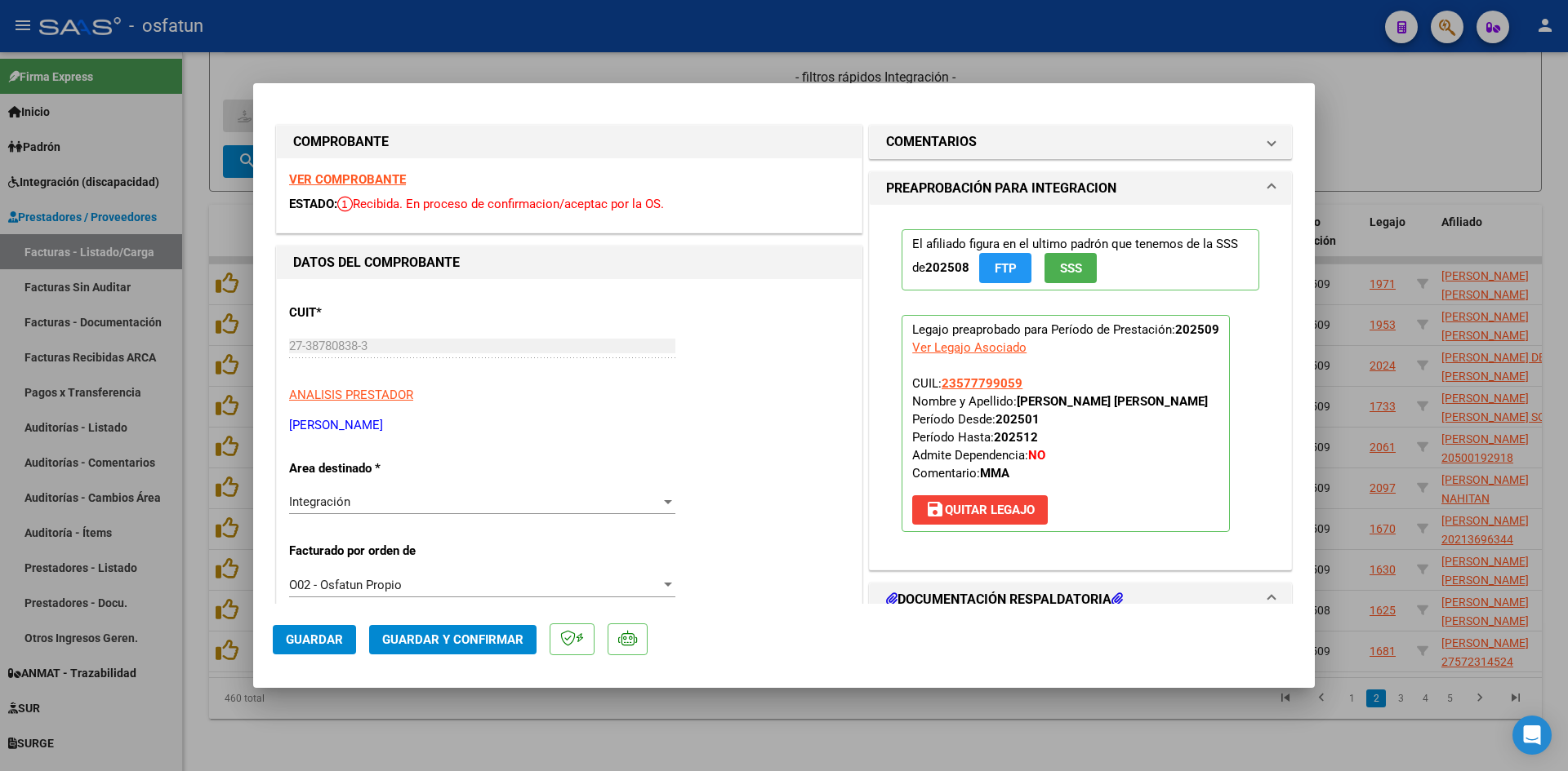
click at [365, 180] on strong "VER COMPROBANTE" at bounding box center [347, 179] width 117 height 15
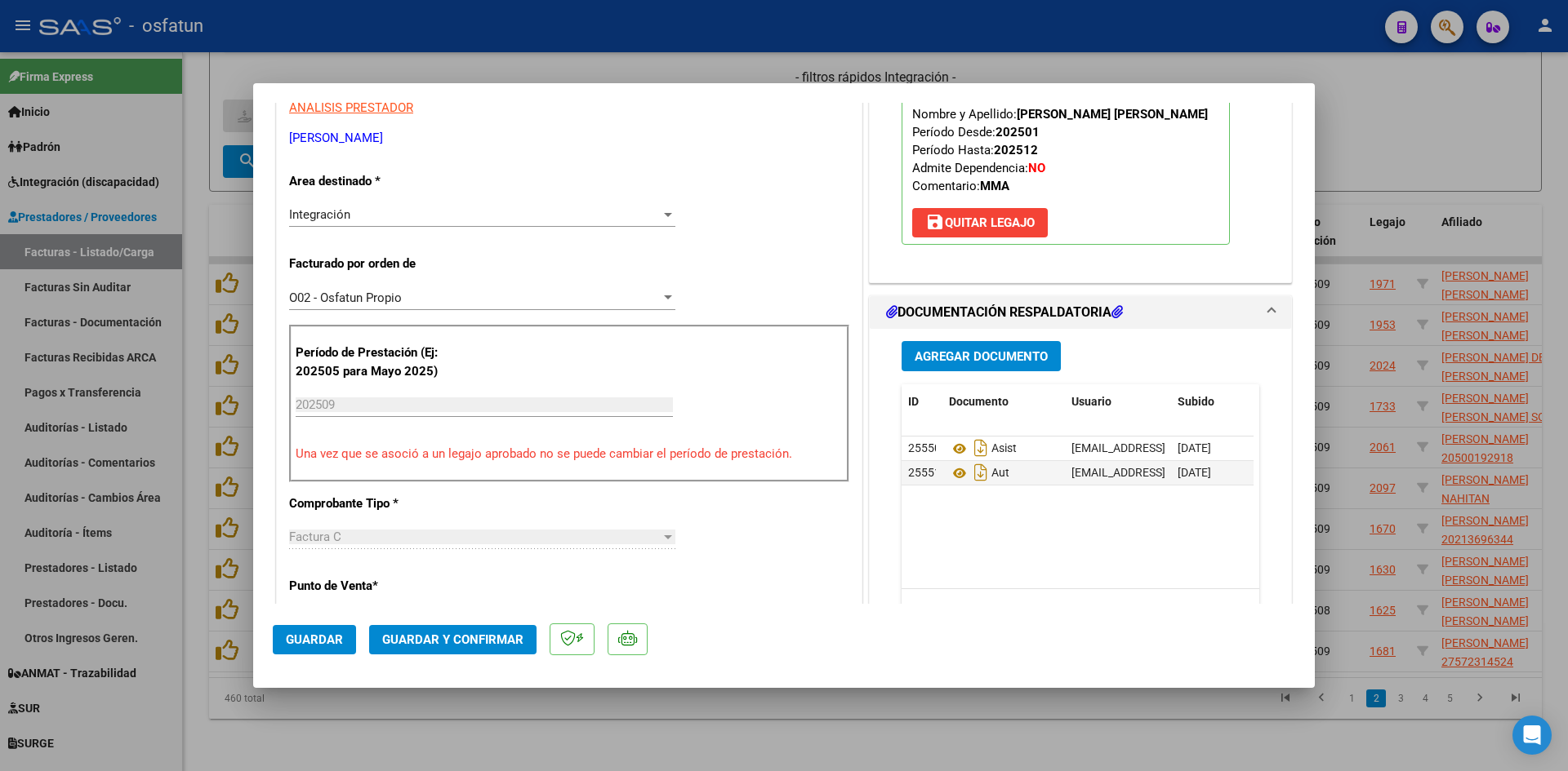
scroll to position [571, 0]
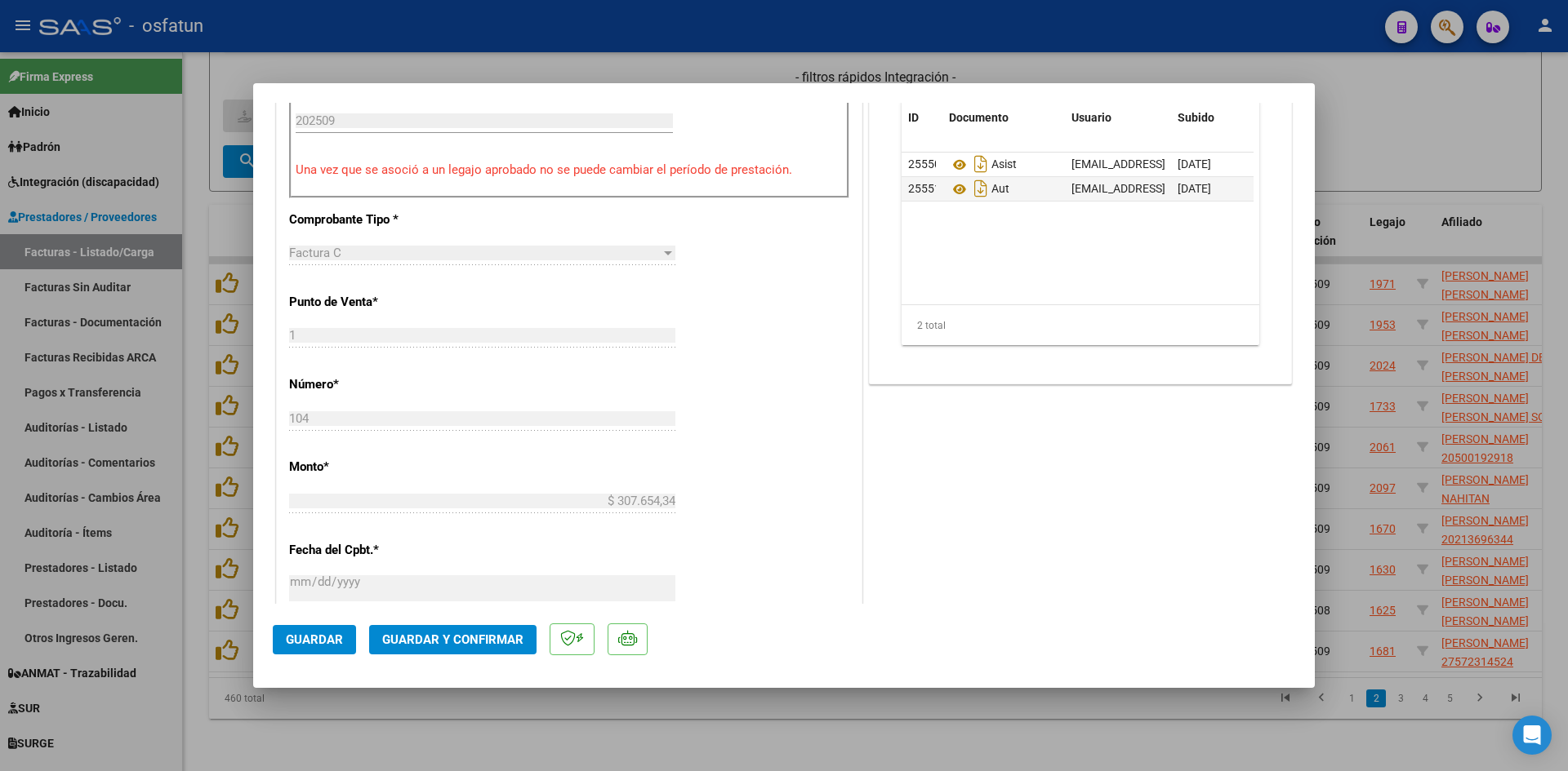
click at [494, 640] on span "Guardar y Confirmar" at bounding box center [452, 640] width 141 height 15
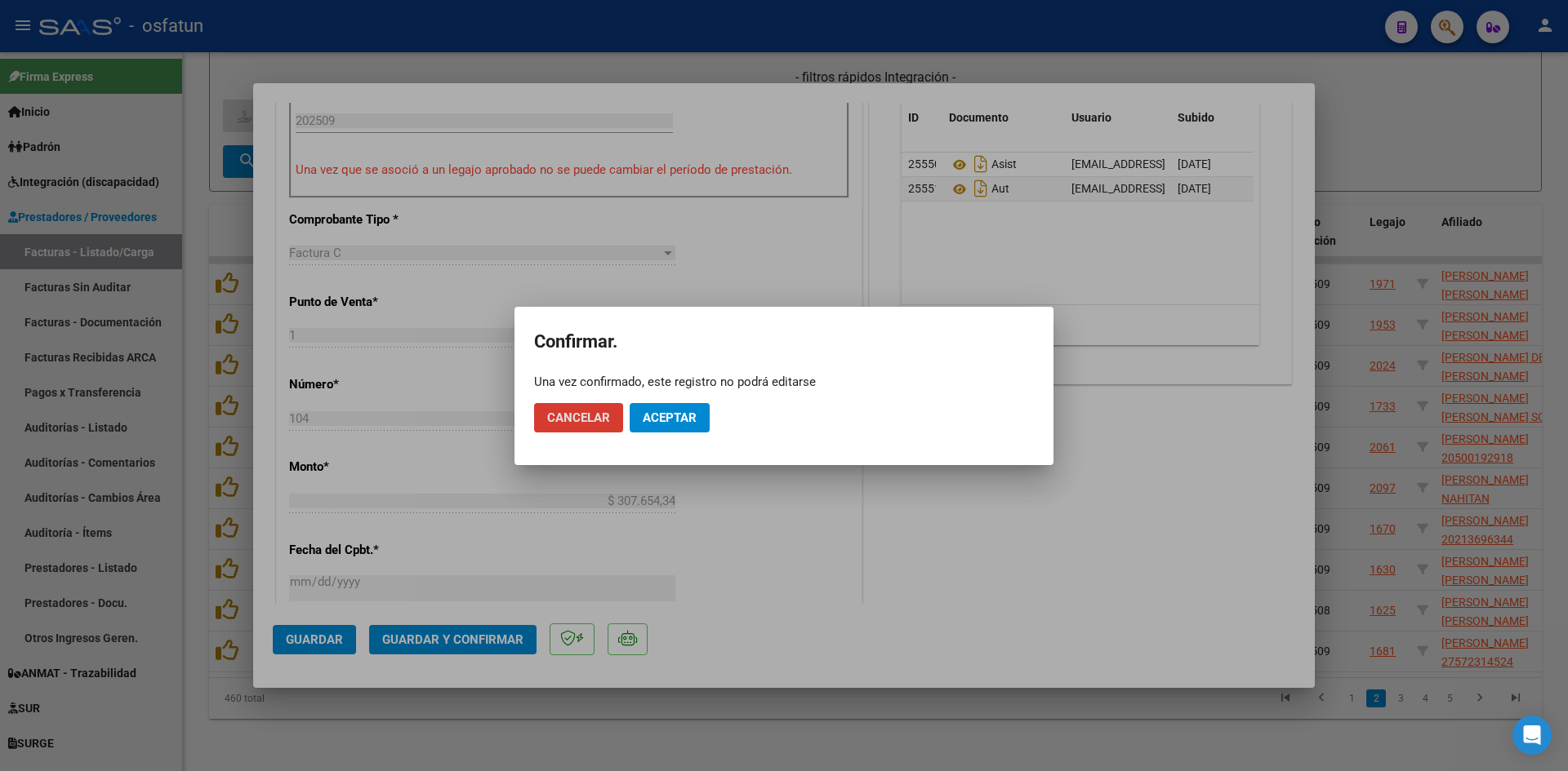
click at [676, 412] on span "Aceptar" at bounding box center [669, 418] width 54 height 15
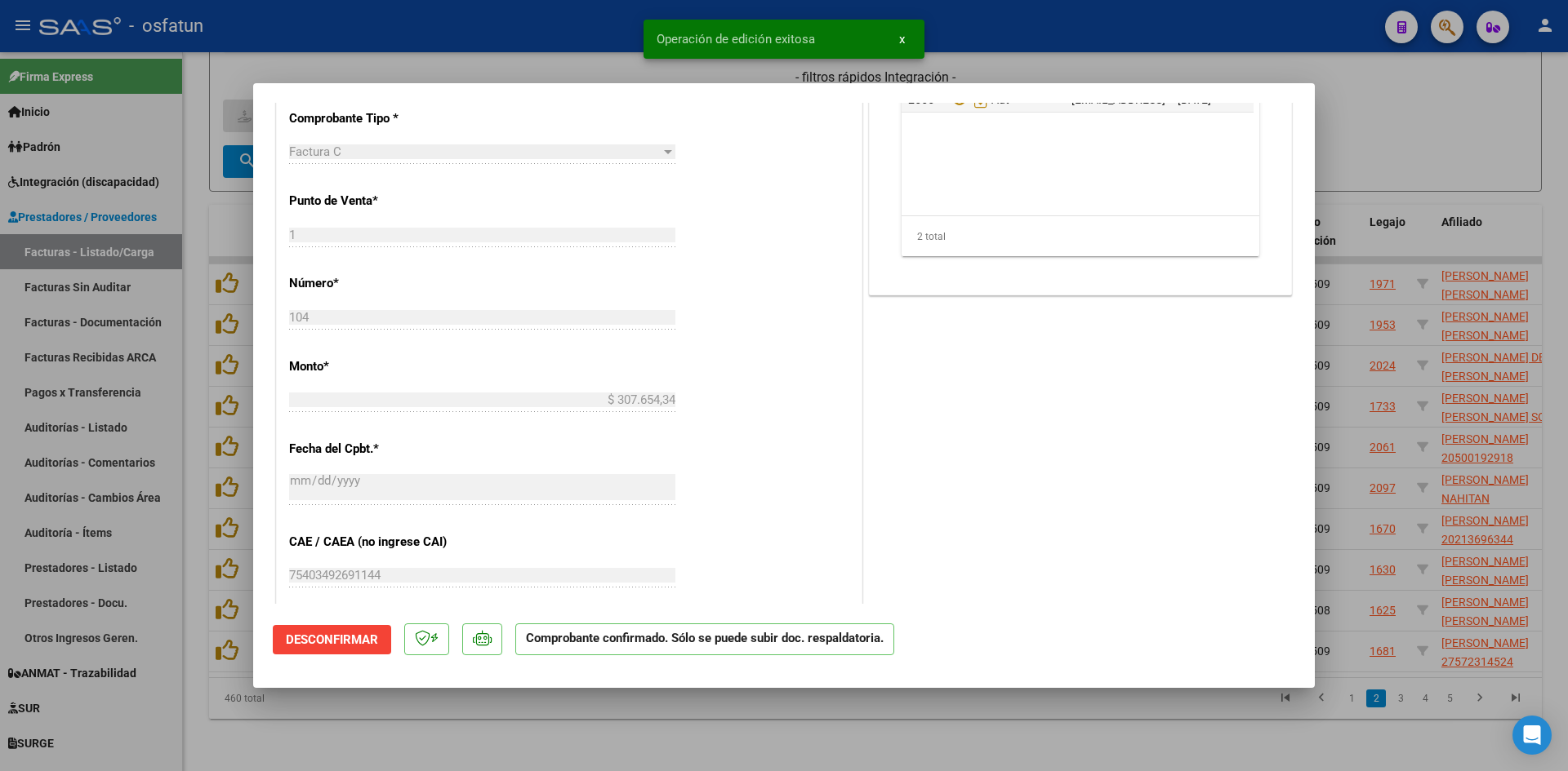
click at [529, 64] on div at bounding box center [784, 385] width 1568 height 771
type input "$ 0,00"
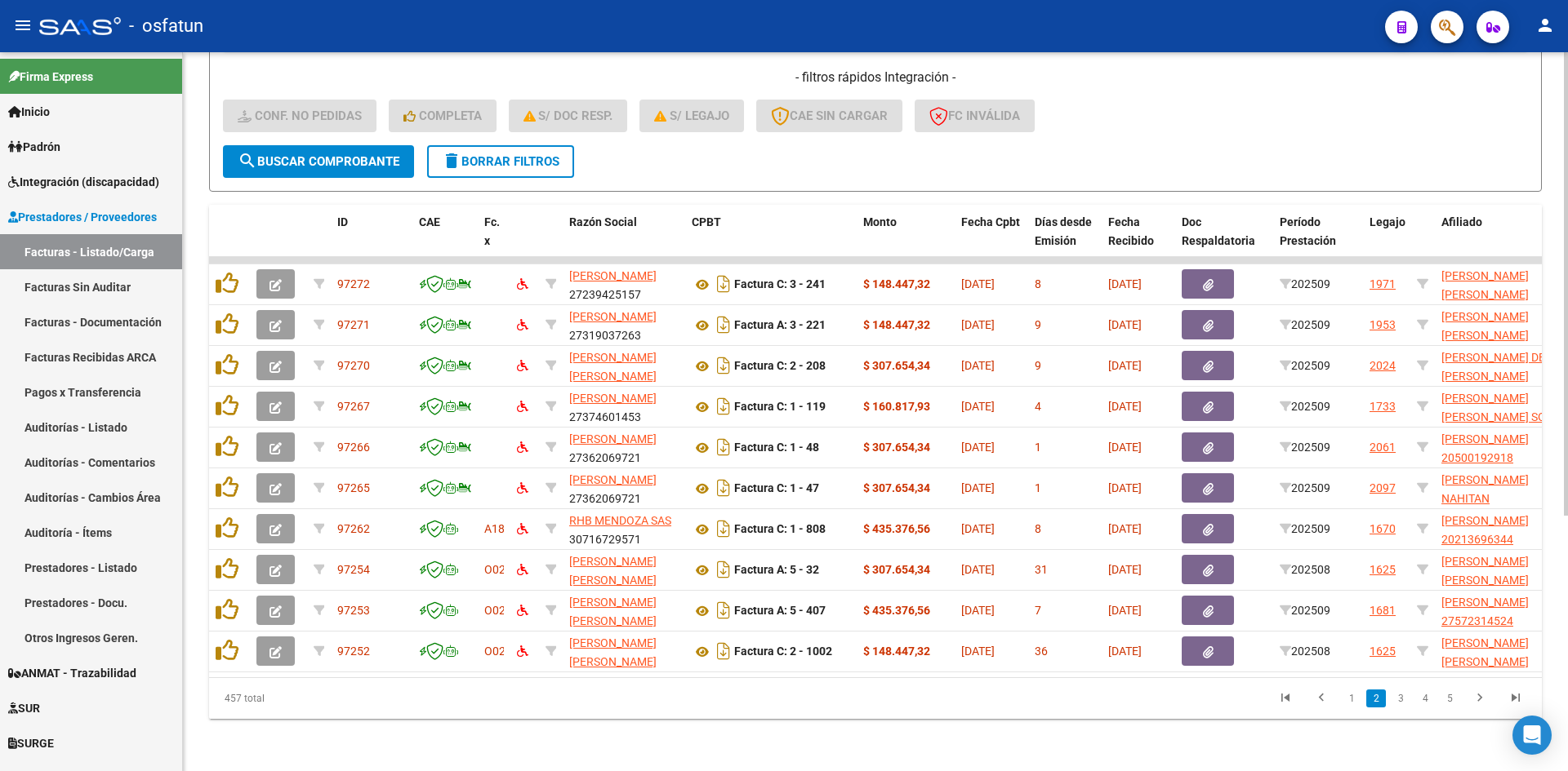
click at [715, 150] on form "Filtros Id Area Area Seleccionar Gerenciador Seleccionar Gerenciador No Confirm…" at bounding box center [875, 0] width 1332 height 382
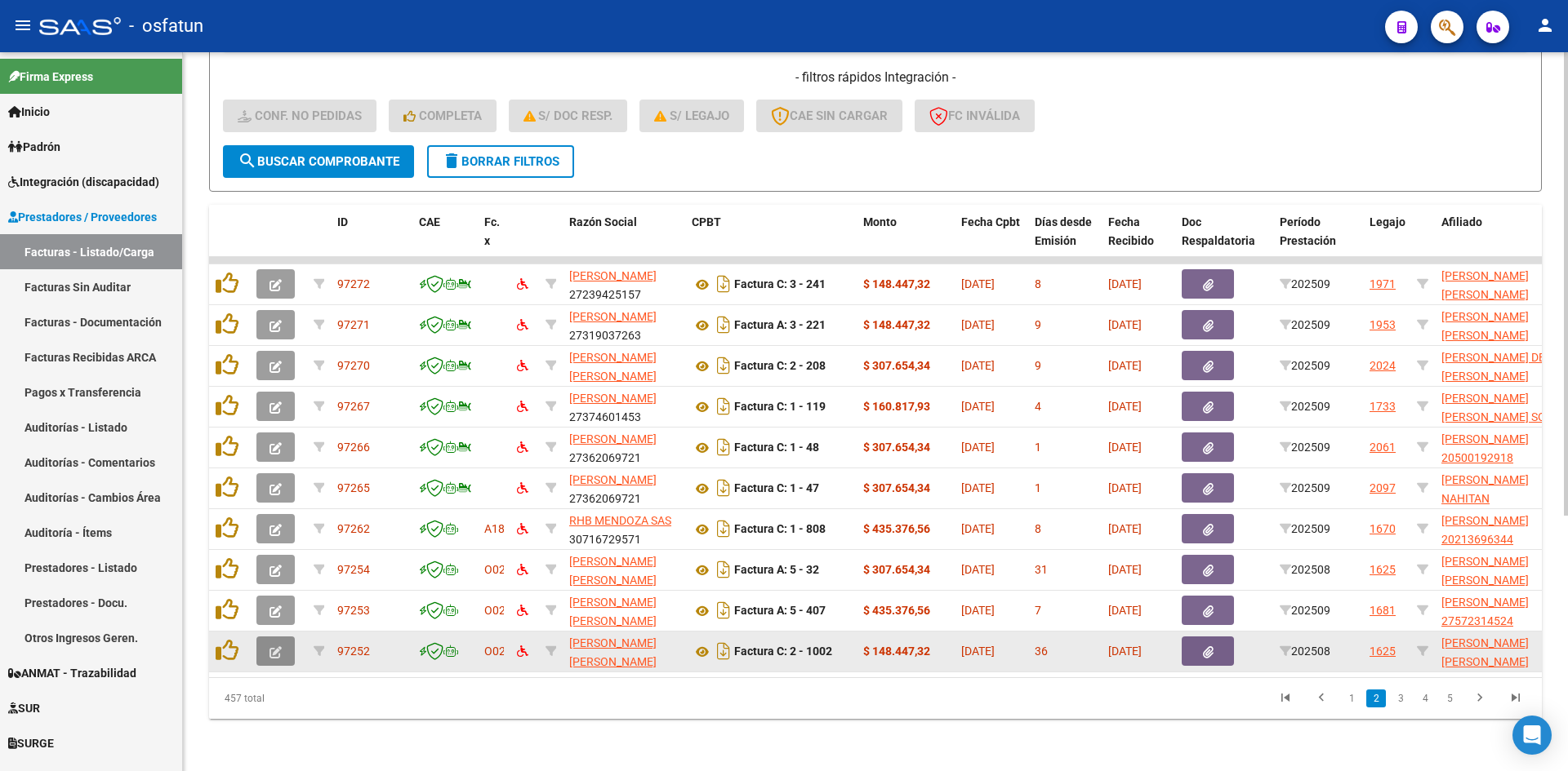
click at [281, 646] on icon "button" at bounding box center [275, 652] width 12 height 12
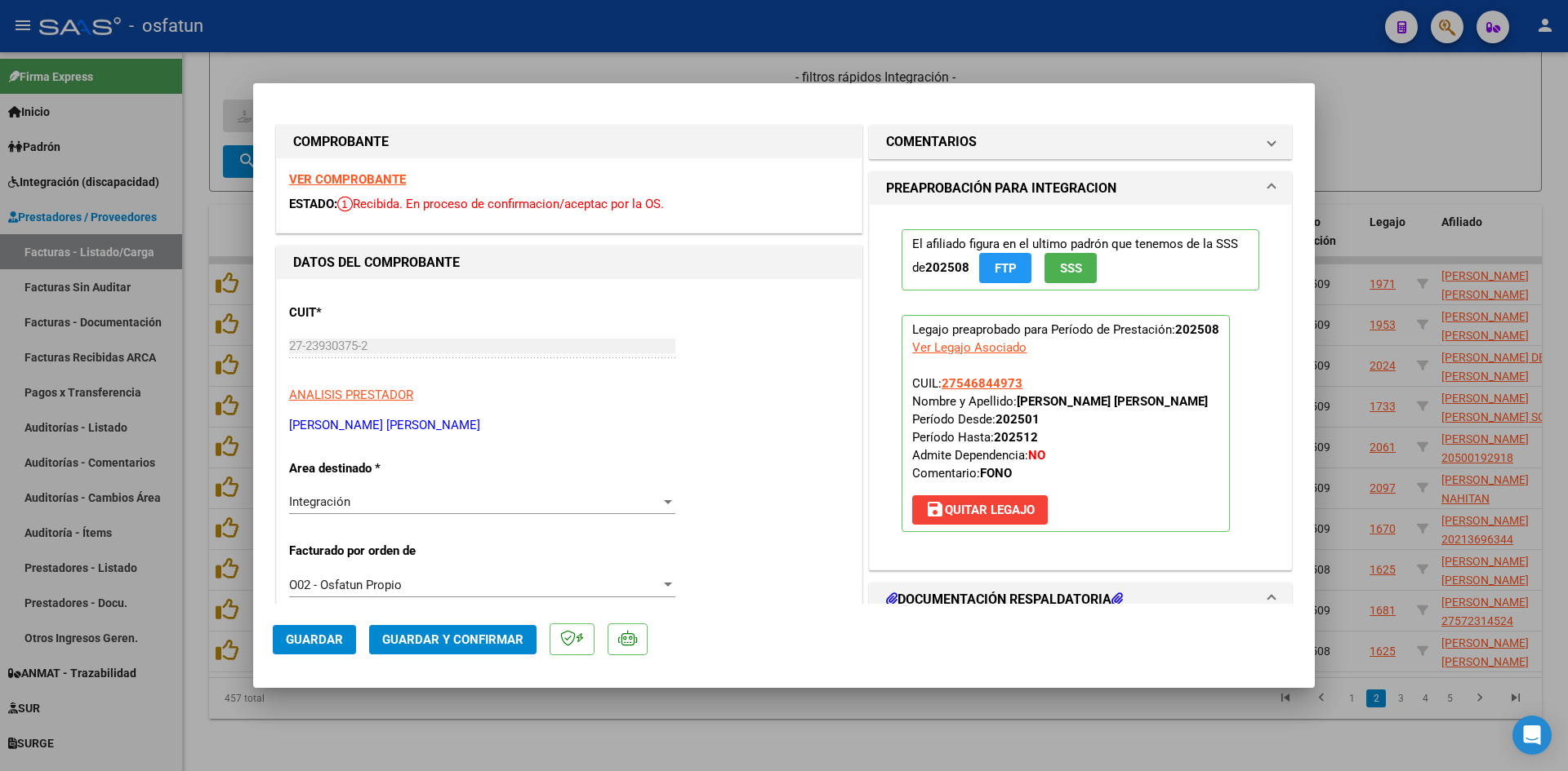
click at [389, 180] on strong "VER COMPROBANTE" at bounding box center [347, 179] width 117 height 15
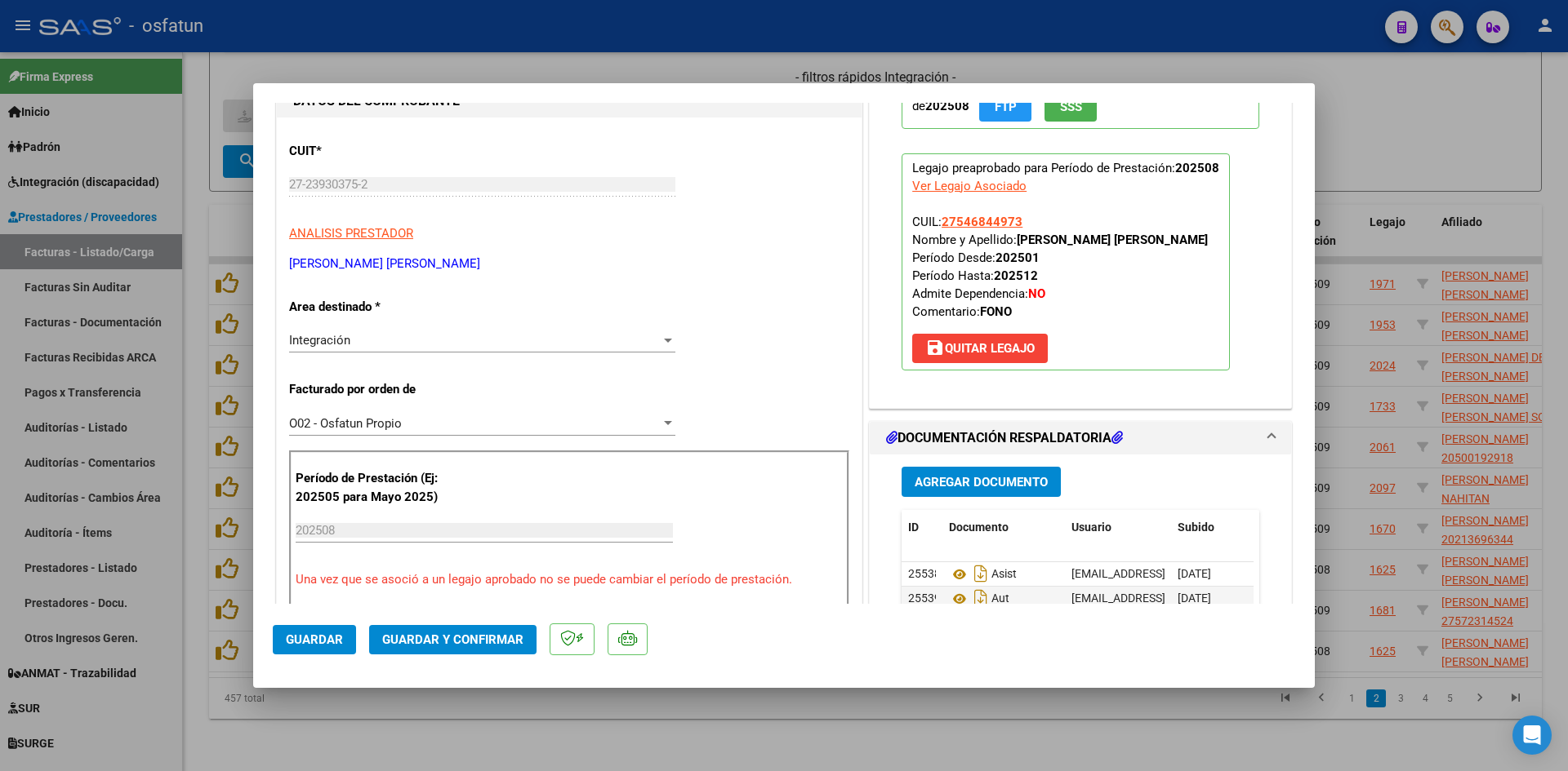
scroll to position [163, 0]
click at [487, 644] on span "Guardar y Confirmar" at bounding box center [452, 640] width 141 height 15
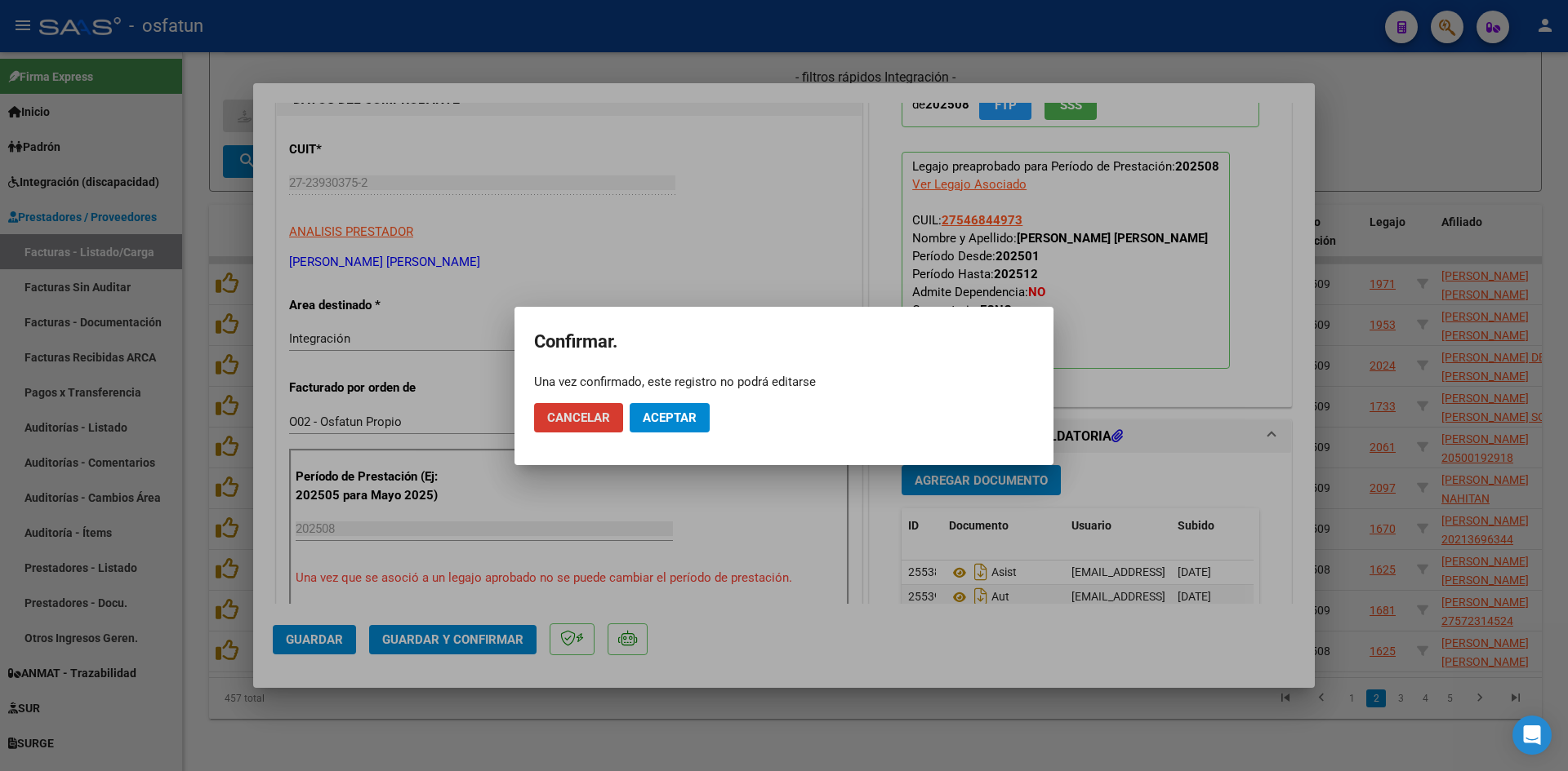
click at [659, 426] on button "Aceptar" at bounding box center [670, 418] width 80 height 29
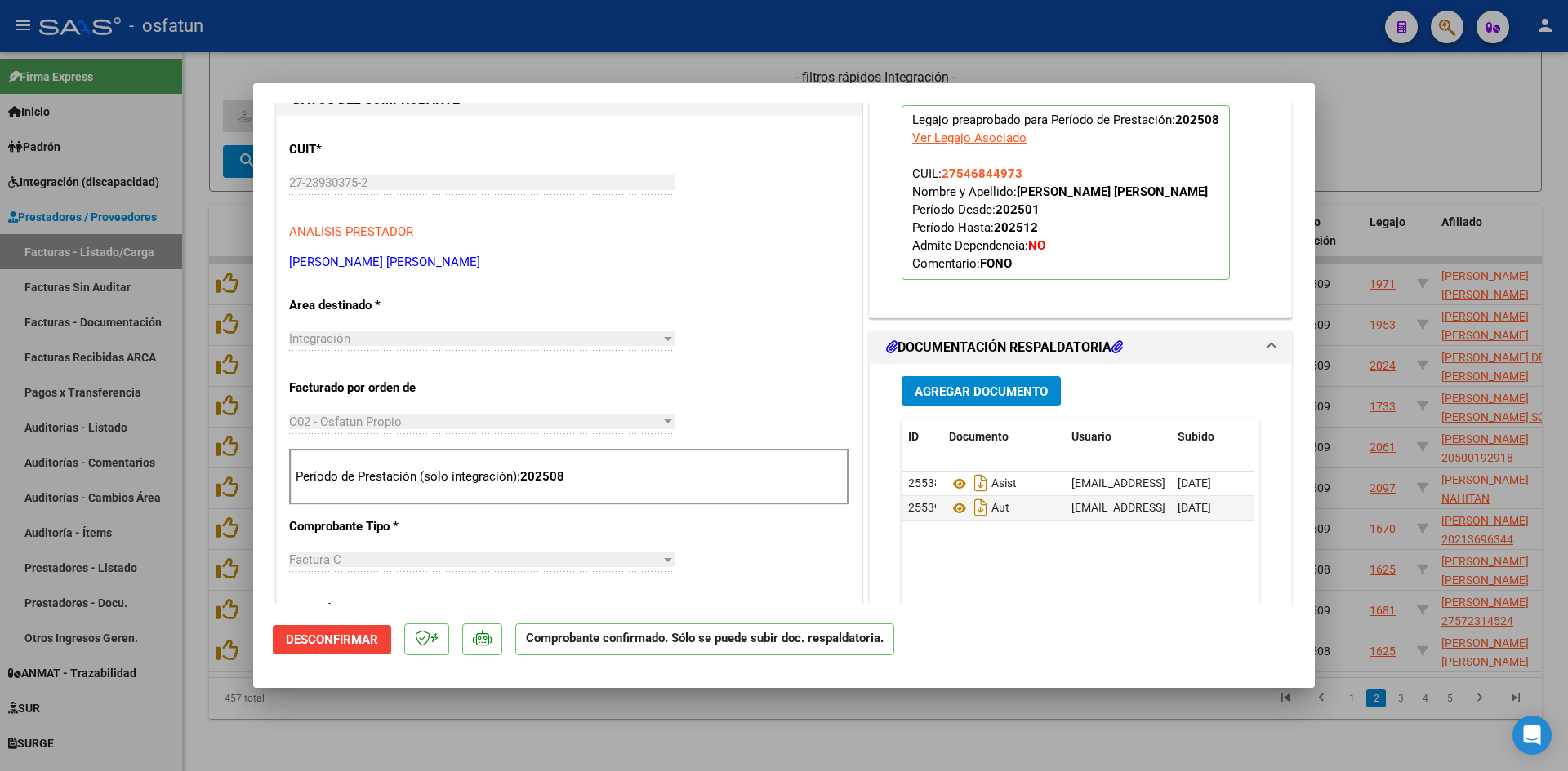
click at [682, 55] on div at bounding box center [784, 385] width 1568 height 771
type input "$ 0,00"
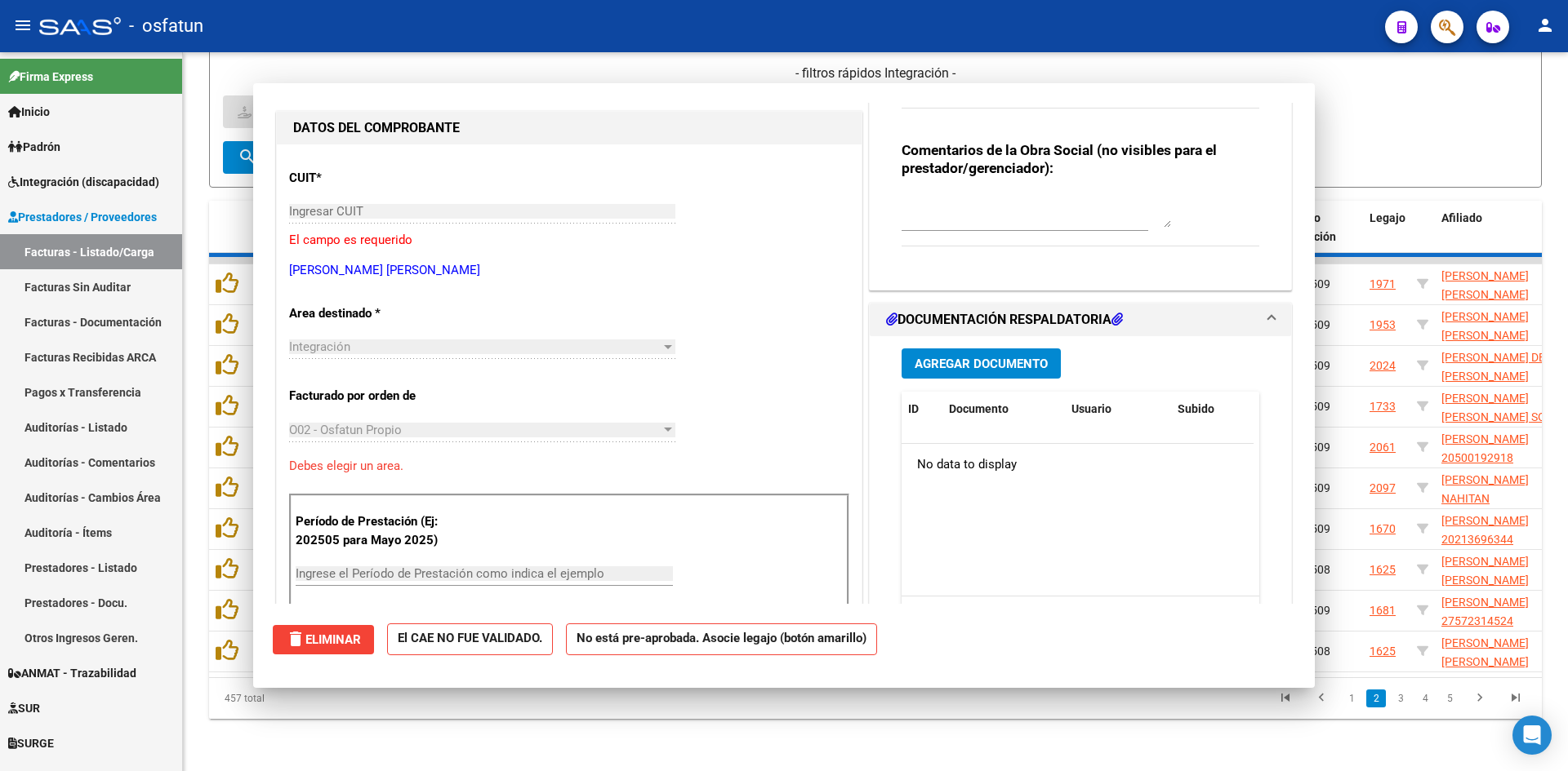
scroll to position [192, 0]
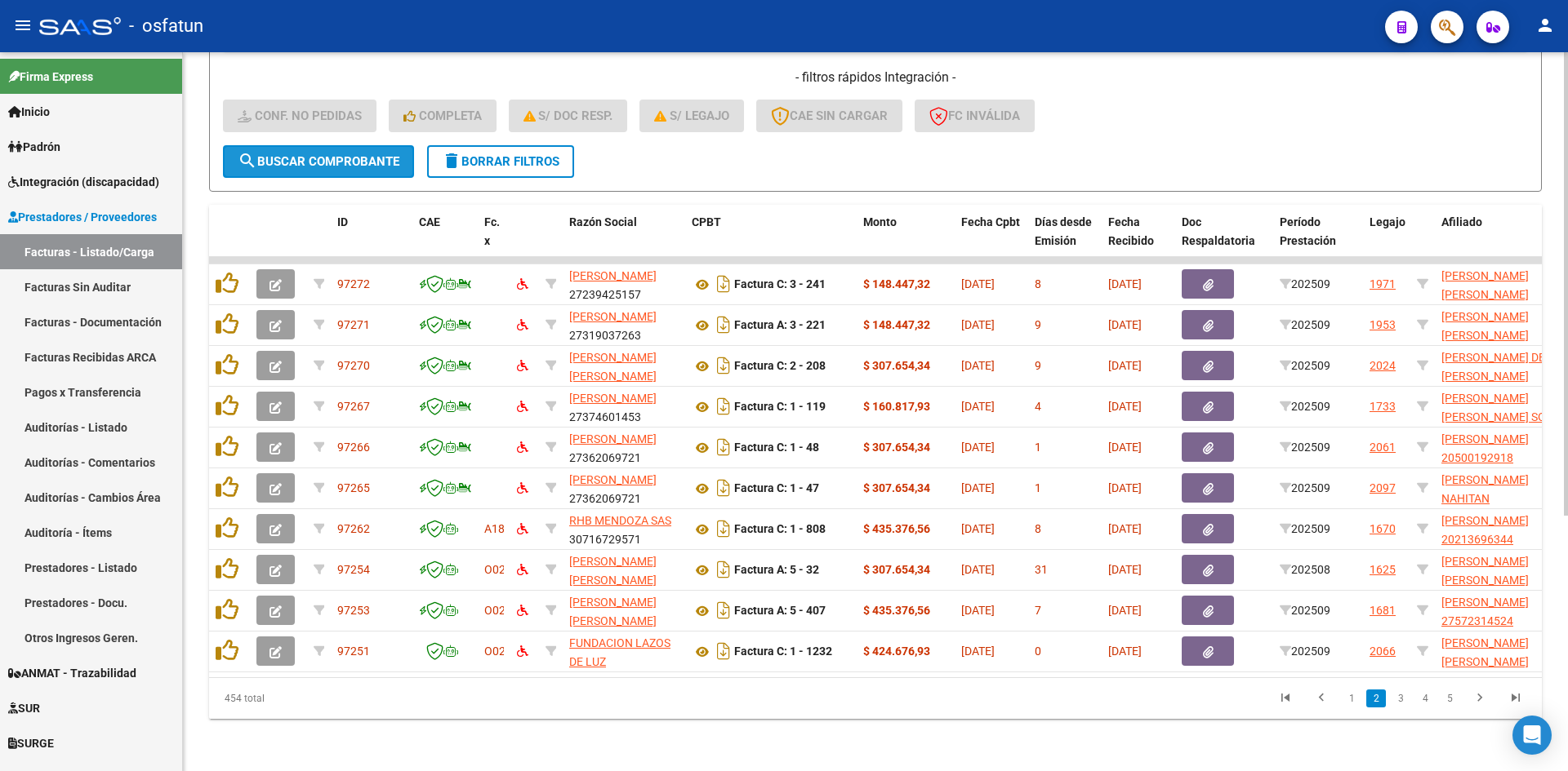
click at [341, 145] on button "search Buscar Comprobante" at bounding box center [319, 161] width 191 height 32
